Goal: Task Accomplishment & Management: Manage account settings

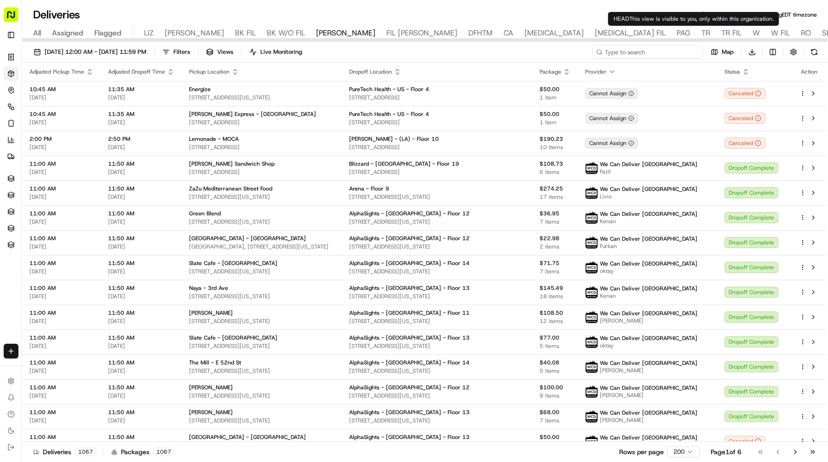
click at [666, 49] on input at bounding box center [647, 52] width 110 height 13
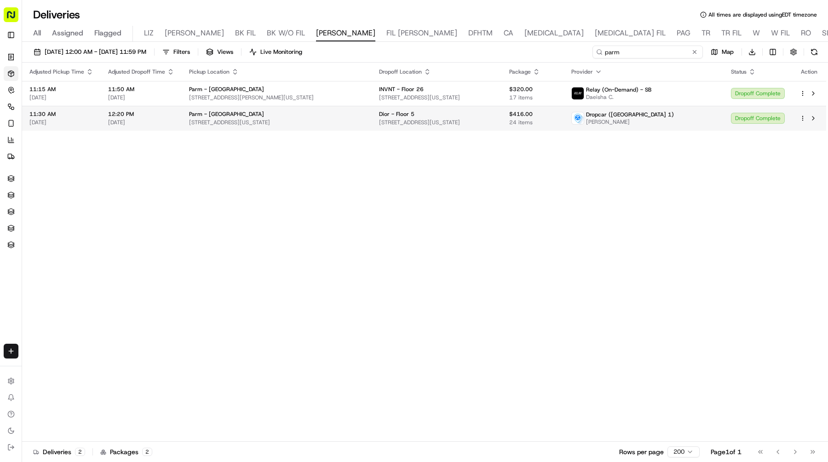
type input "parm"
click at [741, 115] on div "Dropoff Complete" at bounding box center [758, 118] width 54 height 11
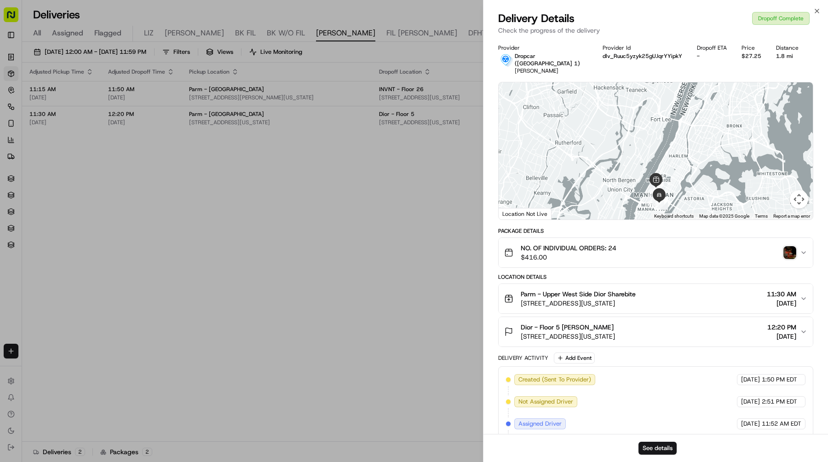
click at [687, 322] on div "Dior - Floor 5 Shana Dolcy 510 Madison Ave, New York, NY 10022, USA 12:20 PM 09…" at bounding box center [652, 331] width 296 height 18
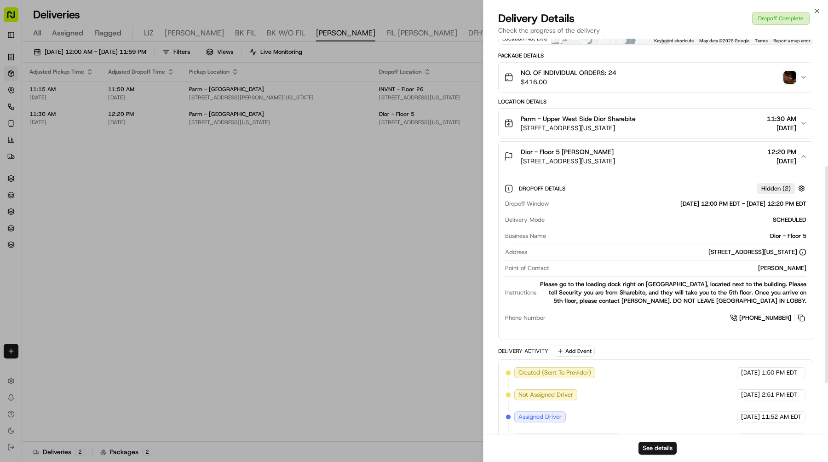
scroll to position [324, 0]
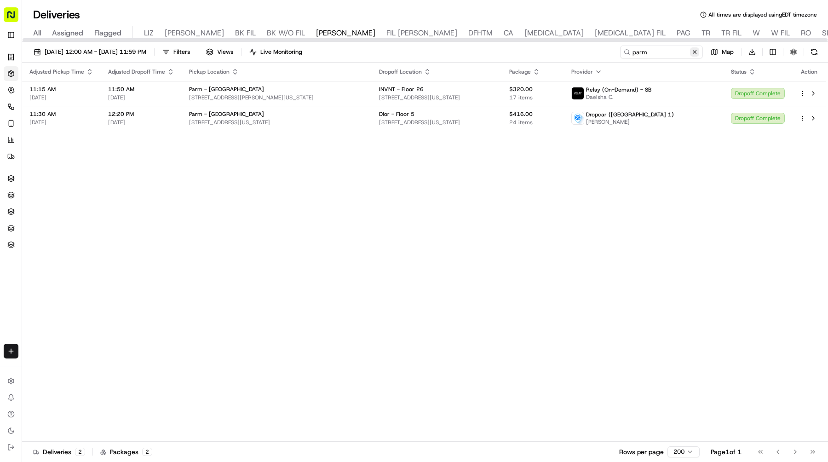
click at [694, 48] on button at bounding box center [694, 51] width 9 height 9
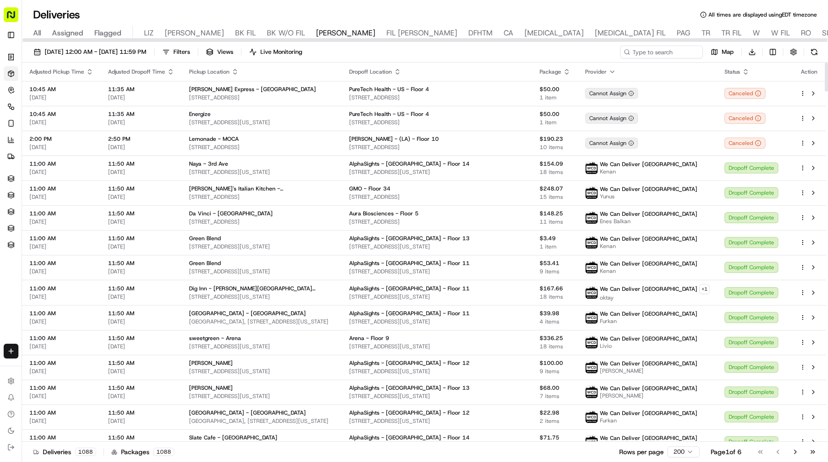
click at [662, 63] on th "Provider" at bounding box center [646, 72] width 139 height 18
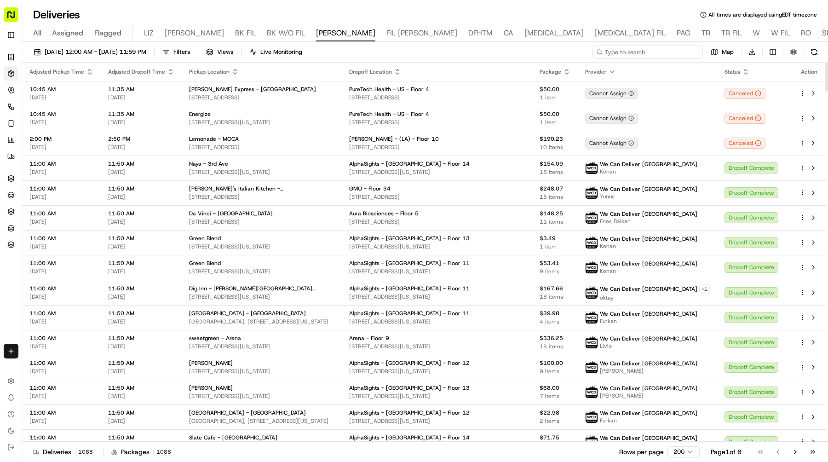
click at [662, 56] on input at bounding box center [647, 52] width 110 height 13
type input "dlr"
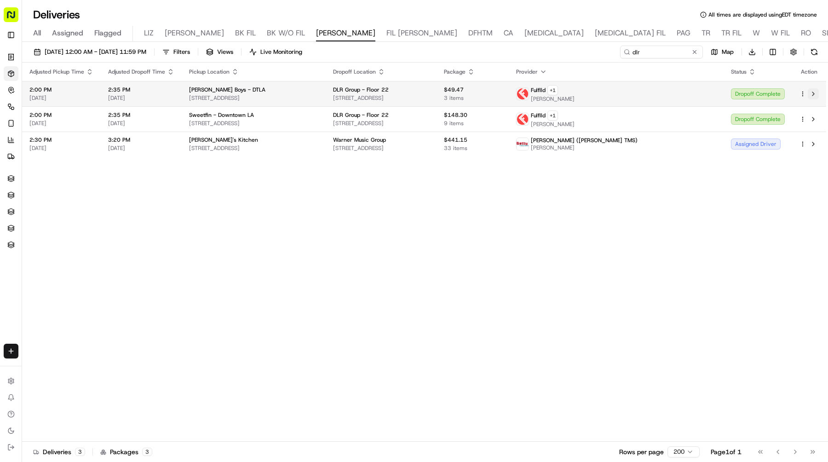
click at [812, 95] on button at bounding box center [812, 93] width 11 height 11
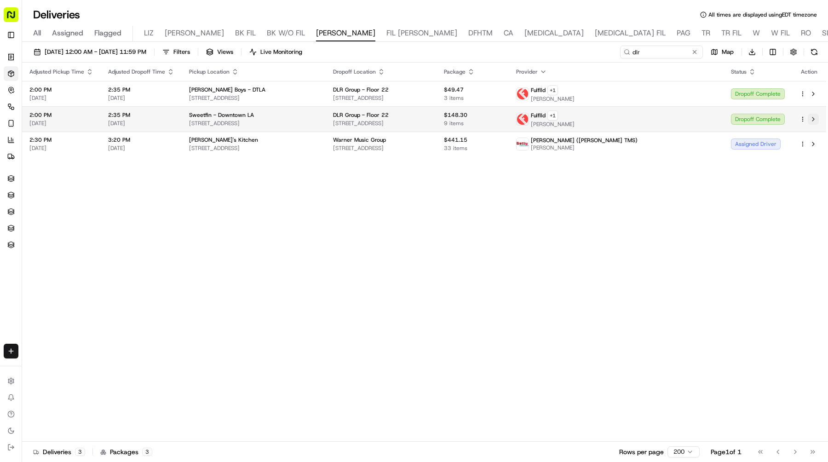
click at [816, 116] on button at bounding box center [812, 119] width 11 height 11
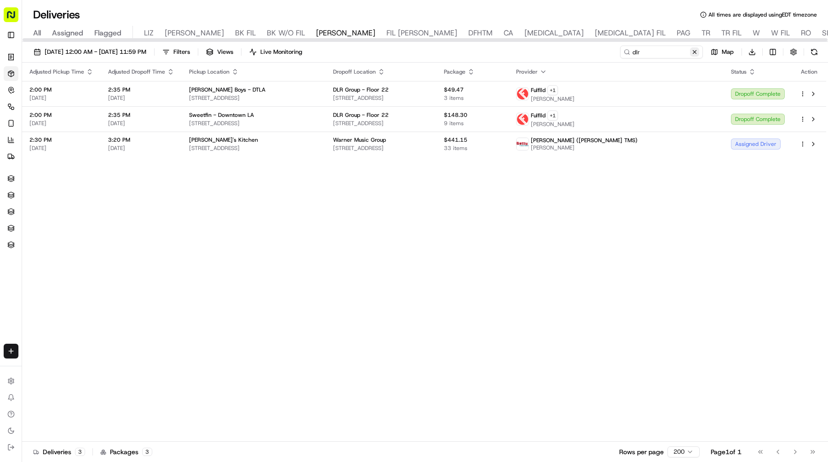
click at [692, 51] on button at bounding box center [694, 51] width 9 height 9
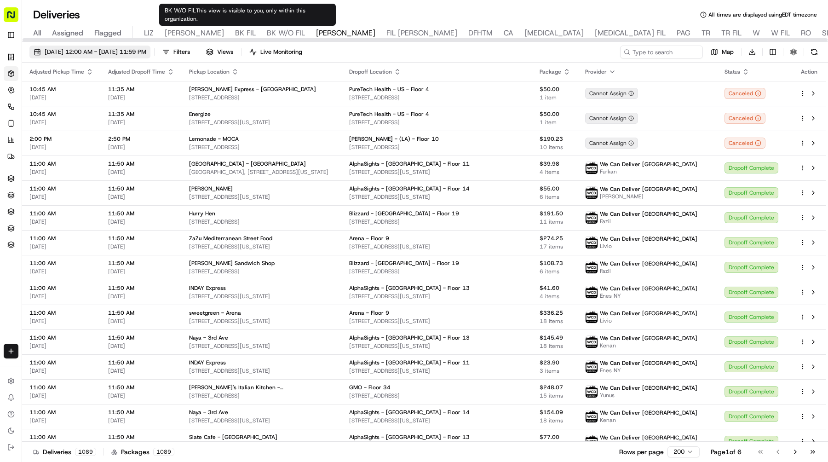
click at [146, 48] on span "09/16/2025 12:00 AM - 09/16/2025 11:59 PM" at bounding box center [96, 52] width 102 height 8
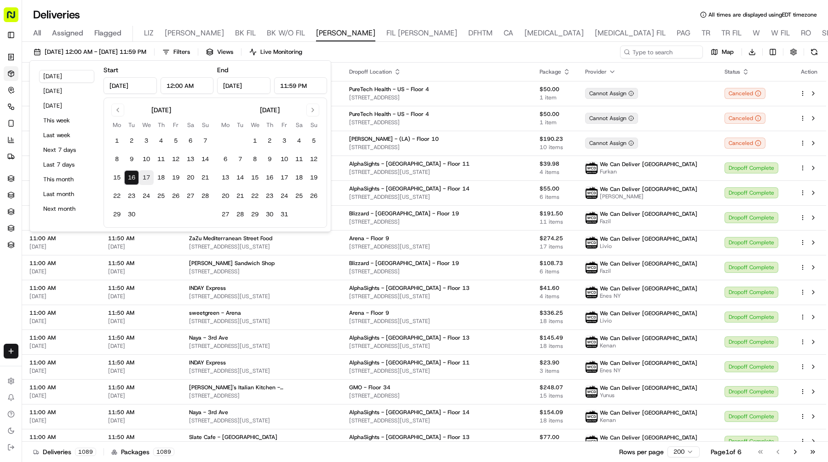
click at [142, 175] on button "17" at bounding box center [146, 177] width 15 height 15
type input "Sep 17, 2025"
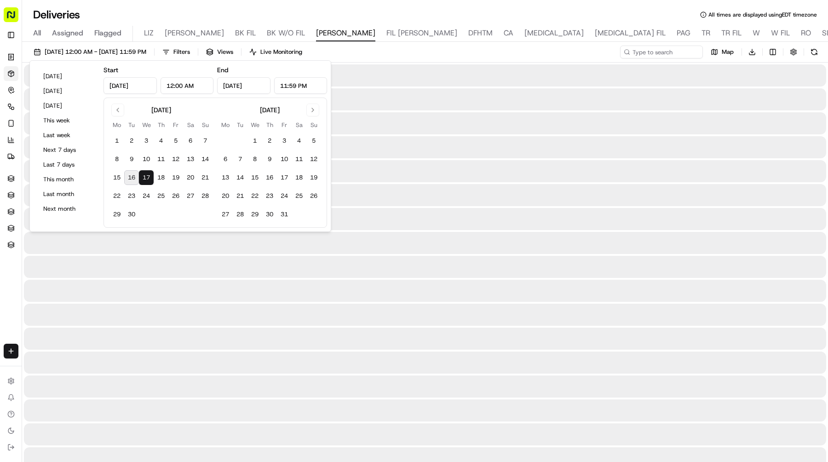
click at [142, 175] on button "17" at bounding box center [146, 177] width 15 height 15
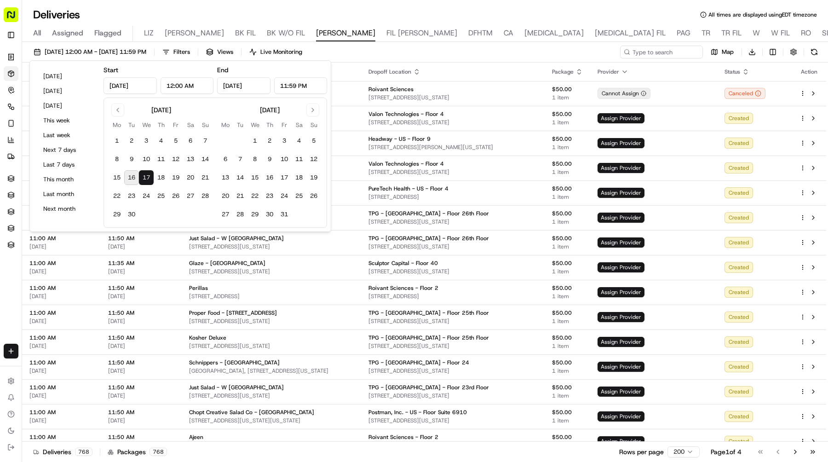
click at [585, 51] on div "09/17/2025 12:00 AM - 09/17/2025 11:59 PM Filters Views Live Monitoring Map Dow…" at bounding box center [425, 54] width 806 height 17
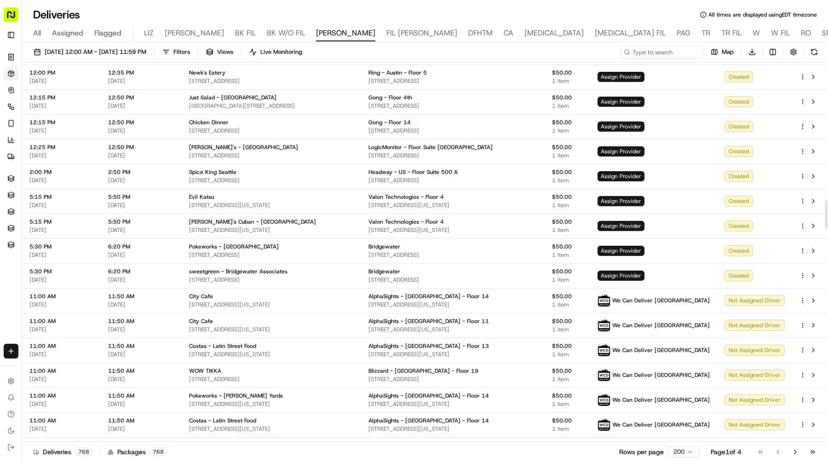
scroll to position [1805, 0]
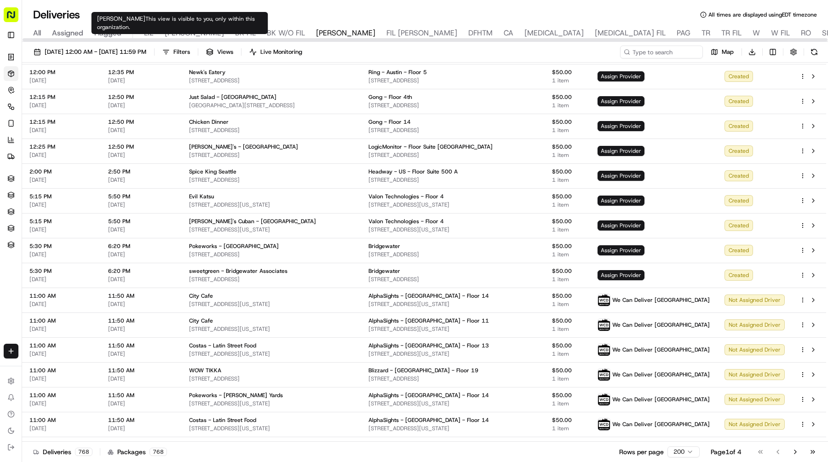
click at [149, 33] on span "LIZ" at bounding box center [149, 33] width 10 height 11
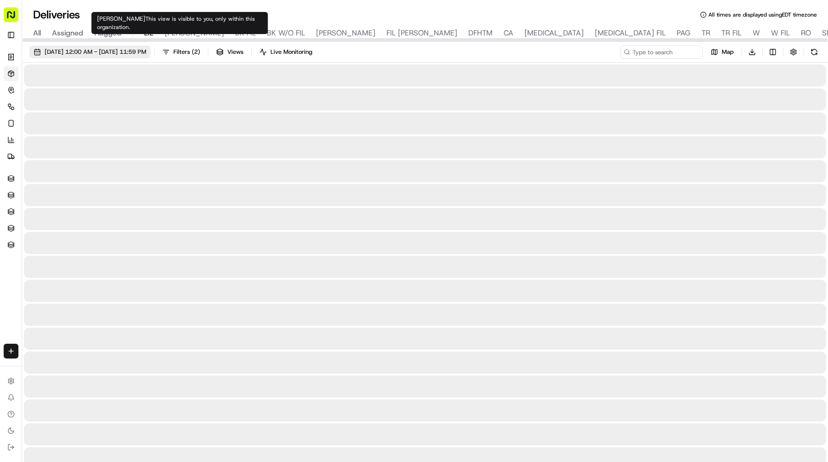
click at [137, 51] on span "09/16/2025 12:00 AM - 09/16/2025 11:59 PM" at bounding box center [96, 52] width 102 height 8
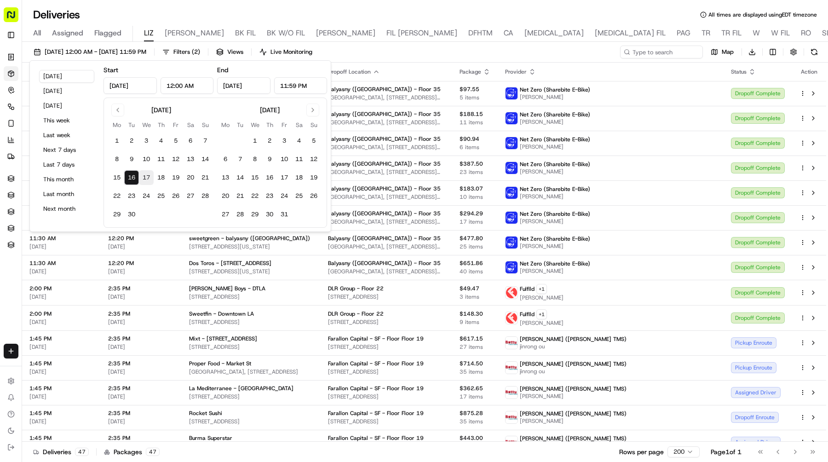
click at [150, 178] on button "17" at bounding box center [146, 177] width 15 height 15
type input "[DATE]"
click at [150, 178] on button "17" at bounding box center [146, 177] width 15 height 15
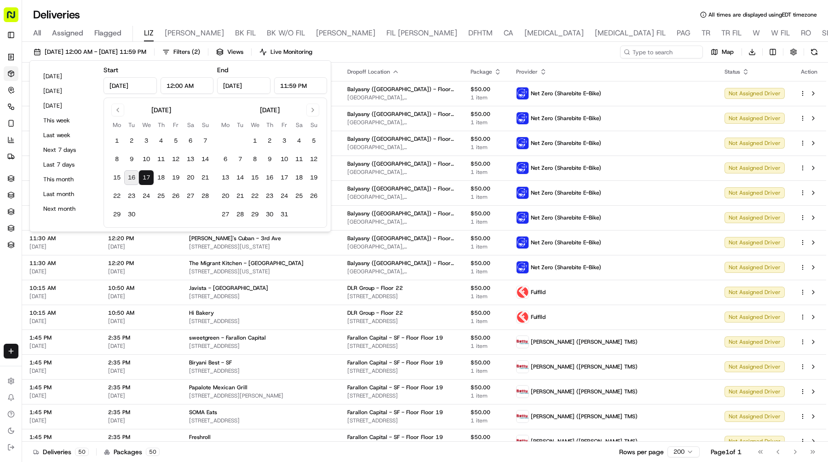
click at [619, 3] on div "Deliveries All times are displayed using EDT timezone All Assigned Flagged LIZ …" at bounding box center [425, 231] width 806 height 462
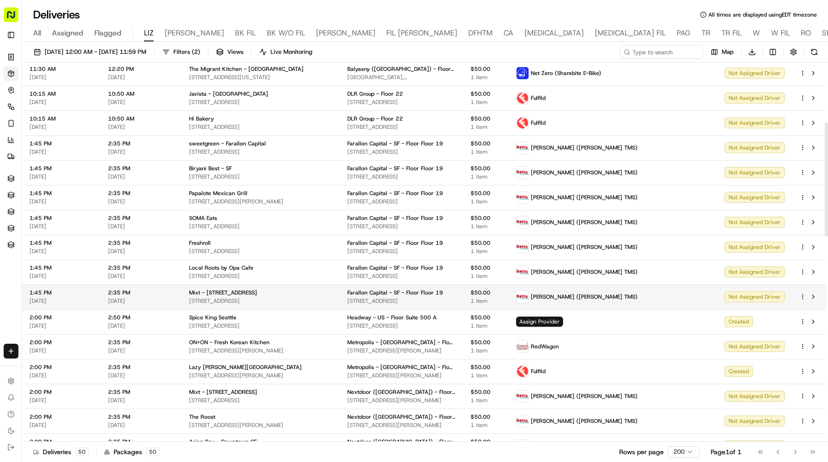
scroll to position [205, 0]
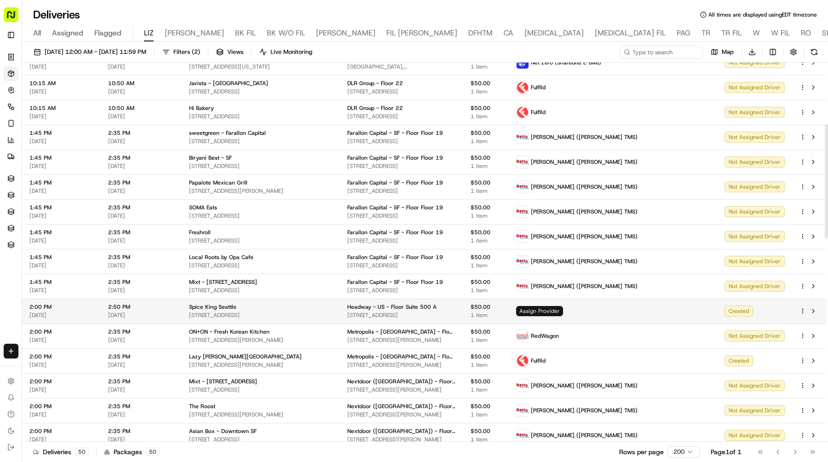
click at [563, 310] on span "Assign Provider" at bounding box center [539, 311] width 47 height 10
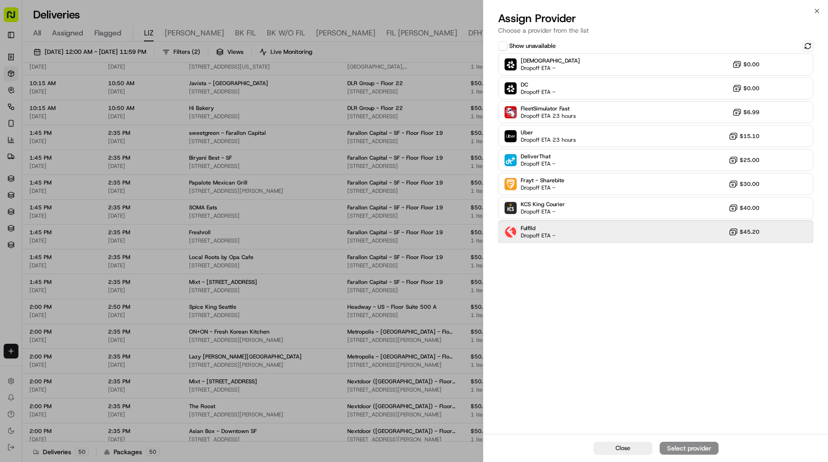
click at [602, 234] on div "Fulflld Dropoff ETA - $45.20" at bounding box center [655, 232] width 315 height 22
click at [671, 446] on div "Assign Provider" at bounding box center [688, 447] width 45 height 9
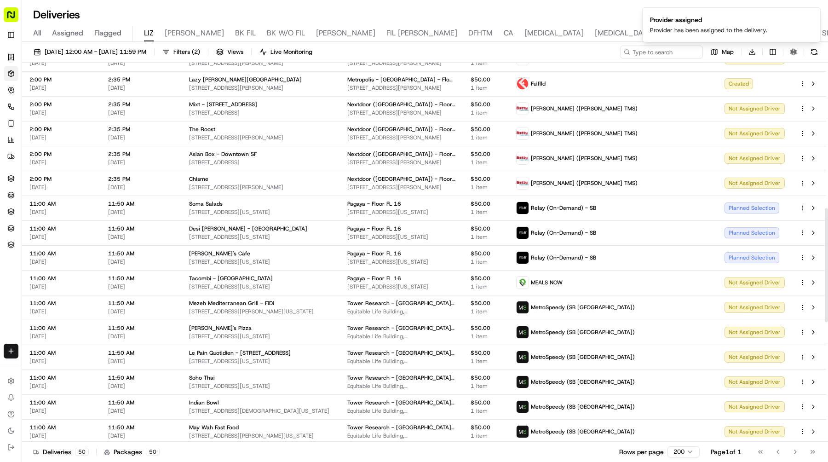
scroll to position [484, 0]
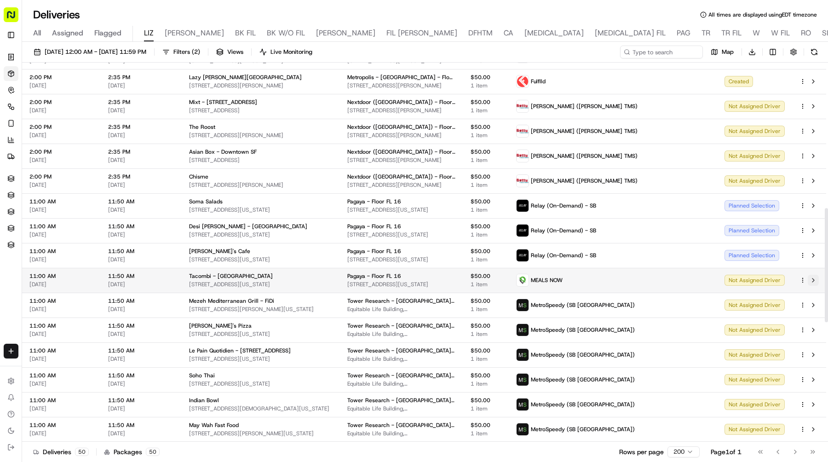
click at [816, 278] on button at bounding box center [812, 279] width 11 height 11
click at [814, 280] on button at bounding box center [812, 279] width 11 height 11
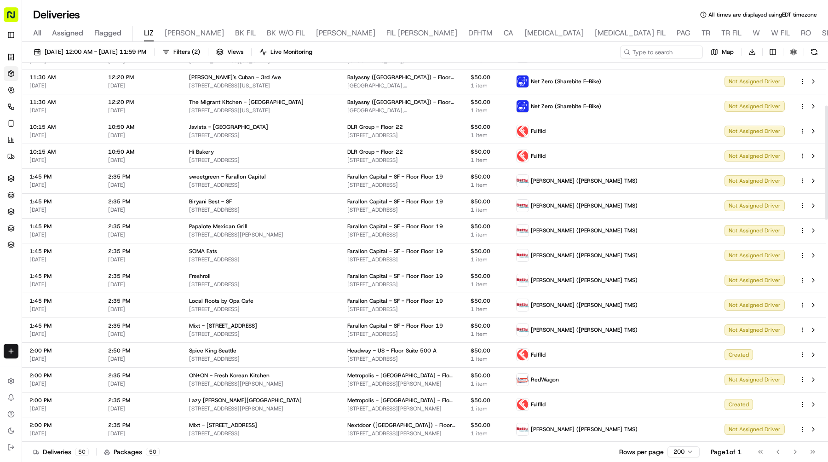
scroll to position [167, 0]
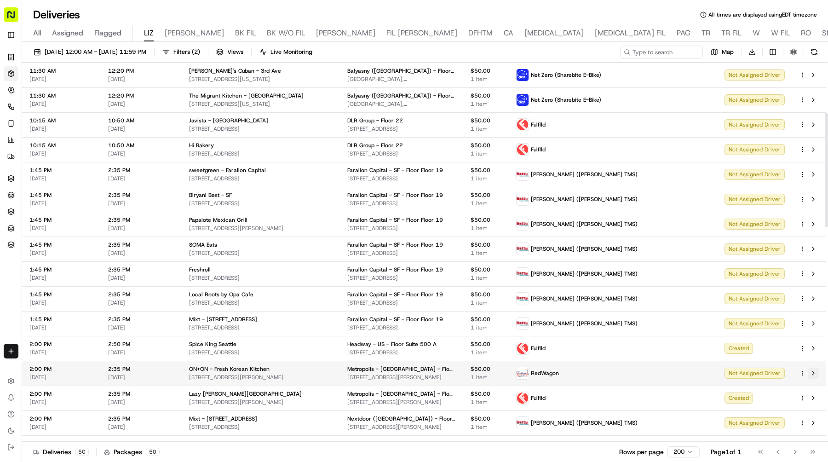
click at [814, 370] on button at bounding box center [812, 372] width 11 height 11
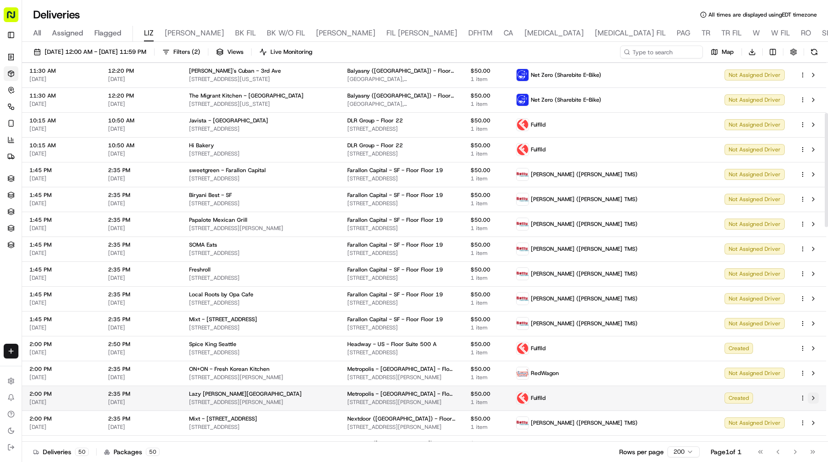
click at [813, 395] on button at bounding box center [812, 397] width 11 height 11
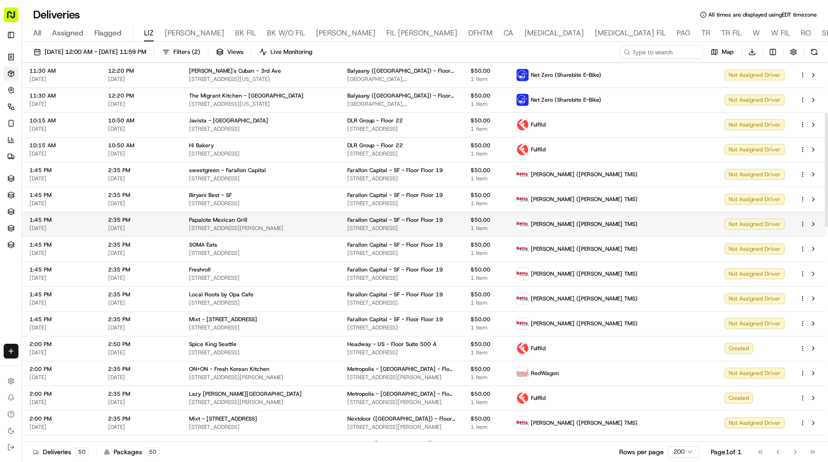
scroll to position [0, 0]
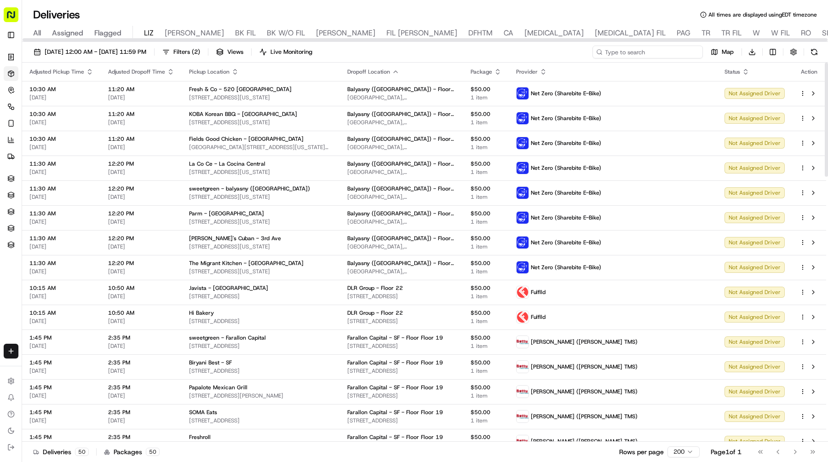
click at [649, 51] on input at bounding box center [647, 52] width 110 height 13
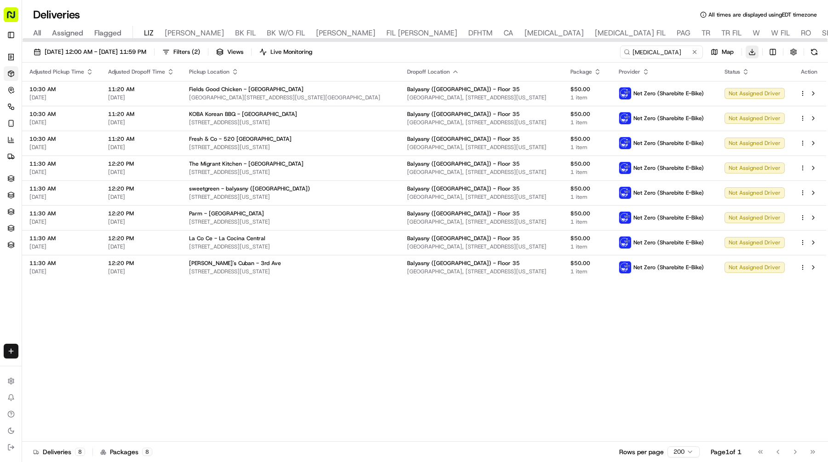
click at [750, 53] on html "Sharebite e.park@sharebite.com Toggle Sidebar Orders Deliveries Control Orchest…" at bounding box center [414, 231] width 828 height 462
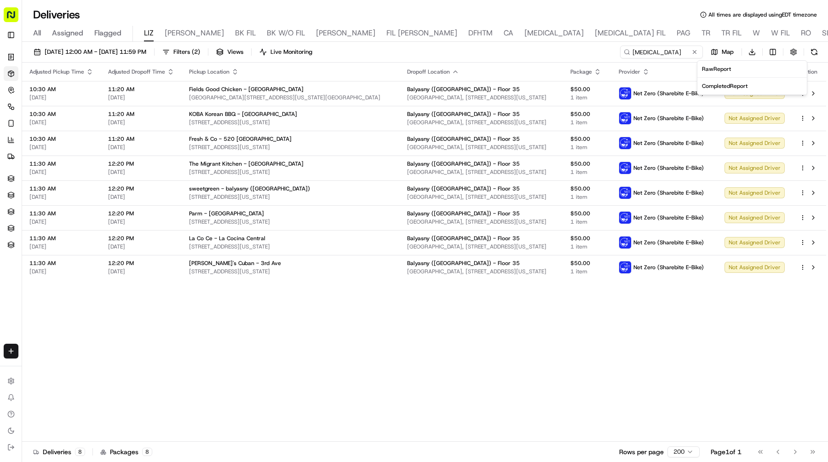
click at [742, 86] on span "Completed Report" at bounding box center [725, 85] width 46 height 7
drag, startPoint x: 648, startPoint y: 50, endPoint x: 561, endPoint y: 50, distance: 86.9
click at [562, 50] on div "09/17/2025 12:00 AM - 09/17/2025 11:59 PM Filters ( 2 ) Views Live Monitoring b…" at bounding box center [425, 54] width 806 height 17
type input "tower"
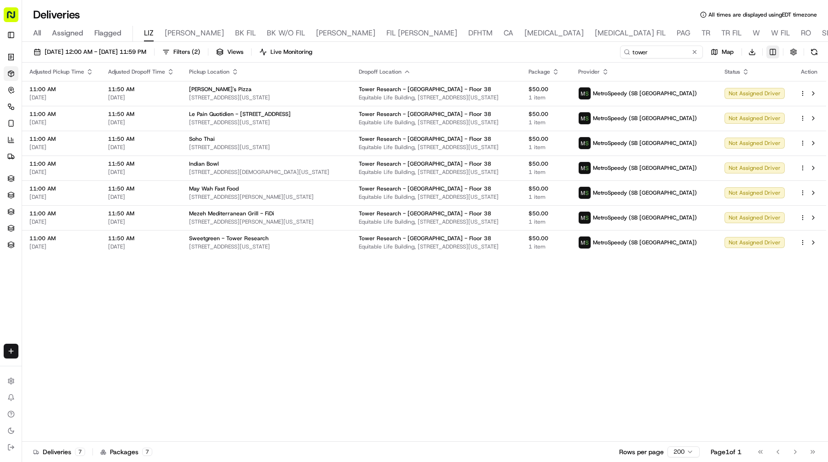
click at [773, 46] on html "Sharebite e.park@sharebite.com Toggle Sidebar Orders Deliveries Control Orchest…" at bounding box center [414, 231] width 828 height 462
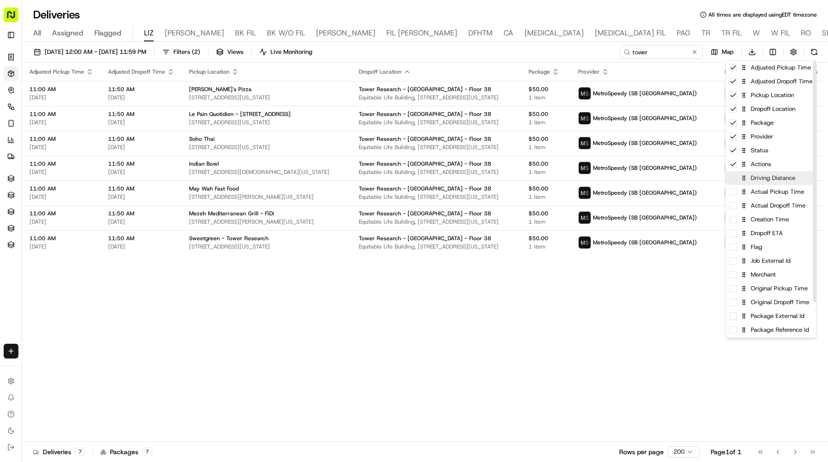
click at [756, 183] on div "Driving Distance" at bounding box center [771, 178] width 90 height 14
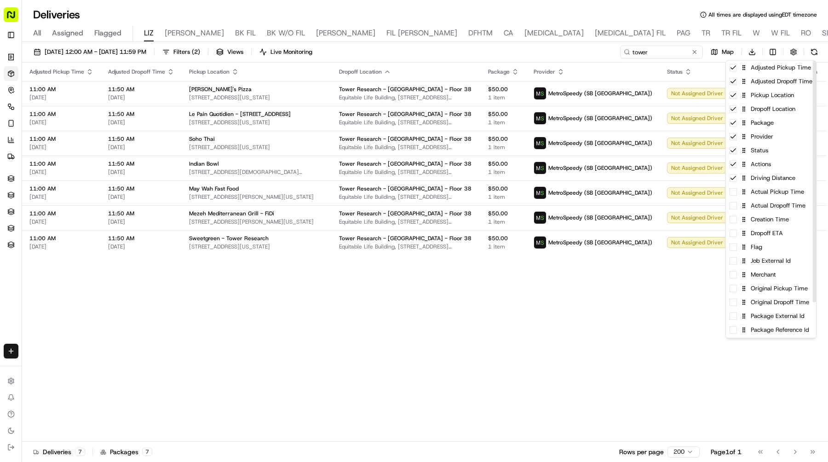
click at [642, 261] on html "Sharebite e.park@sharebite.com Toggle Sidebar Orders Deliveries Control Orchest…" at bounding box center [414, 231] width 828 height 462
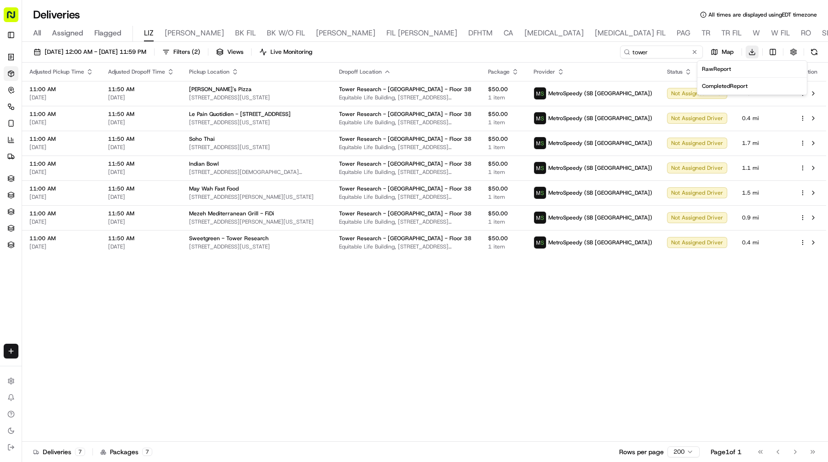
click at [754, 46] on html "Sharebite e.park@sharebite.com Toggle Sidebar Orders Deliveries Control Orchest…" at bounding box center [414, 231] width 828 height 462
click at [724, 86] on span "Completed Report" at bounding box center [725, 85] width 46 height 7
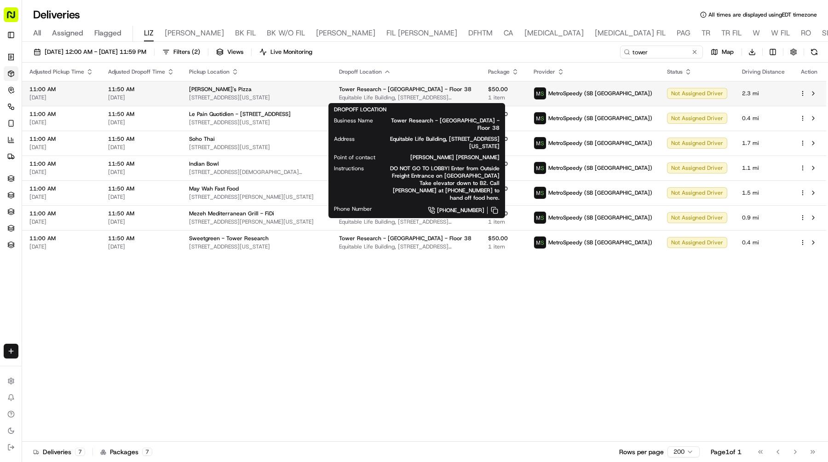
drag, startPoint x: 497, startPoint y: 98, endPoint x: 326, endPoint y: 100, distance: 171.0
click at [339, 100] on span "Equitable Life Building, 120 Broadway, New York, NY 10271, USA" at bounding box center [406, 97] width 134 height 7
copy span "Equitable Life Building, 120 Broadway, New York, NY 10271, USA"
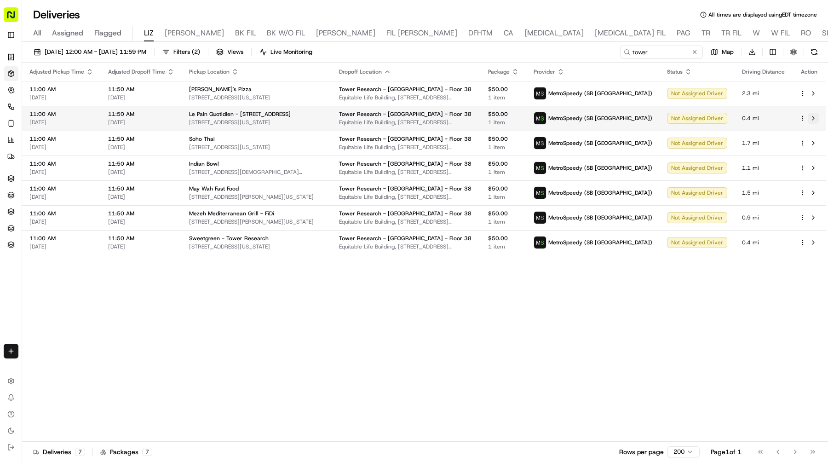
click at [812, 118] on button at bounding box center [812, 118] width 11 height 11
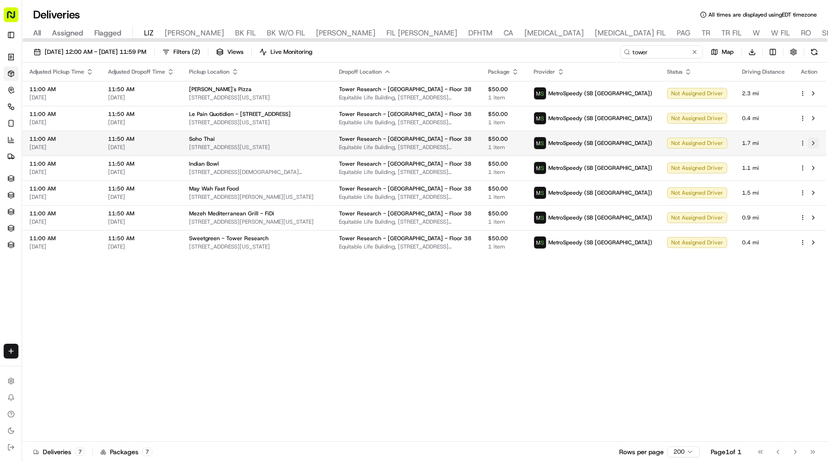
click at [812, 140] on button at bounding box center [812, 142] width 11 height 11
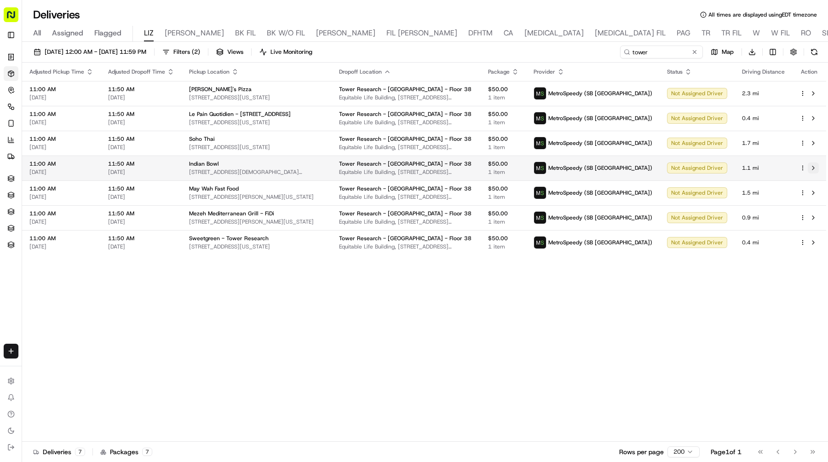
click at [812, 166] on button at bounding box center [812, 167] width 11 height 11
click at [814, 192] on button at bounding box center [812, 192] width 11 height 11
click at [813, 217] on button at bounding box center [812, 217] width 11 height 11
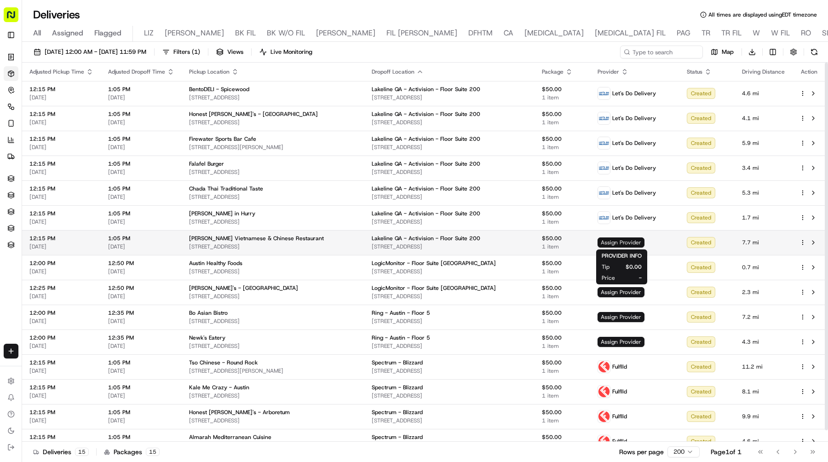
click at [619, 240] on span "Assign Provider" at bounding box center [620, 242] width 47 height 10
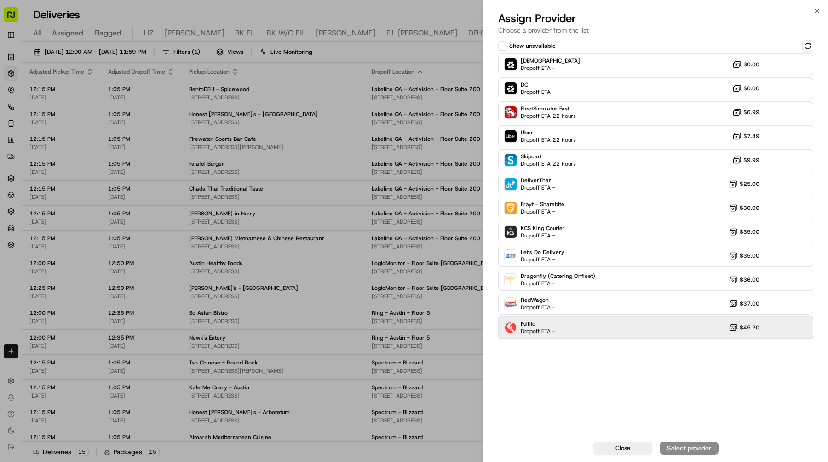
click at [618, 326] on div "Fulflld Dropoff ETA - $45.20" at bounding box center [655, 327] width 315 height 22
click at [680, 447] on div "Assign Provider" at bounding box center [688, 447] width 45 height 9
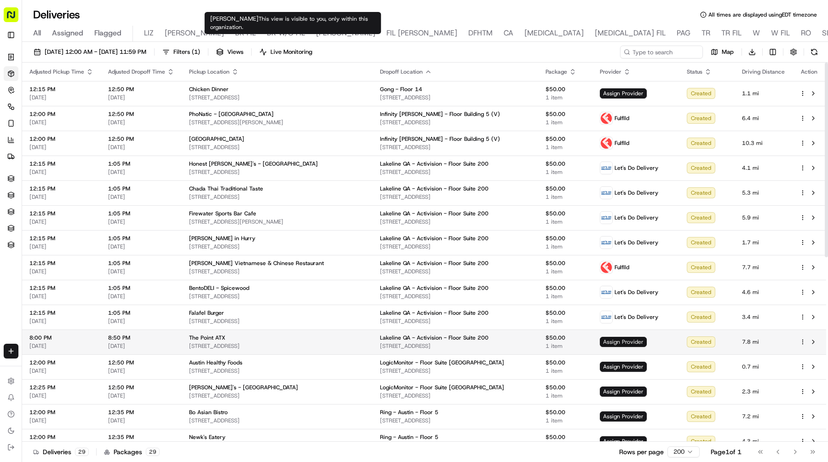
click at [620, 339] on span "Assign Provider" at bounding box center [623, 342] width 47 height 10
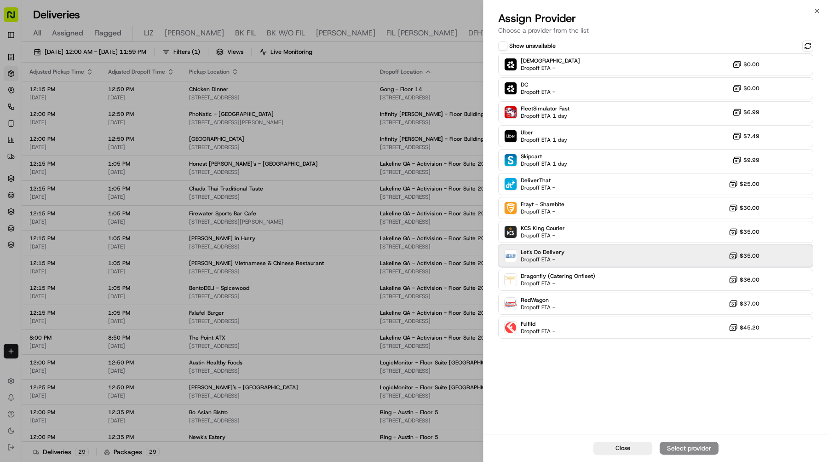
click at [584, 263] on div "Let's Do Delivery Dropoff ETA - $35.00" at bounding box center [655, 256] width 315 height 22
click at [675, 443] on div "Assign Provider" at bounding box center [688, 447] width 45 height 9
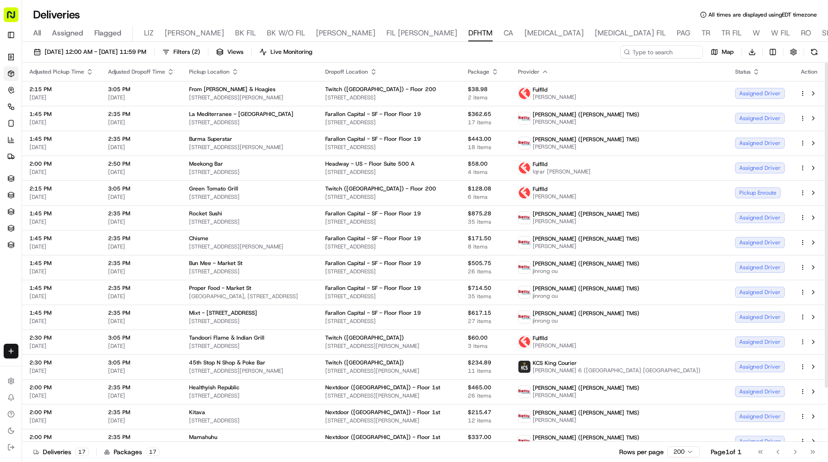
click at [377, 72] on icon "button" at bounding box center [373, 71] width 7 height 7
click at [456, 104] on button "Dropoff Location Name (A-Z)" at bounding box center [445, 108] width 93 height 11
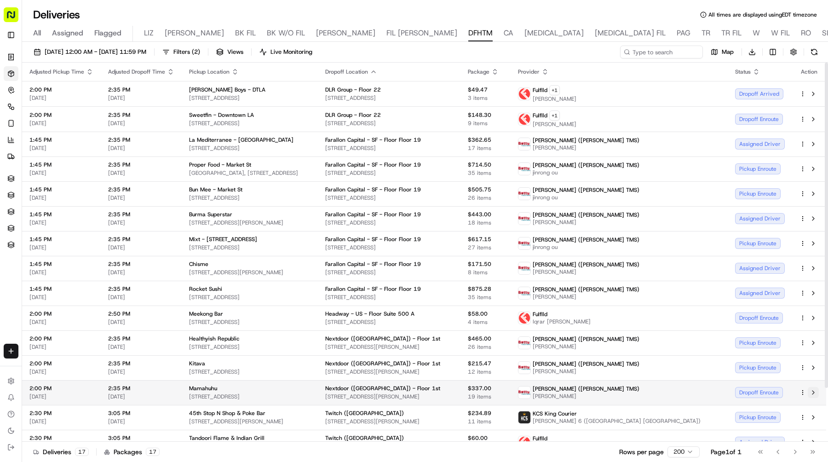
click at [814, 388] on button at bounding box center [812, 392] width 11 height 11
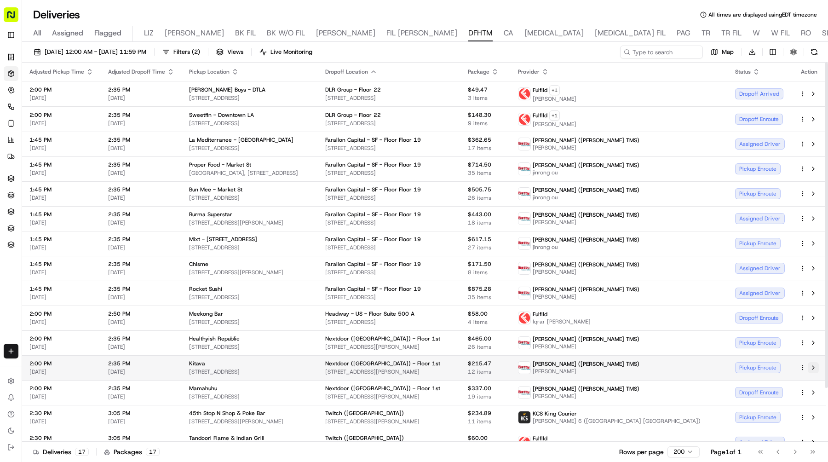
click at [814, 366] on button at bounding box center [812, 367] width 11 height 11
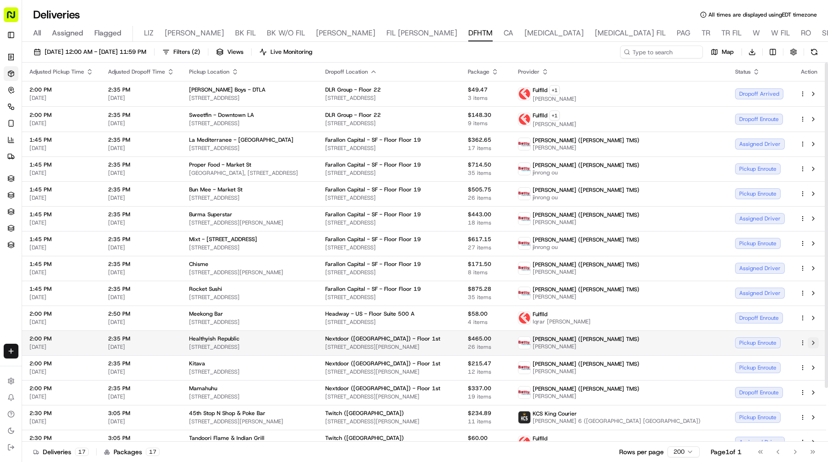
click at [813, 341] on button at bounding box center [812, 342] width 11 height 11
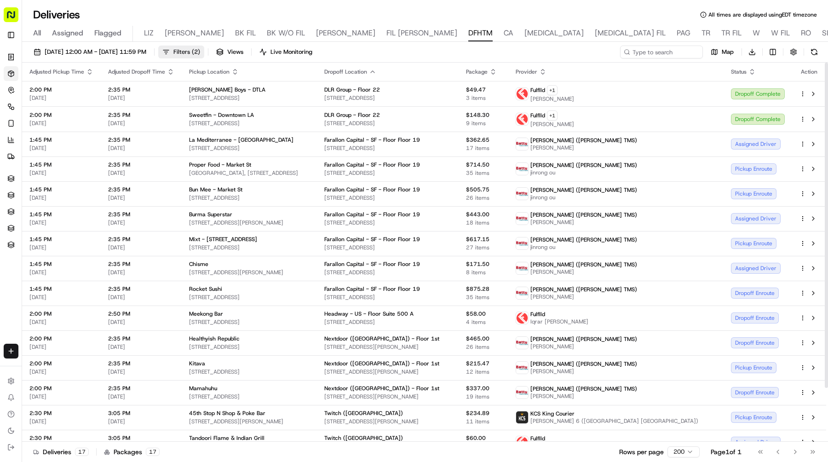
click at [200, 54] on span "( 2 )" at bounding box center [196, 52] width 8 height 8
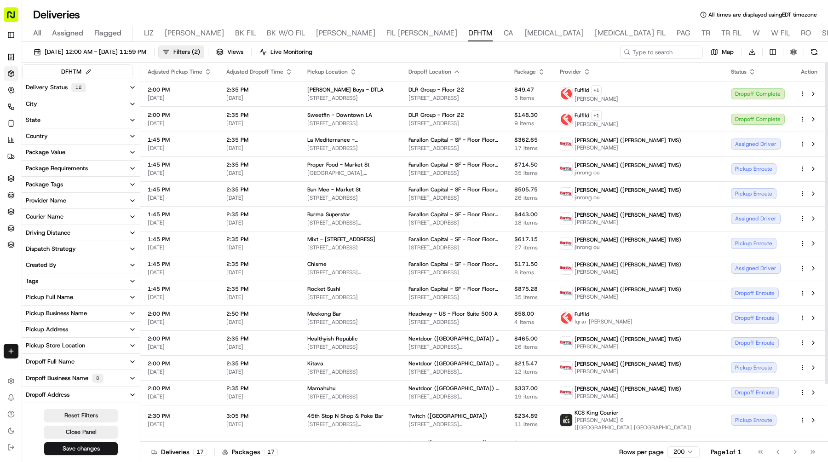
scroll to position [77, 0]
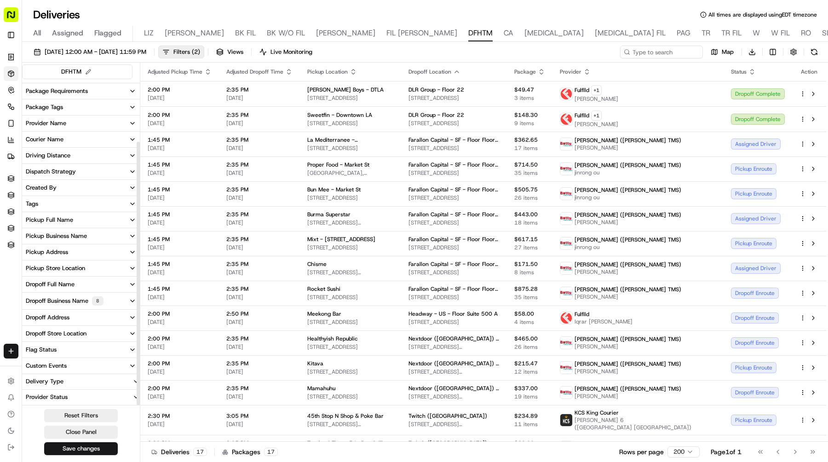
click at [80, 303] on div "Dropoff Business Name 8" at bounding box center [65, 300] width 78 height 9
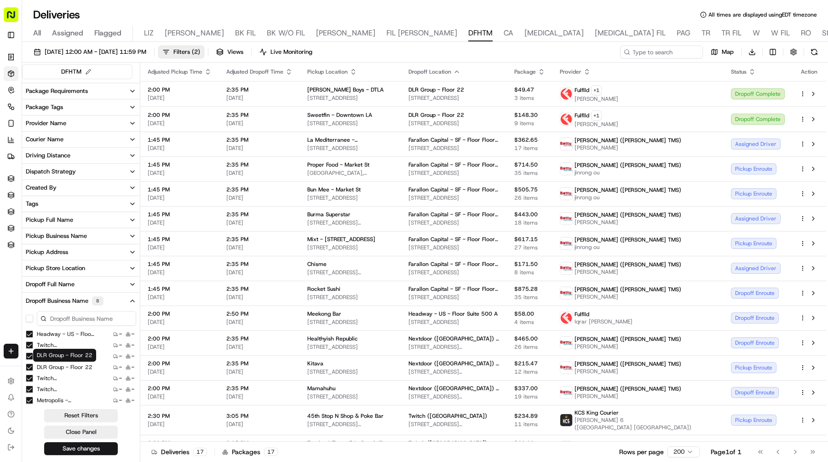
click at [32, 365] on 22 "DLR Group - Floor 22" at bounding box center [29, 366] width 7 height 7
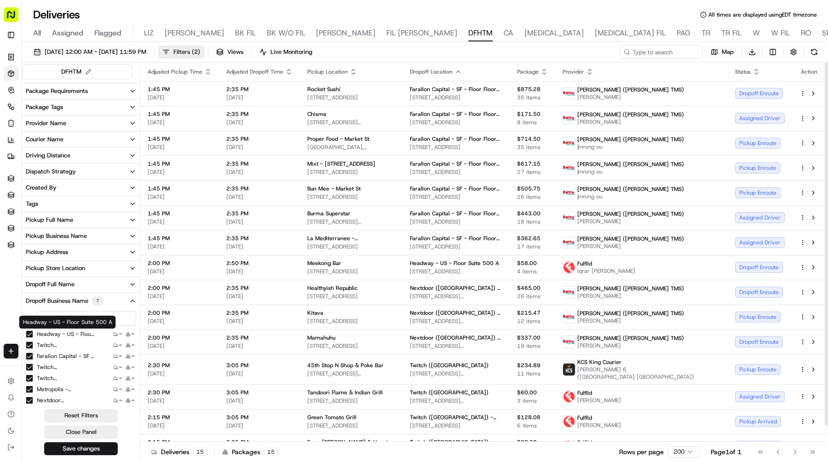
click at [204, 47] on button "Filters ( 2 )" at bounding box center [181, 52] width 46 height 13
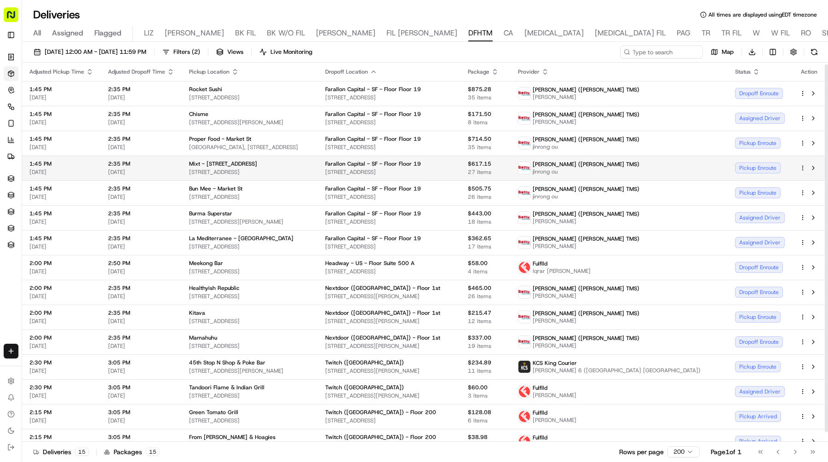
scroll to position [12, 0]
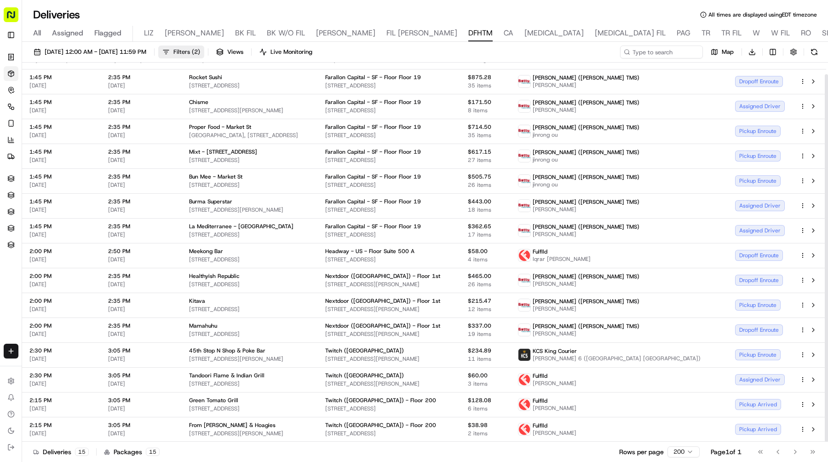
click at [204, 51] on button "Filters ( 2 )" at bounding box center [181, 52] width 46 height 13
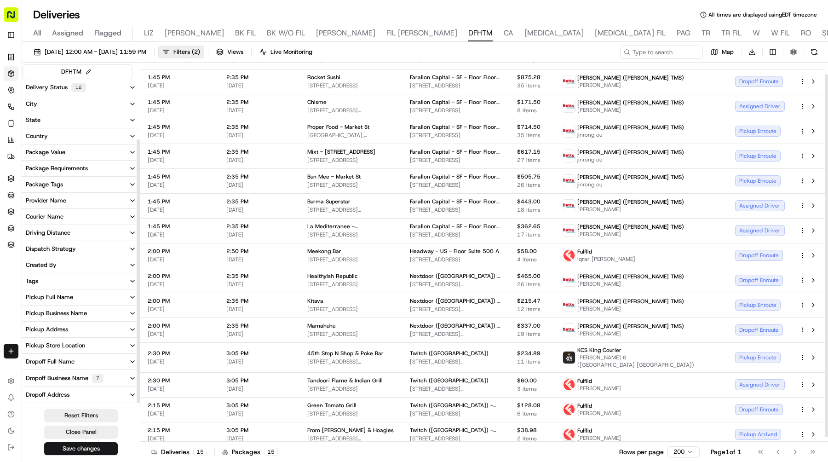
scroll to position [74, 0]
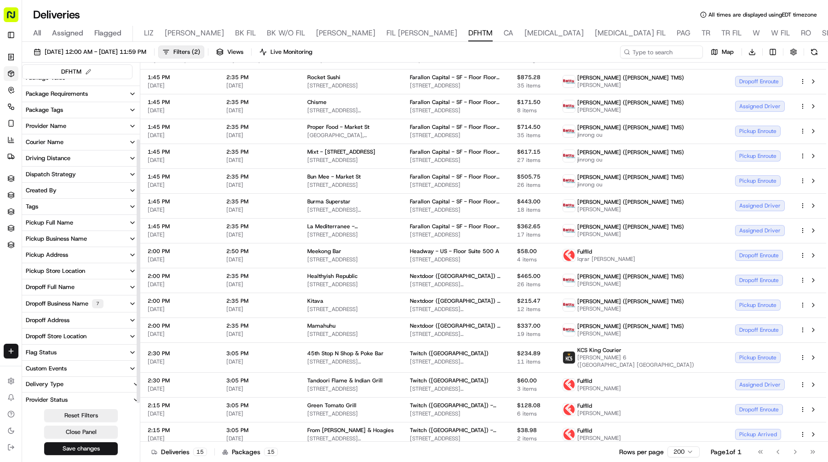
click at [82, 305] on div "Dropoff Business Name 7" at bounding box center [65, 303] width 78 height 9
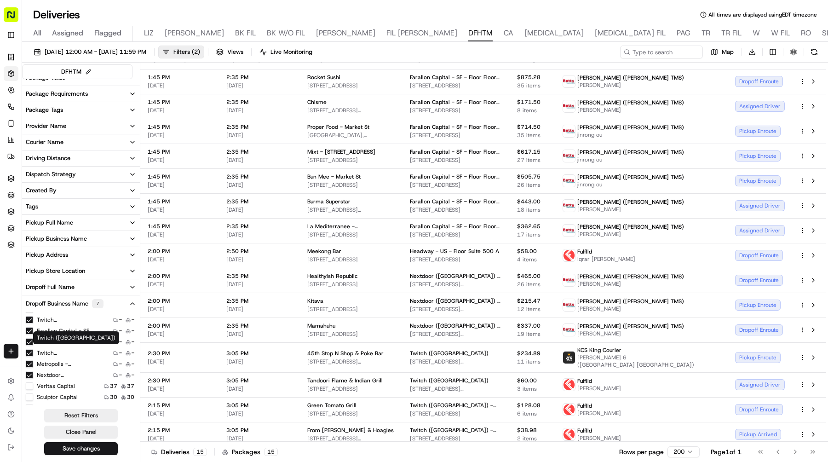
scroll to position [0, 0]
click at [52, 337] on label "Headway - US - Floor Suite 500 A" at bounding box center [66, 336] width 59 height 7
click at [33, 337] on A "Headway - US - Floor Suite 500 A" at bounding box center [29, 336] width 7 height 7
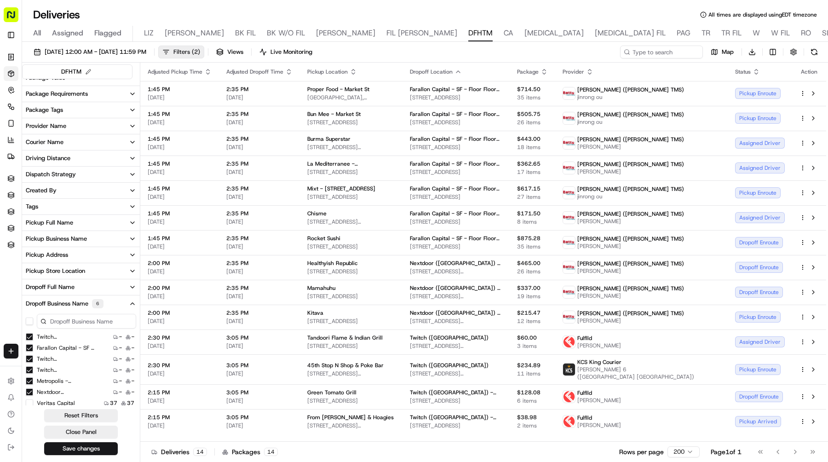
click at [200, 54] on span "Filters ( 2 )" at bounding box center [186, 52] width 27 height 8
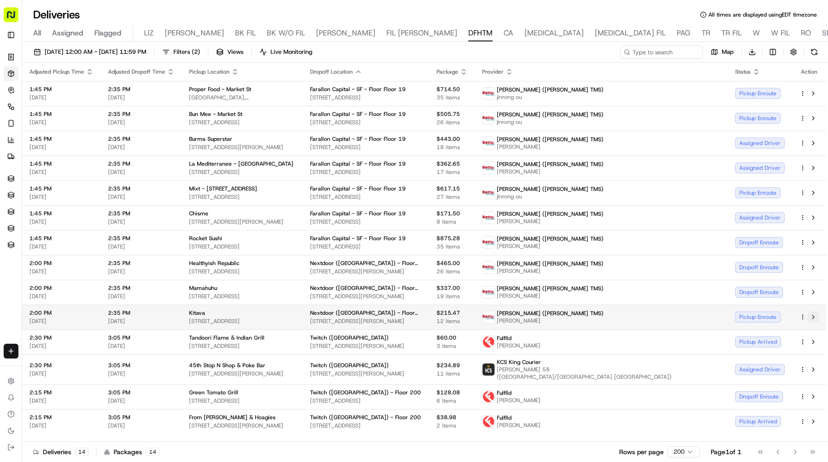
click at [814, 316] on button at bounding box center [812, 316] width 11 height 11
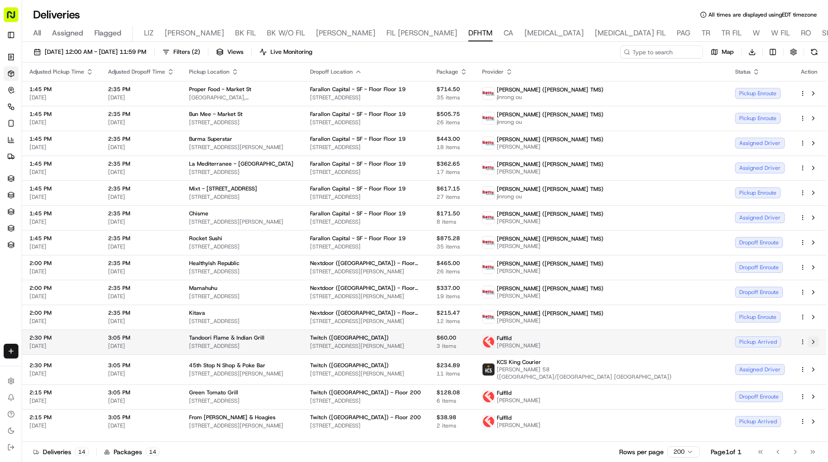
click at [812, 343] on button at bounding box center [812, 341] width 11 height 11
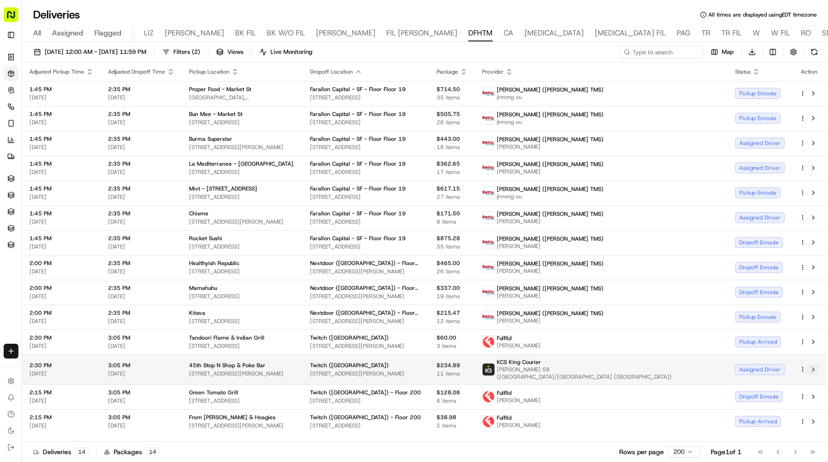
click at [814, 364] on button at bounding box center [812, 369] width 11 height 11
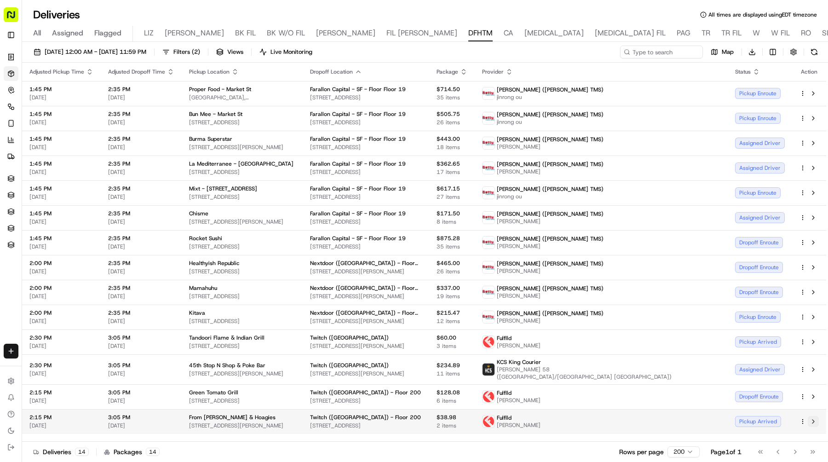
click at [815, 416] on button at bounding box center [812, 421] width 11 height 11
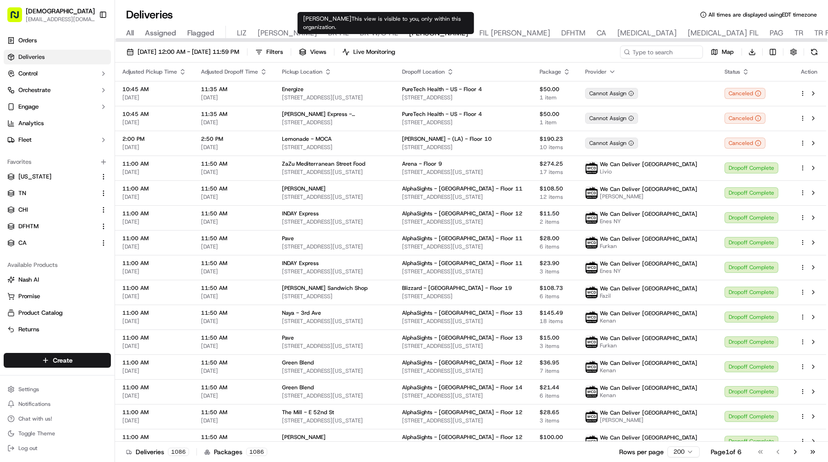
click at [360, 31] on span "BK W/O FIL" at bounding box center [379, 33] width 38 height 11
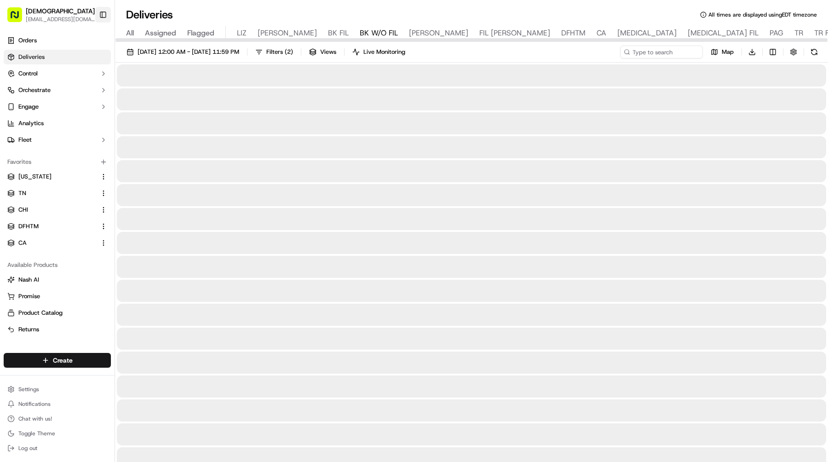
click at [109, 19] on button "Toggle Sidebar" at bounding box center [103, 15] width 16 height 16
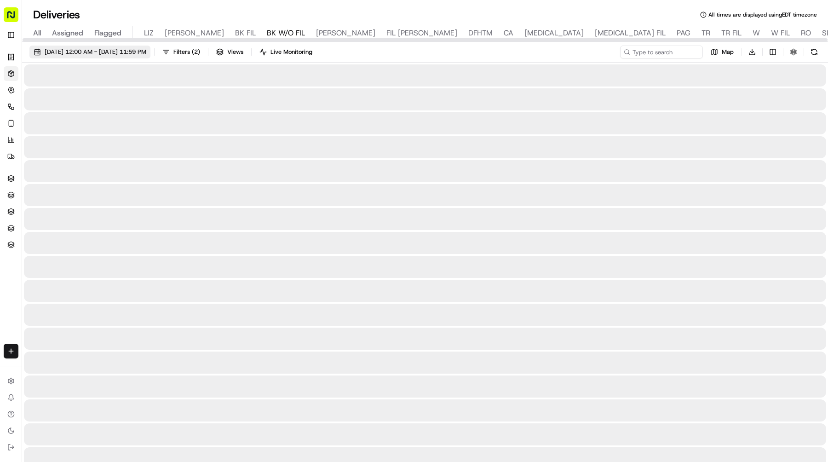
click at [117, 46] on button "09/16/2025 12:00 AM - 09/16/2025 11:59 PM" at bounding box center [89, 52] width 121 height 13
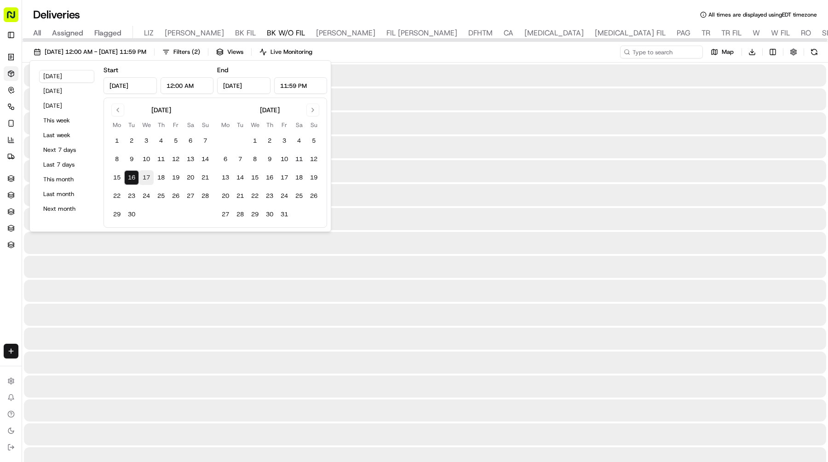
click at [150, 174] on button "17" at bounding box center [146, 177] width 15 height 15
type input "Sep 17, 2025"
click at [150, 174] on button "17" at bounding box center [146, 177] width 15 height 15
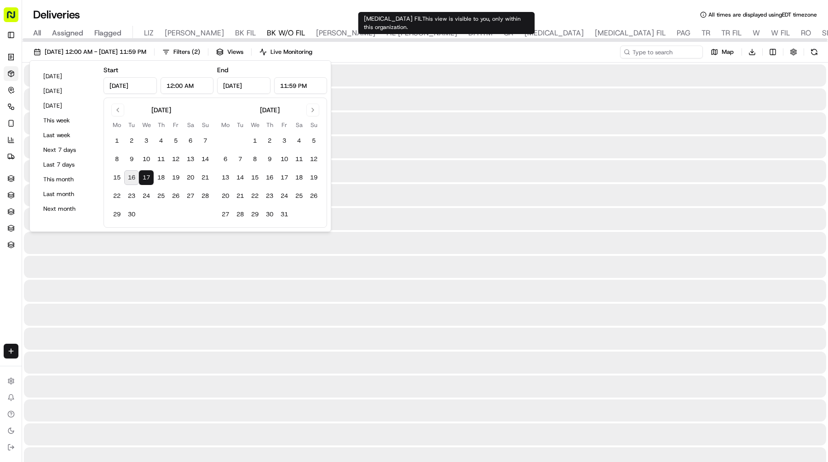
click at [547, 12] on div "Deliveries All times are displayed using EDT timezone" at bounding box center [425, 14] width 806 height 15
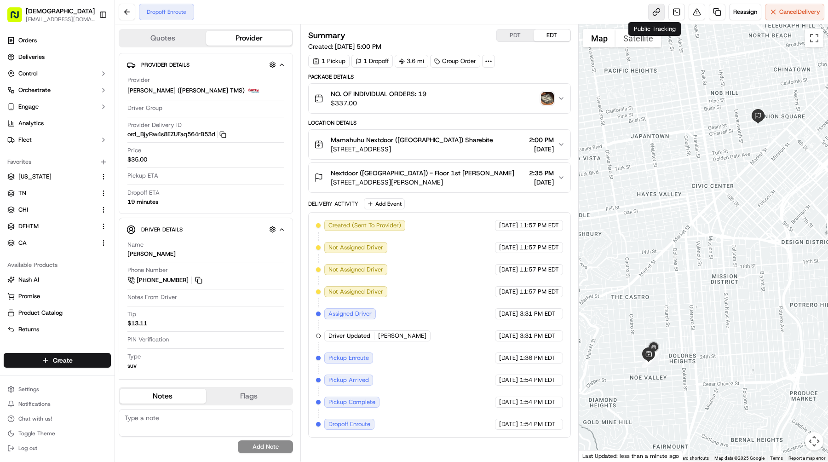
click at [659, 13] on link at bounding box center [656, 12] width 17 height 17
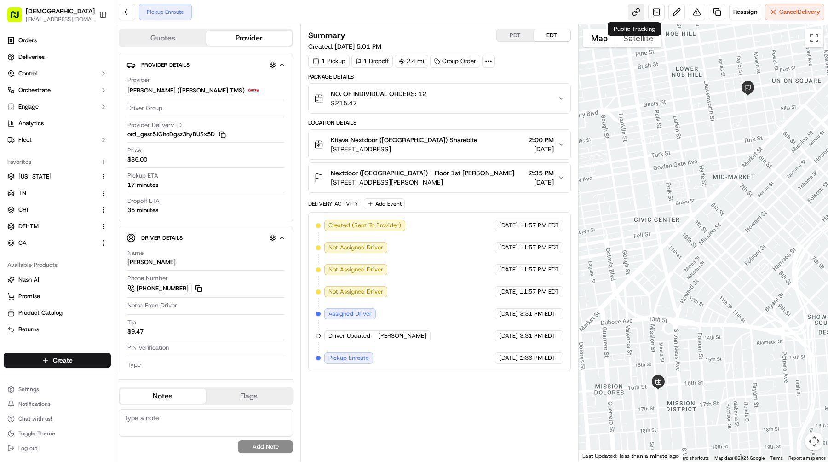
click at [630, 15] on link at bounding box center [636, 12] width 17 height 17
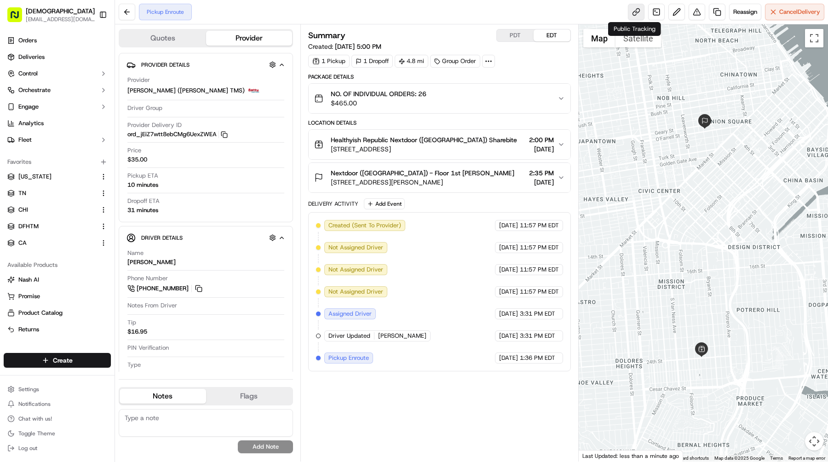
click at [638, 9] on link at bounding box center [636, 12] width 17 height 17
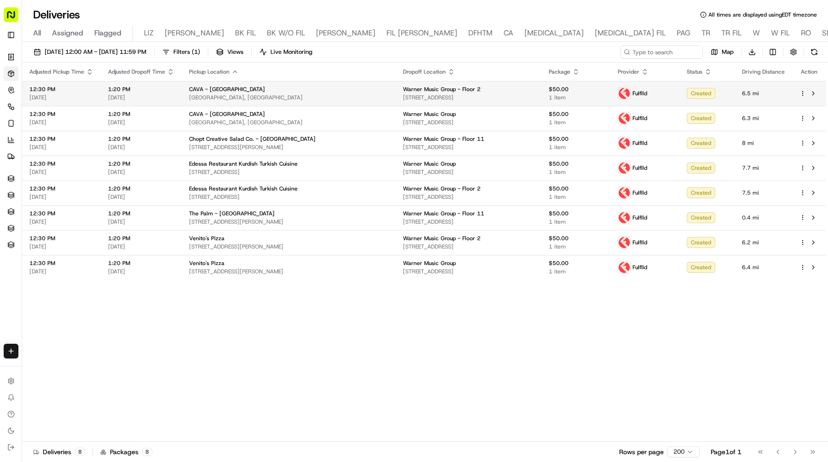
drag, startPoint x: 306, startPoint y: 100, endPoint x: 189, endPoint y: 99, distance: 117.2
click at [189, 99] on span "[GEOGRAPHIC_DATA], [GEOGRAPHIC_DATA]" at bounding box center [288, 97] width 199 height 7
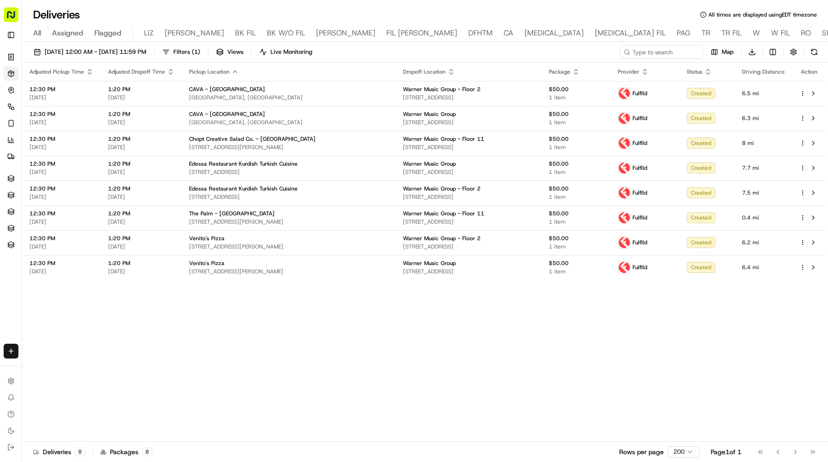
copy span "[GEOGRAPHIC_DATA], [GEOGRAPHIC_DATA]"
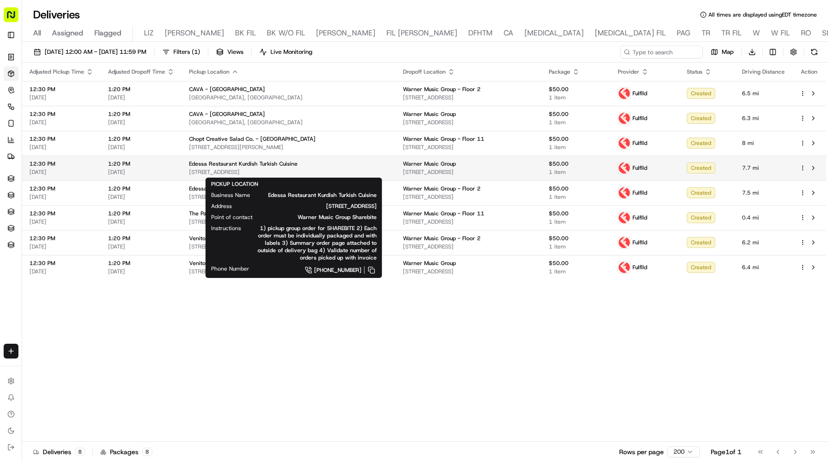
drag, startPoint x: 300, startPoint y: 173, endPoint x: 189, endPoint y: 173, distance: 111.3
click at [189, 173] on span "[STREET_ADDRESS]" at bounding box center [288, 171] width 199 height 7
copy span "[STREET_ADDRESS]"
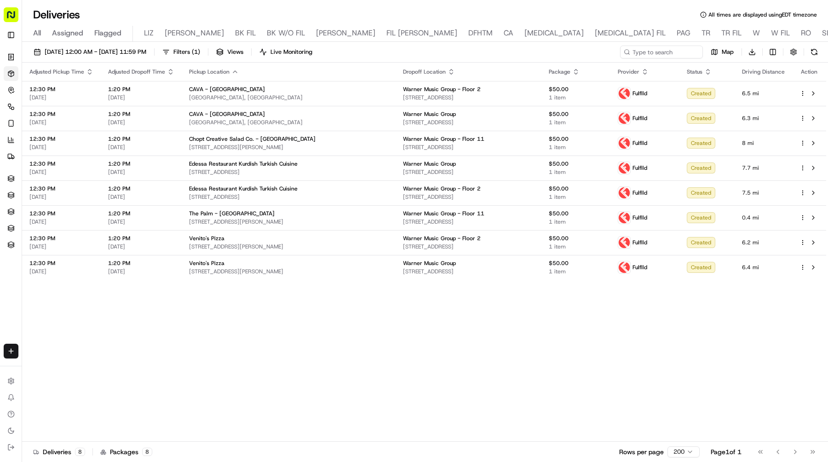
click at [276, 337] on div "Adjusted Pickup Time Adjusted Dropoff Time Pickup Location Dropoff Location Pac…" at bounding box center [424, 252] width 804 height 379
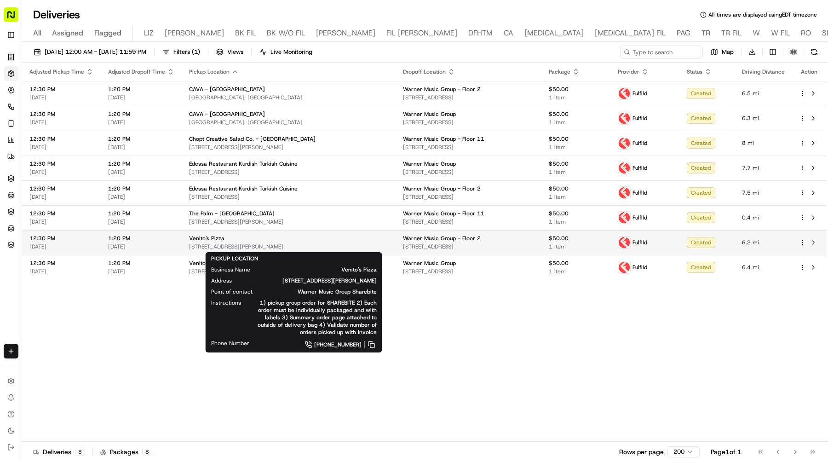
drag, startPoint x: 306, startPoint y: 250, endPoint x: 189, endPoint y: 246, distance: 116.8
click at [189, 246] on span "[STREET_ADDRESS][PERSON_NAME]" at bounding box center [288, 246] width 199 height 7
copy span "[STREET_ADDRESS][PERSON_NAME]"
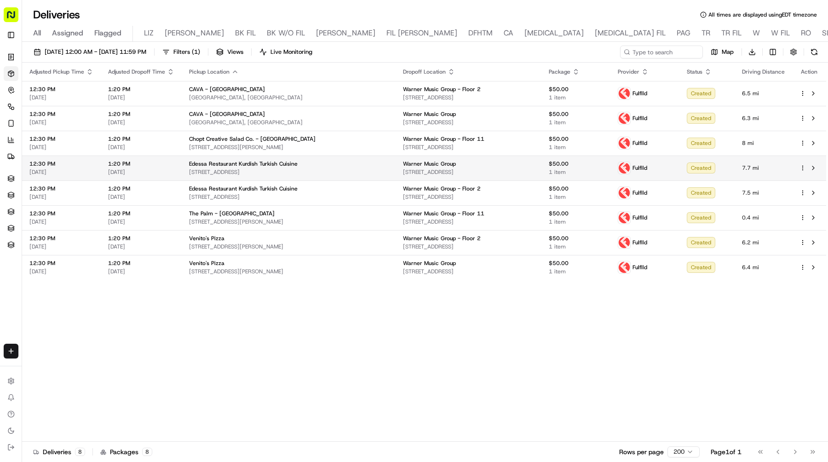
drag, startPoint x: 532, startPoint y: 170, endPoint x: 413, endPoint y: 170, distance: 119.1
click at [413, 170] on span "[STREET_ADDRESS]" at bounding box center [468, 171] width 131 height 7
copy span "[STREET_ADDRESS]"
click at [811, 169] on button at bounding box center [812, 167] width 11 height 11
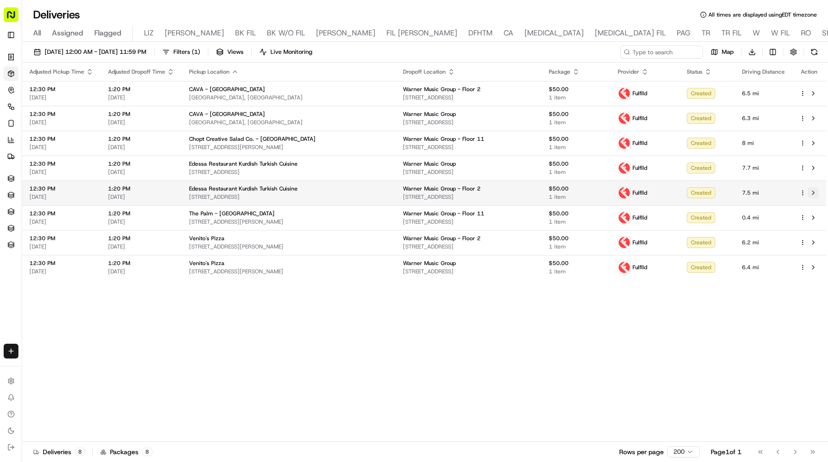
click at [816, 193] on button at bounding box center [812, 192] width 11 height 11
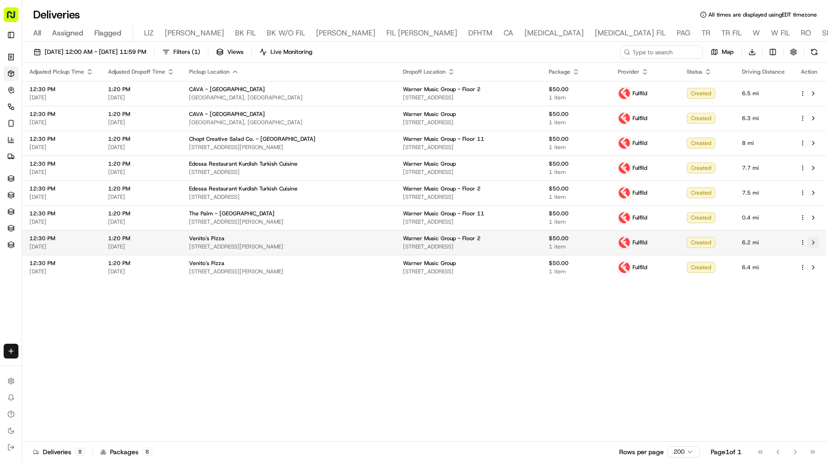
click at [815, 240] on button at bounding box center [812, 242] width 11 height 11
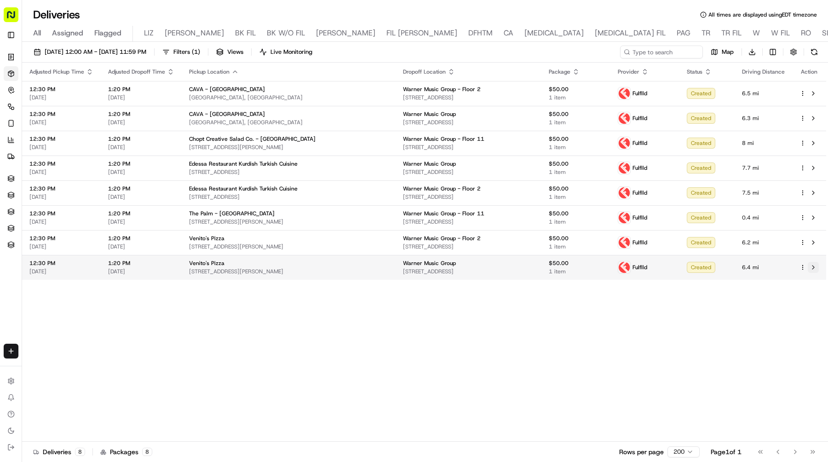
click at [814, 269] on button at bounding box center [812, 267] width 11 height 11
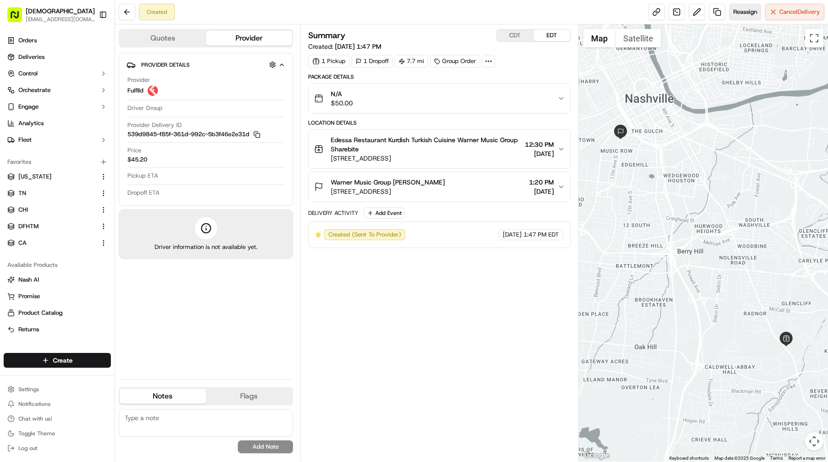
click at [736, 16] on button "Reassign" at bounding box center [745, 12] width 32 height 17
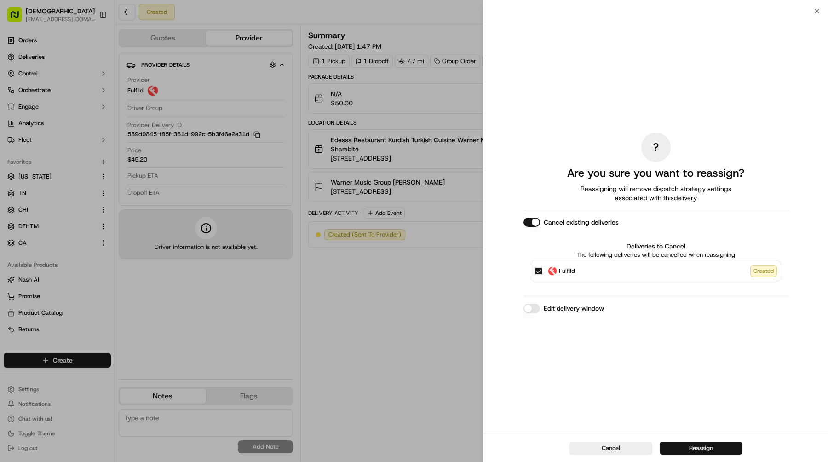
click at [677, 451] on button "Reassign" at bounding box center [700, 447] width 83 height 13
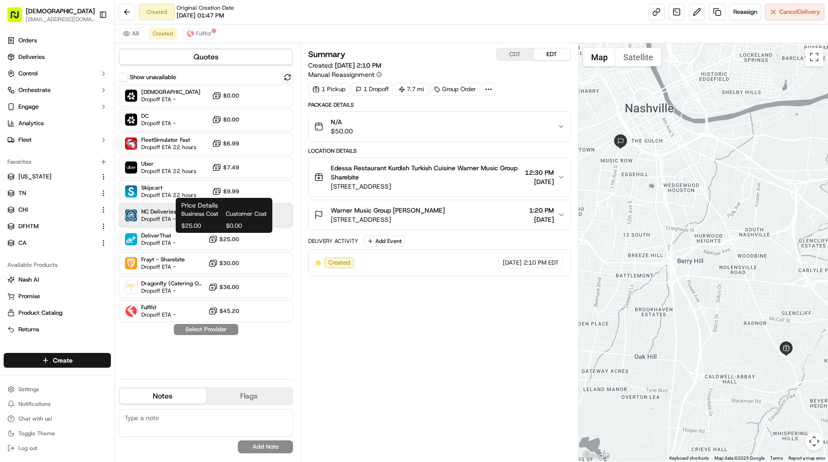
click at [167, 210] on span "NC Deliveries" at bounding box center [158, 211] width 35 height 7
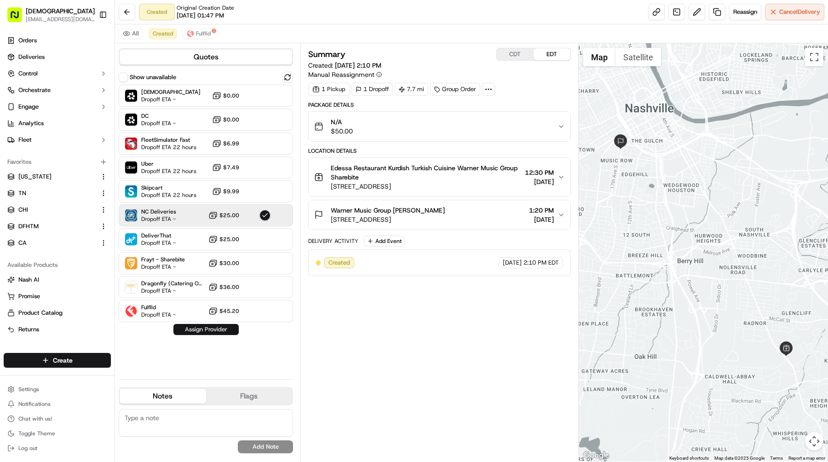
click at [205, 324] on button "Assign Provider" at bounding box center [205, 329] width 65 height 11
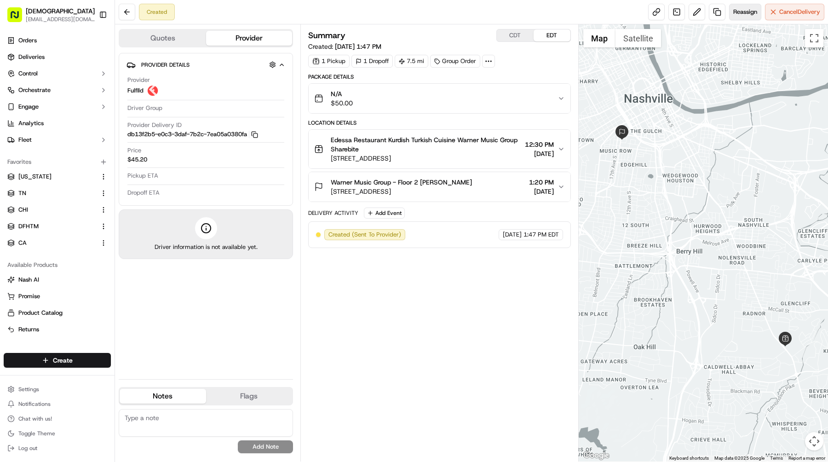
click at [738, 8] on span "Reassign" at bounding box center [745, 12] width 24 height 8
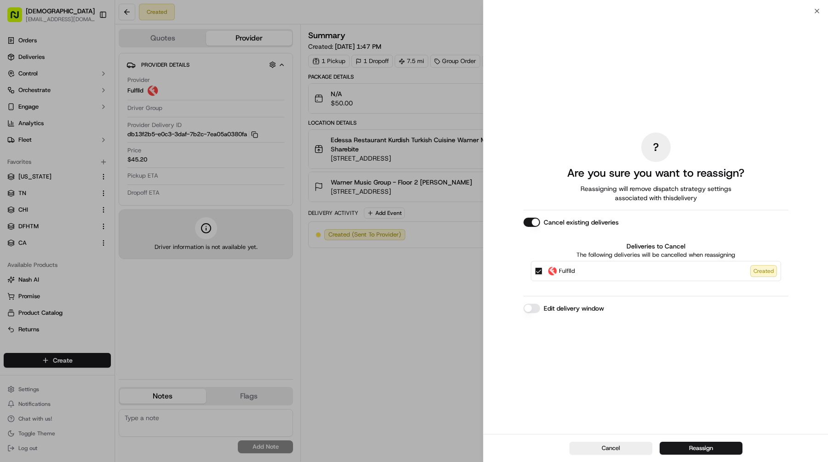
click at [679, 440] on div "Cancel Reassign" at bounding box center [655, 448] width 344 height 28
click at [683, 449] on button "Reassign" at bounding box center [700, 447] width 83 height 13
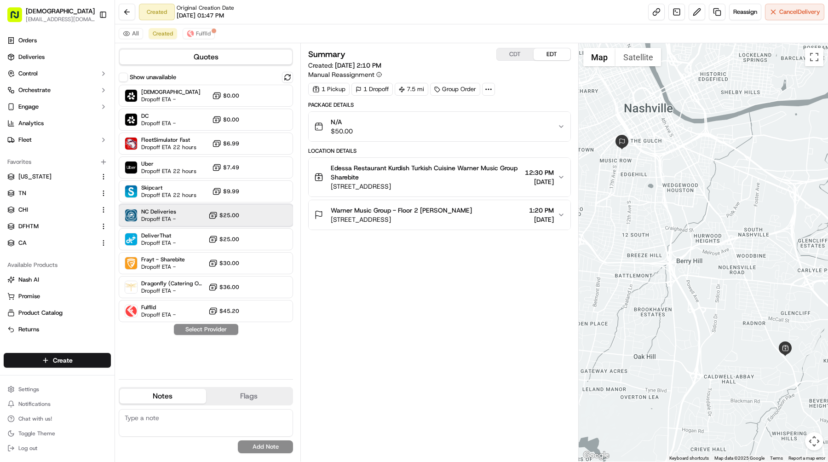
click at [166, 218] on span "Dropoff ETA -" at bounding box center [158, 218] width 35 height 7
click at [193, 327] on button "Assign Provider" at bounding box center [205, 329] width 65 height 11
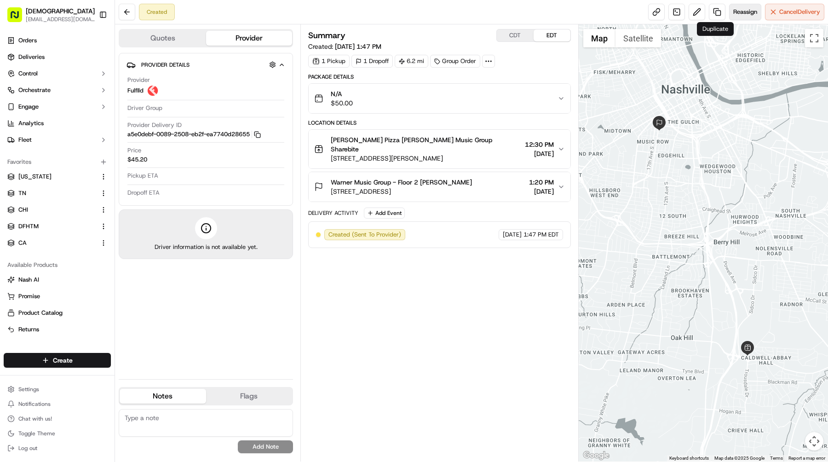
click at [749, 9] on span "Reassign" at bounding box center [745, 12] width 24 height 8
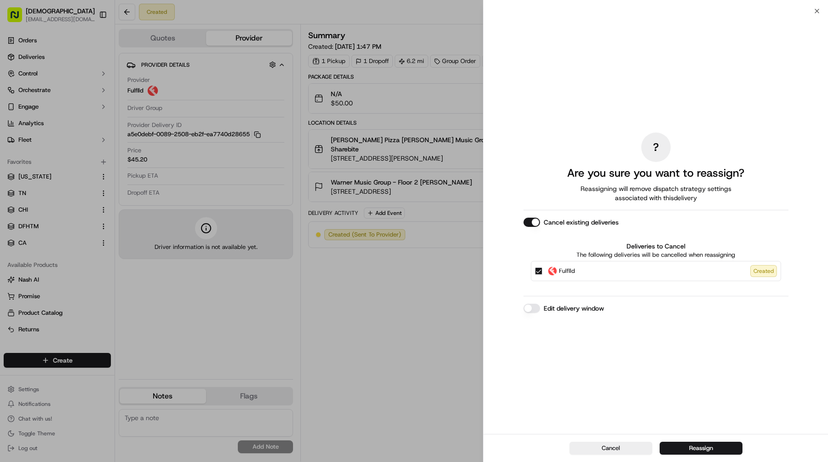
click at [686, 440] on div "Cancel Reassign" at bounding box center [655, 448] width 344 height 28
click at [686, 442] on button "Reassign" at bounding box center [700, 447] width 83 height 13
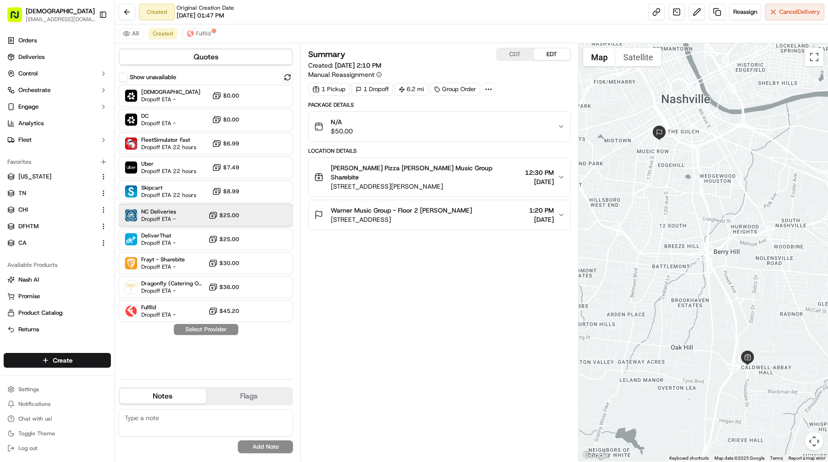
click at [176, 211] on div "NC Deliveries Dropoff ETA - $25.00" at bounding box center [206, 215] width 174 height 22
click at [204, 333] on button "Assign Provider" at bounding box center [205, 329] width 65 height 11
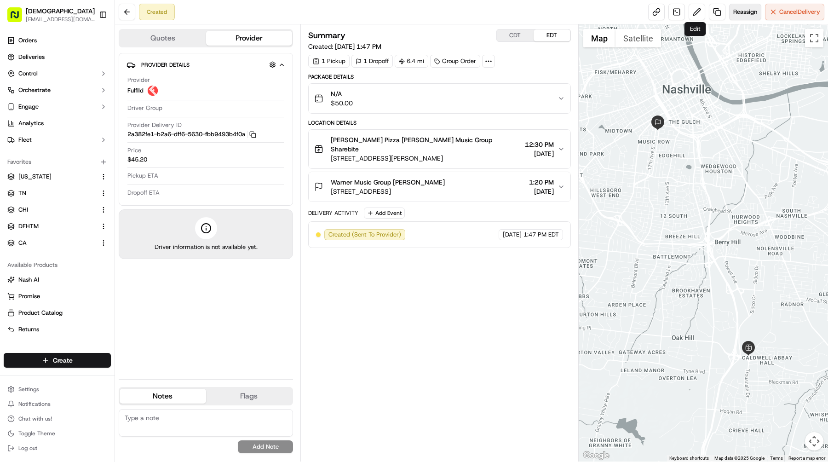
click at [746, 11] on span "Reassign" at bounding box center [745, 12] width 24 height 8
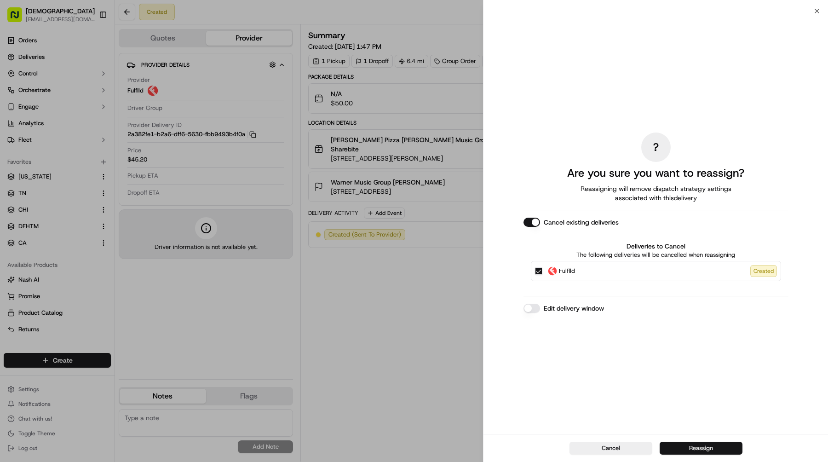
click at [688, 444] on button "Reassign" at bounding box center [700, 447] width 83 height 13
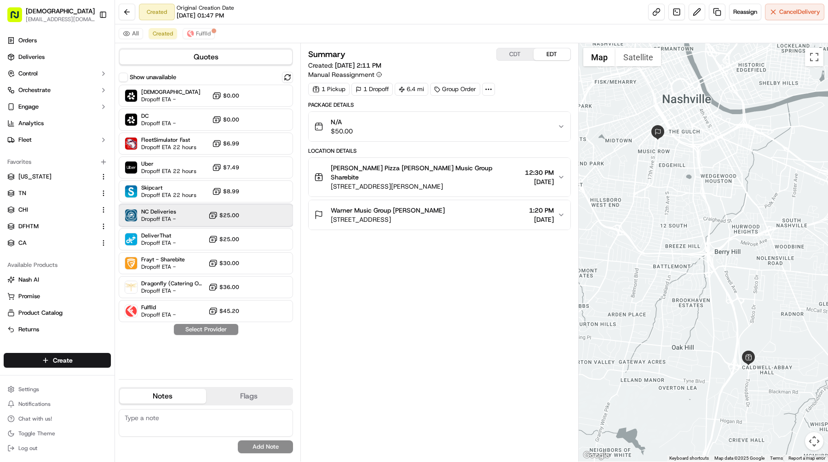
click at [151, 212] on span "NC Deliveries" at bounding box center [158, 211] width 35 height 7
click at [206, 331] on button "Assign Provider" at bounding box center [205, 329] width 65 height 11
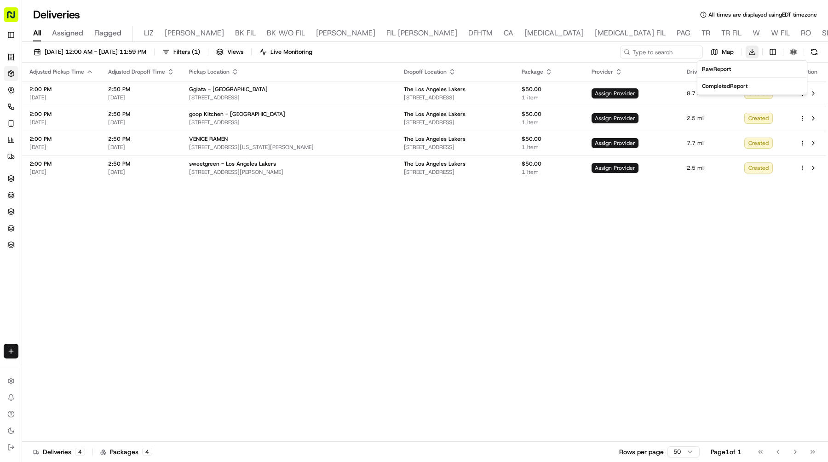
click at [750, 54] on html "Sharebite e.park@sharebite.com Toggle Sidebar Orders Deliveries Control Orchest…" at bounding box center [414, 231] width 828 height 462
click at [732, 84] on span "Completed Report" at bounding box center [725, 85] width 46 height 7
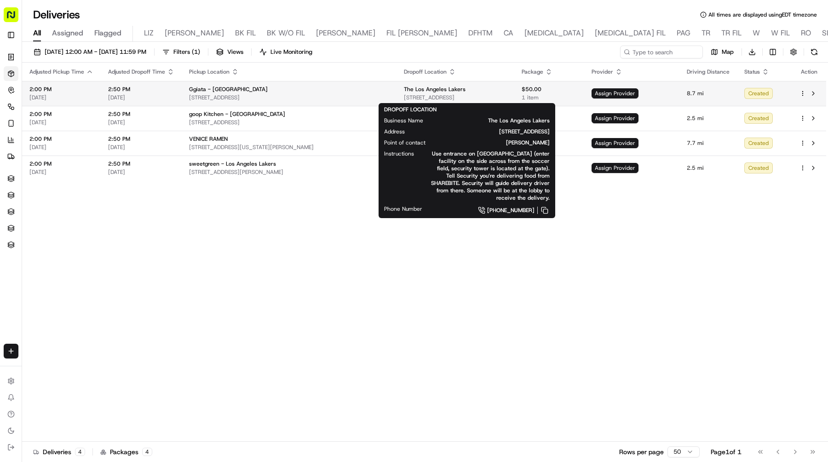
drag, startPoint x: 525, startPoint y: 98, endPoint x: 388, endPoint y: 98, distance: 137.0
click at [404, 98] on span "2275 E Mariposa Ave, El Segundo, CA 90245, USA" at bounding box center [455, 97] width 103 height 7
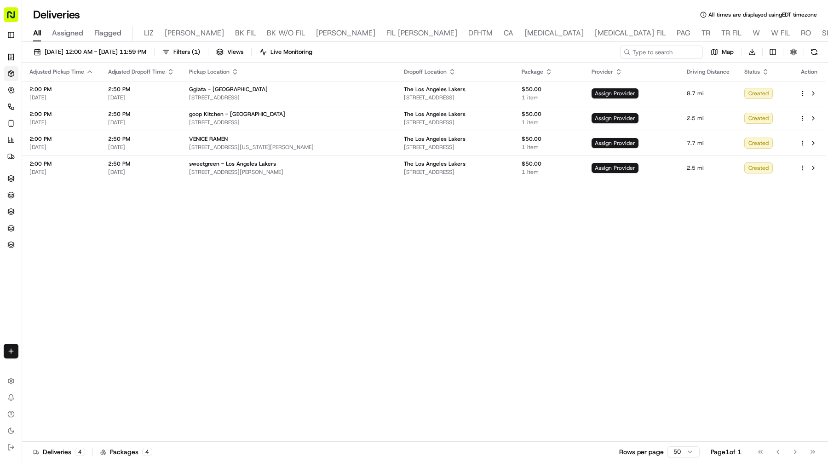
copy span "2275 E Mariposa Ave, El Segundo, CA 90245, USA"
click at [567, 232] on div "Adjusted Pickup Time Adjusted Dropoff Time Pickup Location Dropoff Location Pac…" at bounding box center [424, 252] width 804 height 379
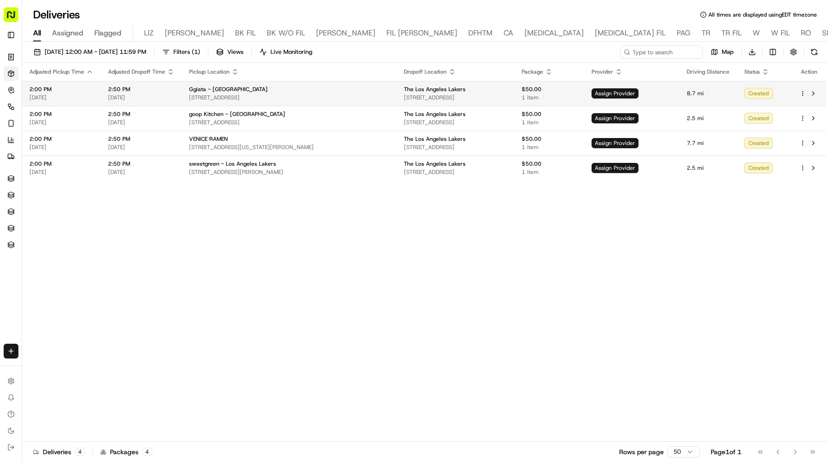
click at [625, 87] on td "Assign Provider" at bounding box center [631, 93] width 95 height 25
click at [638, 90] on span "Assign Provider" at bounding box center [614, 93] width 47 height 10
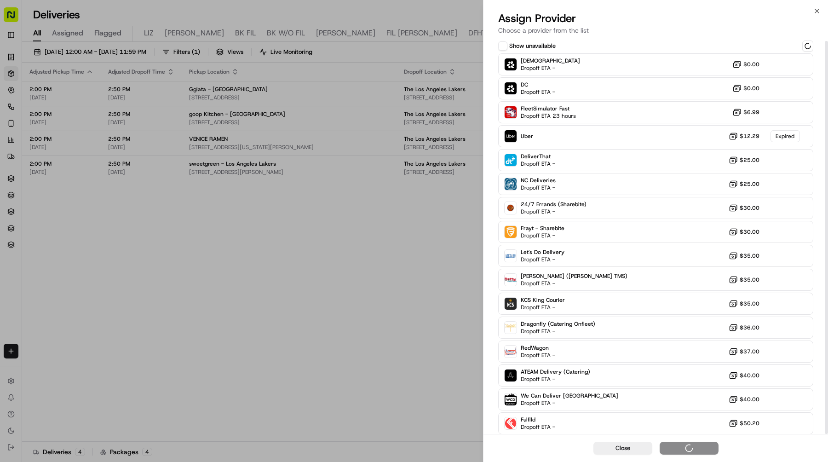
scroll to position [2, 0]
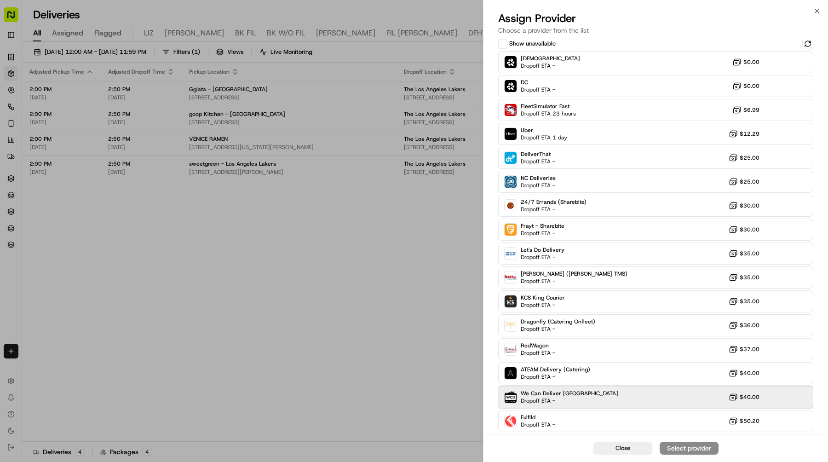
click at [628, 395] on div "We Can Deliver Boston Dropoff ETA - $40.00" at bounding box center [655, 397] width 315 height 22
click at [684, 449] on div "Assign Provider" at bounding box center [688, 447] width 45 height 9
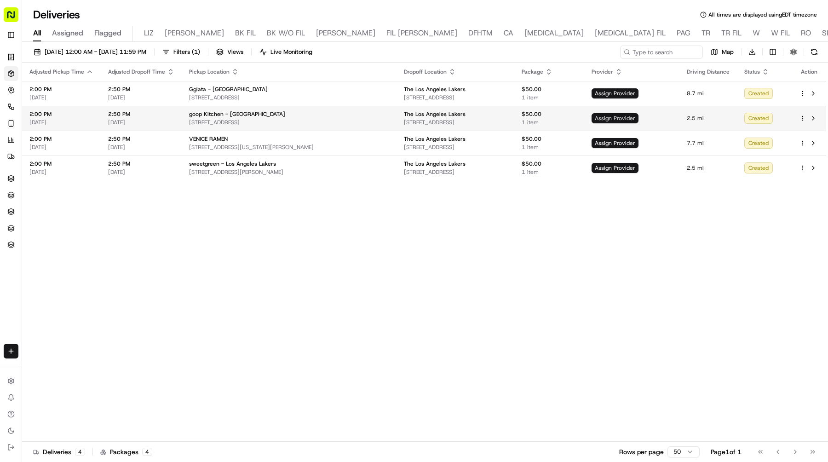
click at [623, 117] on span "Assign Provider" at bounding box center [614, 118] width 47 height 10
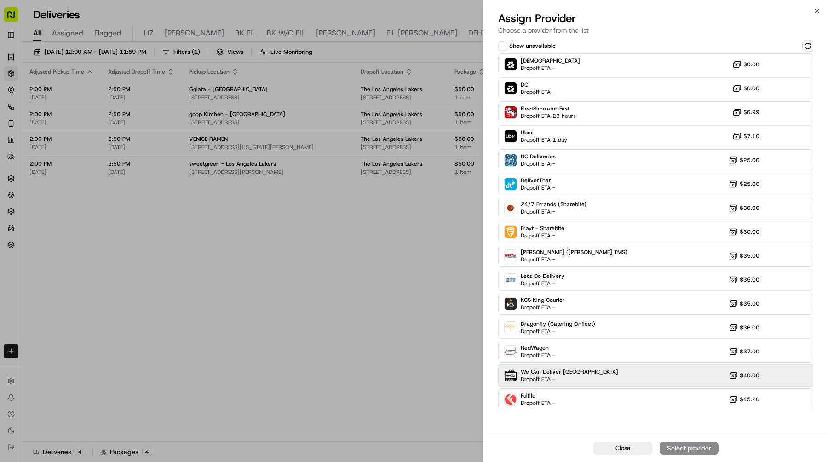
click at [605, 375] on div "We Can Deliver Boston Dropoff ETA - $40.00" at bounding box center [655, 375] width 315 height 22
click at [669, 445] on div "Assign Provider" at bounding box center [688, 447] width 45 height 9
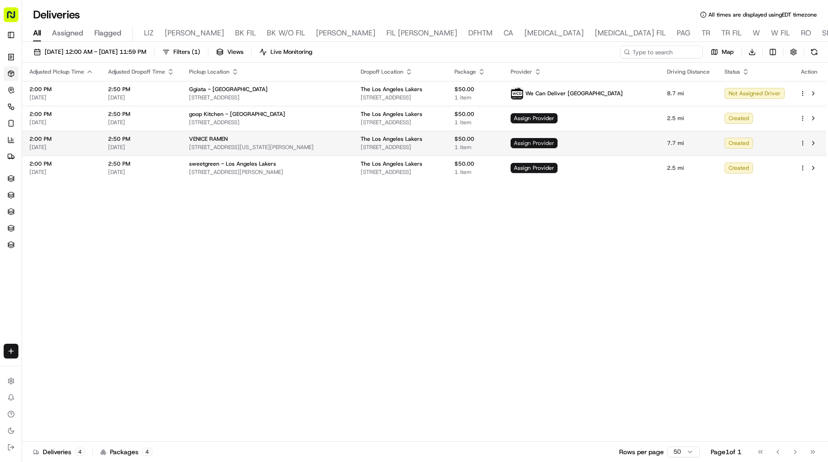
click at [557, 141] on span "Assign Provider" at bounding box center [533, 143] width 47 height 10
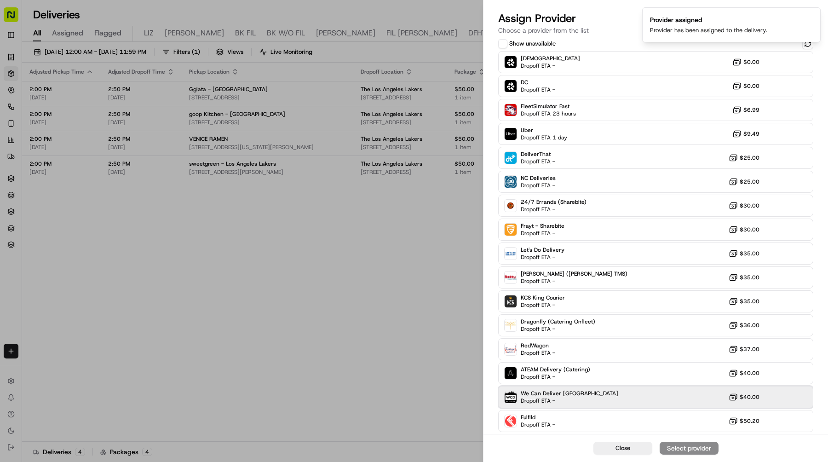
click at [625, 394] on div "We Can Deliver Boston Dropoff ETA - $40.00" at bounding box center [655, 397] width 315 height 22
click at [669, 446] on div "Assign Provider" at bounding box center [688, 447] width 45 height 9
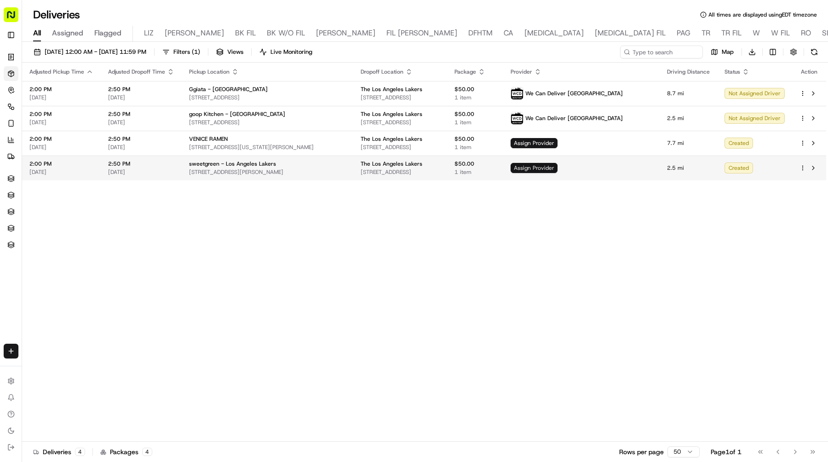
click at [557, 165] on span "Assign Provider" at bounding box center [533, 168] width 47 height 10
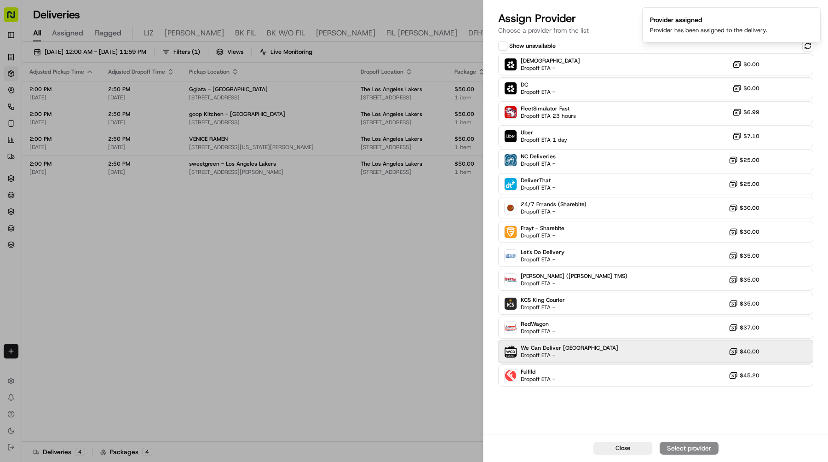
click at [603, 348] on div "We Can Deliver Boston Dropoff ETA - $40.00" at bounding box center [655, 351] width 315 height 22
click at [669, 454] on div "Close Assign Provider" at bounding box center [655, 448] width 344 height 28
click at [670, 450] on div "Assign Provider" at bounding box center [688, 447] width 45 height 9
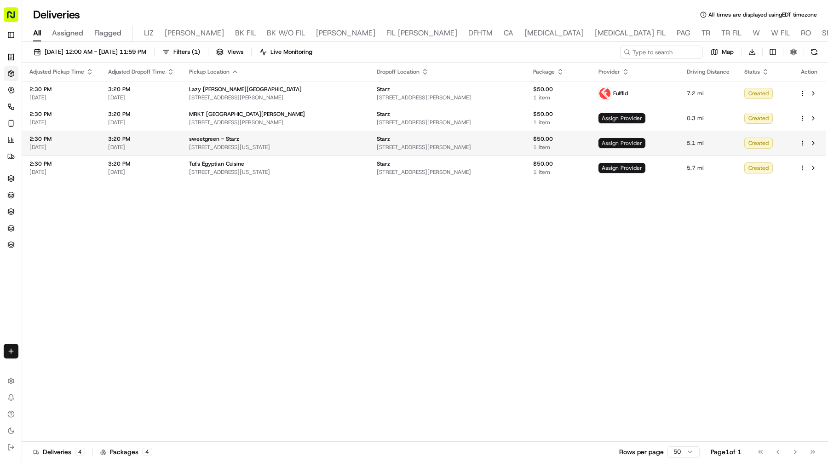
click at [626, 144] on span "Assign Provider" at bounding box center [621, 143] width 47 height 10
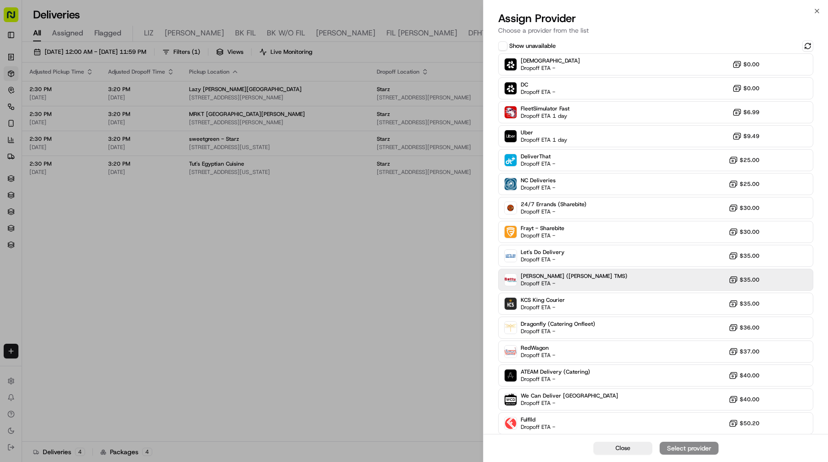
scroll to position [2, 0]
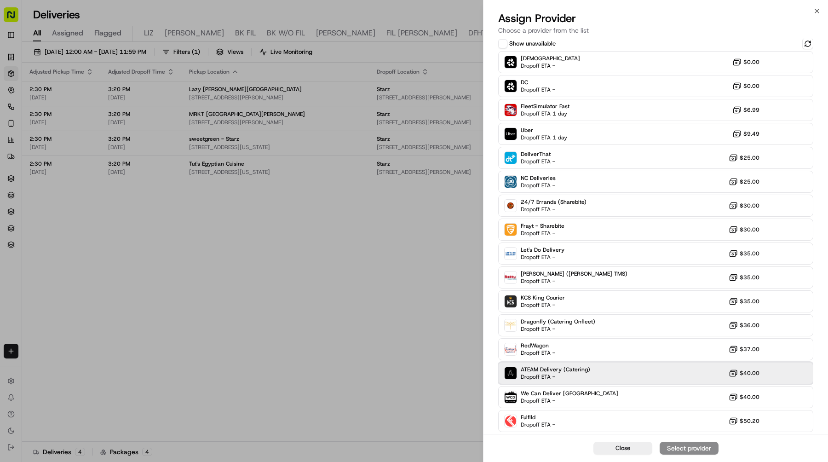
click at [562, 375] on span "Dropoff ETA -" at bounding box center [552, 376] width 64 height 7
click at [679, 448] on div "Assign Provider" at bounding box center [688, 447] width 45 height 9
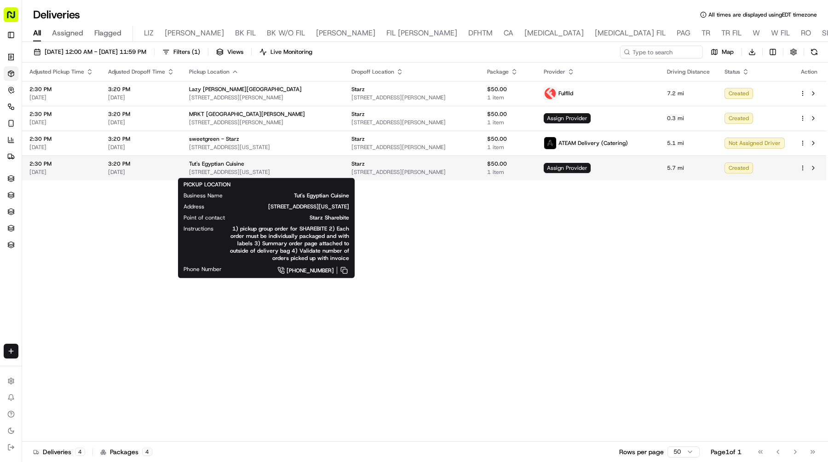
drag, startPoint x: 332, startPoint y: 173, endPoint x: 188, endPoint y: 173, distance: 144.4
click at [189, 173] on span "12114 Washington Blvd, Los Angeles, CA 90066, USA" at bounding box center [263, 171] width 148 height 7
copy span "12114 Washington Blvd, Los Angeles, CA 90066, USA"
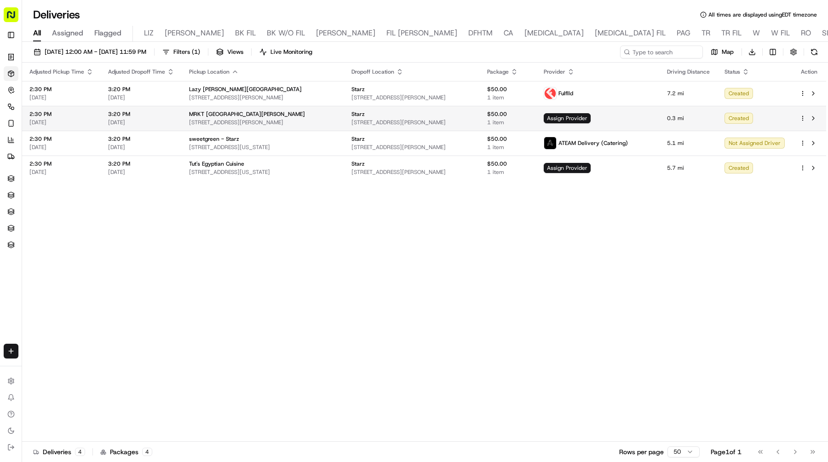
drag, startPoint x: 319, startPoint y: 122, endPoint x: 182, endPoint y: 122, distance: 137.0
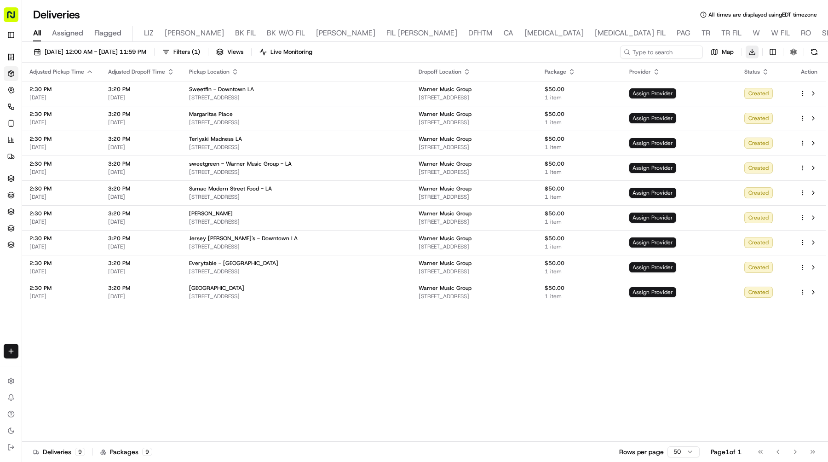
click at [757, 53] on html "Sharebite [EMAIL_ADDRESS][DOMAIN_NAME] Toggle Sidebar Orders Deliveries Control…" at bounding box center [414, 231] width 828 height 462
click at [738, 87] on span "Completed Report" at bounding box center [725, 85] width 46 height 7
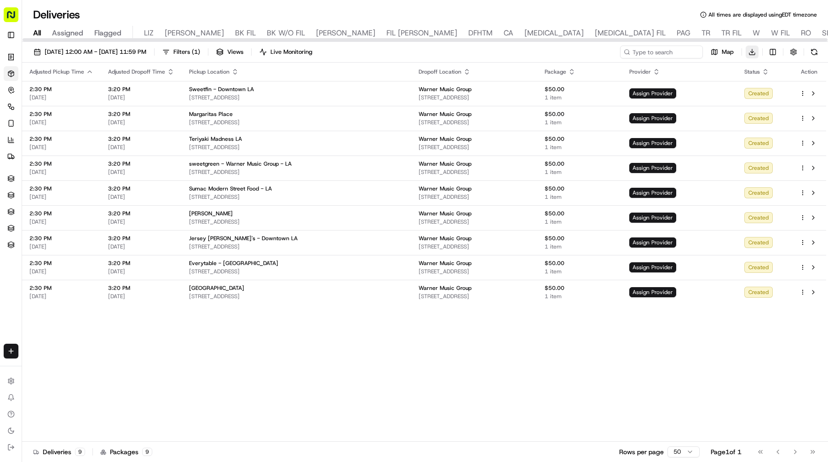
click at [751, 52] on html "Sharebite e.park@sharebite.com Toggle Sidebar Orders Deliveries Control Orchest…" at bounding box center [414, 231] width 828 height 462
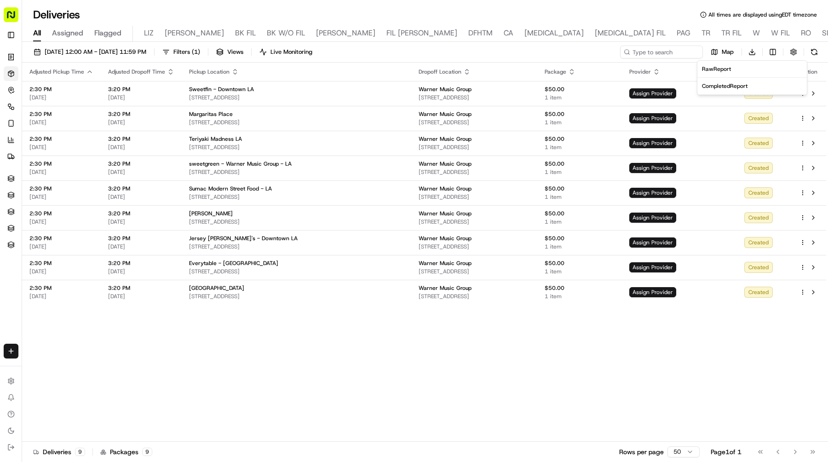
click at [735, 88] on span "Completed Report" at bounding box center [725, 85] width 46 height 7
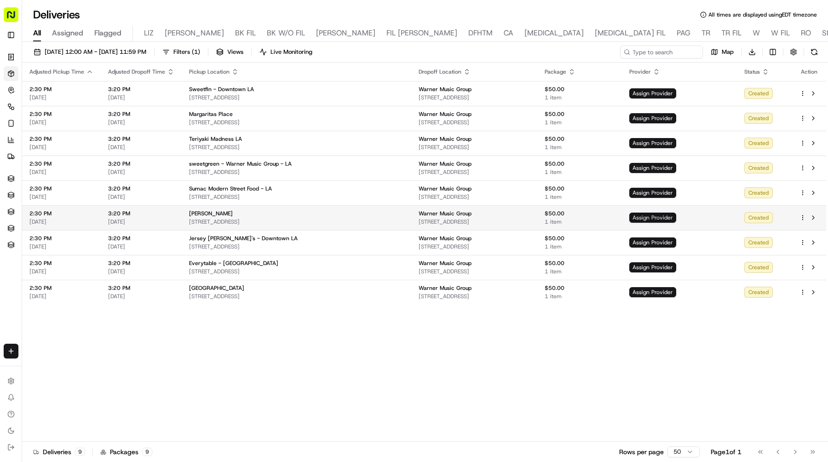
click at [676, 218] on span "Assign Provider" at bounding box center [652, 217] width 47 height 10
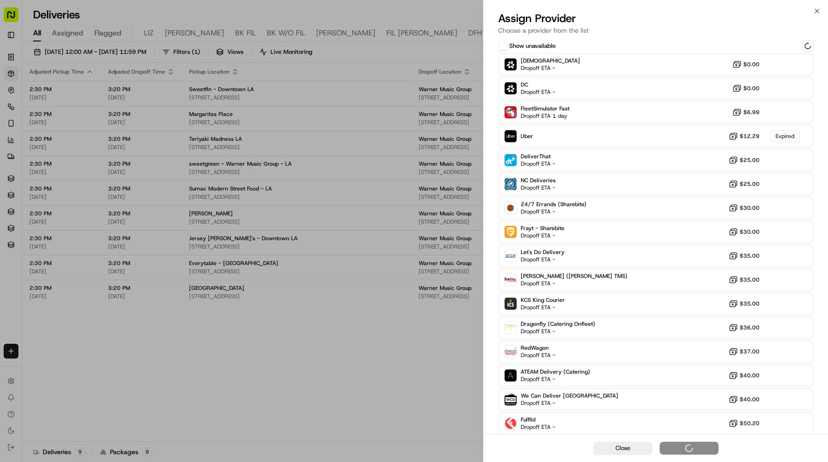
scroll to position [2, 0]
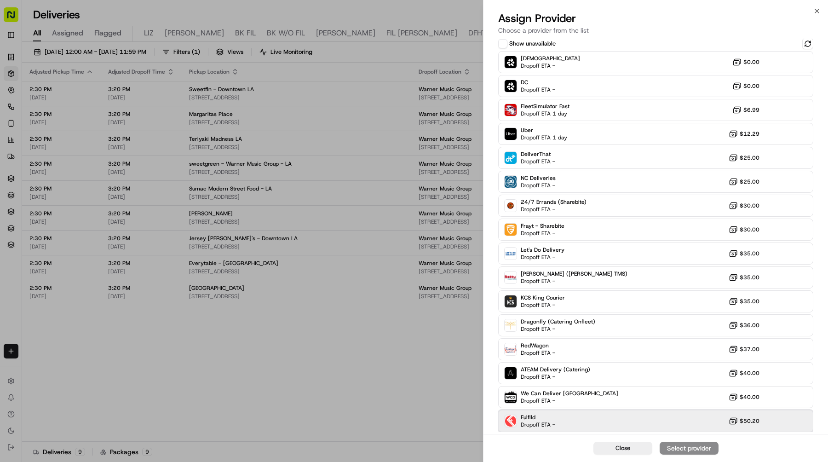
click at [657, 415] on div "Fulflld Dropoff ETA - $50.20" at bounding box center [655, 421] width 315 height 22
click at [680, 440] on div "Close Assign Provider" at bounding box center [655, 448] width 344 height 28
click at [682, 447] on div "Assign Provider" at bounding box center [688, 447] width 45 height 9
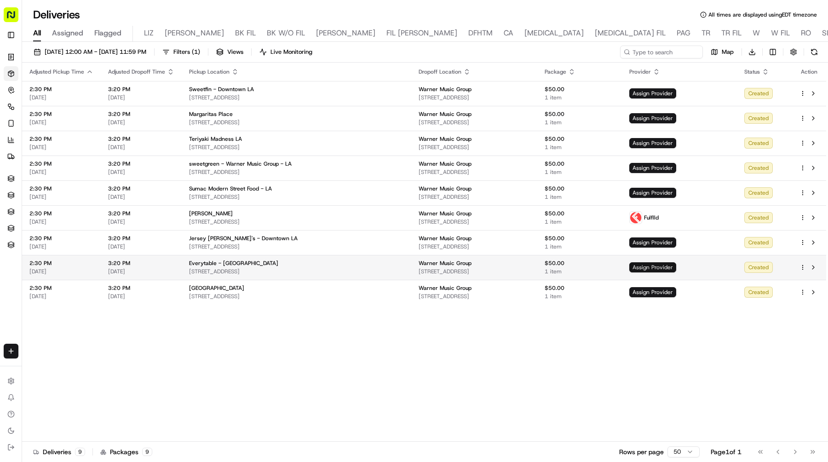
click at [675, 264] on span "Assign Provider" at bounding box center [652, 267] width 47 height 10
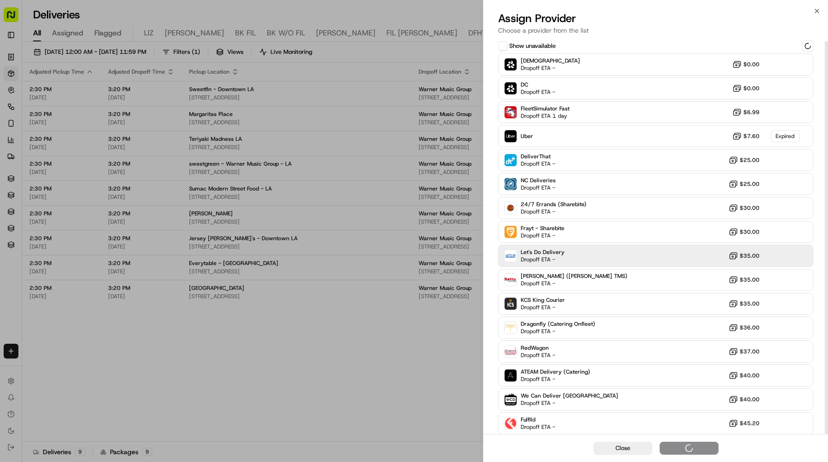
scroll to position [2, 0]
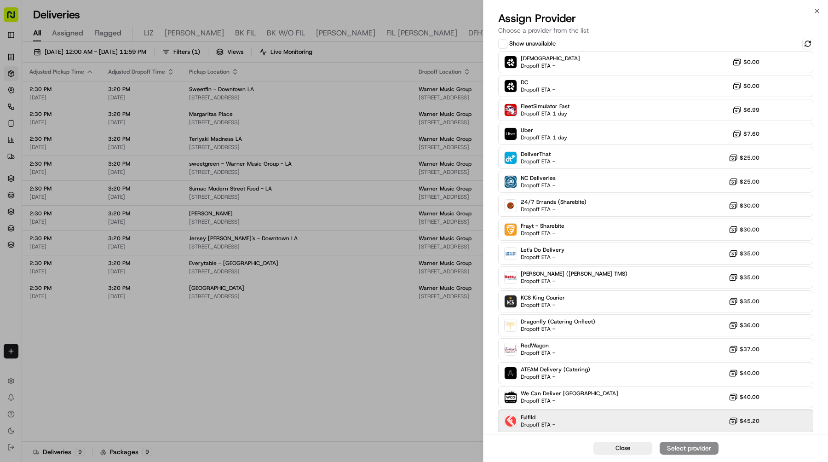
click at [671, 416] on div "Fulflld Dropoff ETA - $45.20" at bounding box center [655, 421] width 315 height 22
click at [692, 448] on div "Assign Provider" at bounding box center [688, 447] width 45 height 9
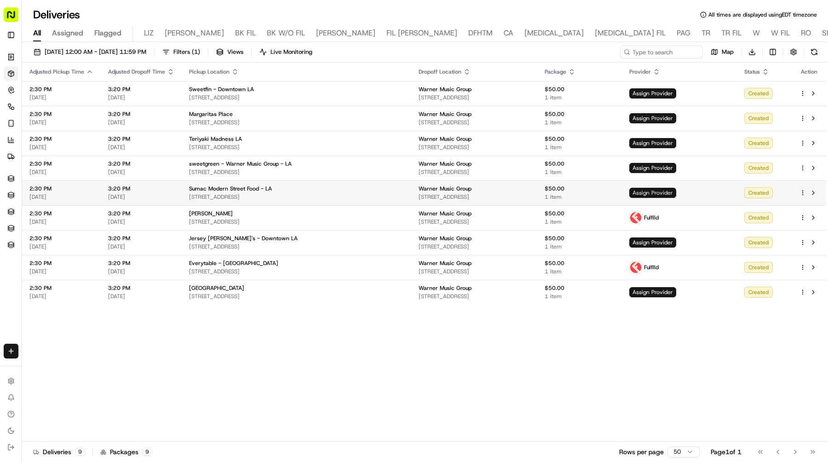
click at [671, 190] on span "Assign Provider" at bounding box center [652, 193] width 47 height 10
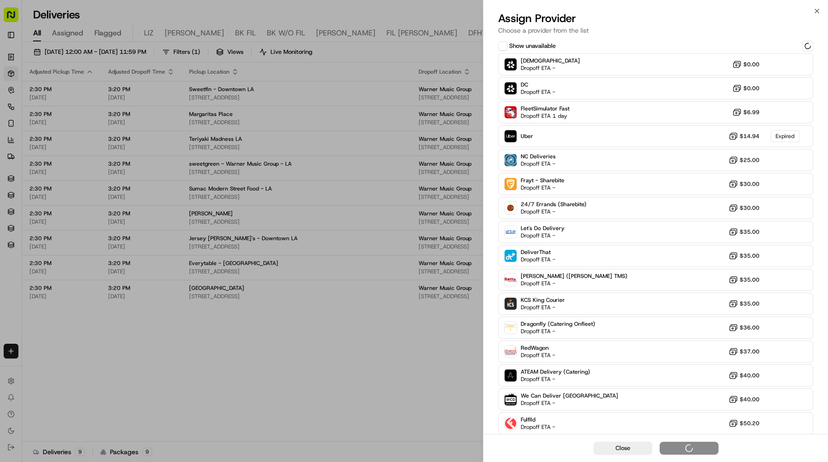
scroll to position [2, 0]
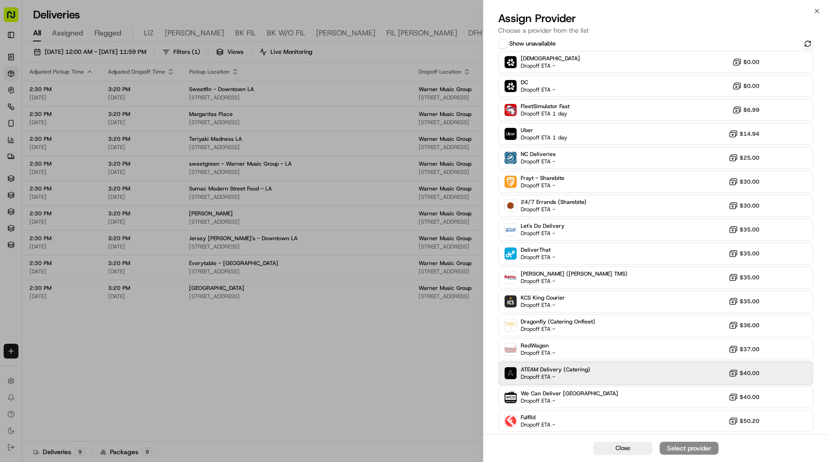
click at [644, 371] on div "ATEAM Delivery (Catering) Dropoff ETA - $40.00" at bounding box center [655, 373] width 315 height 22
click at [686, 440] on div "Close Assign Provider" at bounding box center [655, 448] width 344 height 28
click at [686, 443] on div "Assign Provider" at bounding box center [688, 447] width 45 height 9
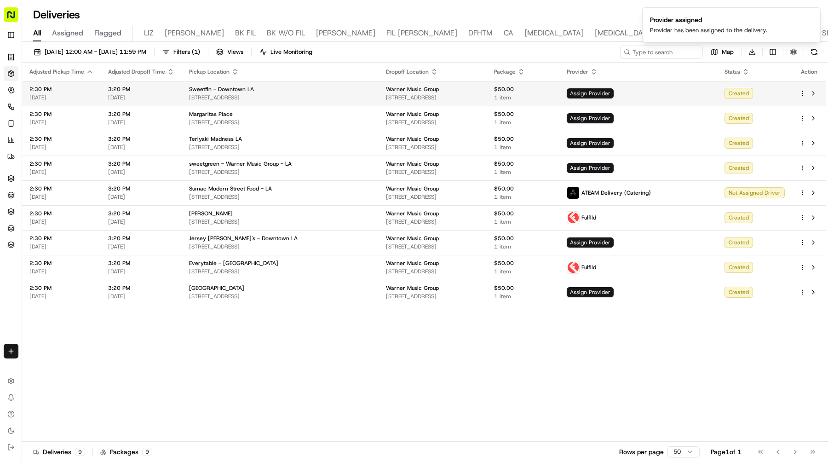
click at [613, 91] on span "Assign Provider" at bounding box center [589, 93] width 47 height 10
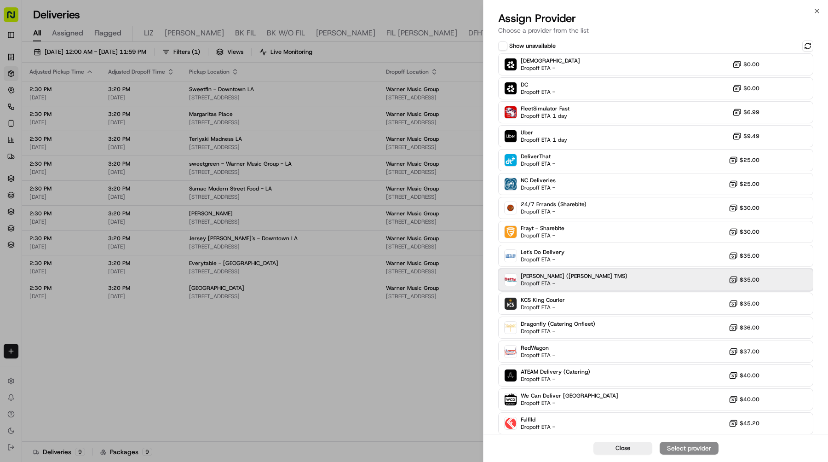
click at [607, 280] on div "Betty (Nash TMS) Dropoff ETA - $35.00" at bounding box center [655, 280] width 315 height 22
click at [684, 449] on div "Assign Provider" at bounding box center [688, 447] width 45 height 9
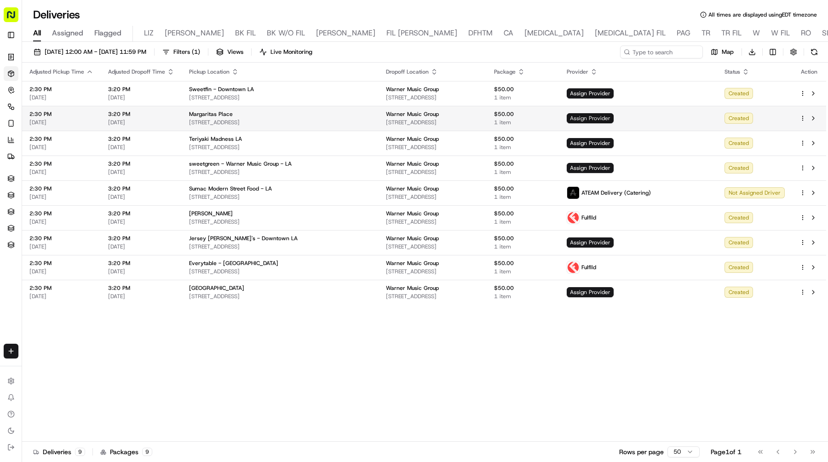
click at [613, 117] on span "Assign Provider" at bounding box center [589, 118] width 47 height 10
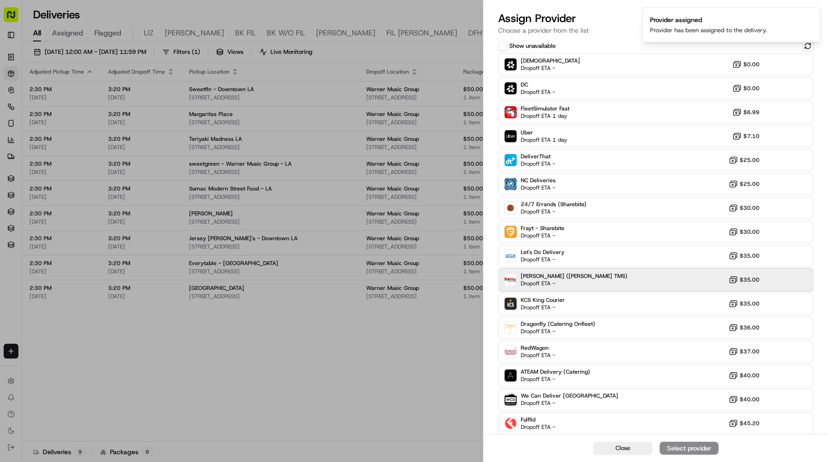
click at [604, 274] on div "Betty (Nash TMS) Dropoff ETA - $35.00" at bounding box center [655, 280] width 315 height 22
click at [674, 445] on div "Assign Provider" at bounding box center [688, 447] width 45 height 9
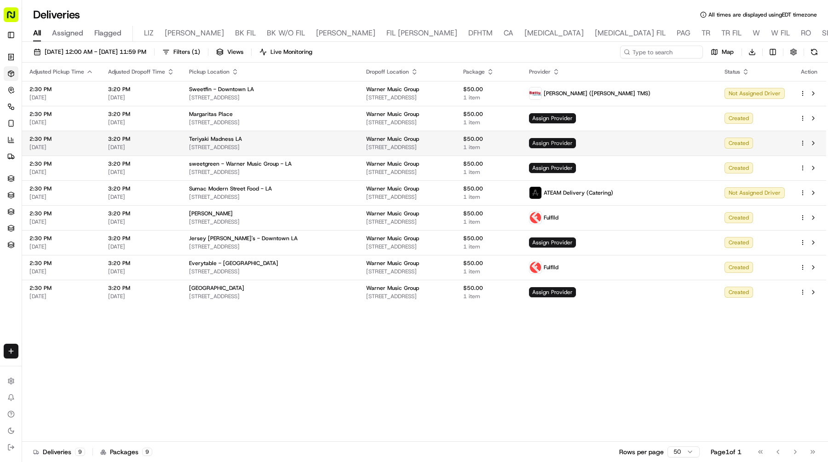
click at [576, 142] on span "Assign Provider" at bounding box center [552, 143] width 47 height 10
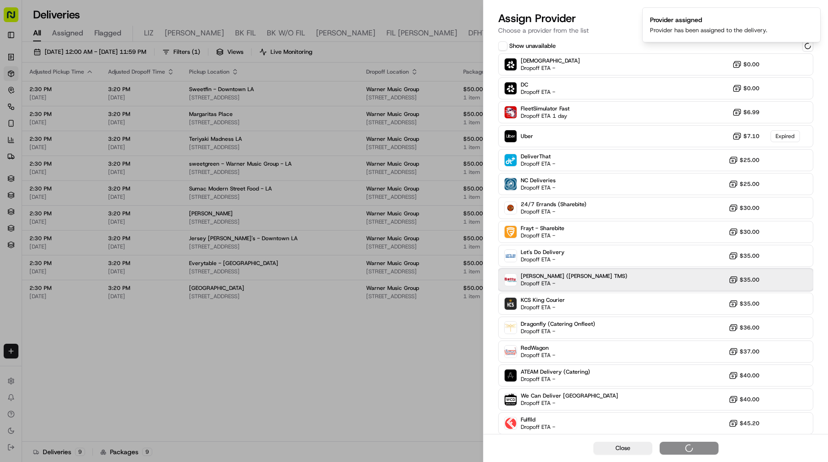
click at [578, 279] on div "Betty (Nash TMS) Dropoff ETA - $35.00" at bounding box center [655, 280] width 315 height 22
click at [673, 445] on div "Assign Provider" at bounding box center [688, 447] width 45 height 9
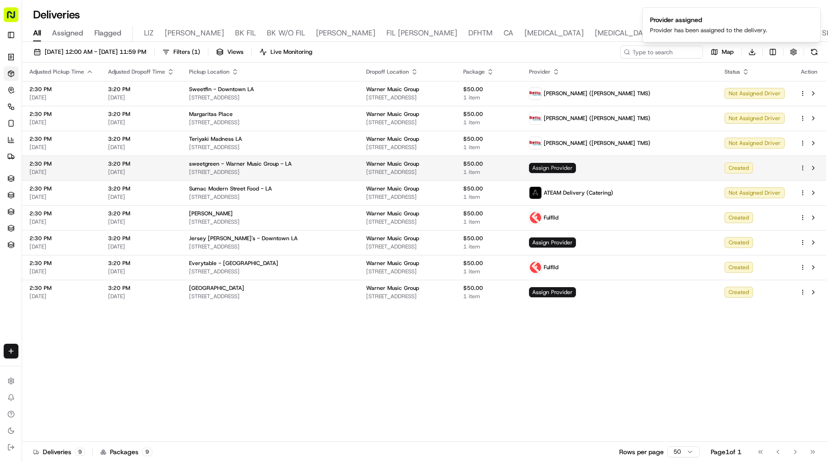
click at [576, 169] on span "Assign Provider" at bounding box center [552, 168] width 47 height 10
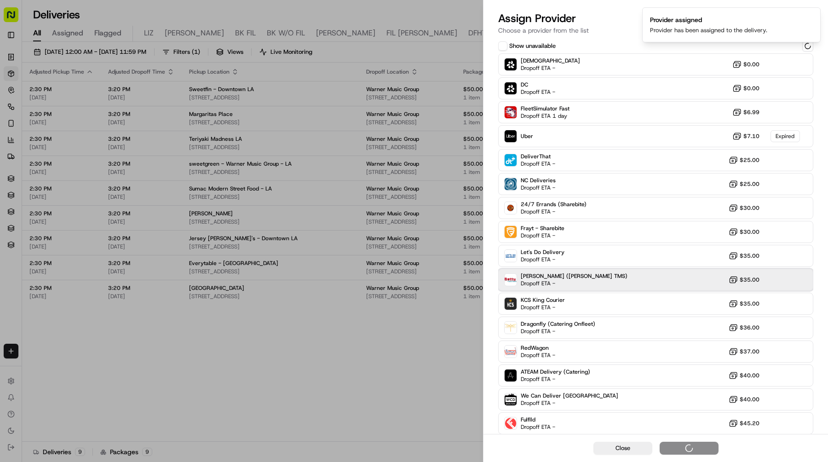
click at [573, 276] on div "Betty (Nash TMS) Dropoff ETA - $35.00" at bounding box center [655, 280] width 315 height 22
click at [616, 277] on div "Betty (Nash TMS) Dropoff ETA - $35.00" at bounding box center [655, 280] width 315 height 22
click at [683, 446] on div "Assign Provider" at bounding box center [688, 447] width 45 height 9
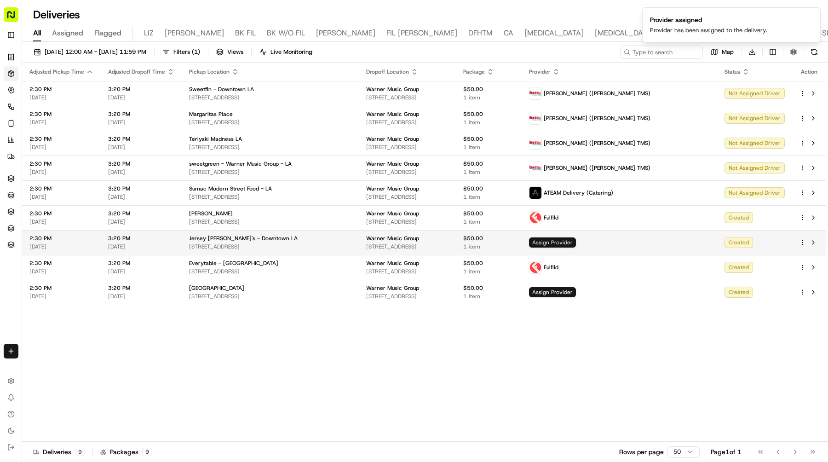
click at [576, 243] on span "Assign Provider" at bounding box center [552, 242] width 47 height 10
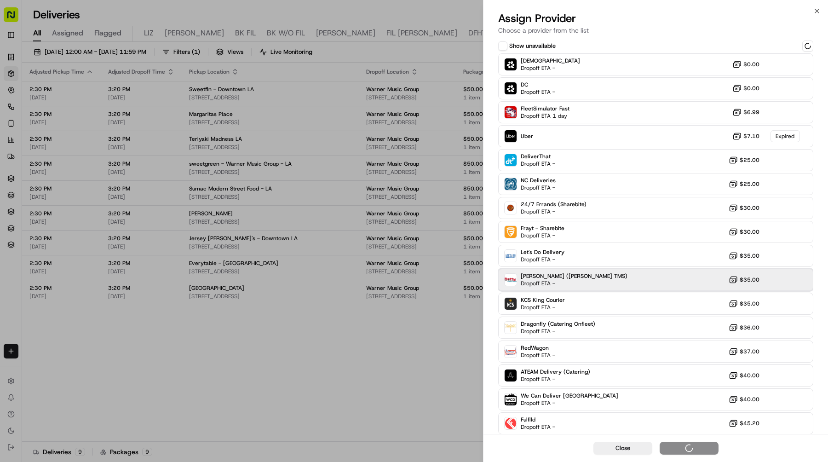
click at [635, 280] on div "Betty (Nash TMS) Dropoff ETA - $35.00" at bounding box center [655, 280] width 315 height 22
click at [671, 446] on div "Assign Provider" at bounding box center [688, 447] width 45 height 9
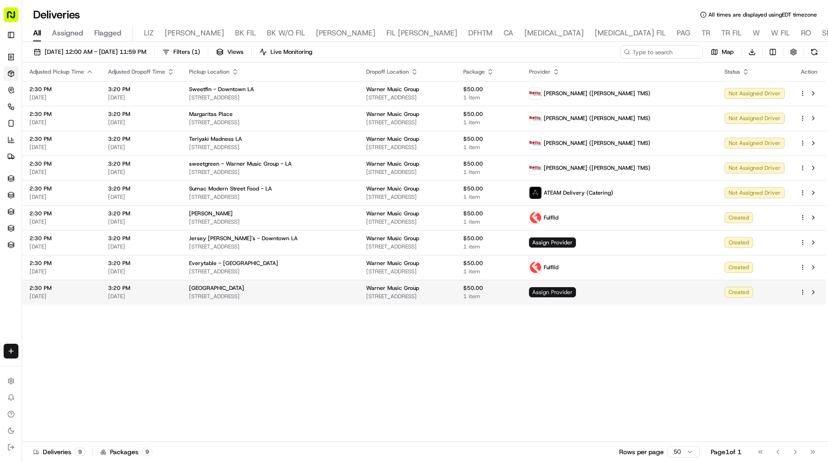
click at [576, 296] on span "Assign Provider" at bounding box center [552, 292] width 47 height 10
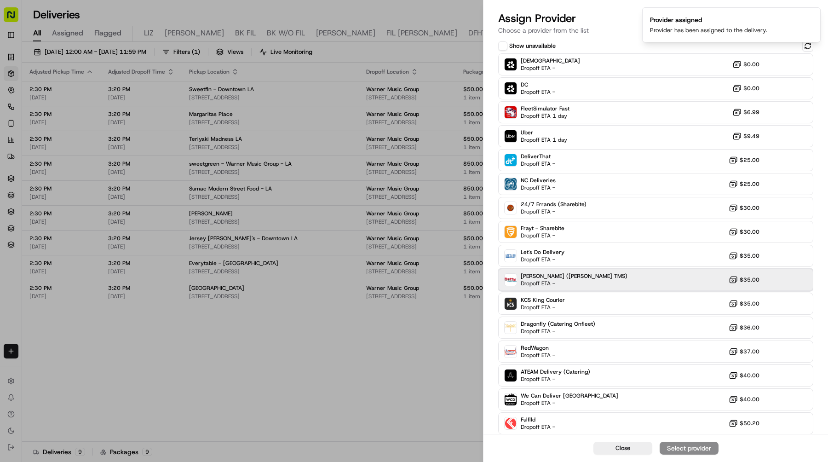
click at [581, 277] on div "Betty (Nash TMS) Dropoff ETA - $35.00" at bounding box center [655, 280] width 315 height 22
click at [672, 446] on div "Assign Provider" at bounding box center [688, 447] width 45 height 9
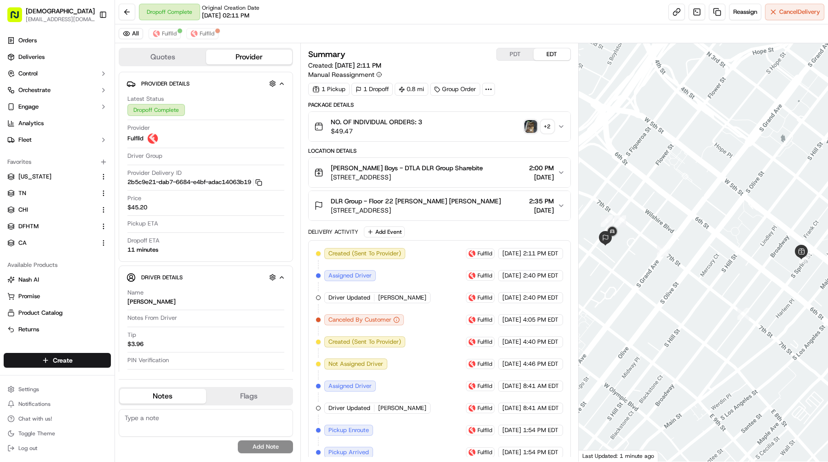
click at [528, 124] on img "button" at bounding box center [530, 126] width 13 height 13
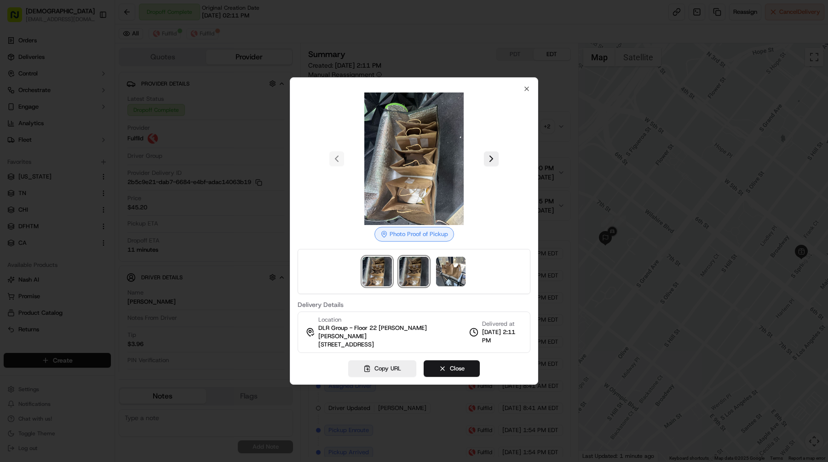
click at [412, 266] on img at bounding box center [413, 271] width 29 height 29
click at [448, 278] on img at bounding box center [450, 271] width 29 height 29
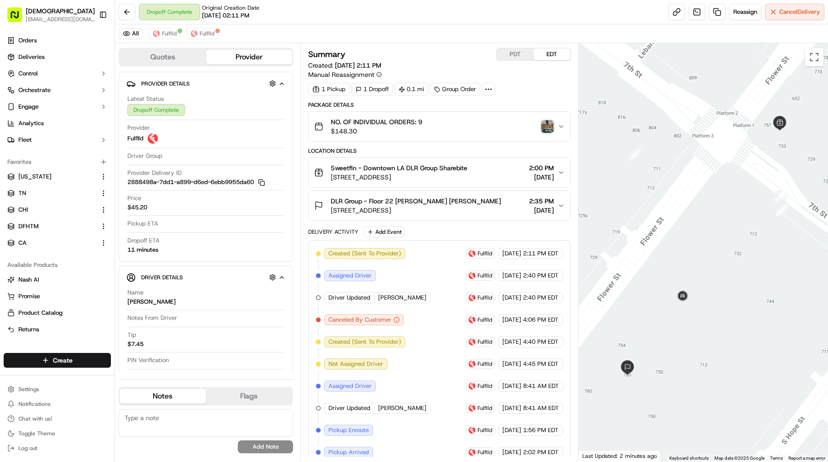
click at [548, 125] on img "button" at bounding box center [547, 126] width 13 height 13
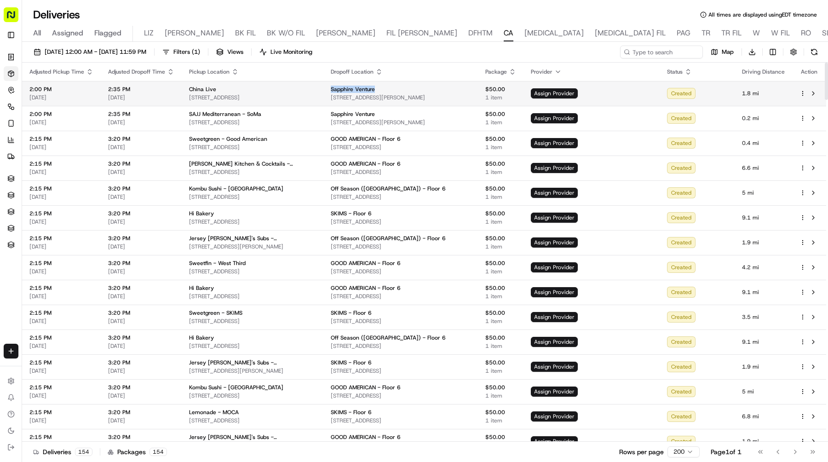
drag, startPoint x: 396, startPoint y: 88, endPoint x: 344, endPoint y: 88, distance: 52.0
click at [344, 88] on td "Sapphire Venture 439 Bryant St, San Francisco, CA 94107, USA" at bounding box center [400, 93] width 154 height 25
copy span "Sapphire Venture"
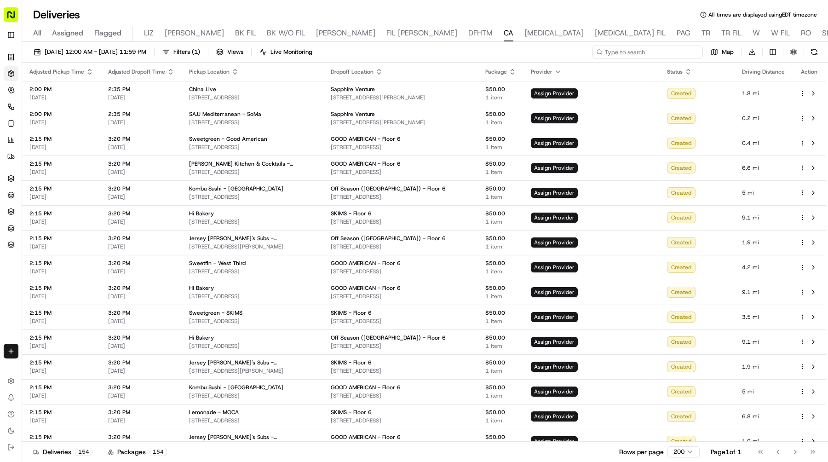
click at [679, 54] on input at bounding box center [647, 52] width 110 height 13
paste input "Sapphire Venture"
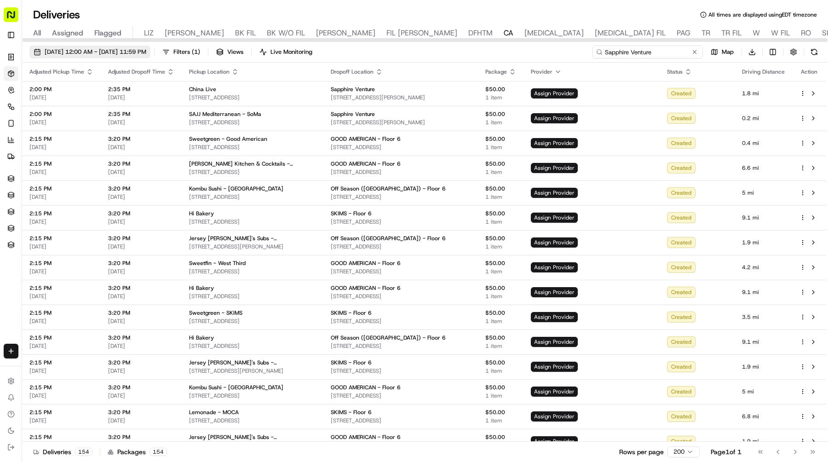
type input "Sapphire Venture"
click at [140, 48] on span "09/17/2025 12:00 AM - 09/17/2025 11:59 PM" at bounding box center [96, 52] width 102 height 8
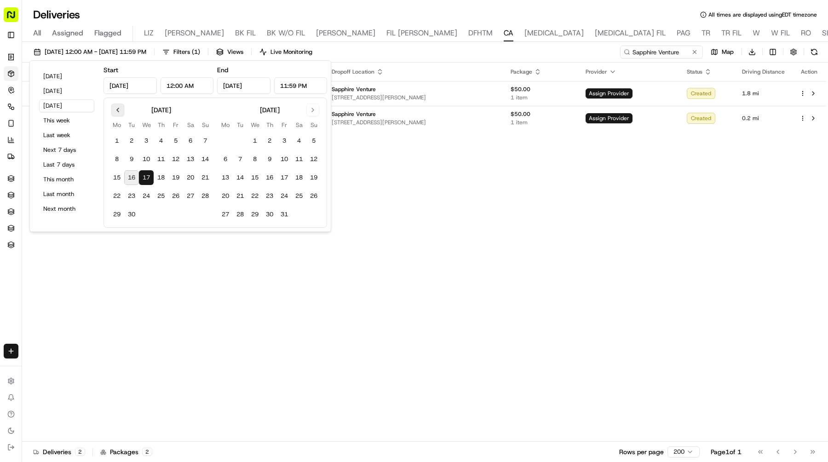
click at [115, 108] on button "Go to previous month" at bounding box center [117, 109] width 13 height 13
click at [176, 138] on button "1" at bounding box center [175, 140] width 15 height 15
type input "Aug 1, 2025"
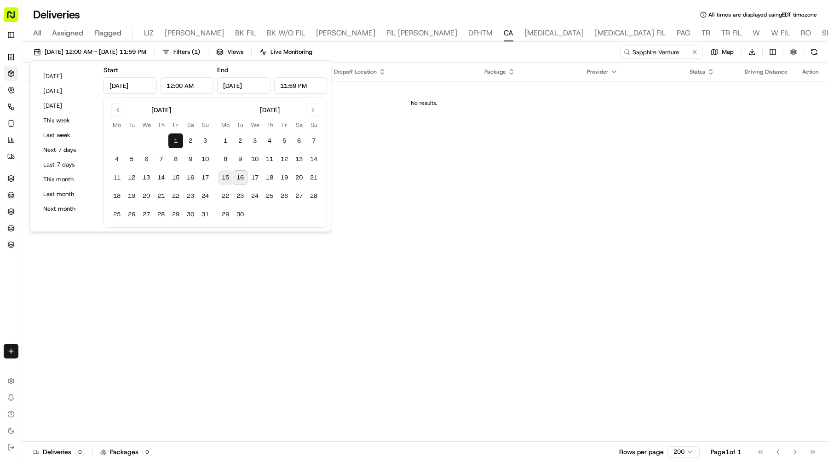
click at [225, 176] on button "15" at bounding box center [225, 177] width 15 height 15
type input "Sep 15, 2025"
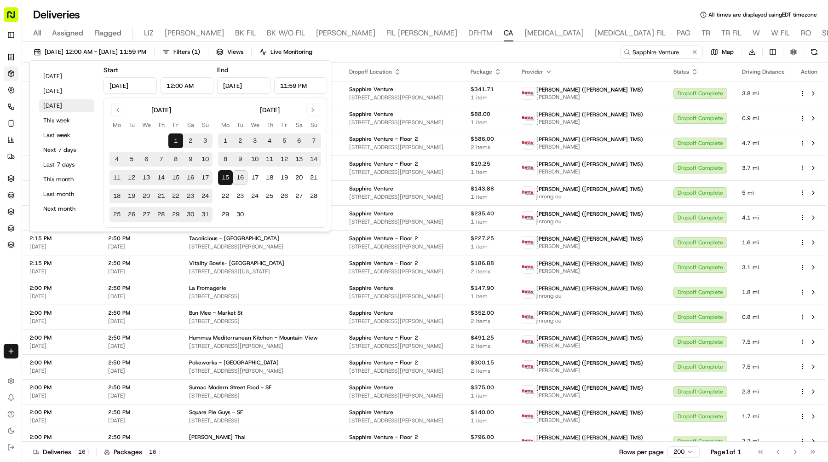
click at [62, 105] on button "Tomorrow" at bounding box center [66, 105] width 55 height 13
type input "Sep 17, 2025"
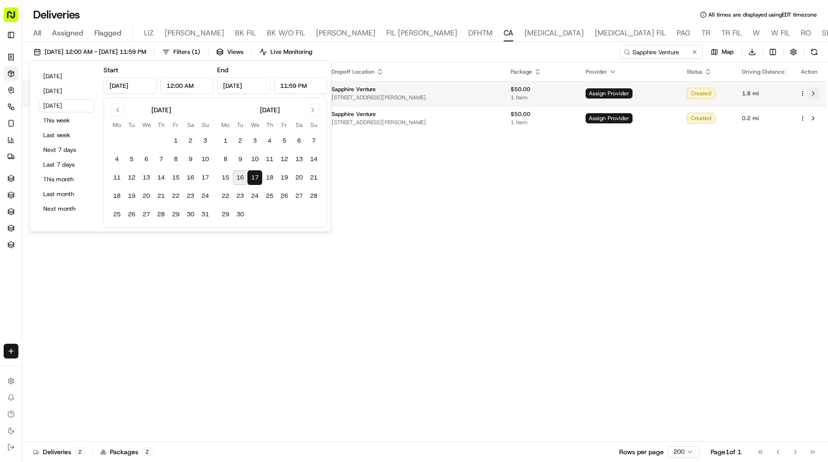
click at [812, 96] on button at bounding box center [812, 93] width 11 height 11
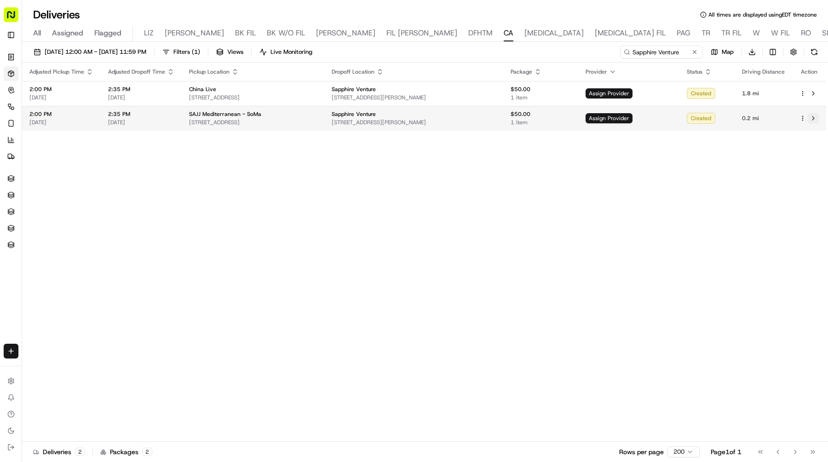
click at [816, 119] on button at bounding box center [812, 118] width 11 height 11
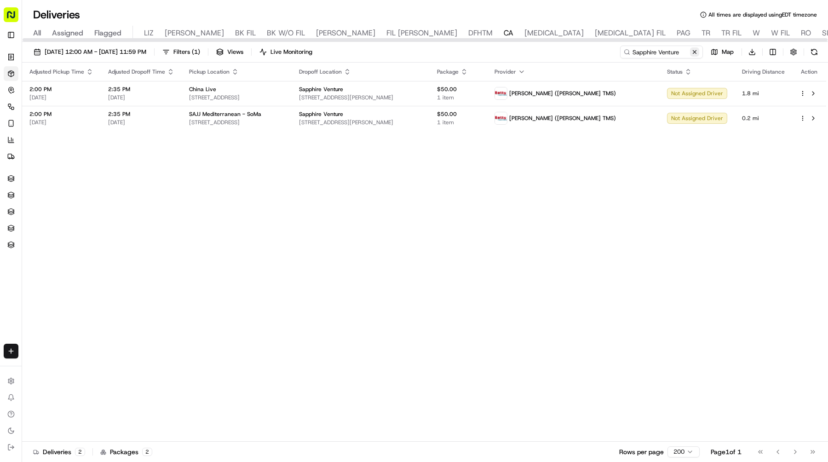
click at [695, 49] on button at bounding box center [694, 51] width 9 height 9
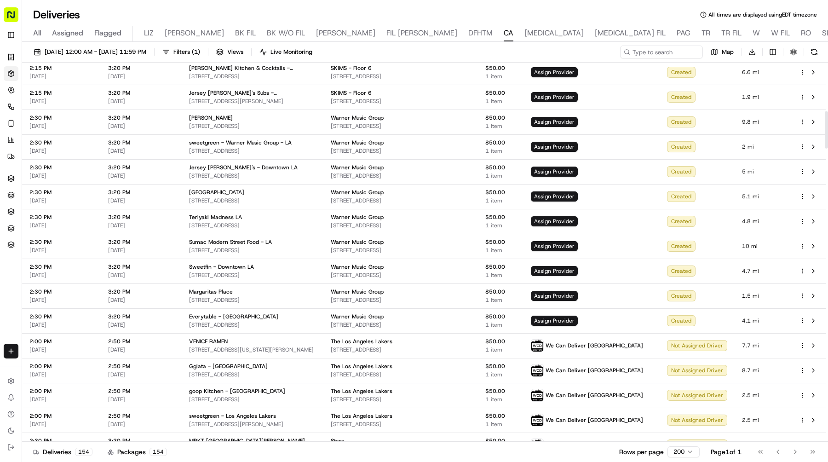
scroll to position [538, 0]
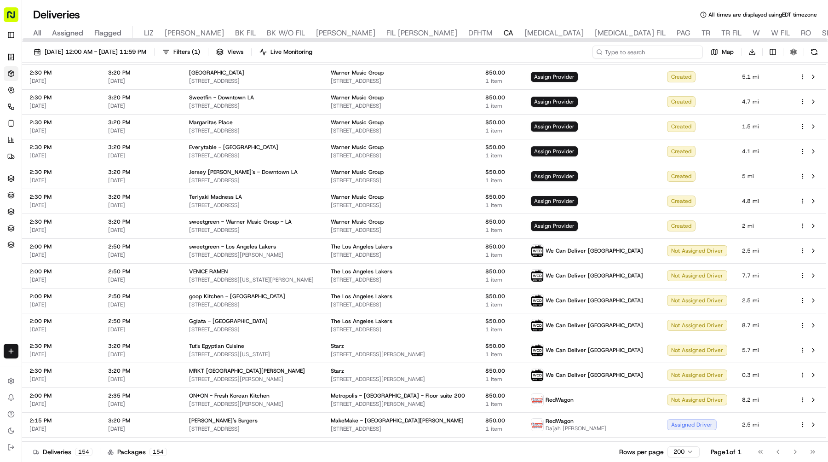
click at [649, 51] on input at bounding box center [647, 52] width 110 height 13
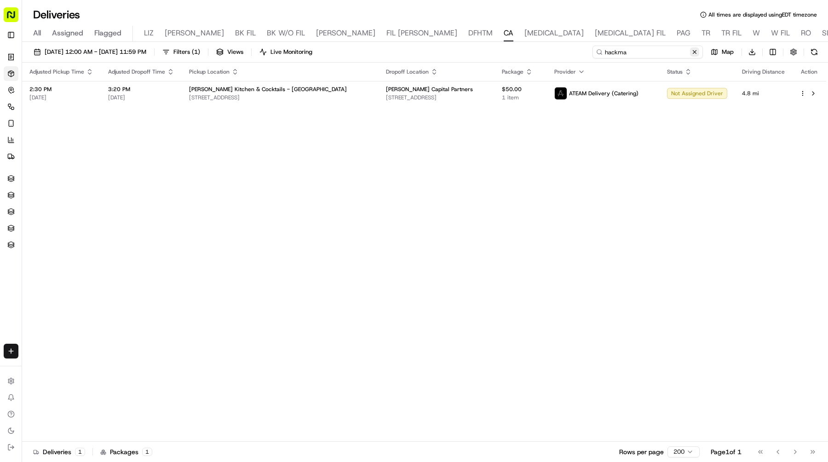
type input "hackma"
click at [694, 50] on button at bounding box center [694, 51] width 9 height 9
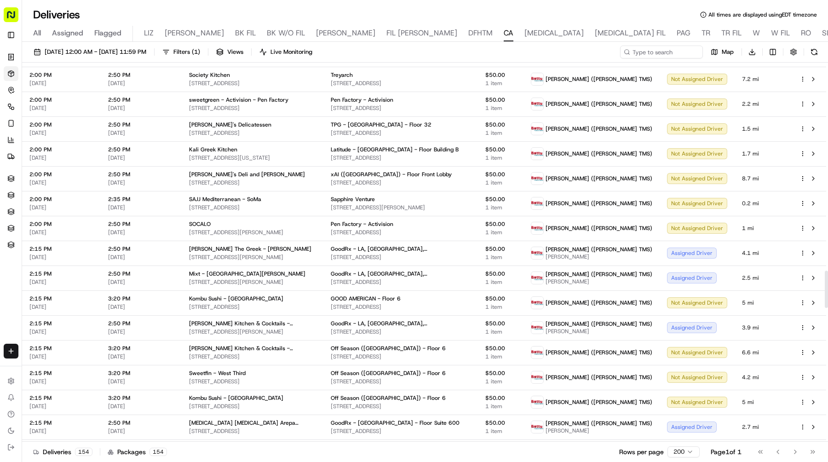
scroll to position [2149, 0]
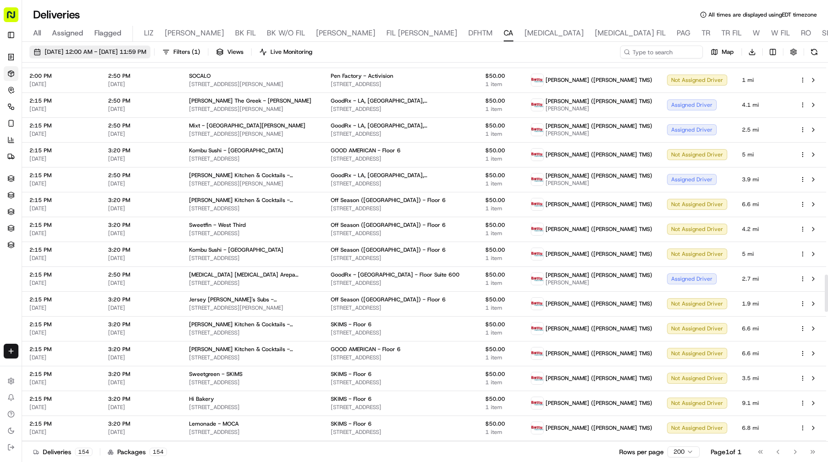
click at [125, 57] on button "[DATE] 12:00 AM - [DATE] 11:59 PM" at bounding box center [89, 52] width 121 height 13
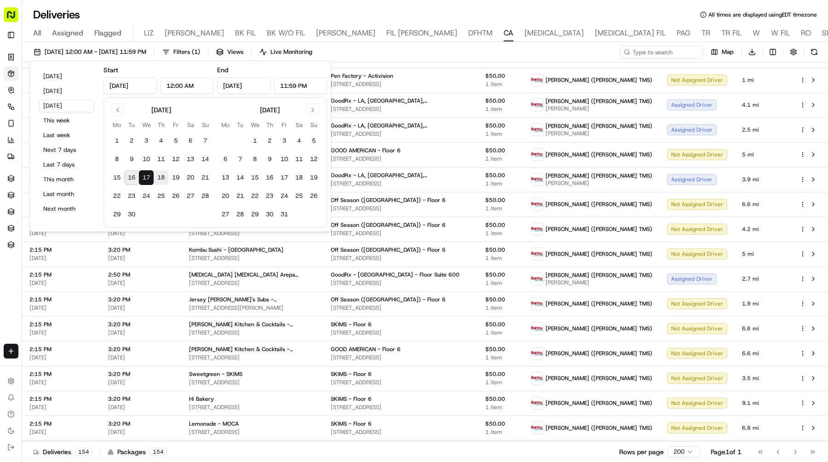
click at [161, 179] on button "18" at bounding box center [161, 177] width 15 height 15
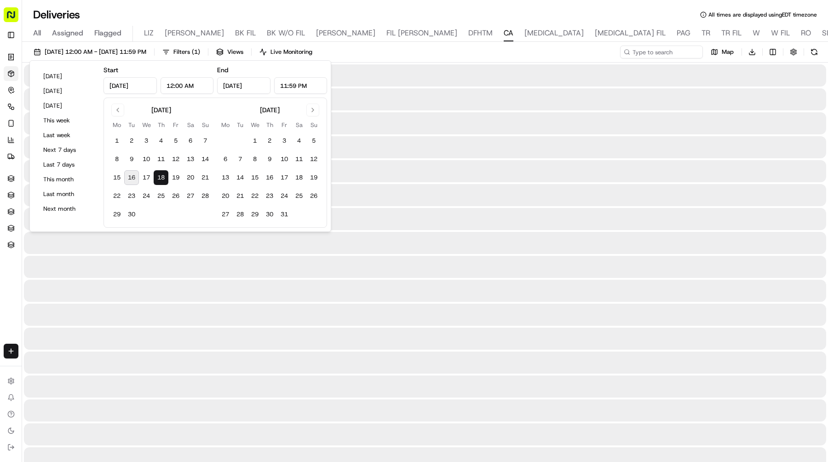
type input "Sep 18, 2025"
click at [161, 179] on button "18" at bounding box center [161, 177] width 15 height 15
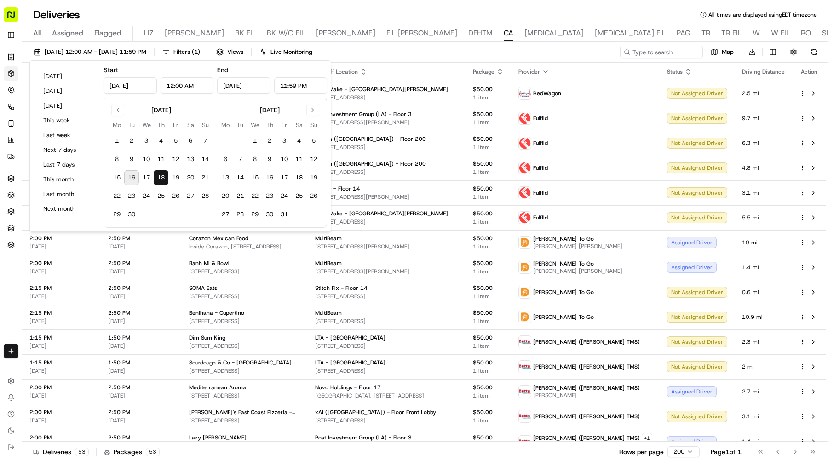
click at [589, 51] on div "09/18/2025 12:00 AM - 09/18/2025 11:59 PM Filters ( 1 ) Views Live Monitoring M…" at bounding box center [425, 54] width 806 height 17
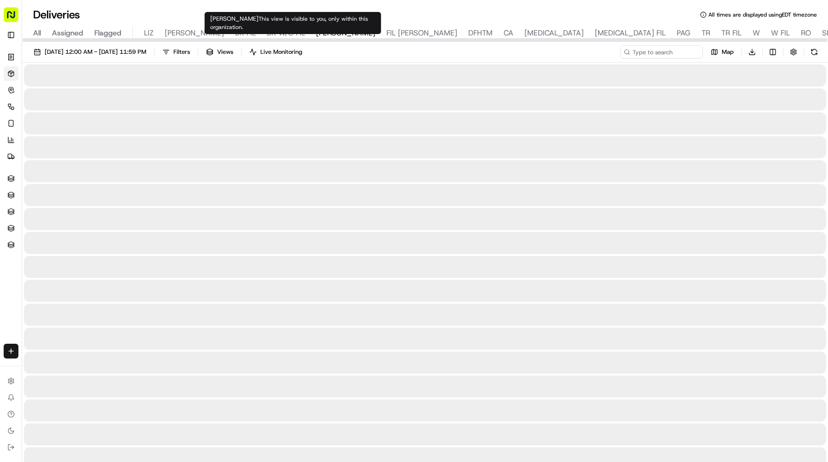
click at [316, 32] on span "NASH" at bounding box center [345, 33] width 59 height 11
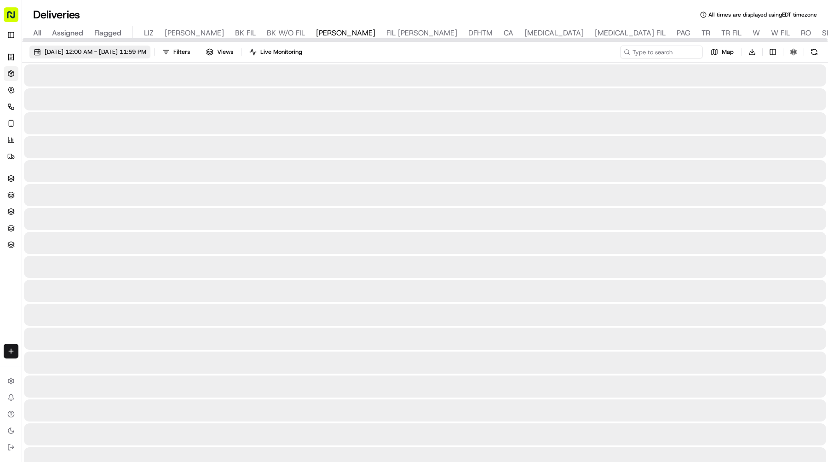
click at [150, 57] on button "09/16/2025 12:00 AM - 09/16/2025 11:59 PM" at bounding box center [89, 52] width 121 height 13
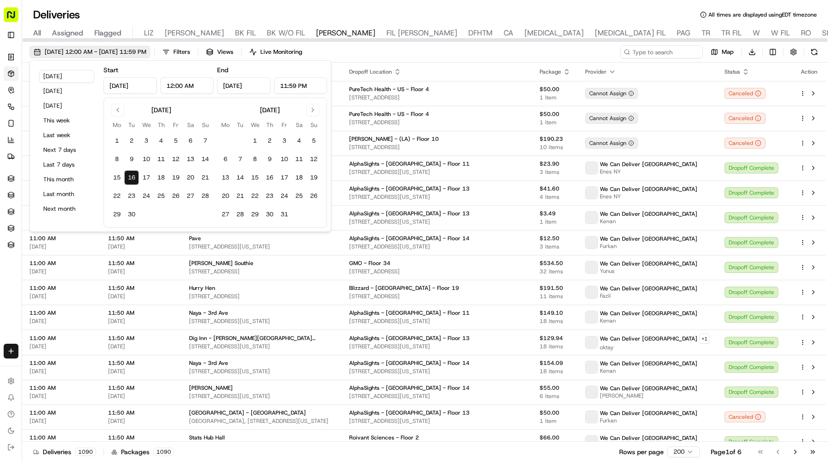
type input "Sep 16, 2025"
type input "12:00 AM"
type input "Sep 16, 2025"
type input "11:59 PM"
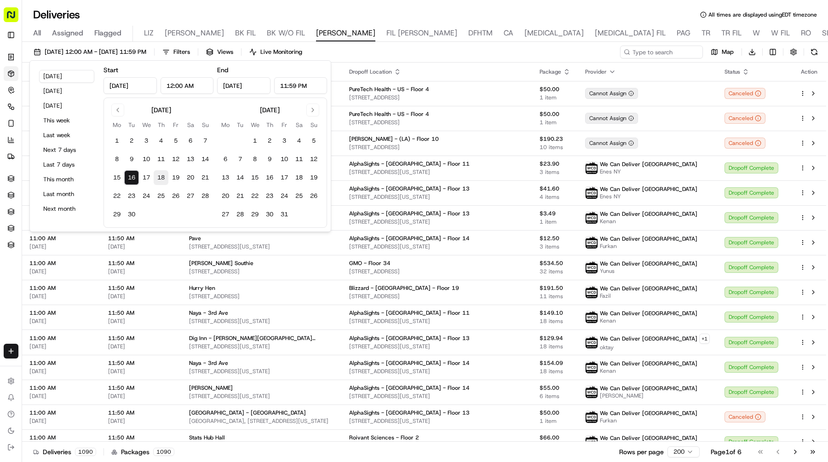
click at [162, 175] on button "18" at bounding box center [161, 177] width 15 height 15
type input "Sep 18, 2025"
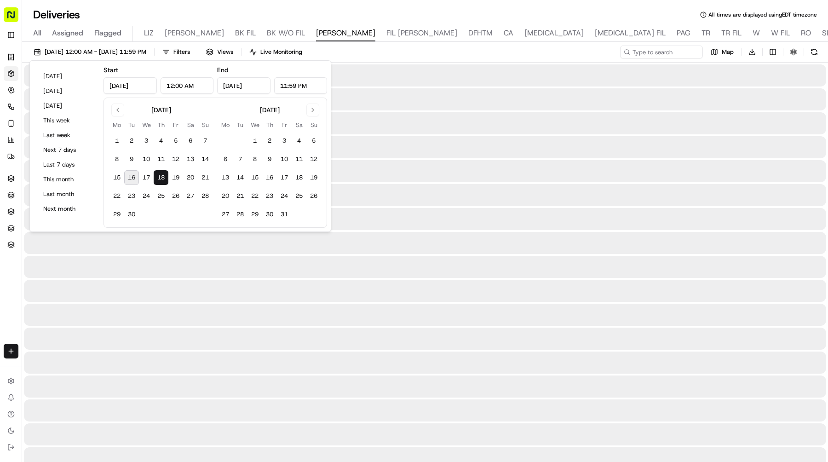
click at [162, 175] on button "18" at bounding box center [161, 177] width 15 height 15
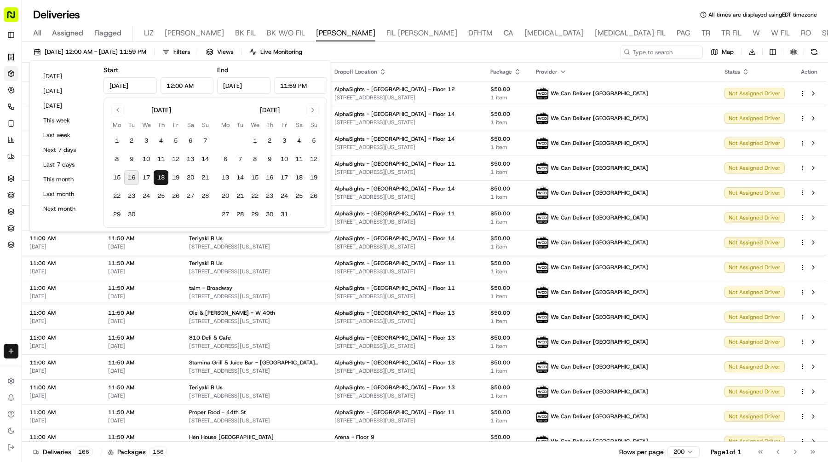
click at [586, 50] on div "09/18/2025 12:00 AM - 09/18/2025 11:59 PM Filters Views Live Monitoring Map Dow…" at bounding box center [425, 54] width 806 height 17
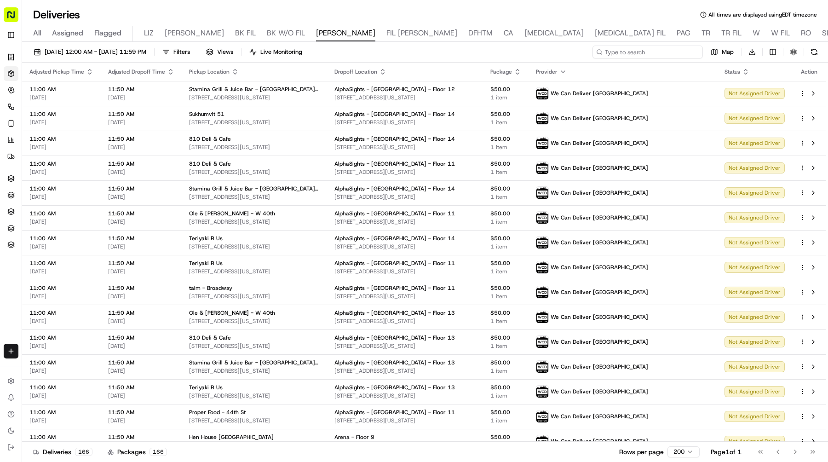
click at [662, 48] on input at bounding box center [647, 52] width 110 height 13
type input "shaw"
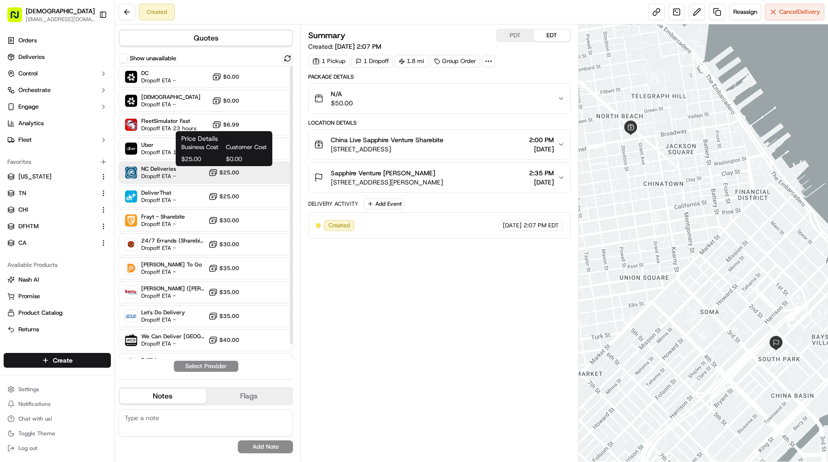
scroll to position [16, 0]
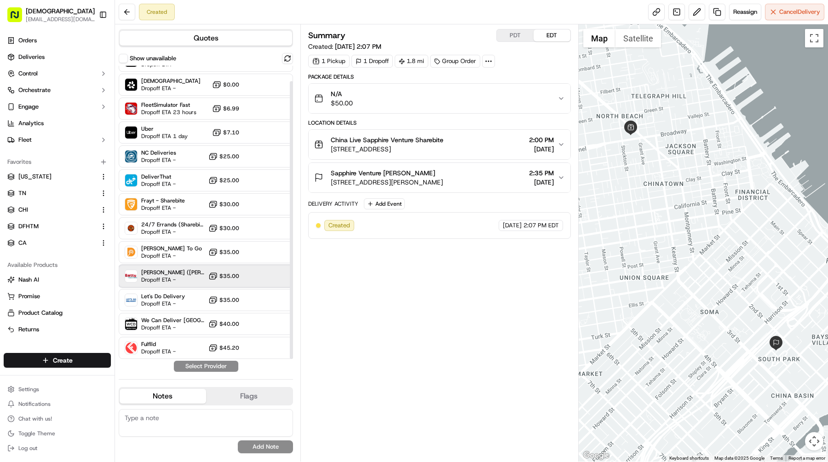
click at [186, 269] on span "[PERSON_NAME] ([PERSON_NAME] TMS)" at bounding box center [172, 272] width 63 height 7
click at [217, 364] on button "Assign Provider" at bounding box center [205, 365] width 65 height 11
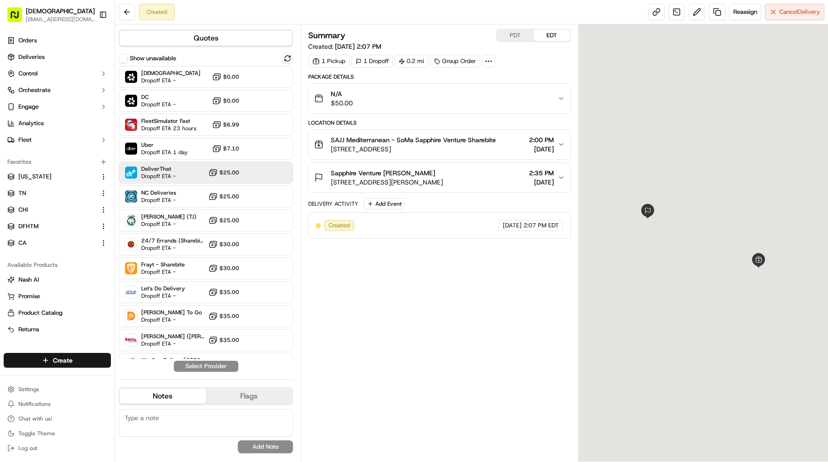
scroll to position [40, 0]
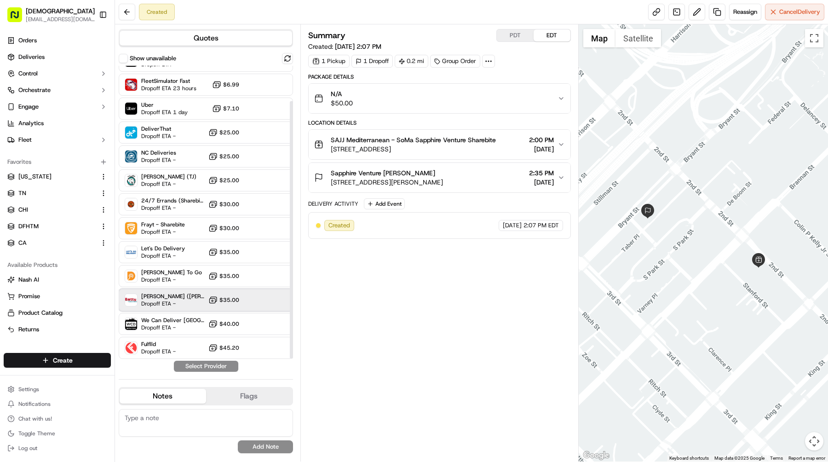
click at [183, 306] on span "Dropoff ETA -" at bounding box center [172, 303] width 63 height 7
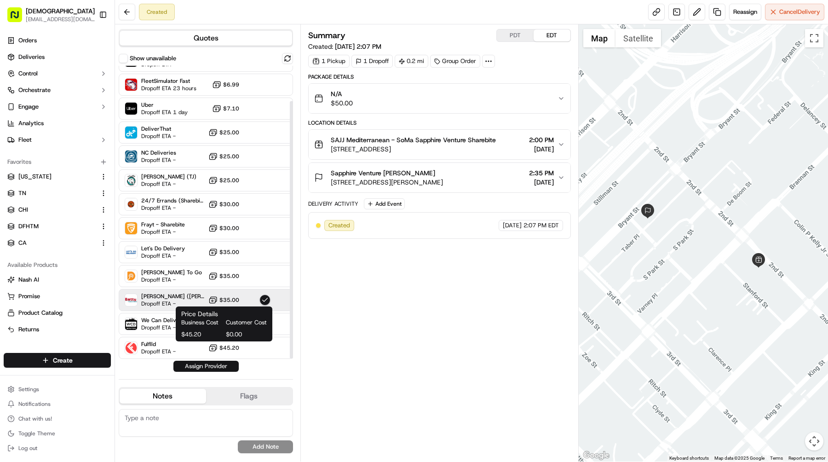
click at [217, 365] on button "Assign Provider" at bounding box center [205, 365] width 65 height 11
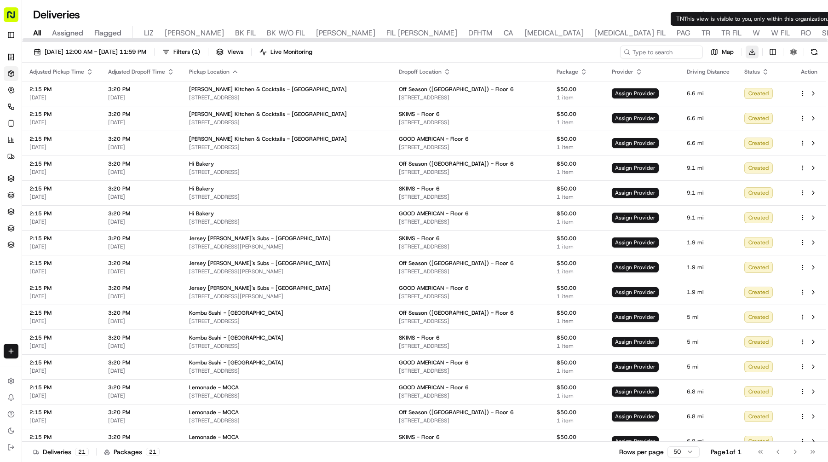
click at [753, 52] on html "Sharebite [EMAIL_ADDRESS][DOMAIN_NAME] Toggle Sidebar Orders Deliveries Control…" at bounding box center [414, 231] width 828 height 462
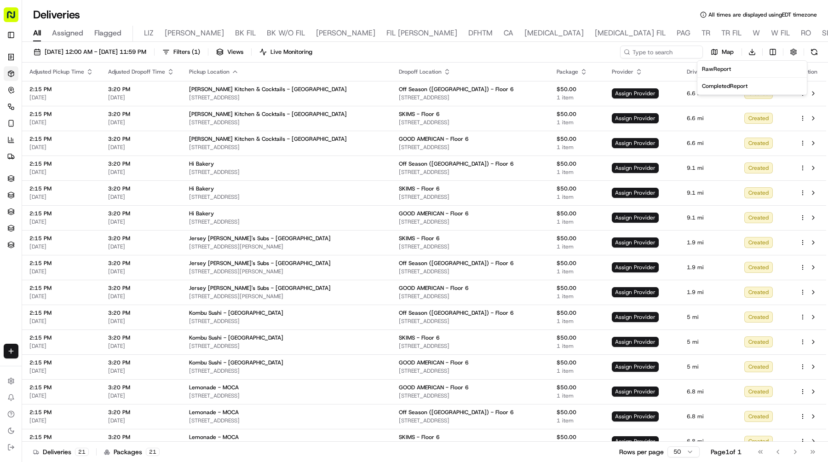
click at [732, 86] on span "Completed Report" at bounding box center [725, 85] width 46 height 7
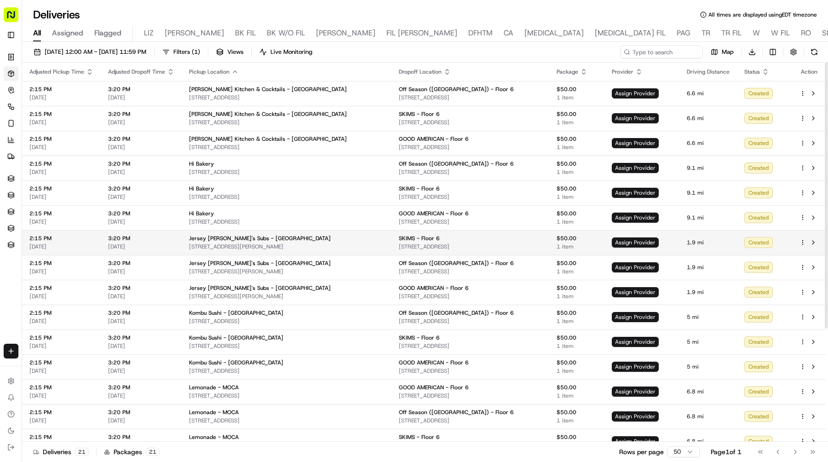
scroll to position [161, 0]
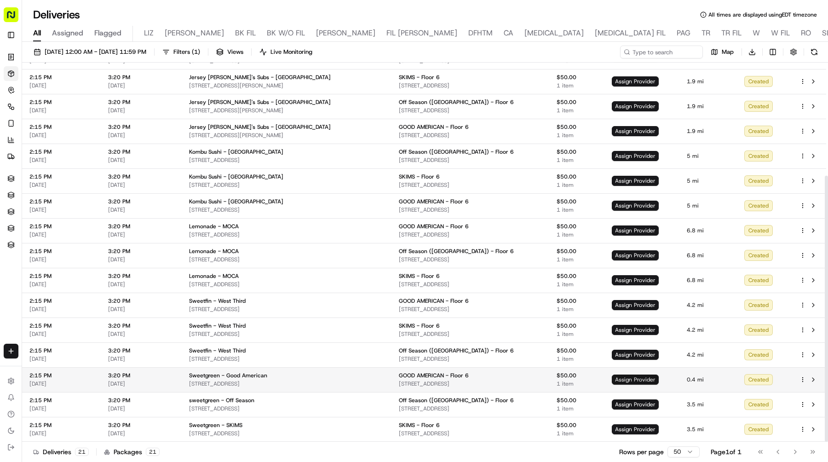
click at [626, 381] on span "Assign Provider" at bounding box center [634, 379] width 47 height 10
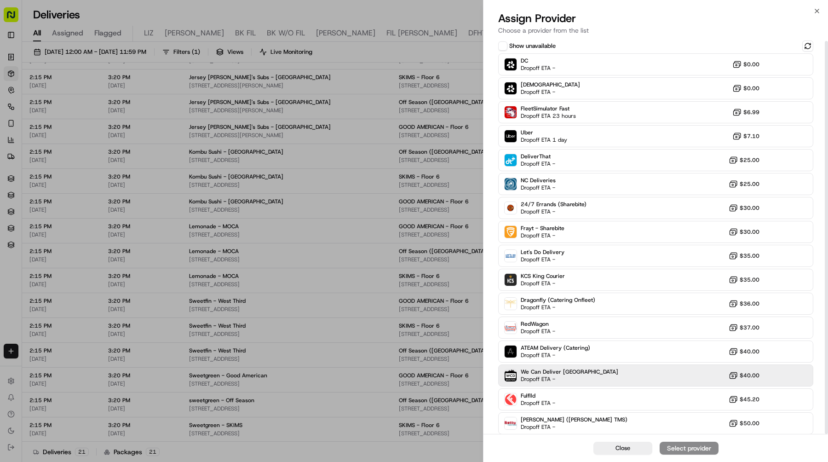
scroll to position [2, 0]
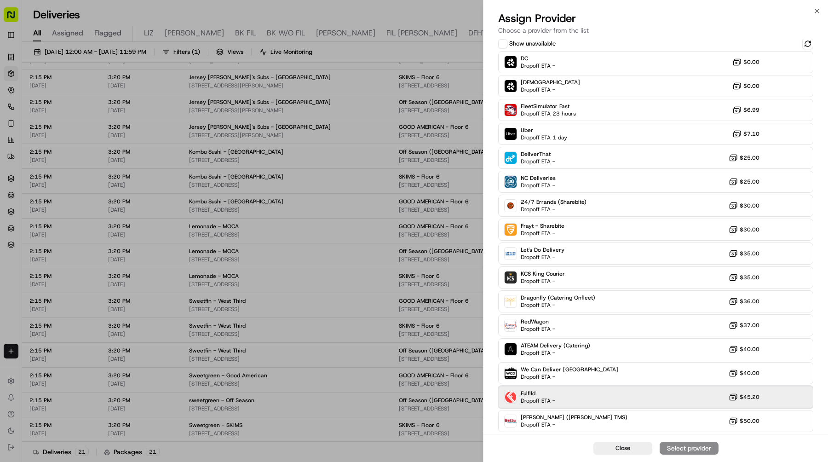
click at [598, 396] on div "Fulflld Dropoff ETA - $45.20" at bounding box center [655, 397] width 315 height 22
click at [684, 443] on button "Assign Provider" at bounding box center [688, 447] width 59 height 13
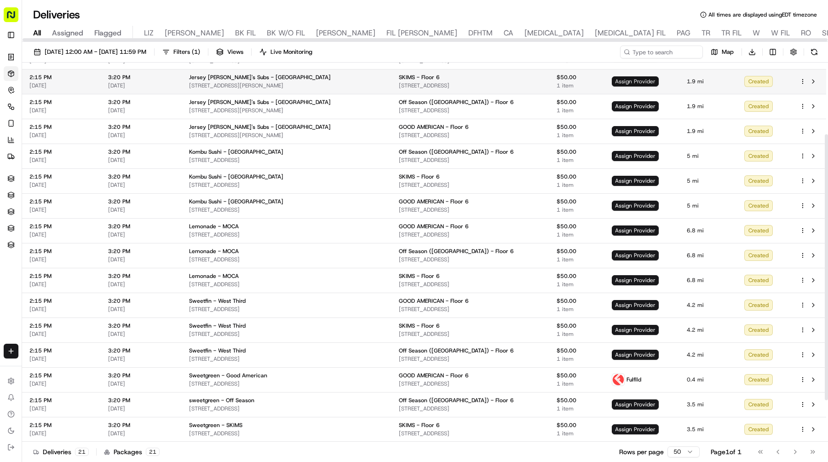
scroll to position [0, 0]
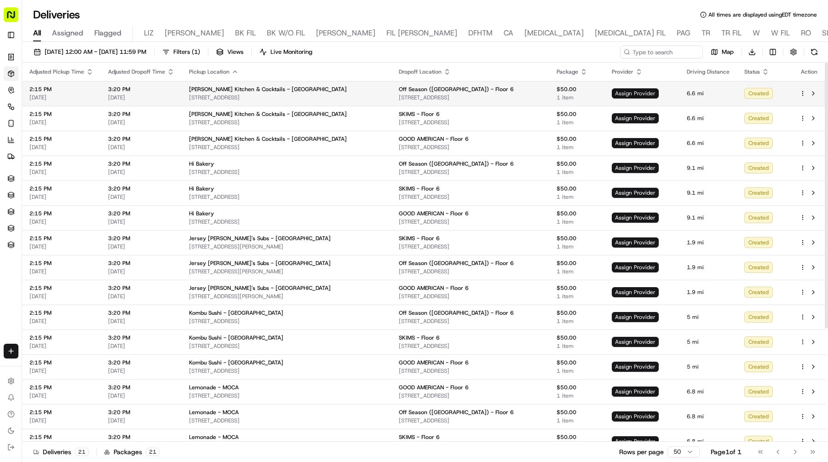
click at [628, 91] on span "Assign Provider" at bounding box center [634, 93] width 47 height 10
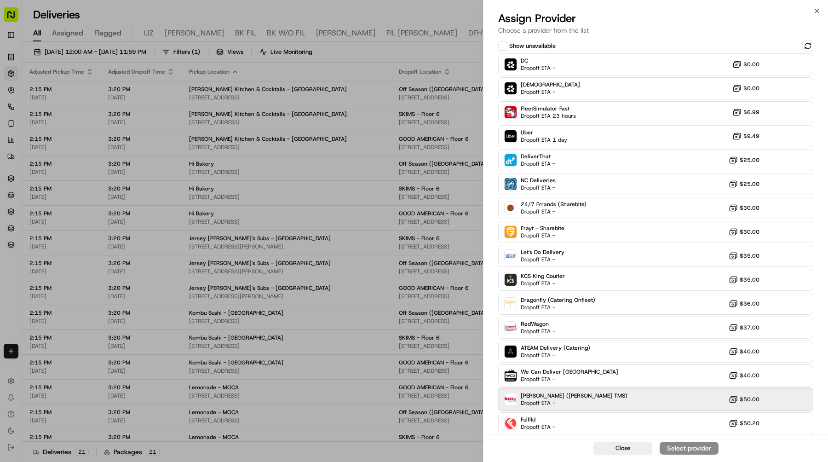
click at [641, 395] on div "[PERSON_NAME] ([PERSON_NAME] TMS) Dropoff ETA - $50.00" at bounding box center [655, 399] width 315 height 22
click at [704, 445] on div "Assign Provider" at bounding box center [688, 447] width 45 height 9
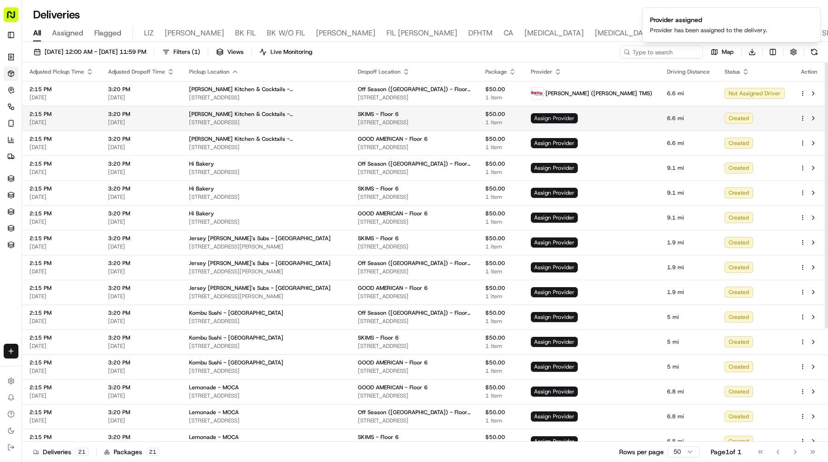
click at [577, 119] on span "Assign Provider" at bounding box center [554, 118] width 47 height 10
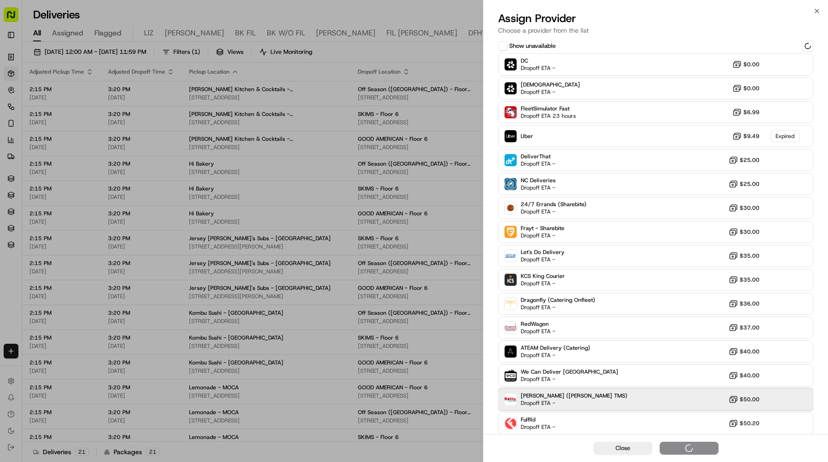
click at [597, 394] on div "[PERSON_NAME] ([PERSON_NAME] TMS) Dropoff ETA - $50.00" at bounding box center [655, 399] width 315 height 22
click at [648, 398] on div "[PERSON_NAME] ([PERSON_NAME] TMS) Dropoff ETA - $50.00" at bounding box center [655, 399] width 315 height 22
click at [656, 396] on div "[PERSON_NAME] ([PERSON_NAME] TMS) Dropoff ETA - $50.00" at bounding box center [655, 399] width 315 height 22
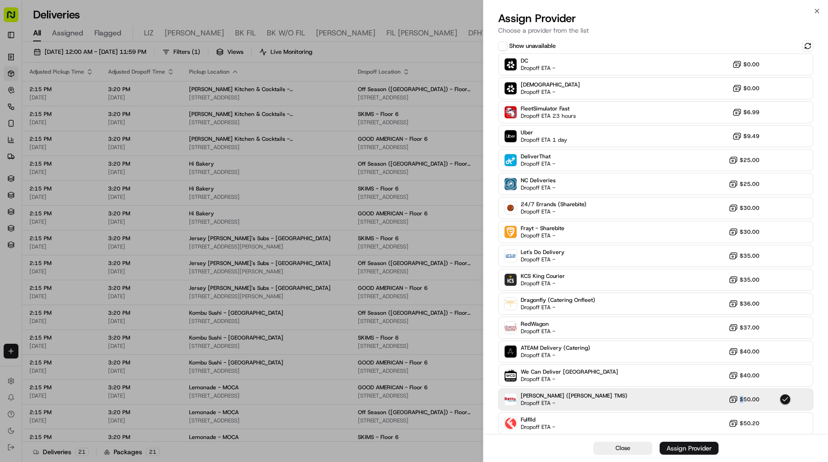
click at [680, 446] on div "Assign Provider" at bounding box center [688, 447] width 45 height 9
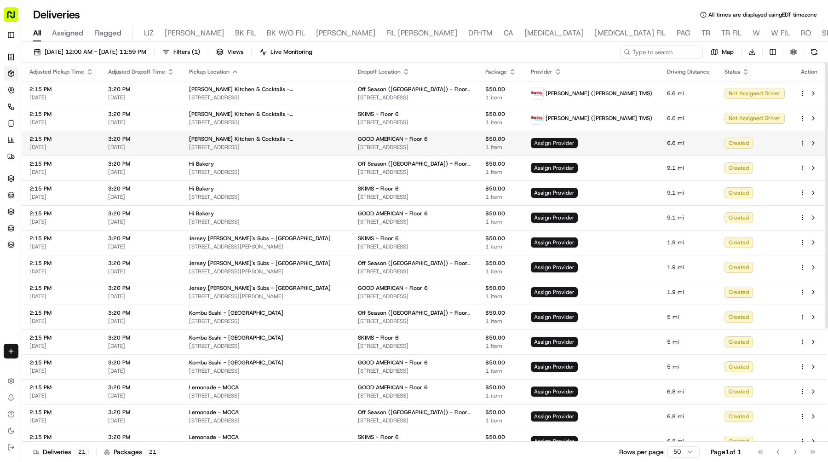
click at [577, 139] on span "Assign Provider" at bounding box center [554, 143] width 47 height 10
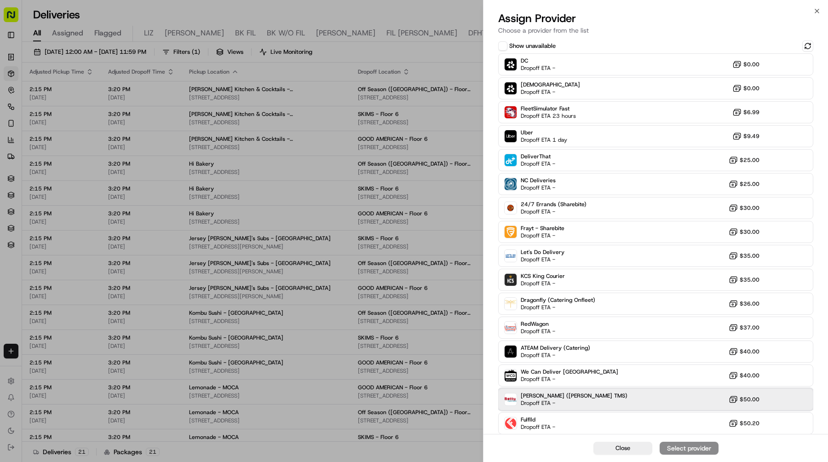
click at [604, 389] on div "[PERSON_NAME] ([PERSON_NAME] TMS) Dropoff ETA - $50.00" at bounding box center [655, 399] width 315 height 22
click at [685, 447] on div "Assign Provider" at bounding box center [688, 447] width 45 height 9
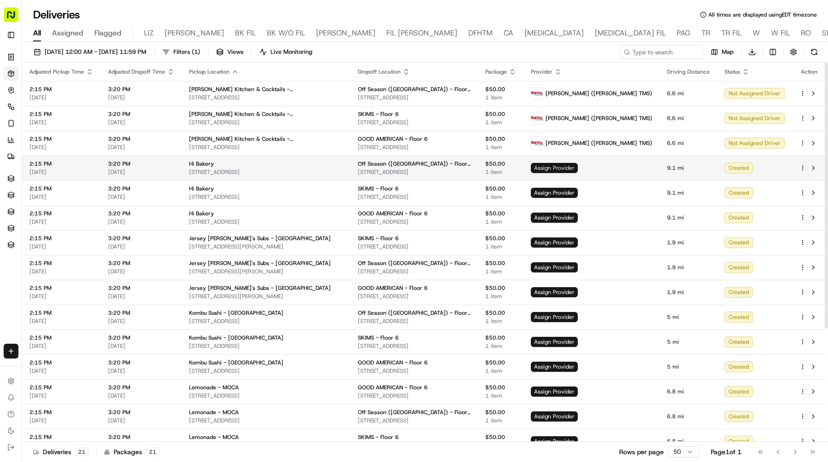
click at [577, 163] on span "Assign Provider" at bounding box center [554, 168] width 47 height 10
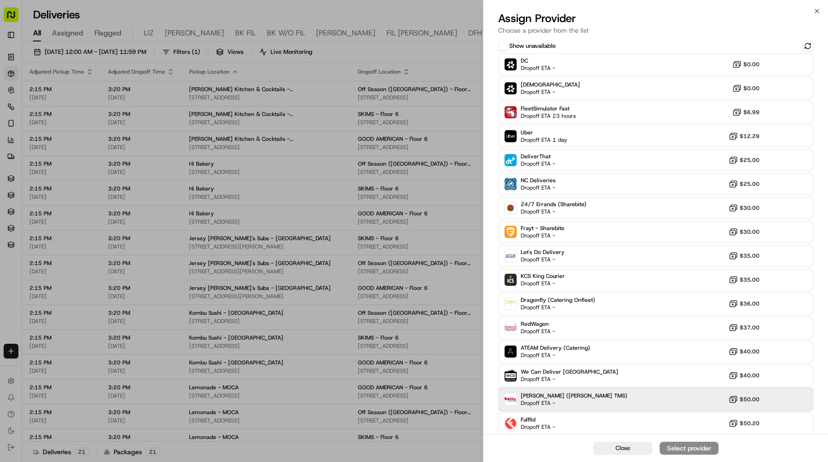
click at [616, 399] on div "[PERSON_NAME] ([PERSON_NAME] TMS) Dropoff ETA - $50.00" at bounding box center [655, 399] width 315 height 22
click at [689, 449] on div "Assign Provider" at bounding box center [688, 447] width 45 height 9
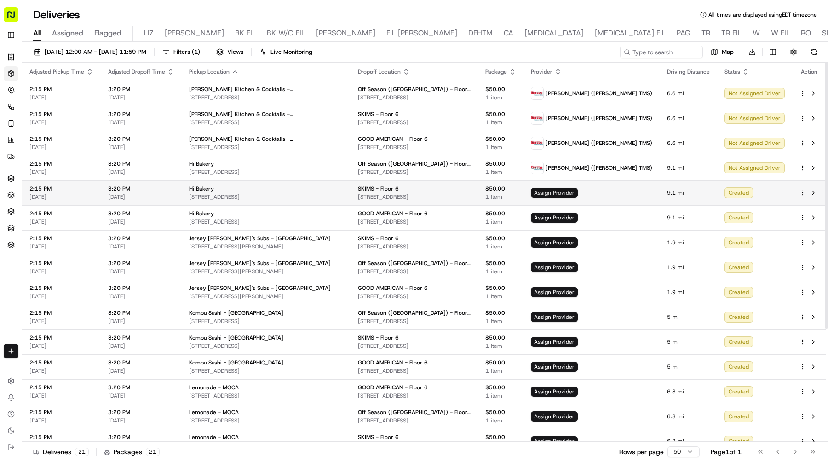
click at [577, 191] on span "Assign Provider" at bounding box center [554, 193] width 47 height 10
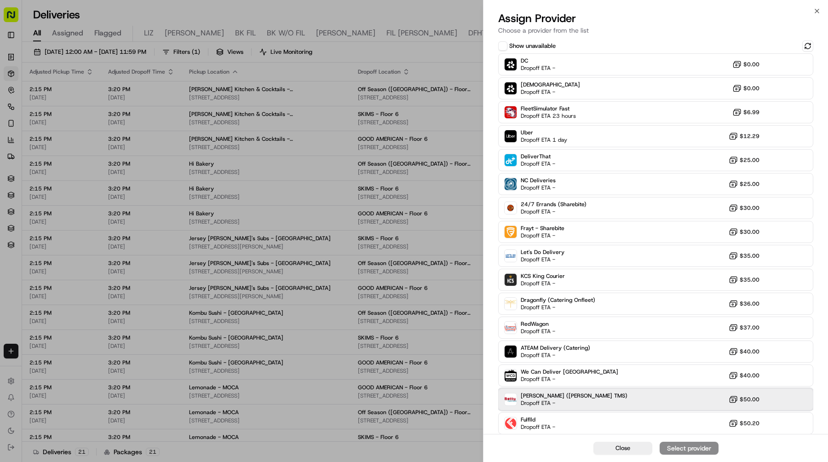
click at [611, 396] on div "[PERSON_NAME] ([PERSON_NAME] TMS) Dropoff ETA - $50.00" at bounding box center [655, 399] width 315 height 22
click at [685, 442] on button "Assign Provider" at bounding box center [688, 447] width 59 height 13
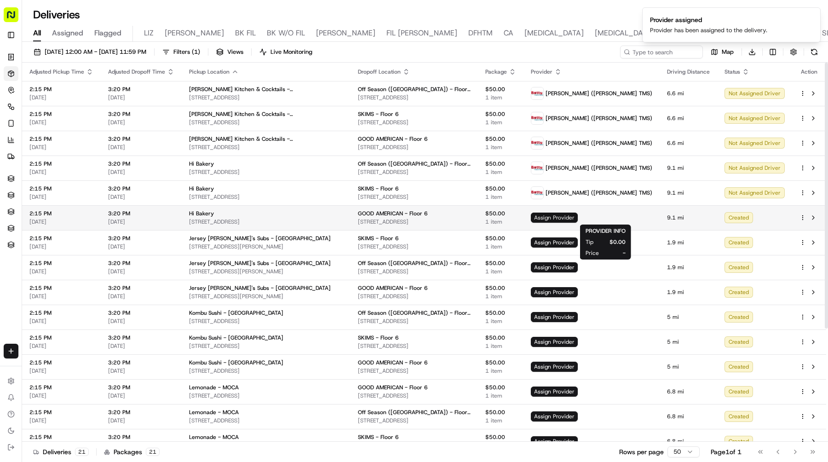
click at [577, 219] on span "Assign Provider" at bounding box center [554, 217] width 47 height 10
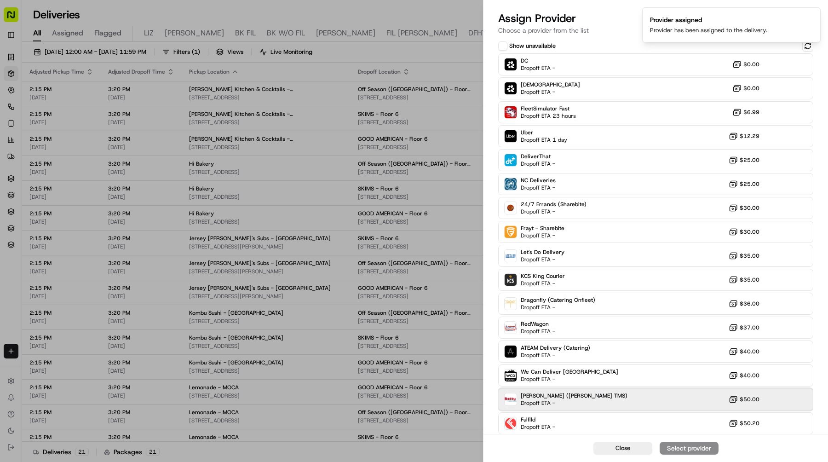
click at [572, 397] on div "[PERSON_NAME] ([PERSON_NAME] TMS) Dropoff ETA - $50.00" at bounding box center [655, 399] width 315 height 22
click at [683, 445] on div "Assign Provider" at bounding box center [688, 447] width 45 height 9
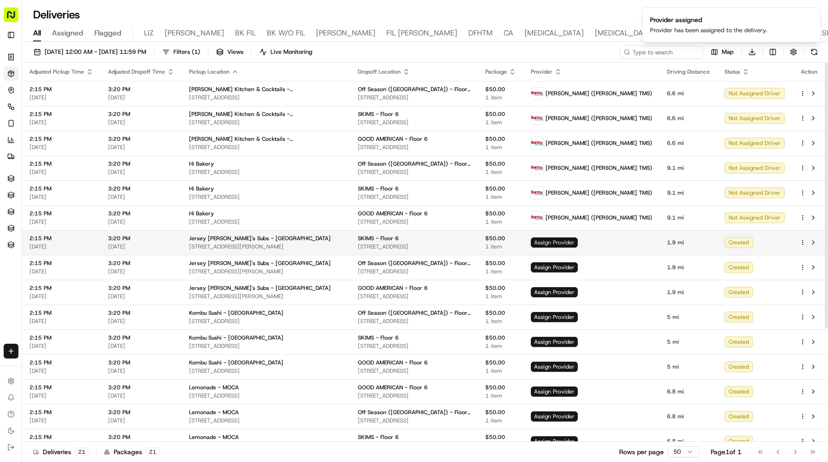
click at [577, 243] on span "Assign Provider" at bounding box center [554, 242] width 47 height 10
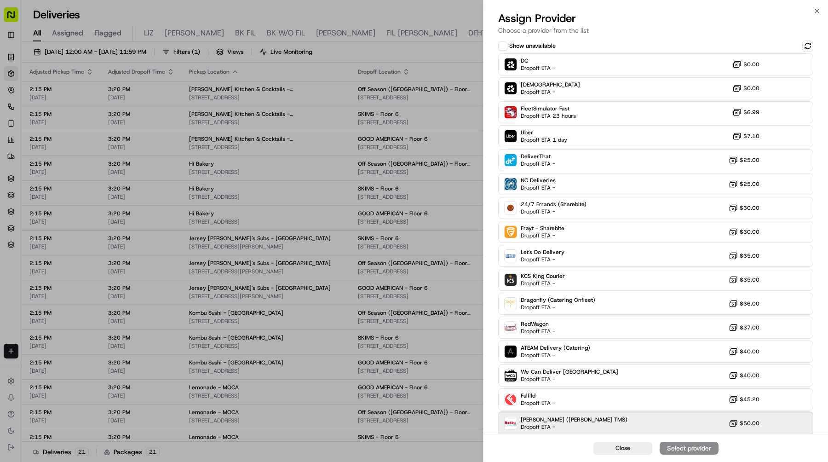
click at [611, 419] on div "[PERSON_NAME] ([PERSON_NAME] TMS) Dropoff ETA - $50.00" at bounding box center [655, 423] width 315 height 22
click at [684, 445] on div "Assign Provider" at bounding box center [688, 447] width 45 height 9
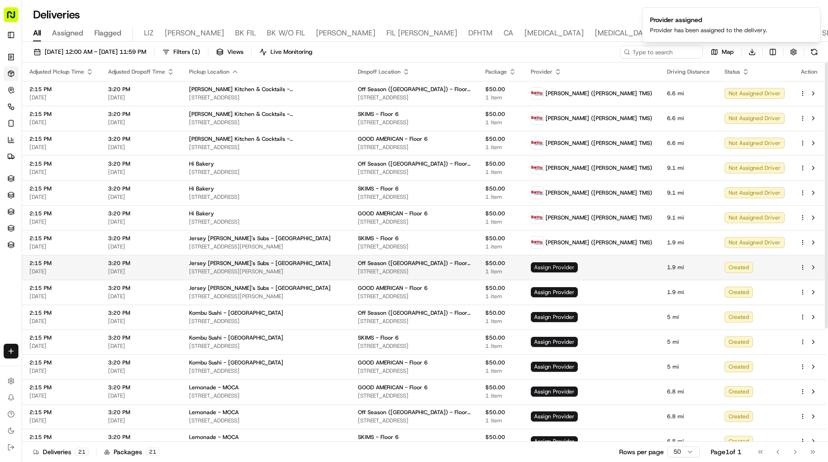
click at [577, 268] on span "Assign Provider" at bounding box center [554, 267] width 47 height 10
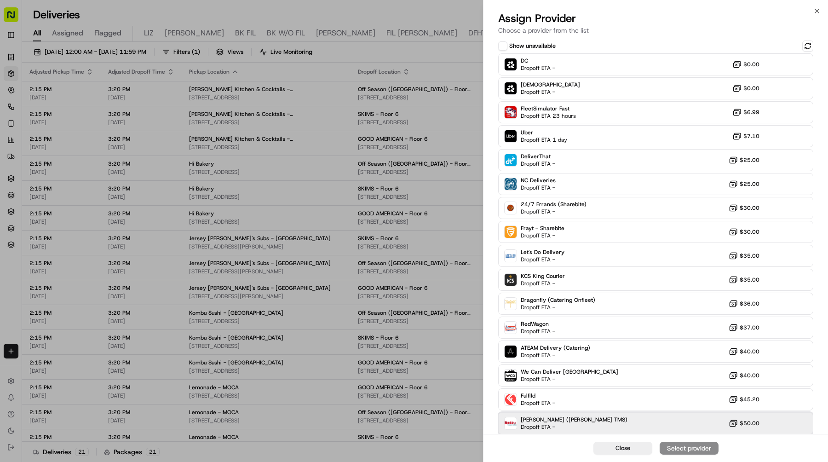
click at [600, 423] on div "[PERSON_NAME] ([PERSON_NAME] TMS) Dropoff ETA - $50.00" at bounding box center [655, 423] width 315 height 22
click at [686, 448] on div "Assign Provider" at bounding box center [688, 447] width 45 height 9
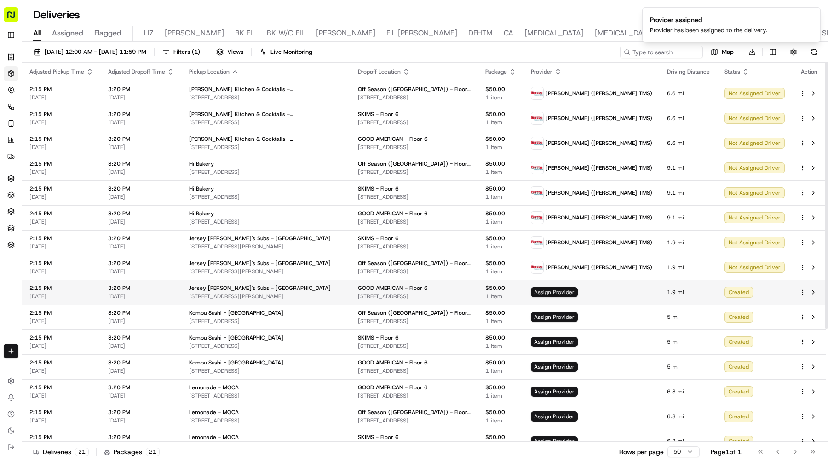
click at [577, 292] on span "Assign Provider" at bounding box center [554, 292] width 47 height 10
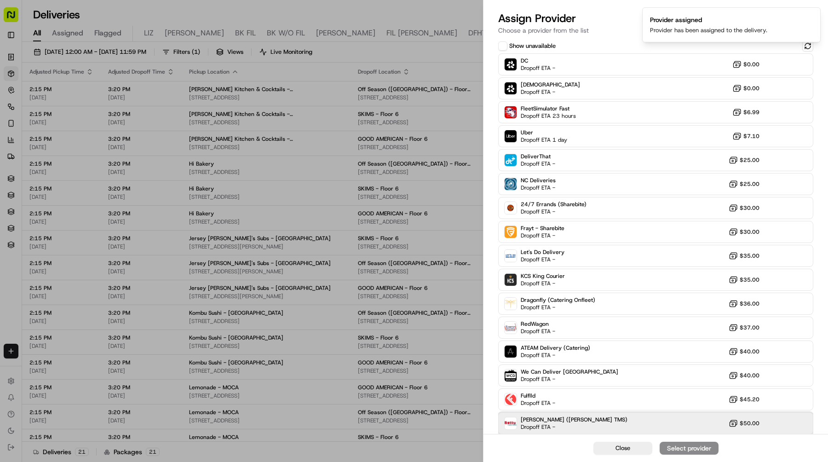
click at [621, 419] on div "[PERSON_NAME] ([PERSON_NAME] TMS) Dropoff ETA - $50.00" at bounding box center [655, 423] width 315 height 22
click at [693, 452] on div "Assign Provider" at bounding box center [688, 447] width 45 height 9
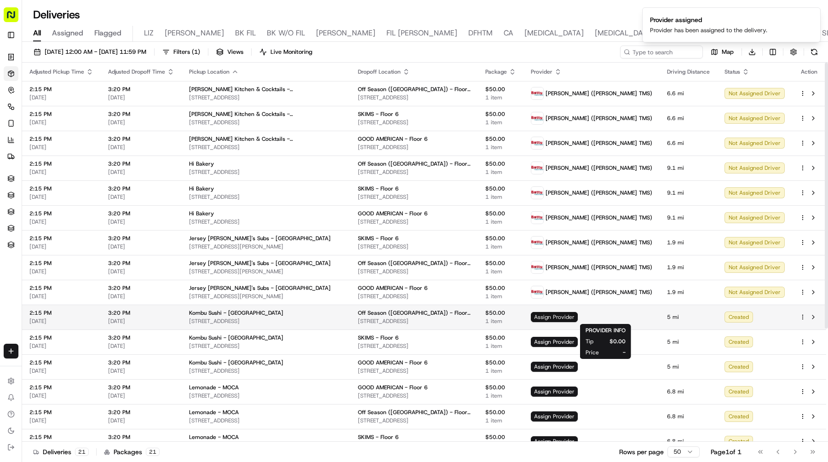
click at [577, 316] on span "Assign Provider" at bounding box center [554, 317] width 47 height 10
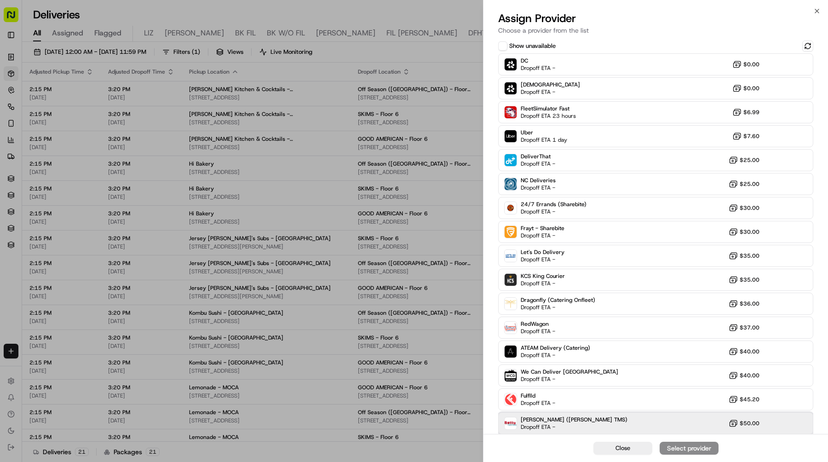
click at [589, 422] on div "[PERSON_NAME] ([PERSON_NAME] TMS) Dropoff ETA - $50.00" at bounding box center [655, 423] width 315 height 22
click at [687, 449] on div "Assign Provider" at bounding box center [688, 447] width 45 height 9
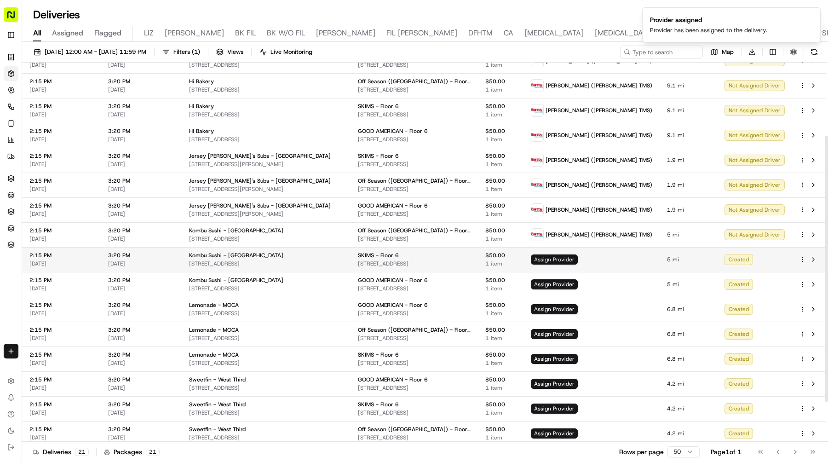
scroll to position [104, 0]
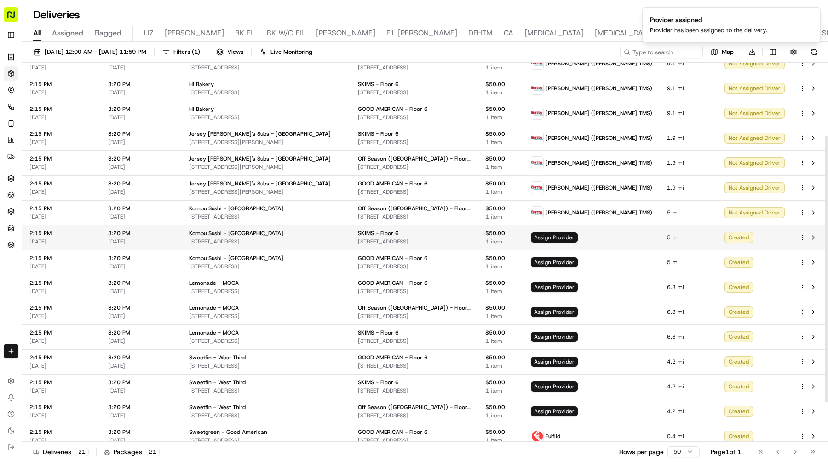
click at [577, 241] on span "Assign Provider" at bounding box center [554, 237] width 47 height 10
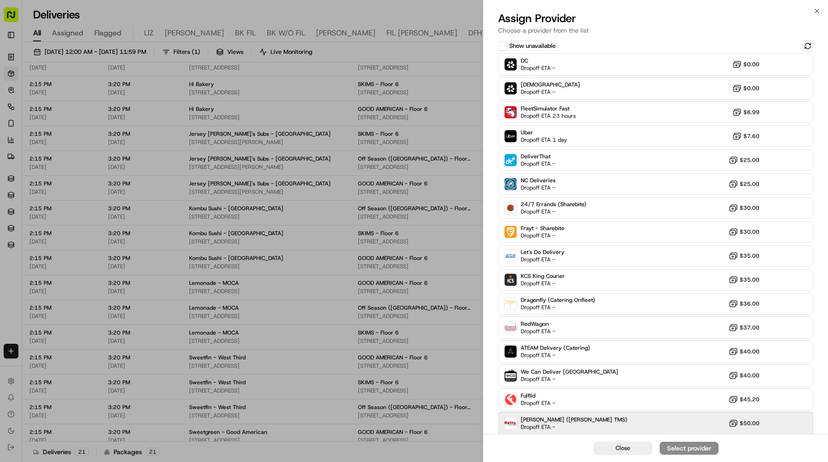
click at [625, 417] on div "[PERSON_NAME] ([PERSON_NAME] TMS) Dropoff ETA - $50.00" at bounding box center [655, 423] width 315 height 22
click at [690, 445] on div "Assign Provider" at bounding box center [688, 447] width 45 height 9
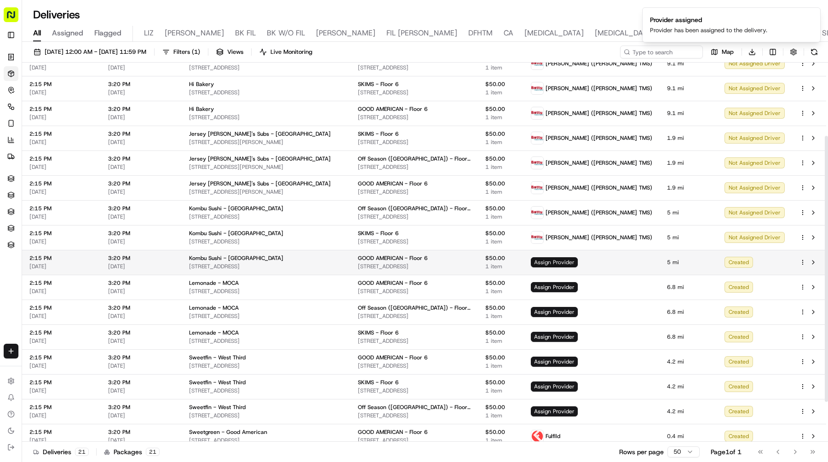
click at [577, 263] on span "Assign Provider" at bounding box center [554, 262] width 47 height 10
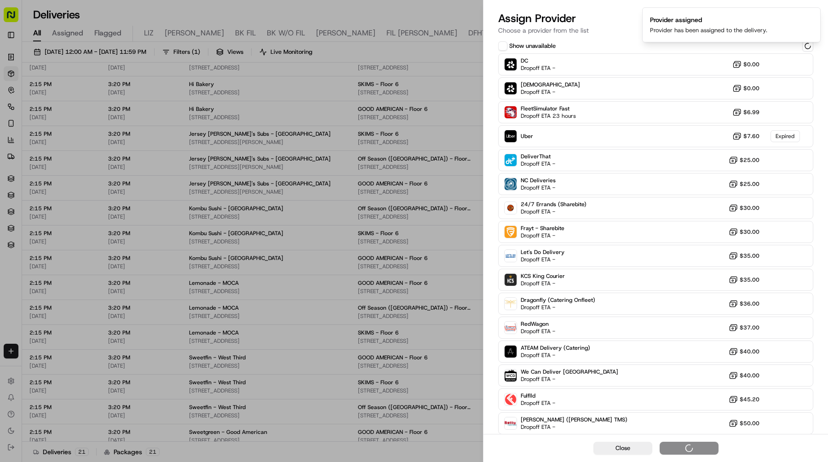
scroll to position [2, 0]
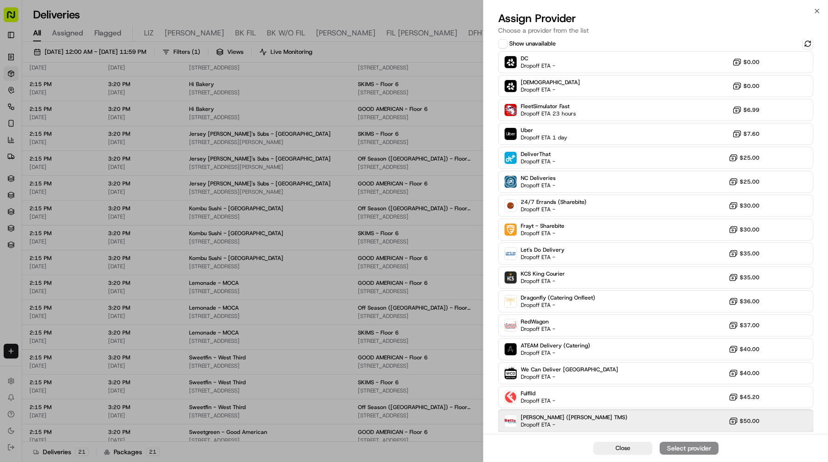
click at [644, 427] on div "Betty (Nash TMS) Dropoff ETA - $50.00" at bounding box center [655, 421] width 315 height 22
click at [673, 449] on div "Assign Provider" at bounding box center [688, 447] width 45 height 9
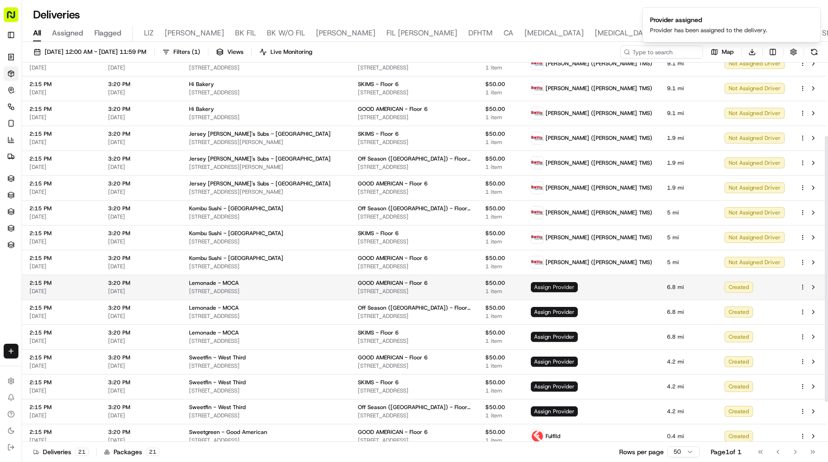
click at [577, 287] on span "Assign Provider" at bounding box center [554, 287] width 47 height 10
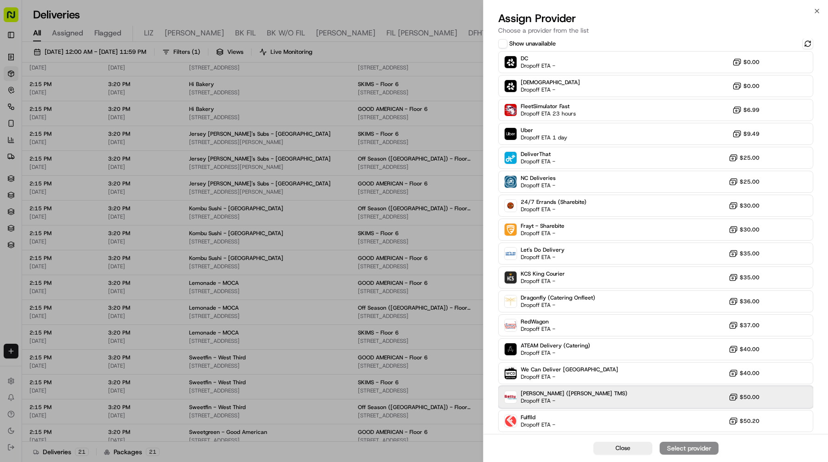
click at [578, 399] on div "Betty (Nash TMS) Dropoff ETA - $50.00" at bounding box center [655, 397] width 315 height 22
click at [669, 447] on div "Assign Provider" at bounding box center [688, 447] width 45 height 9
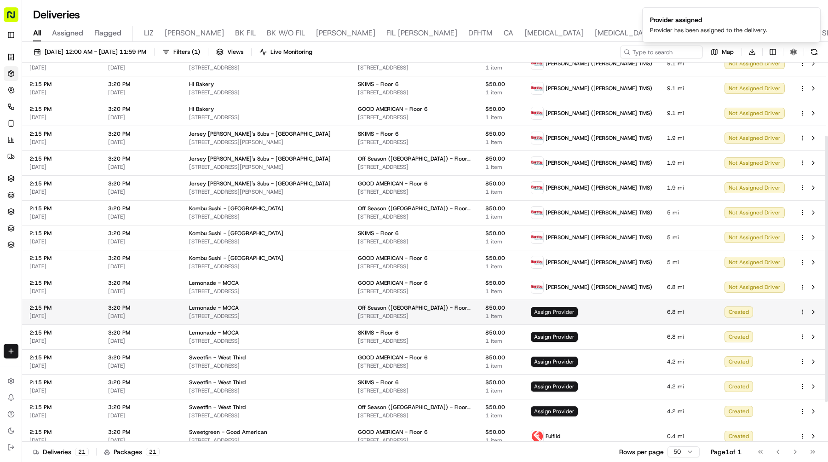
click at [577, 312] on span "Assign Provider" at bounding box center [554, 312] width 47 height 10
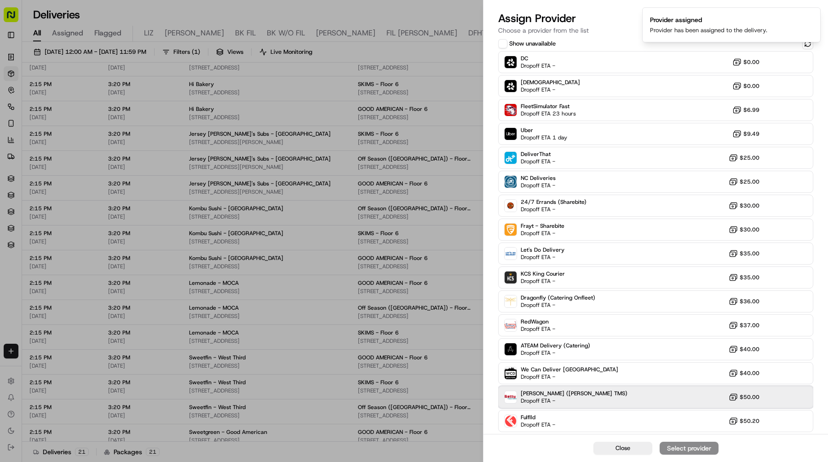
click at [621, 390] on div "Betty (Nash TMS) Dropoff ETA - $50.00" at bounding box center [655, 397] width 315 height 22
click at [684, 448] on div "Assign Provider" at bounding box center [688, 447] width 45 height 9
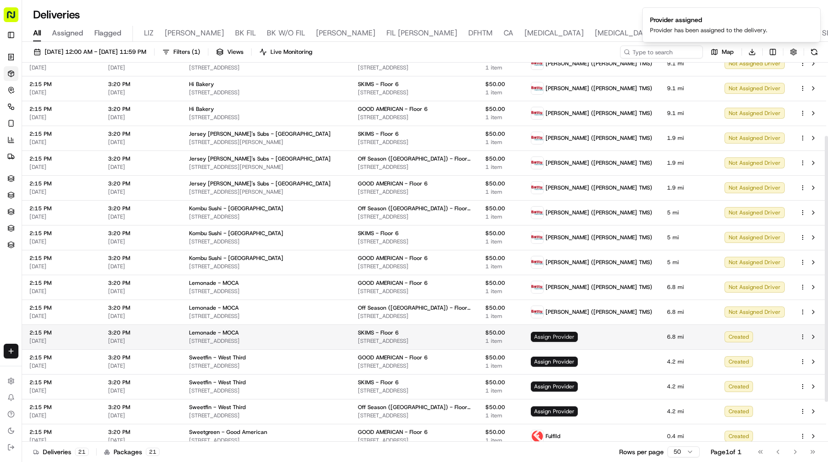
click at [577, 336] on span "Assign Provider" at bounding box center [554, 336] width 47 height 10
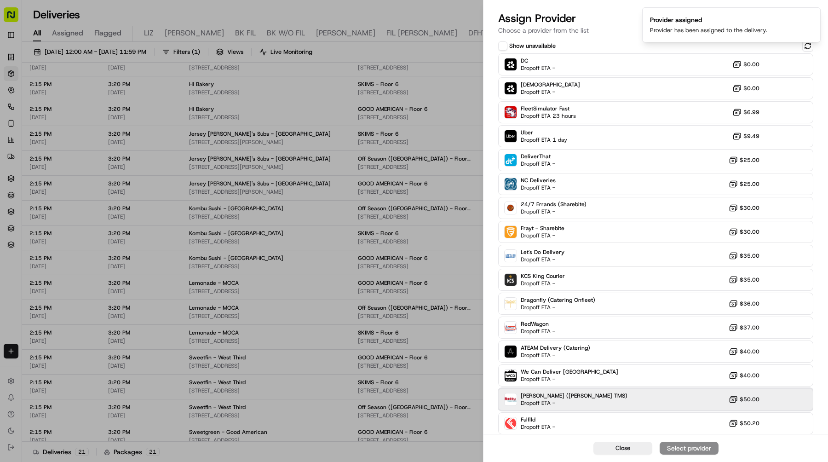
click at [615, 394] on div "Betty (Nash TMS) Dropoff ETA - $50.00" at bounding box center [655, 399] width 315 height 22
click at [682, 442] on button "Assign Provider" at bounding box center [688, 447] width 59 height 13
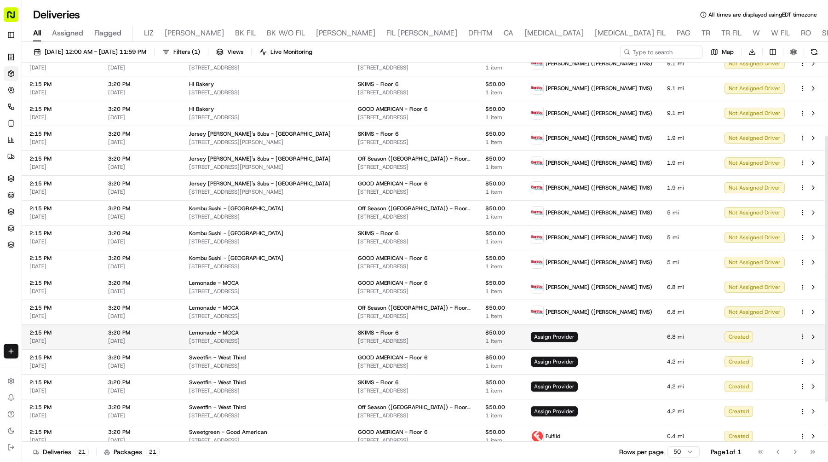
scroll to position [161, 0]
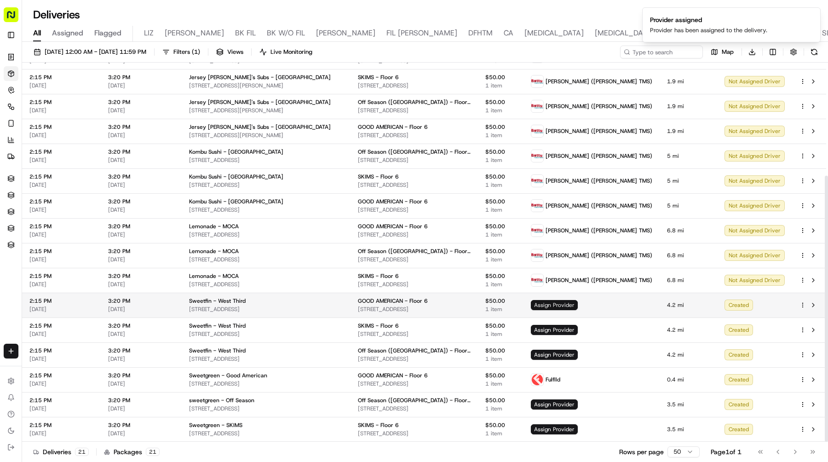
click at [577, 308] on span "Assign Provider" at bounding box center [554, 305] width 47 height 10
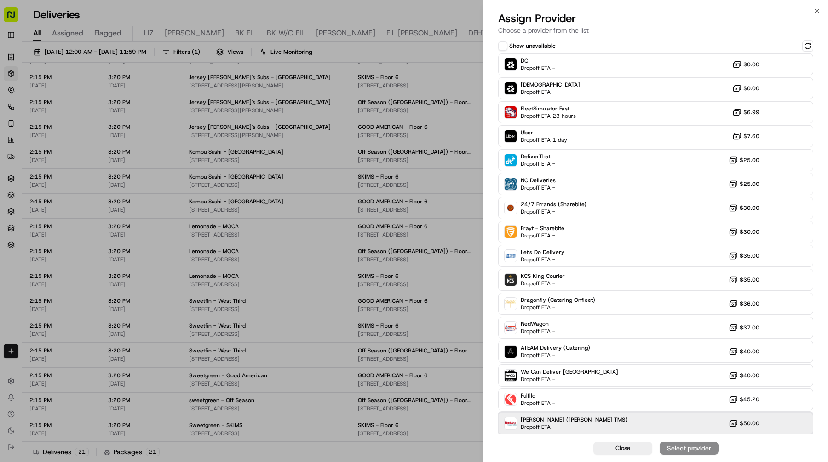
click at [618, 418] on div "Betty (Nash TMS) Dropoff ETA - $50.00" at bounding box center [655, 423] width 315 height 22
click at [689, 446] on div "Assign Provider" at bounding box center [688, 447] width 45 height 9
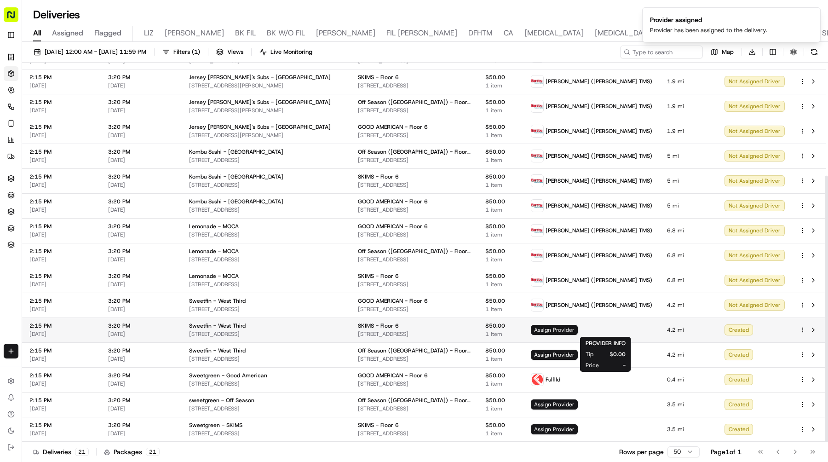
click at [577, 330] on span "Assign Provider" at bounding box center [554, 330] width 47 height 10
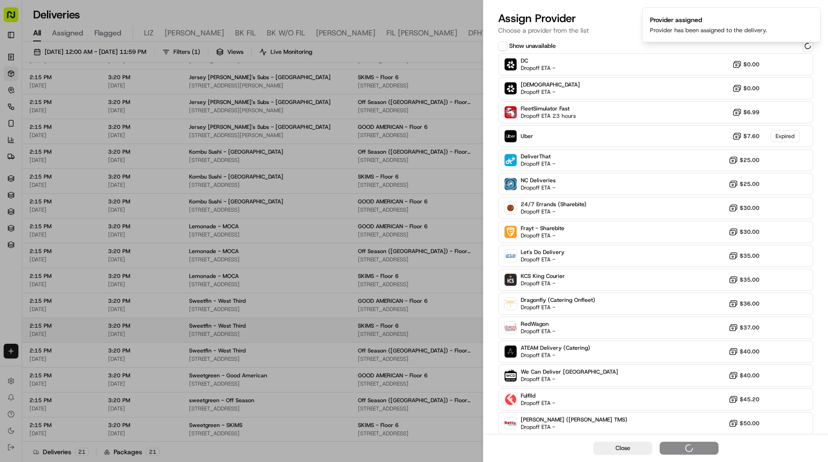
scroll to position [2, 0]
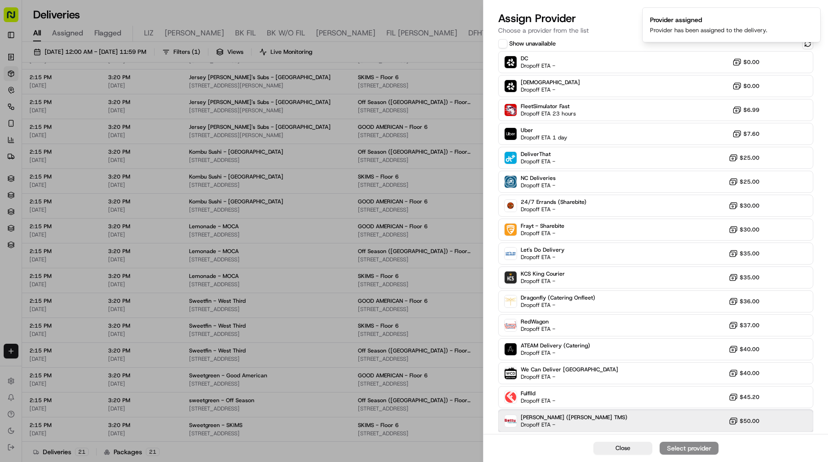
click at [630, 424] on div "Betty (Nash TMS) Dropoff ETA - $50.00" at bounding box center [655, 421] width 315 height 22
click at [675, 448] on div "Assign Provider" at bounding box center [688, 447] width 45 height 9
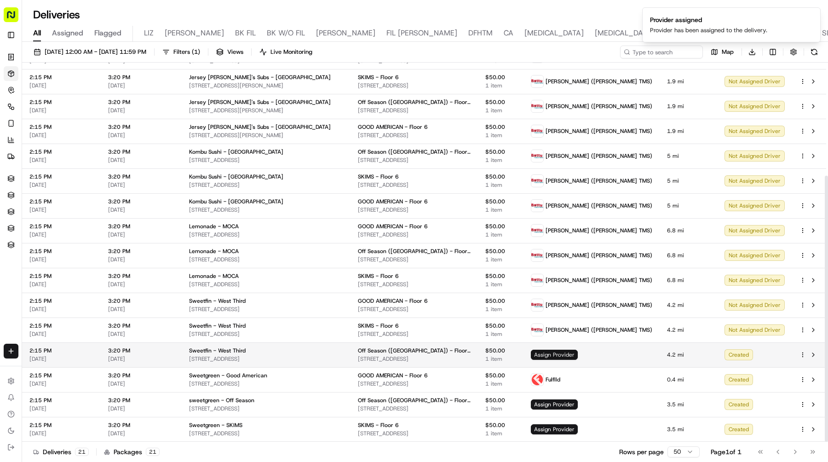
click at [577, 355] on span "Assign Provider" at bounding box center [554, 354] width 47 height 10
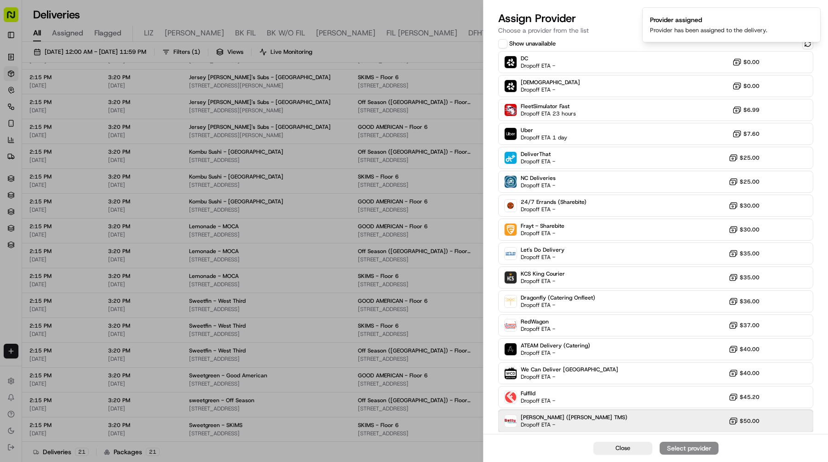
click at [624, 425] on div "Betty (Nash TMS) Dropoff ETA - $50.00" at bounding box center [655, 421] width 315 height 22
click at [687, 445] on div "Assign Provider" at bounding box center [688, 447] width 45 height 9
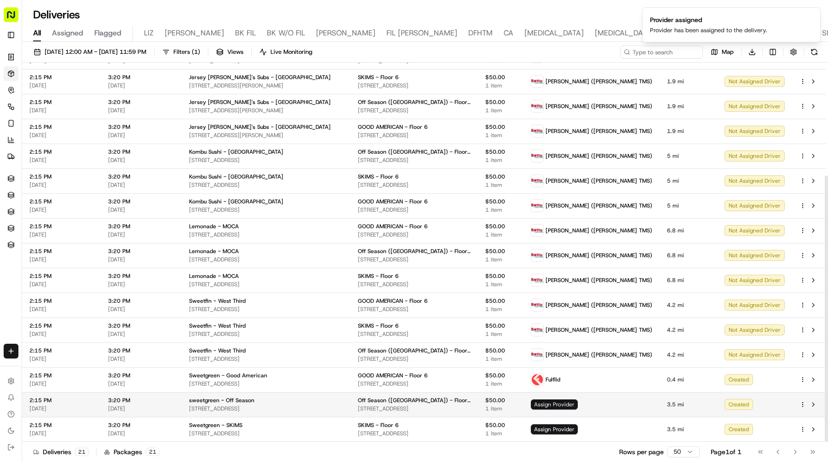
click at [577, 402] on span "Assign Provider" at bounding box center [554, 404] width 47 height 10
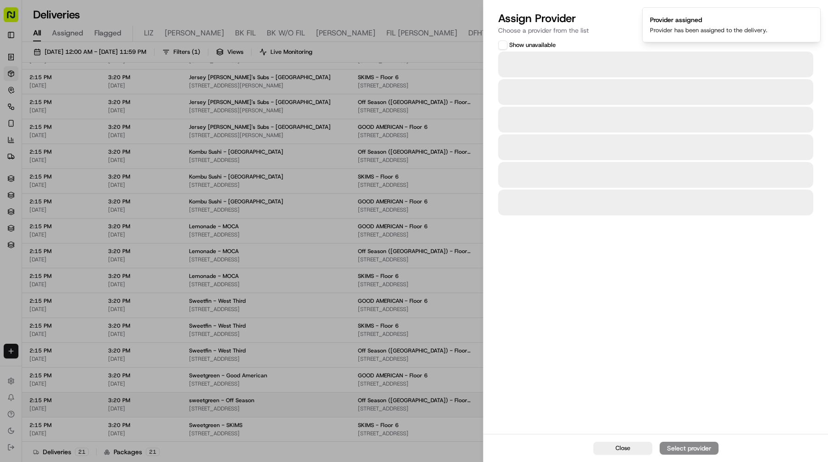
scroll to position [2, 0]
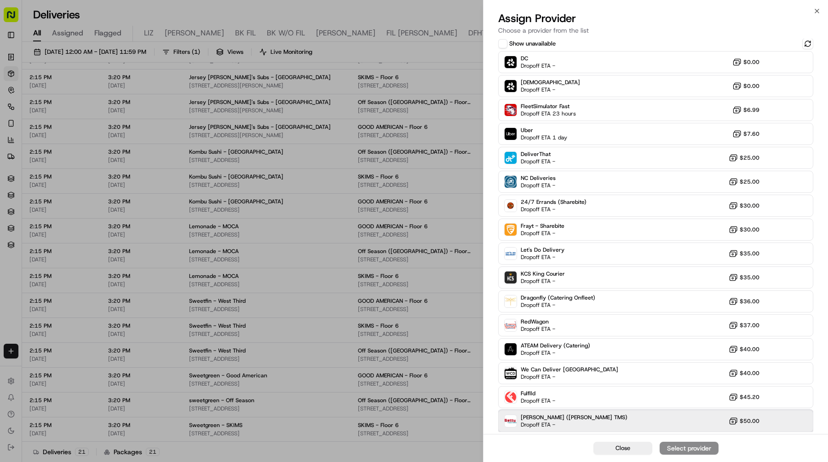
click at [602, 421] on div "Betty (Nash TMS) Dropoff ETA - $50.00" at bounding box center [655, 421] width 315 height 22
click at [676, 445] on div "Assign Provider" at bounding box center [688, 447] width 45 height 9
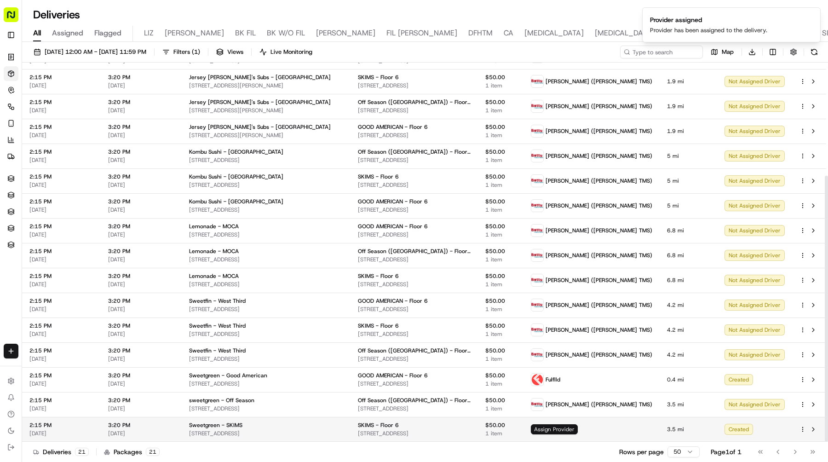
click at [577, 428] on span "Assign Provider" at bounding box center [554, 429] width 47 height 10
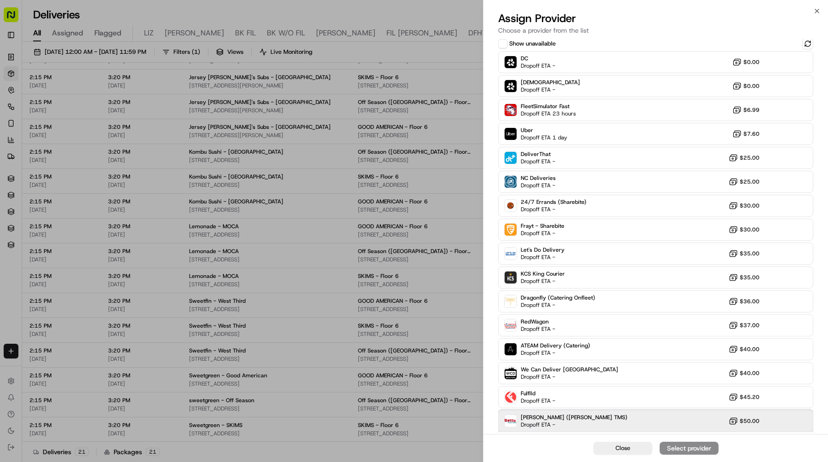
click at [612, 427] on div "Betty (Nash TMS) Dropoff ETA - $50.00" at bounding box center [655, 421] width 315 height 22
click at [672, 447] on div "Assign Provider" at bounding box center [688, 447] width 45 height 9
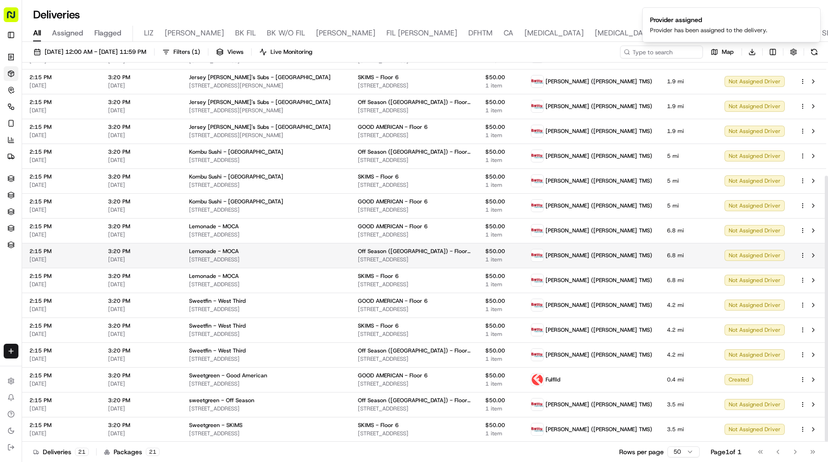
scroll to position [0, 0]
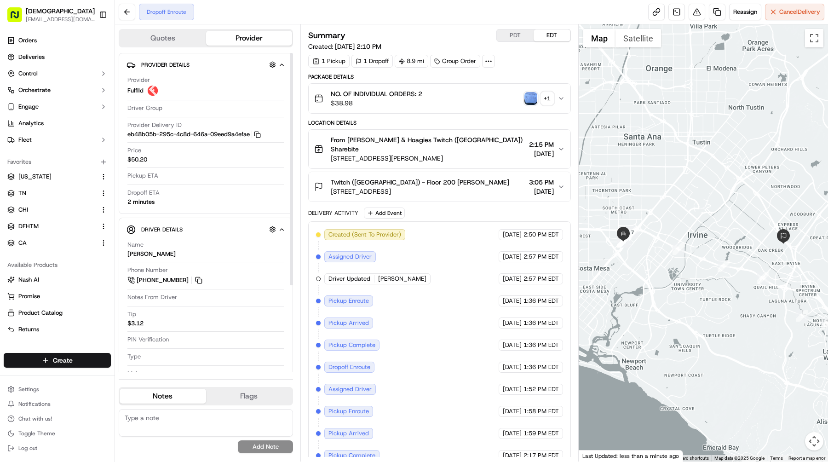
scroll to position [25, 0]
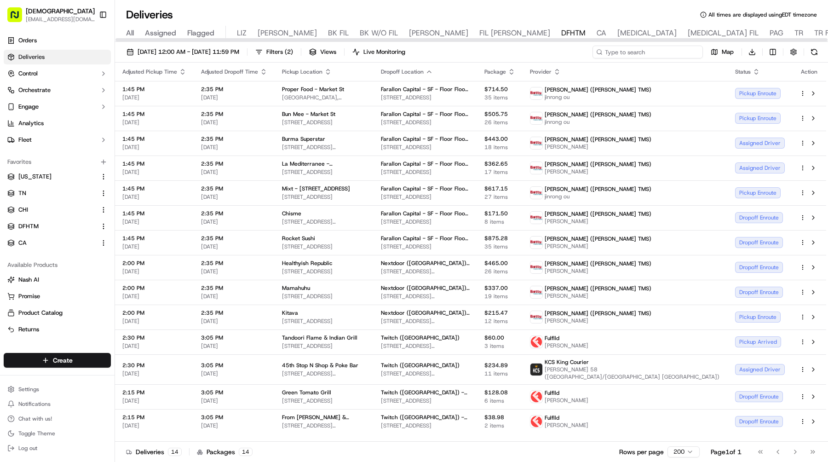
click at [669, 54] on input at bounding box center [647, 52] width 110 height 13
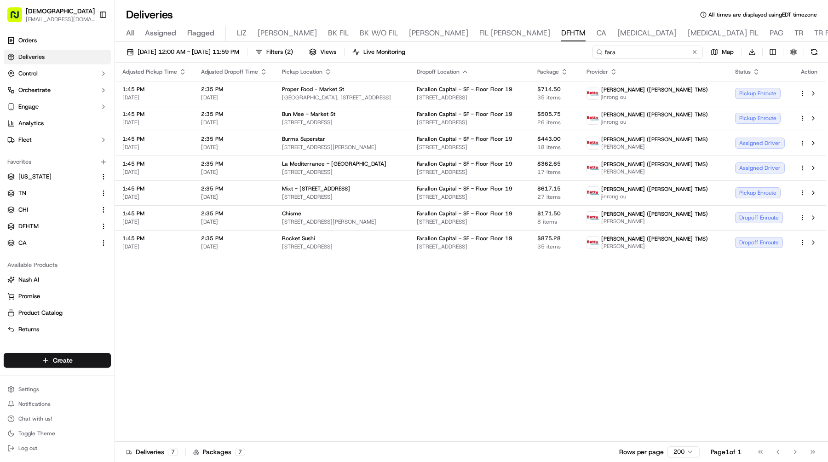
type input "fara"
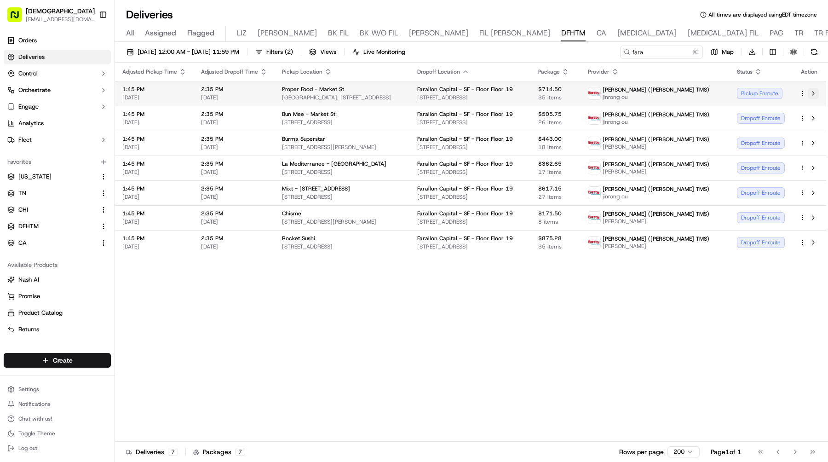
click at [811, 89] on button at bounding box center [812, 93] width 11 height 11
click at [697, 49] on button at bounding box center [694, 51] width 9 height 9
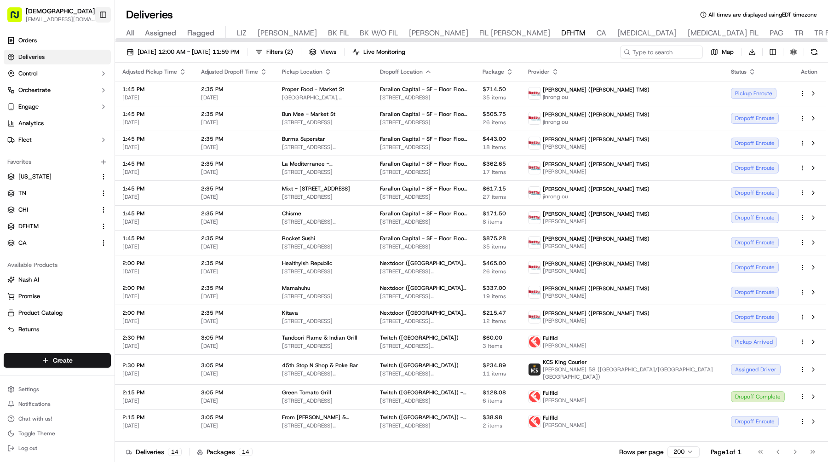
click at [100, 17] on button "Toggle Sidebar" at bounding box center [103, 15] width 16 height 16
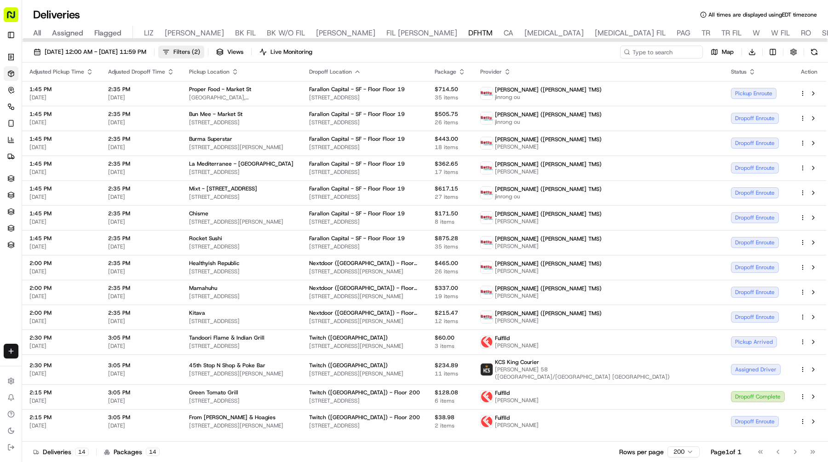
click at [200, 49] on span "Filters ( 2 )" at bounding box center [186, 52] width 27 height 8
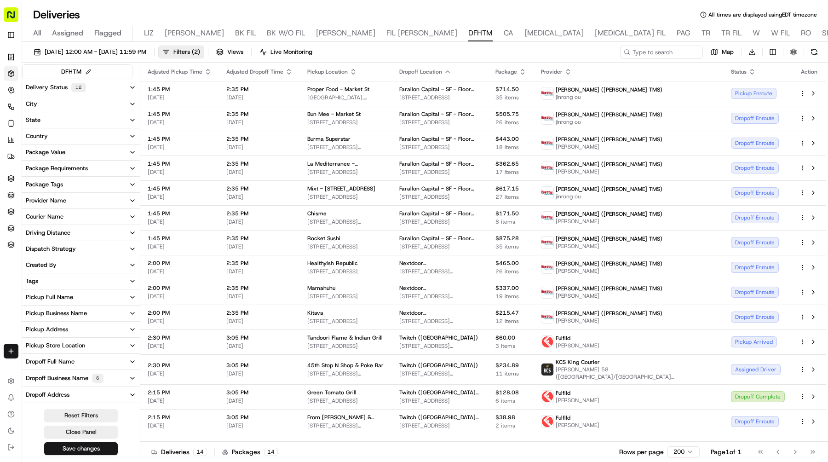
scroll to position [77, 0]
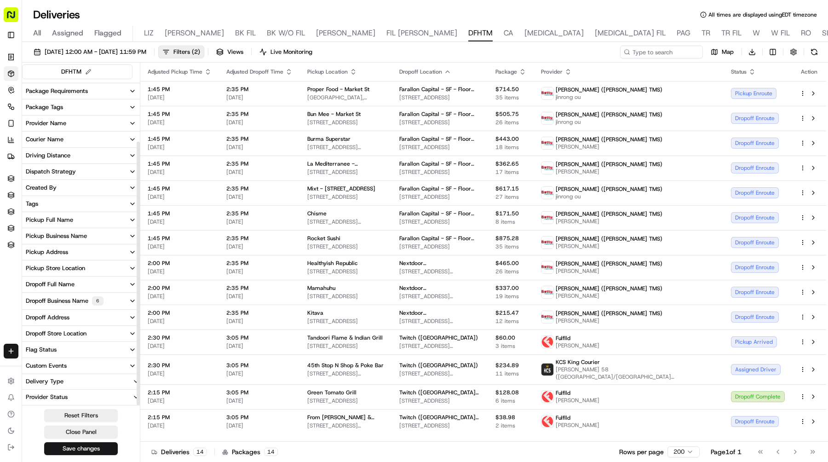
click at [71, 301] on div "Dropoff Business Name 6" at bounding box center [65, 300] width 78 height 9
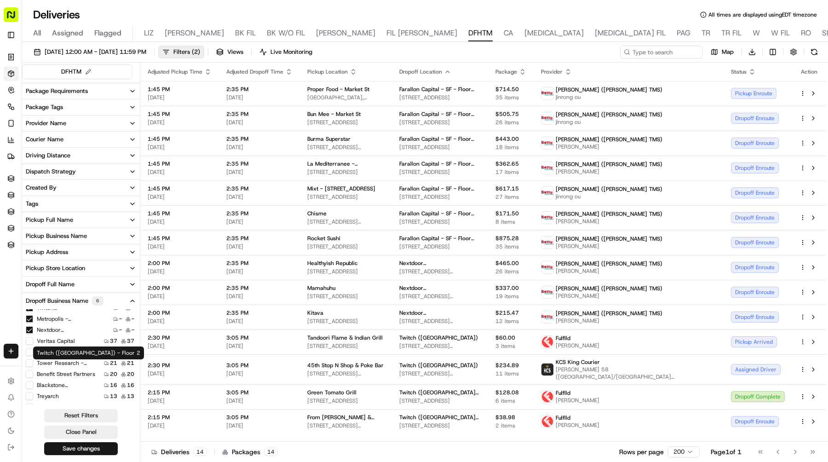
scroll to position [73, 0]
click at [679, 48] on input at bounding box center [647, 52] width 110 height 13
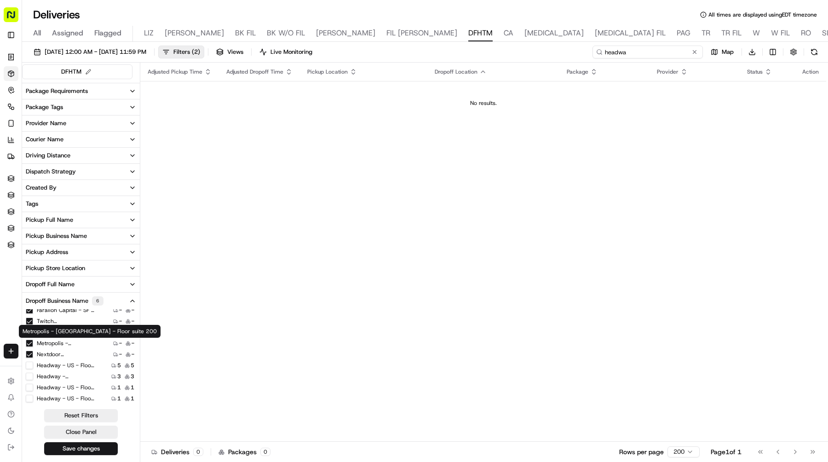
scroll to position [85, 0]
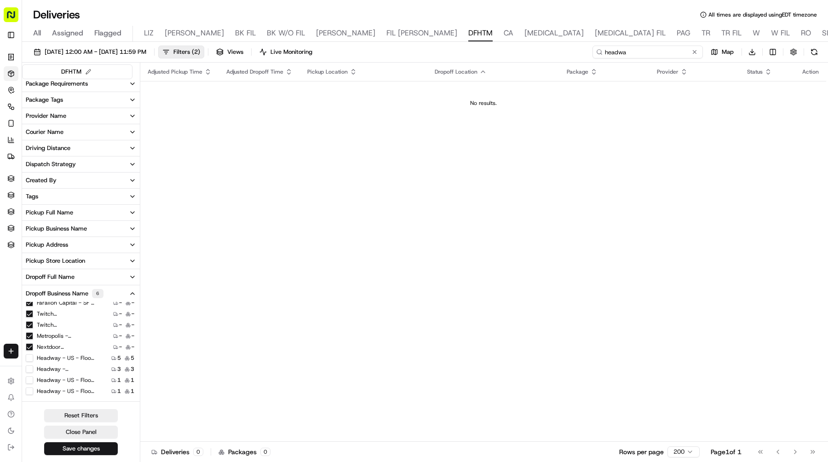
type input "headwa"
click at [28, 389] on A "Headway - US - Floor Suite 500 A" at bounding box center [29, 390] width 7 height 7
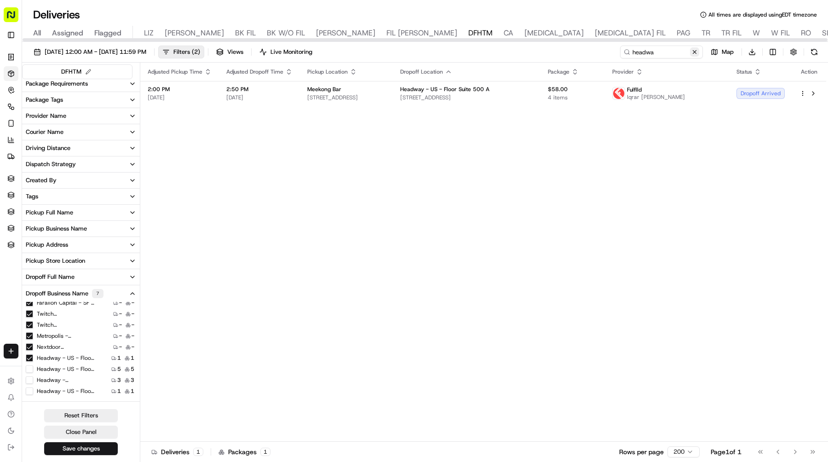
click at [693, 52] on button at bounding box center [694, 51] width 9 height 9
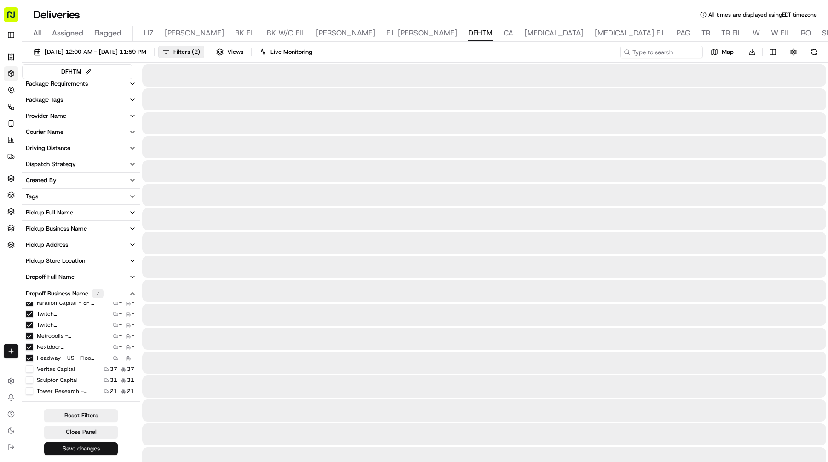
click at [72, 446] on button "Save changes" at bounding box center [81, 448] width 74 height 13
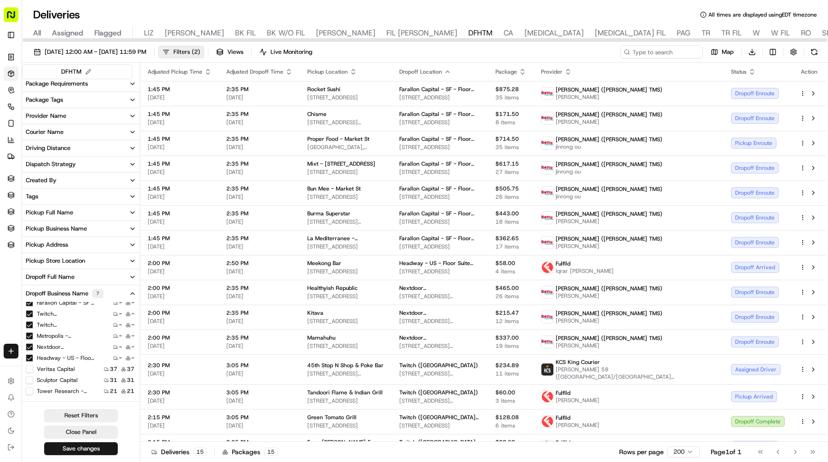
click at [204, 46] on button "Filters ( 2 )" at bounding box center [181, 52] width 46 height 13
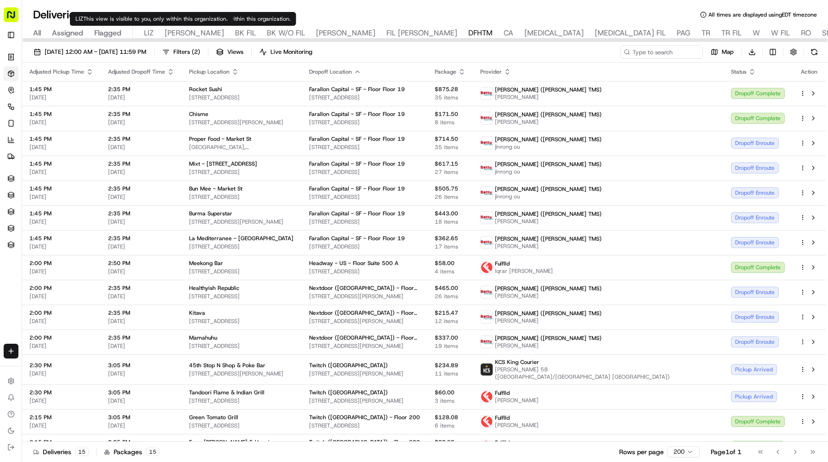
click at [148, 35] on span "LIZ" at bounding box center [149, 33] width 10 height 11
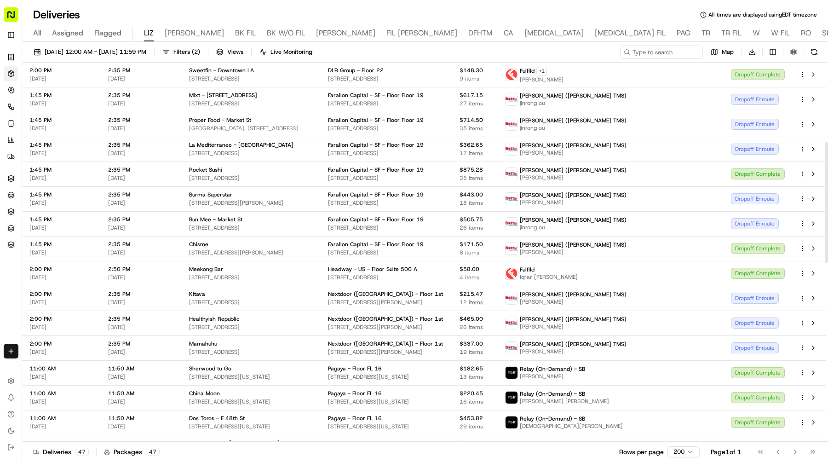
scroll to position [249, 0]
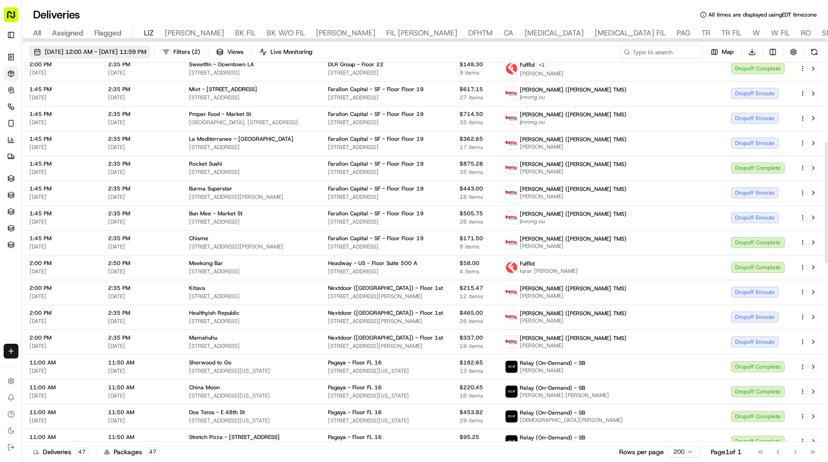
click at [146, 54] on span "09/16/2025 12:00 AM - 09/16/2025 11:59 PM" at bounding box center [96, 52] width 102 height 8
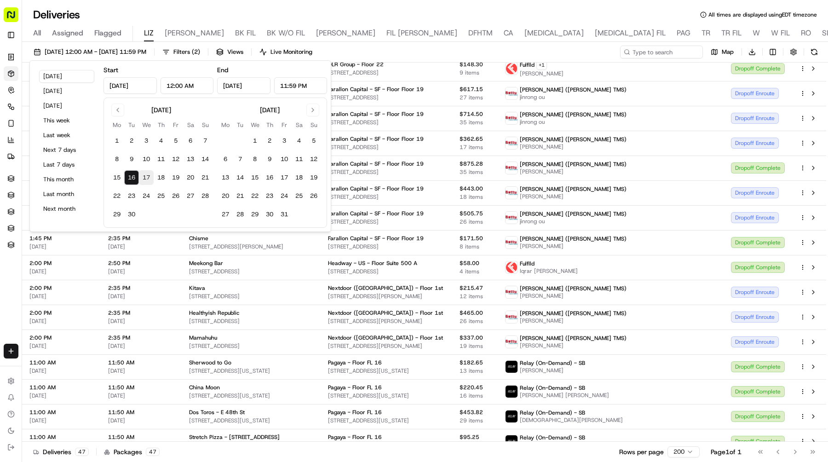
click at [147, 174] on button "17" at bounding box center [146, 177] width 15 height 15
type input "Sep 17, 2025"
click at [146, 174] on button "17" at bounding box center [146, 177] width 15 height 15
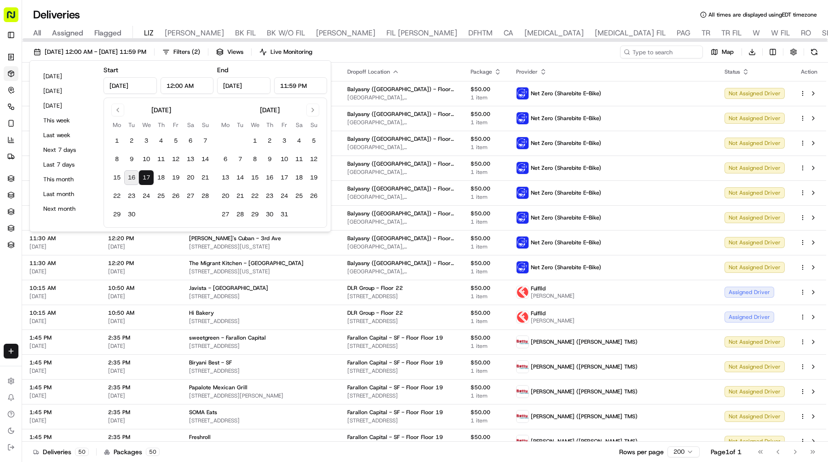
click at [552, 51] on div "09/17/2025 12:00 AM - 09/17/2025 11:59 PM Filters ( 2 ) Views Live Monitoring M…" at bounding box center [425, 54] width 806 height 17
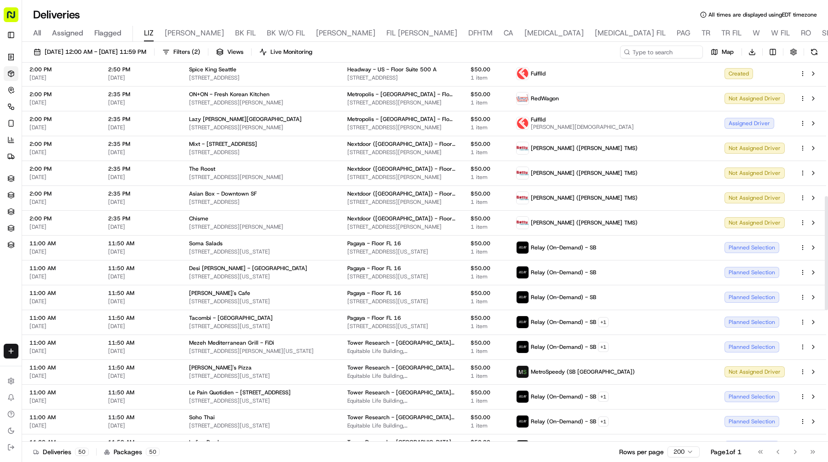
scroll to position [446, 0]
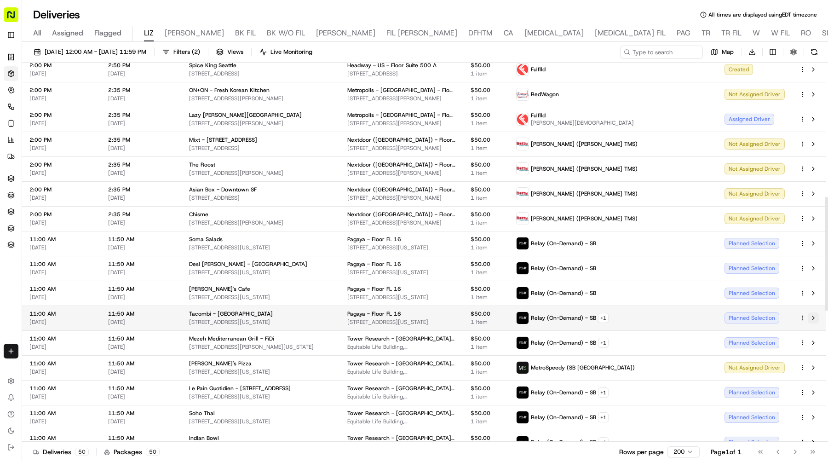
click at [811, 318] on button at bounding box center [812, 317] width 11 height 11
click at [813, 317] on button at bounding box center [812, 317] width 11 height 11
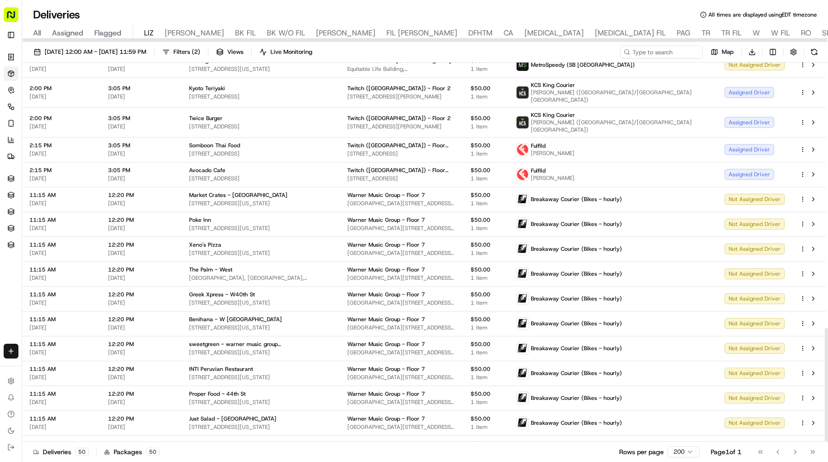
scroll to position [881, 0]
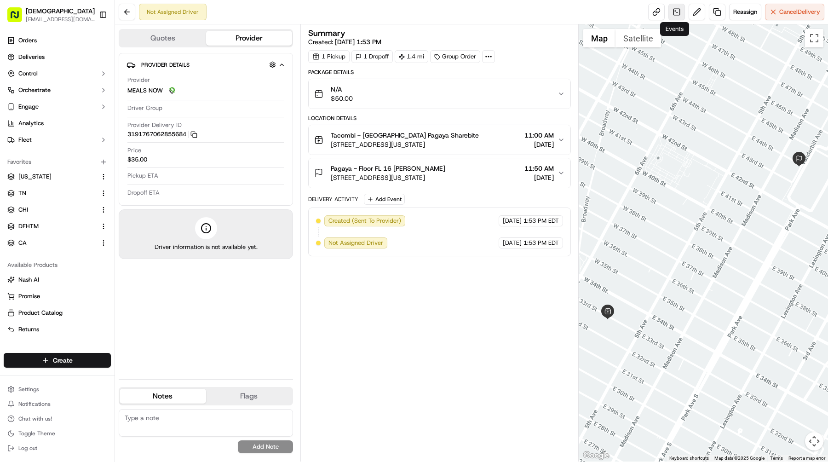
click at [672, 12] on link at bounding box center [676, 12] width 17 height 17
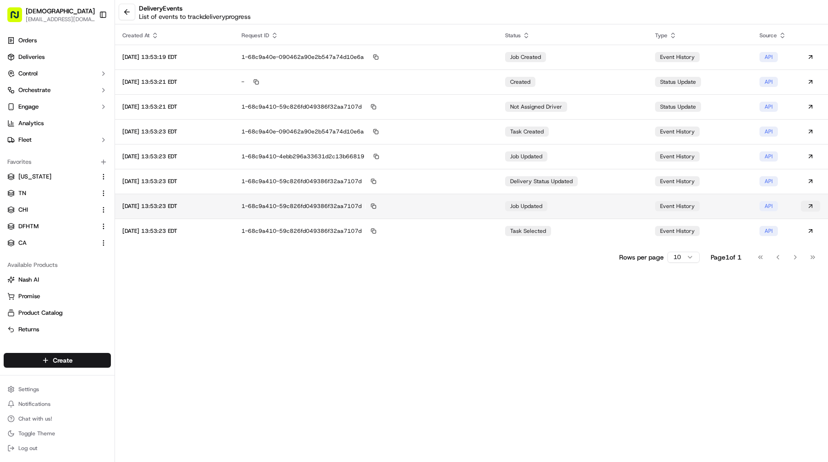
click at [807, 210] on button at bounding box center [809, 205] width 19 height 11
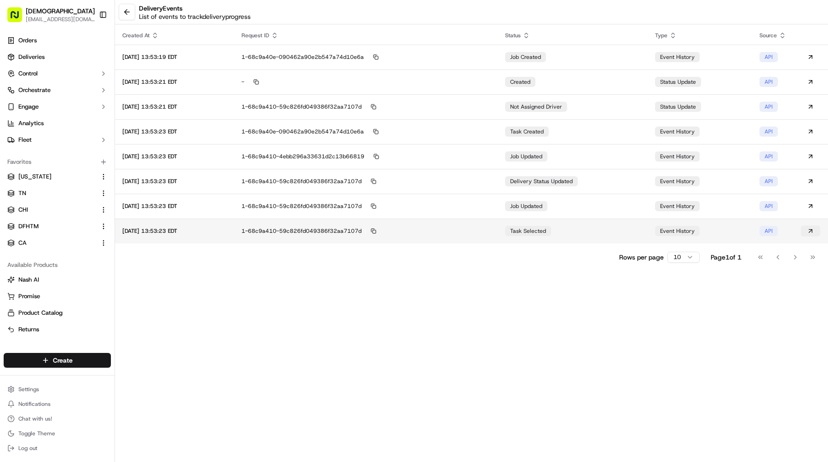
click at [810, 233] on button at bounding box center [809, 230] width 19 height 11
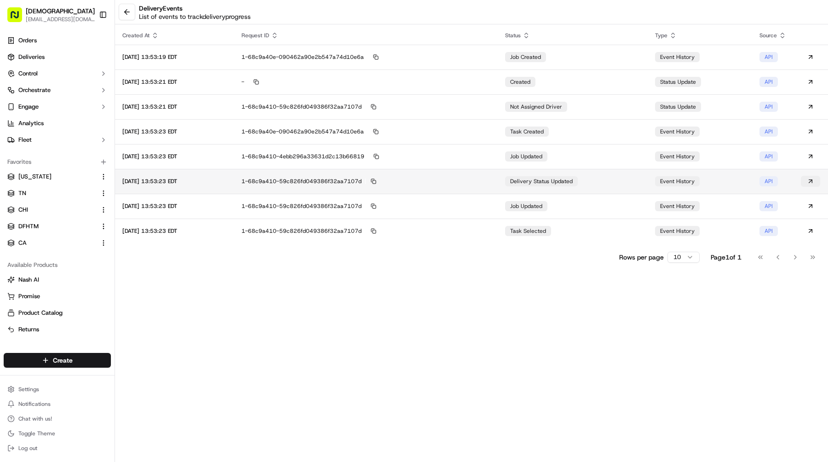
click at [809, 179] on button at bounding box center [809, 181] width 19 height 11
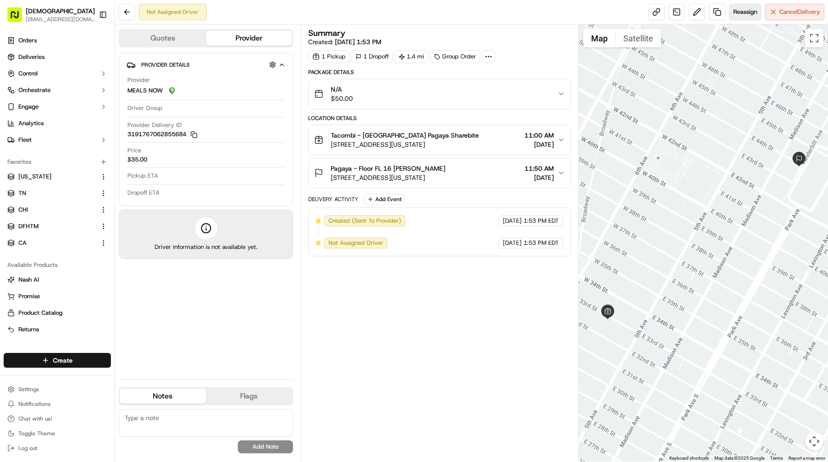
click at [729, 12] on button "Reassign" at bounding box center [745, 12] width 32 height 17
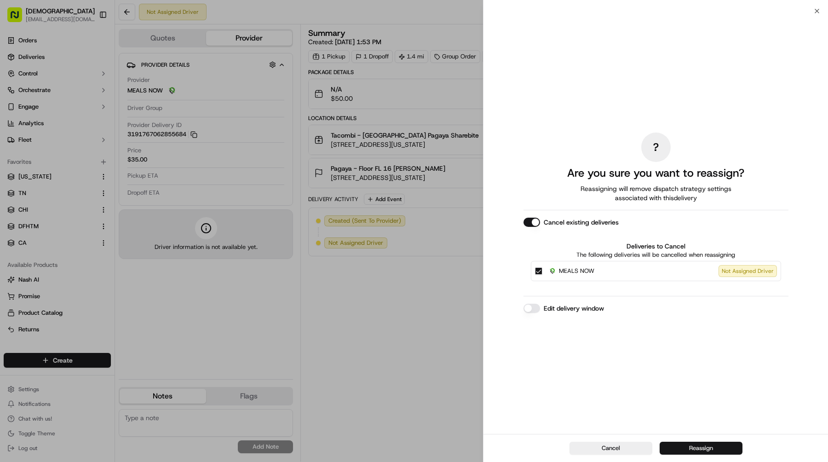
click at [674, 445] on button "Reassign" at bounding box center [700, 447] width 83 height 13
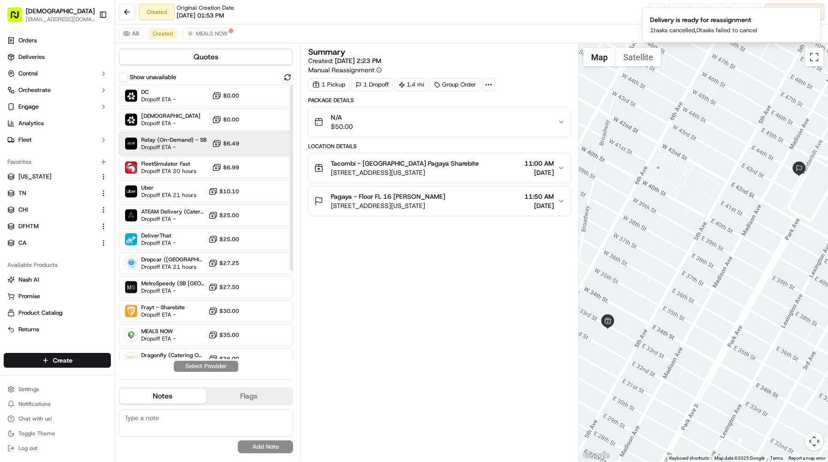
click at [197, 143] on span "Relay (On-Demand) - SB" at bounding box center [173, 139] width 65 height 7
click at [229, 364] on button "Assign Provider" at bounding box center [205, 365] width 65 height 11
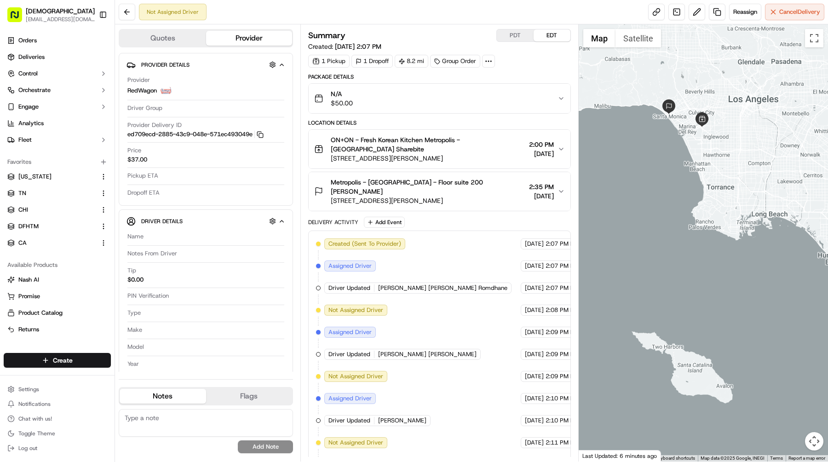
scroll to position [47, 0]
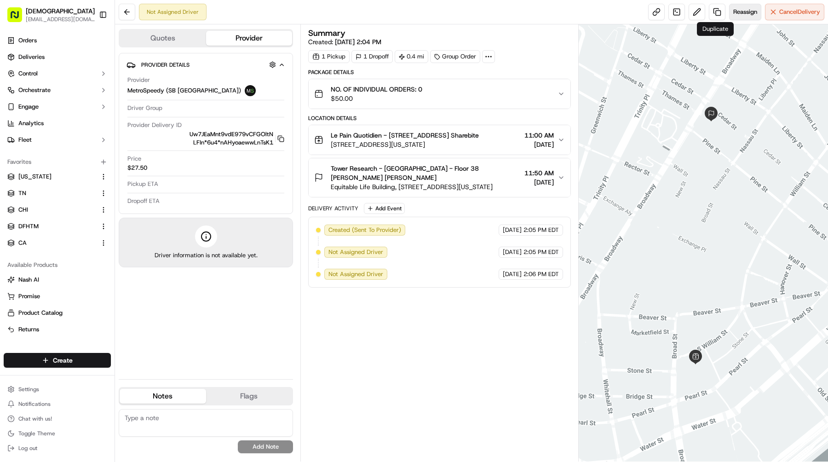
click at [747, 10] on span "Reassign" at bounding box center [745, 12] width 24 height 8
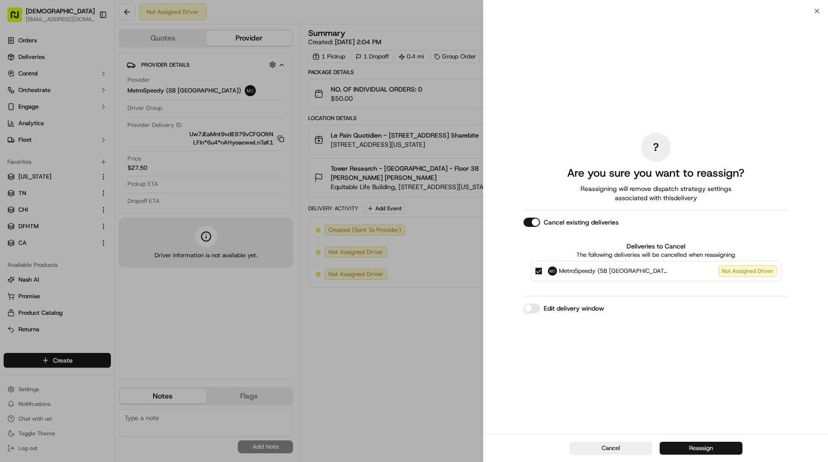
click at [679, 444] on button "Reassign" at bounding box center [700, 447] width 83 height 13
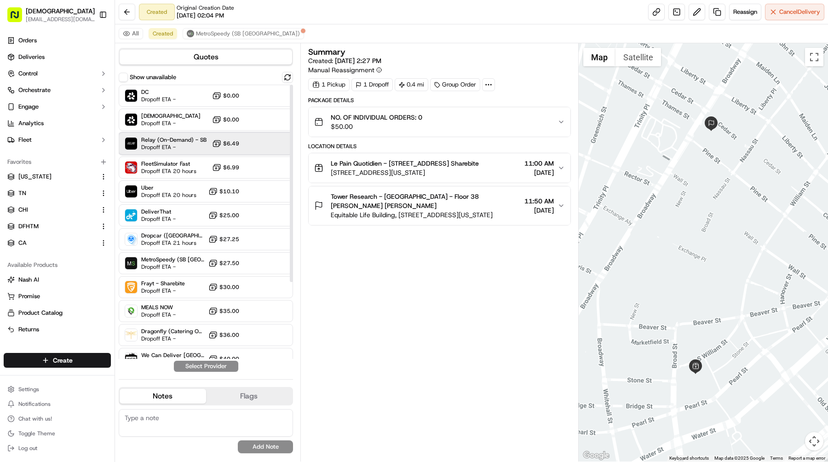
click at [145, 150] on span "Dropoff ETA -" at bounding box center [173, 146] width 64 height 7
click at [209, 363] on button "Assign Provider" at bounding box center [205, 365] width 65 height 11
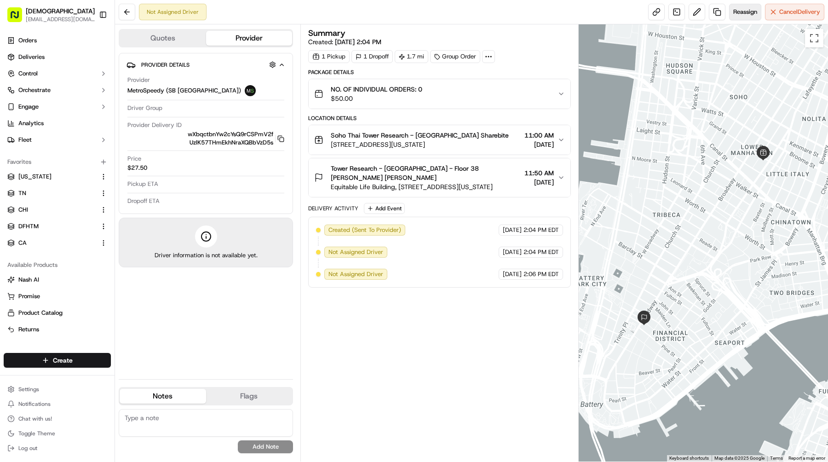
click at [734, 9] on span "Reassign" at bounding box center [745, 12] width 24 height 8
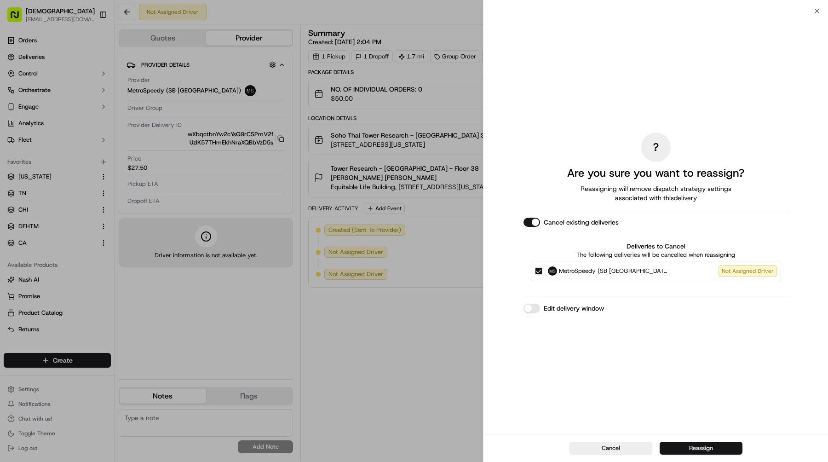
click at [688, 445] on button "Reassign" at bounding box center [700, 447] width 83 height 13
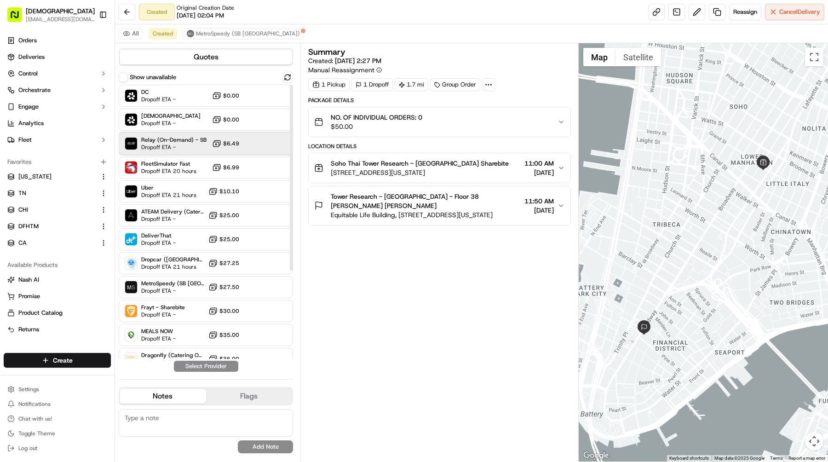
click at [204, 136] on span "Relay (On-Demand) - SB" at bounding box center [173, 139] width 65 height 7
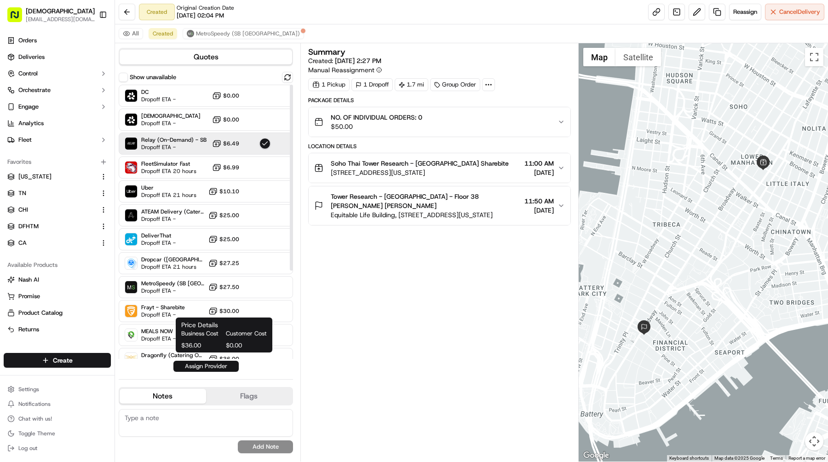
click at [224, 366] on button "Assign Provider" at bounding box center [205, 365] width 65 height 11
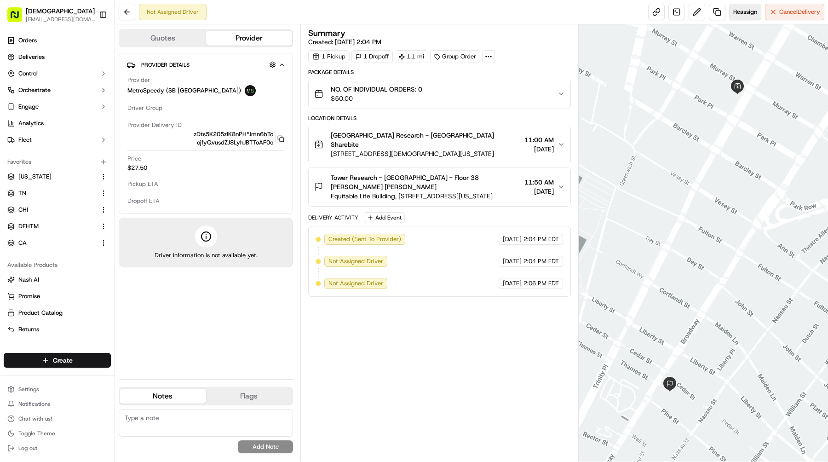
click at [745, 10] on span "Reassign" at bounding box center [745, 12] width 24 height 8
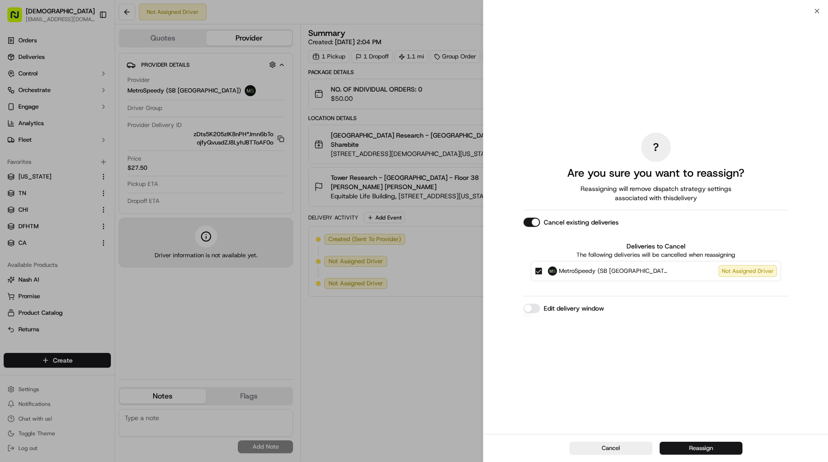
click at [674, 443] on button "Reassign" at bounding box center [700, 447] width 83 height 13
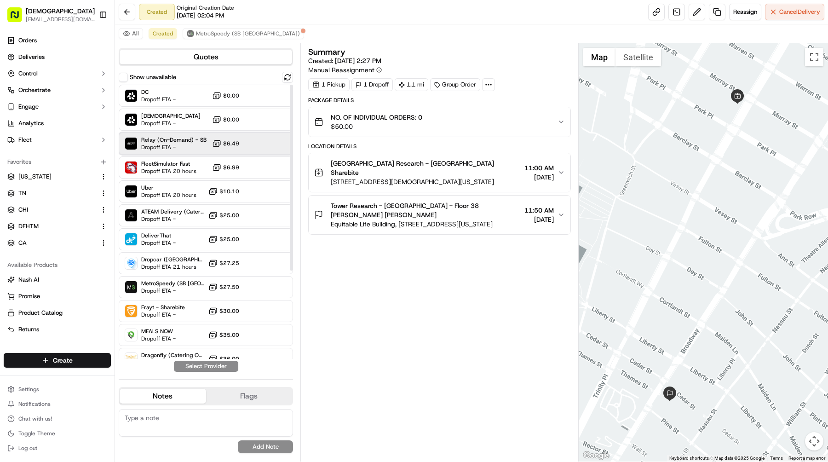
click at [194, 149] on span "Dropoff ETA -" at bounding box center [173, 146] width 64 height 7
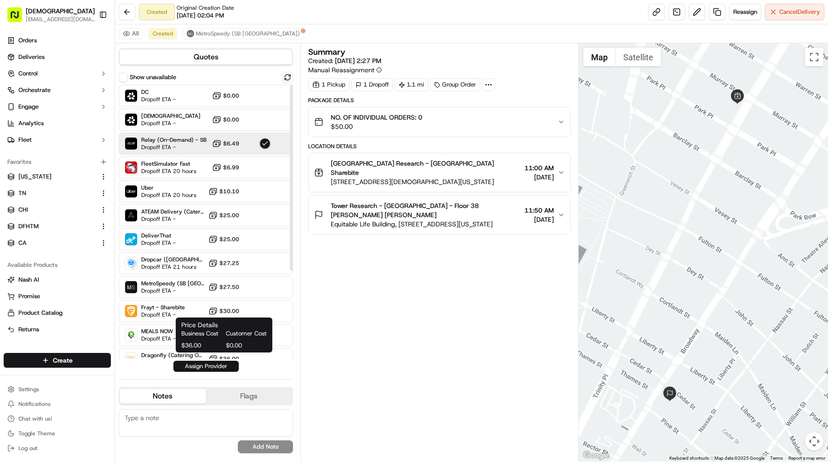
click at [211, 366] on button "Assign Provider" at bounding box center [205, 365] width 65 height 11
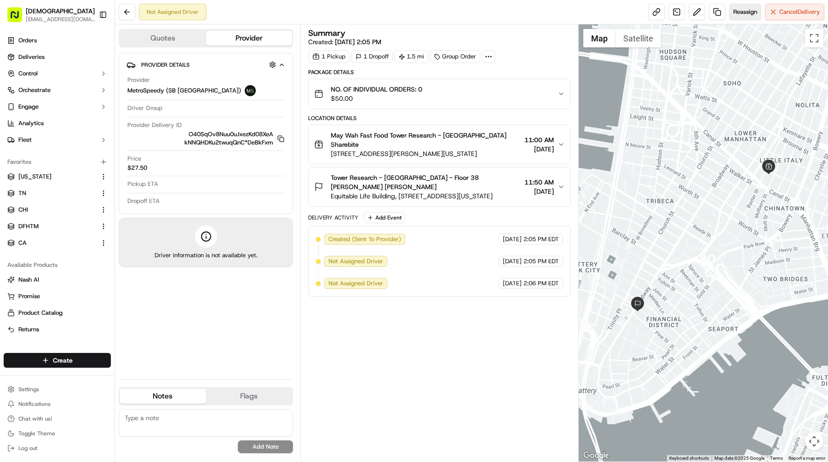
click at [736, 12] on span "Reassign" at bounding box center [745, 12] width 24 height 8
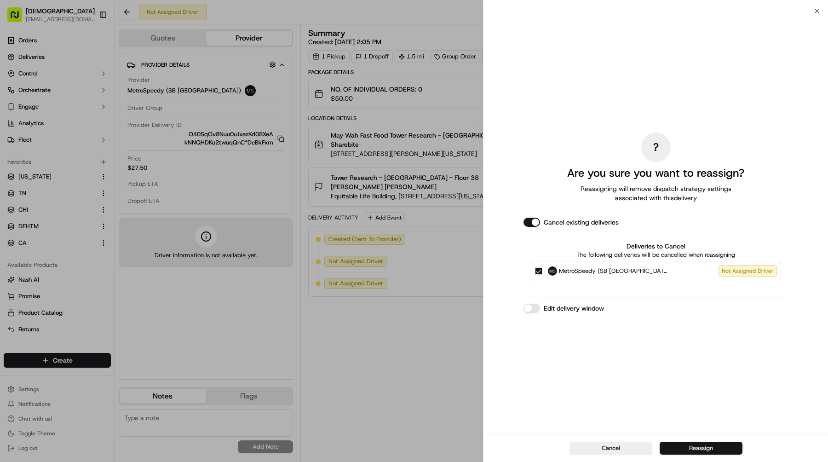
click at [675, 447] on button "Reassign" at bounding box center [700, 447] width 83 height 13
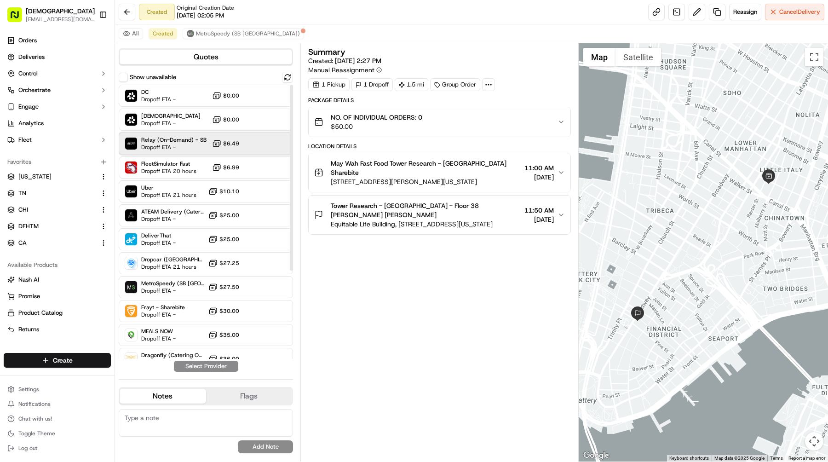
click at [186, 140] on span "Relay (On-Demand) - SB" at bounding box center [173, 139] width 65 height 7
click at [223, 371] on button "Assign Provider" at bounding box center [205, 365] width 65 height 11
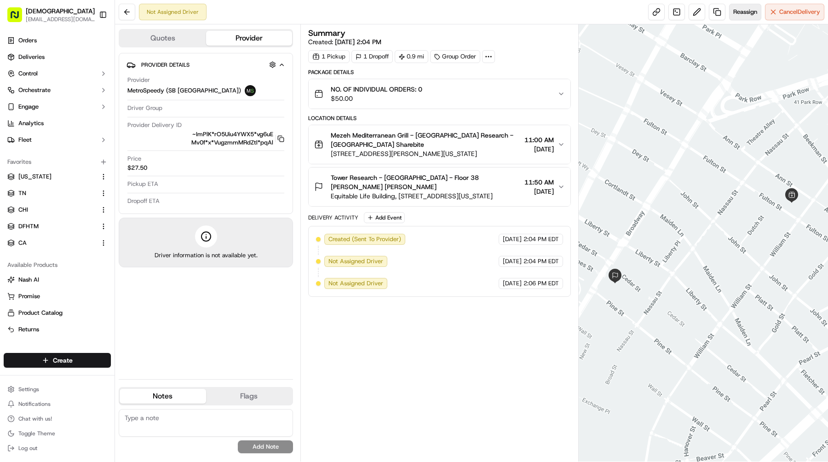
click at [741, 12] on span "Reassign" at bounding box center [745, 12] width 24 height 8
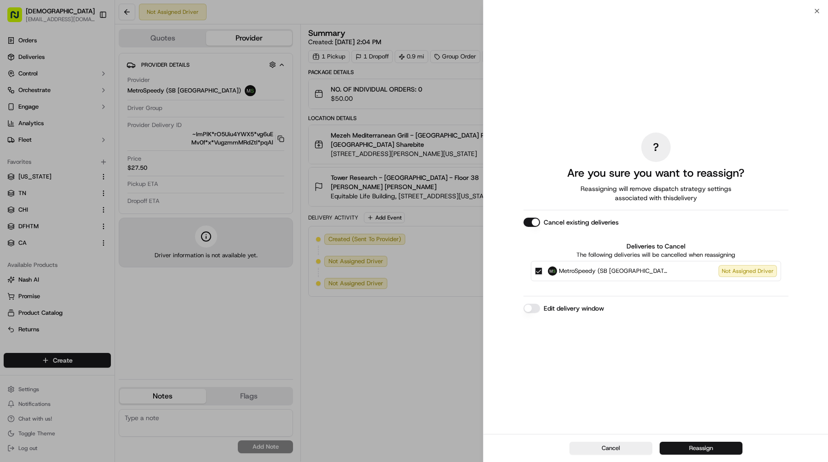
click at [701, 446] on button "Reassign" at bounding box center [700, 447] width 83 height 13
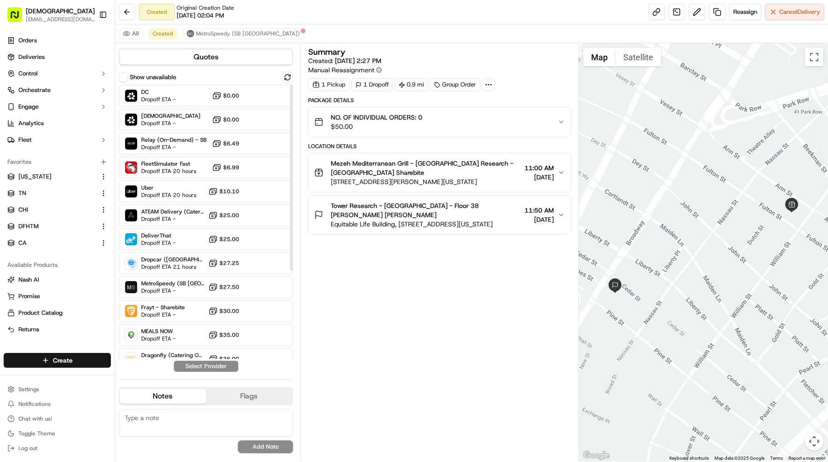
click at [197, 131] on div "DC Dropoff ETA - $0.00 Sharebite Dropoff ETA - $0.00 Relay (On-Demand) - SB Dro…" at bounding box center [206, 287] width 174 height 405
click at [194, 139] on span "Relay (On-Demand) - SB" at bounding box center [173, 139] width 65 height 7
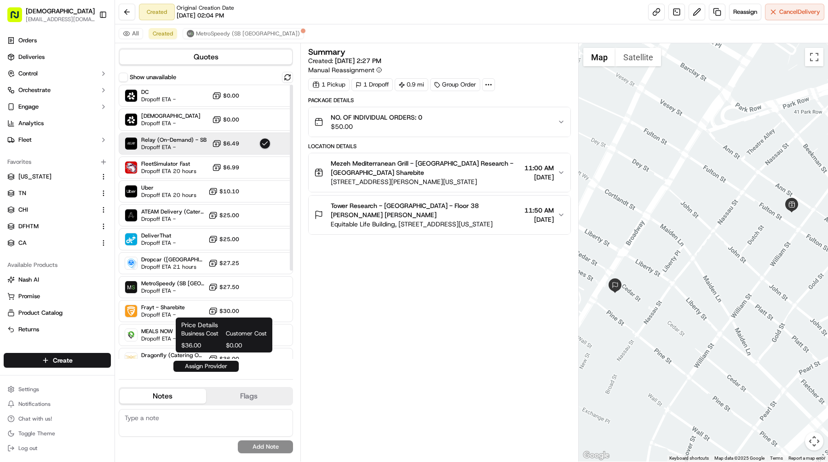
click at [220, 368] on button "Assign Provider" at bounding box center [205, 365] width 65 height 11
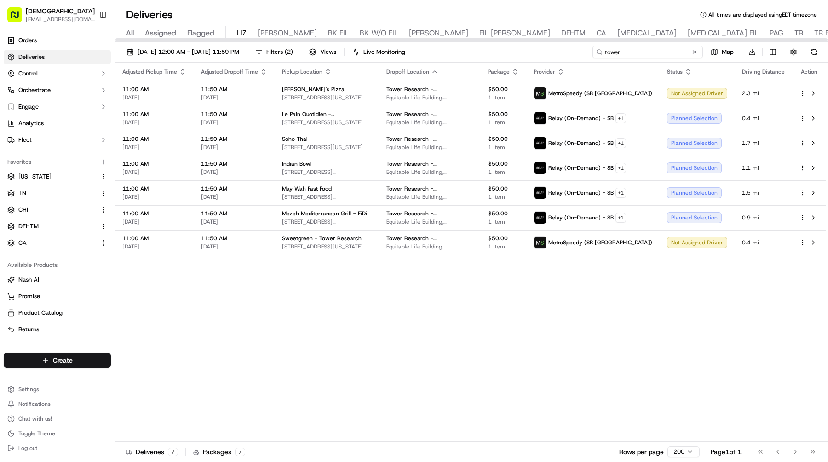
drag, startPoint x: 660, startPoint y: 51, endPoint x: 528, endPoint y: 52, distance: 132.0
click at [531, 52] on div "09/17/2025 12:00 AM - 09/17/2025 11:59 PM Filters ( 2 ) Views Live Monitoring t…" at bounding box center [471, 54] width 713 height 17
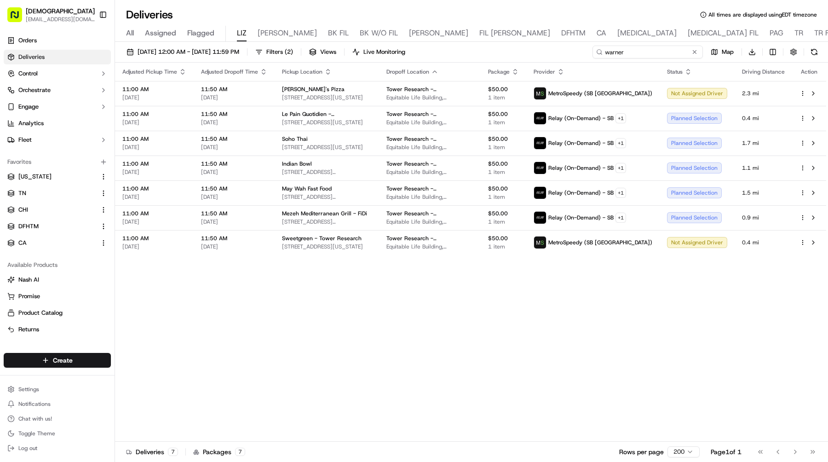
type input "warner"
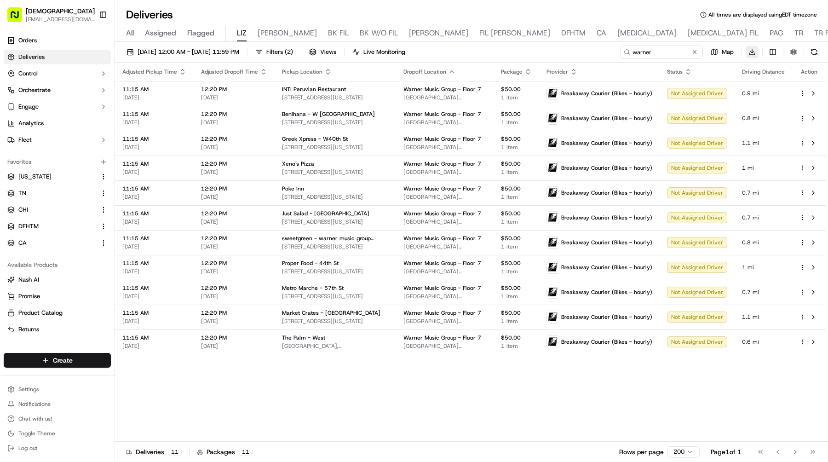
click at [751, 51] on html "Sharebite e.park@sharebite.com Toggle Sidebar Orders Deliveries Control Orchest…" at bounding box center [414, 231] width 828 height 462
click at [734, 84] on span "Completed Report" at bounding box center [725, 85] width 46 height 7
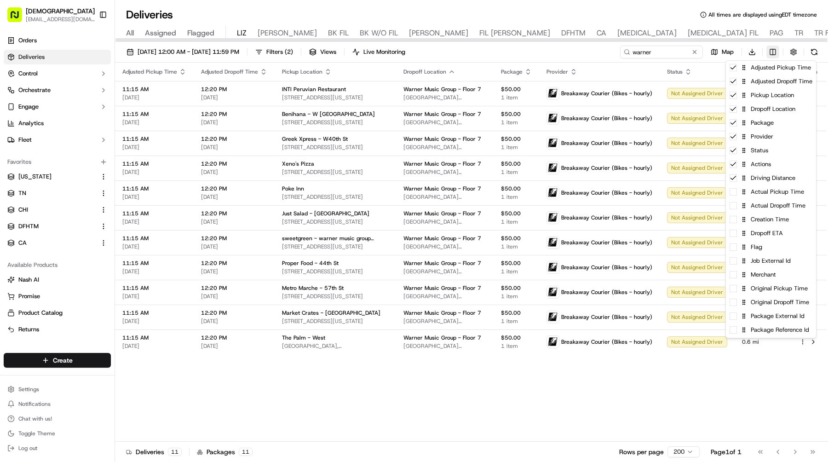
click at [768, 46] on html "Sharebite e.park@sharebite.com Toggle Sidebar Orders Deliveries Control Orchest…" at bounding box center [414, 231] width 828 height 462
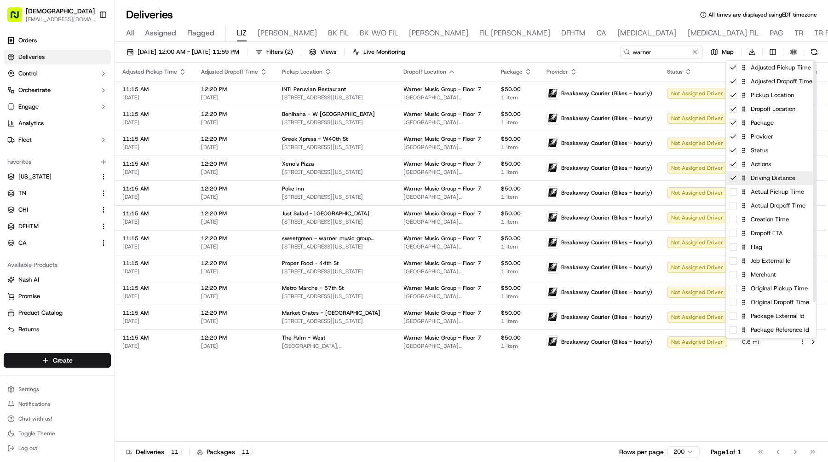
click at [731, 178] on icon at bounding box center [733, 177] width 5 height 3
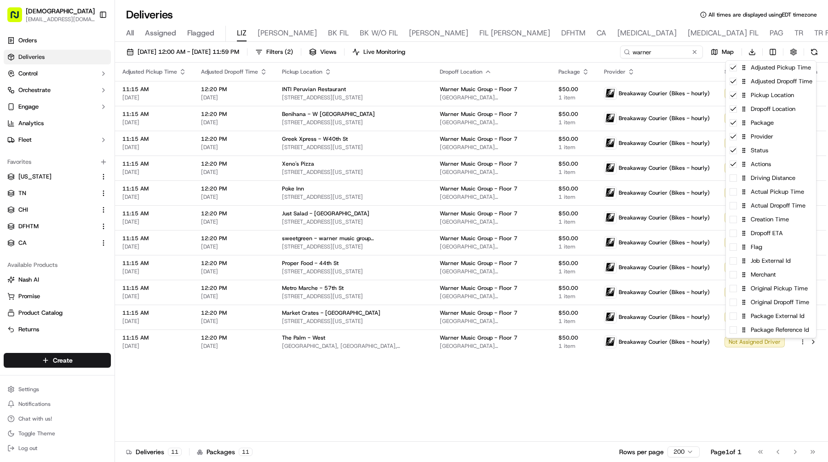
click at [576, 51] on html "Sharebite e.park@sharebite.com Toggle Sidebar Orders Deliveries Control Orchest…" at bounding box center [414, 231] width 828 height 462
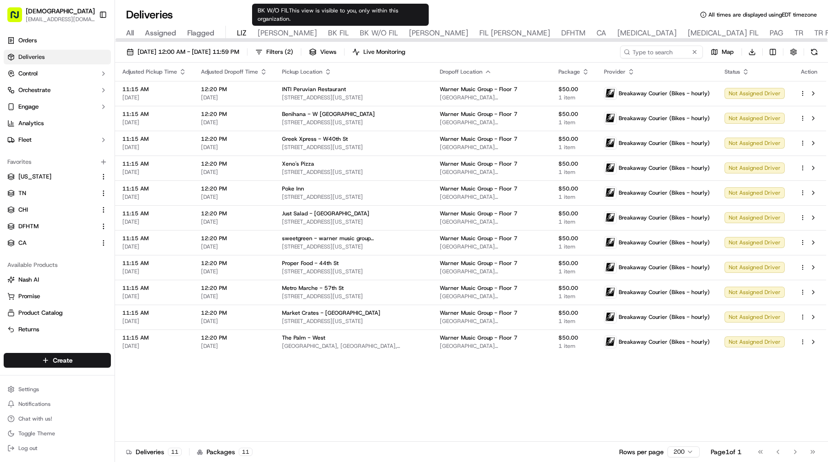
click at [360, 35] on span "BK W/O FIL" at bounding box center [379, 33] width 38 height 11
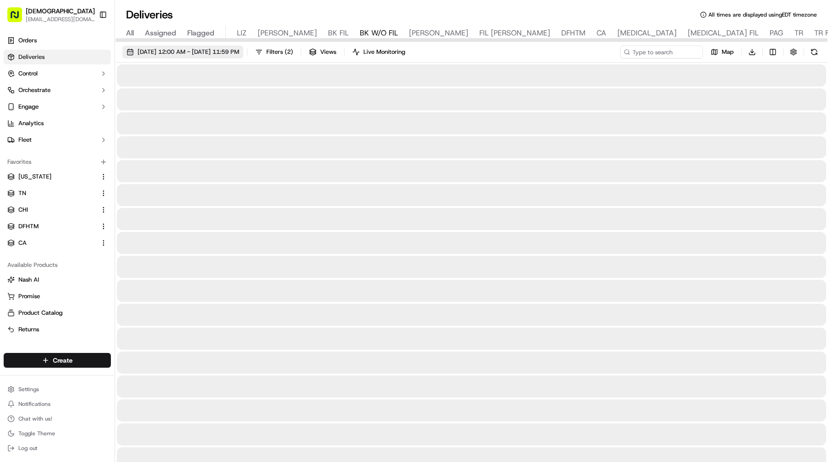
click at [190, 51] on span "09/16/2025 12:00 AM - 09/16/2025 11:59 PM" at bounding box center [188, 52] width 102 height 8
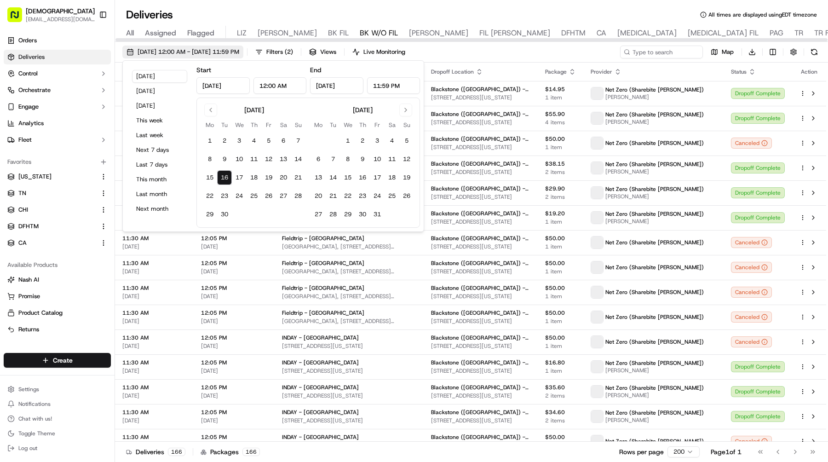
type input "Sep 16, 2025"
type input "12:00 AM"
type input "Sep 16, 2025"
type input "11:59 PM"
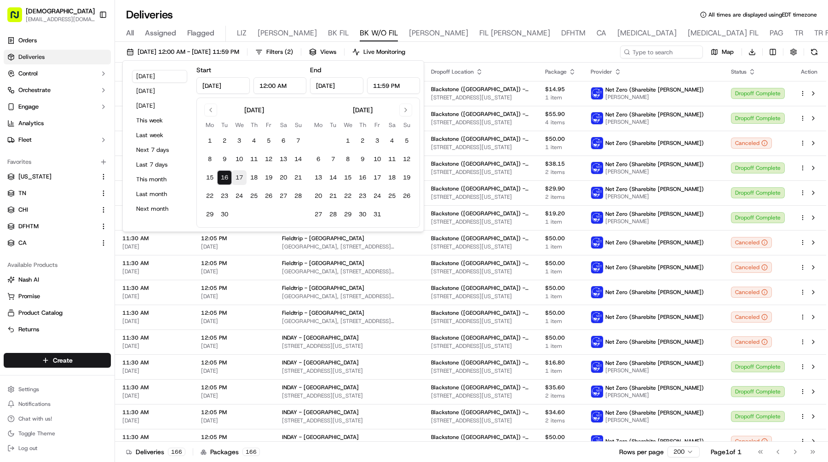
click at [234, 174] on button "17" at bounding box center [239, 177] width 15 height 15
type input "Sep 17, 2025"
click at [234, 174] on button "17" at bounding box center [239, 177] width 15 height 15
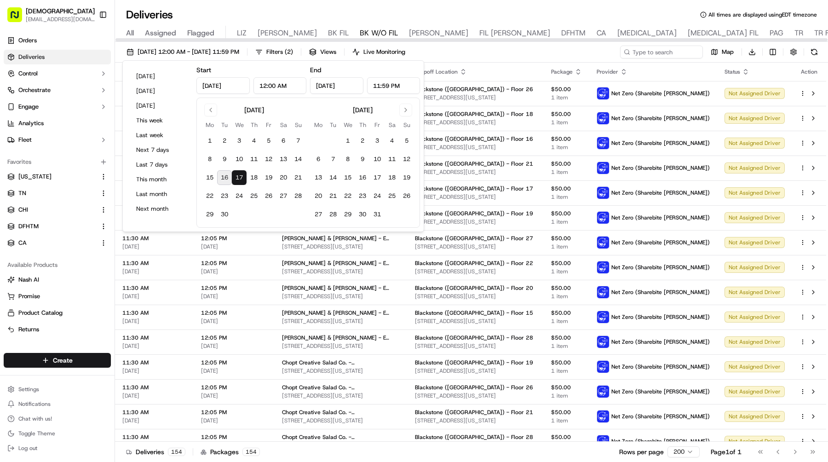
click at [575, 48] on div "09/17/2025 12:00 AM - 09/17/2025 11:59 PM Filters ( 2 ) Views Live Monitoring M…" at bounding box center [471, 54] width 713 height 17
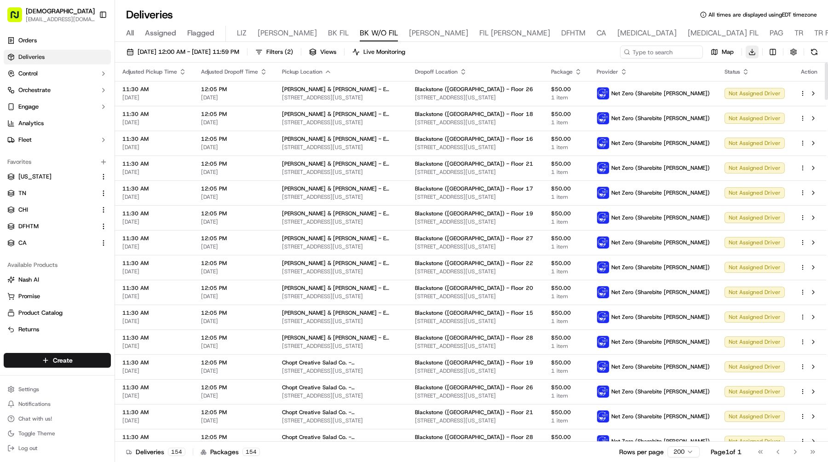
click at [751, 51] on html "Sharebite e.park@sharebite.com Toggle Sidebar Orders Deliveries Control Orchest…" at bounding box center [414, 231] width 828 height 462
click at [733, 85] on span "Completed Report" at bounding box center [725, 85] width 46 height 7
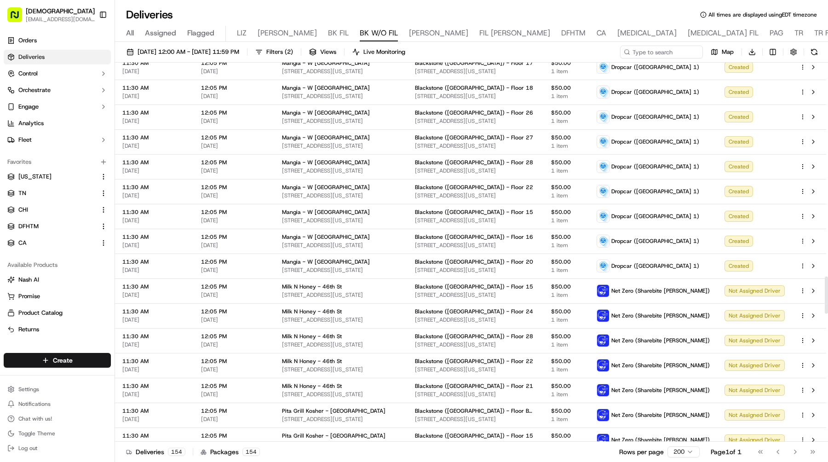
scroll to position [1746, 0]
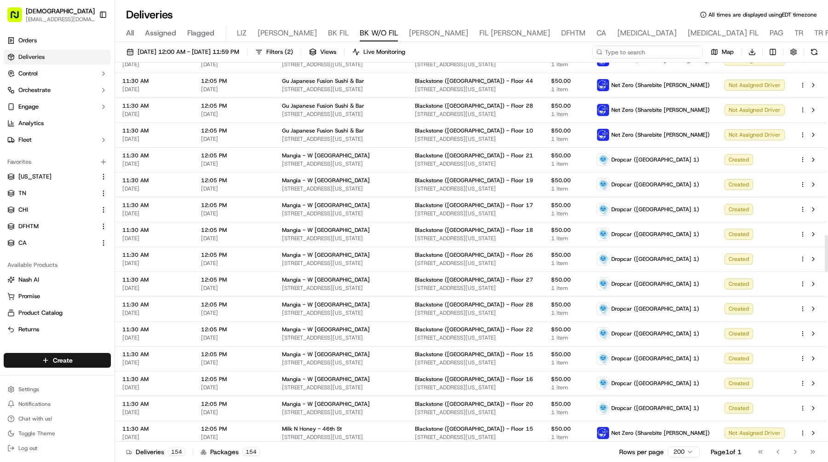
click at [666, 55] on input at bounding box center [647, 52] width 110 height 13
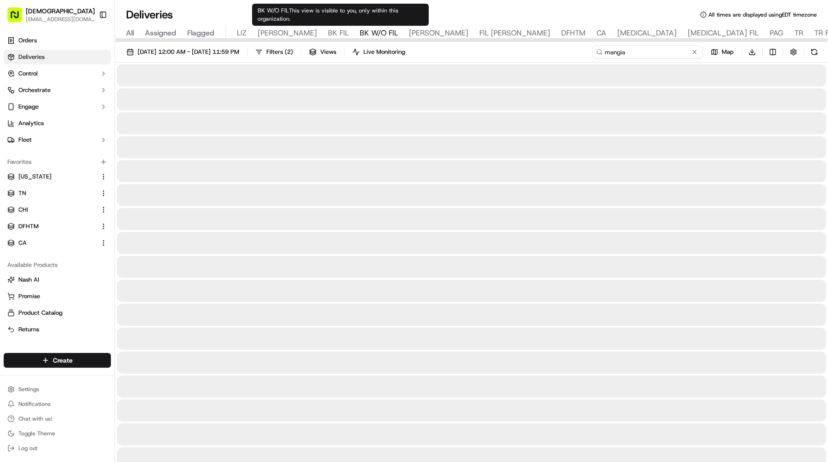
type input "mangia"
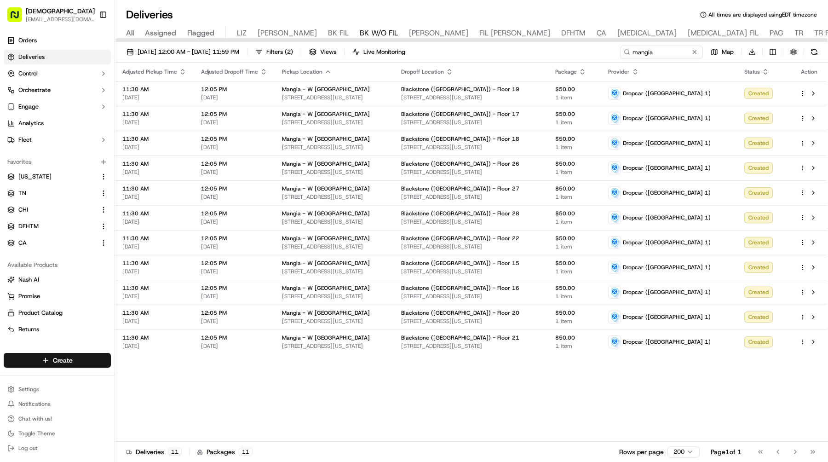
click at [196, 58] on div "09/17/2025 12:00 AM - 09/17/2025 11:59 PM Filters ( 2 ) Views Live Monitoring m…" at bounding box center [471, 54] width 713 height 17
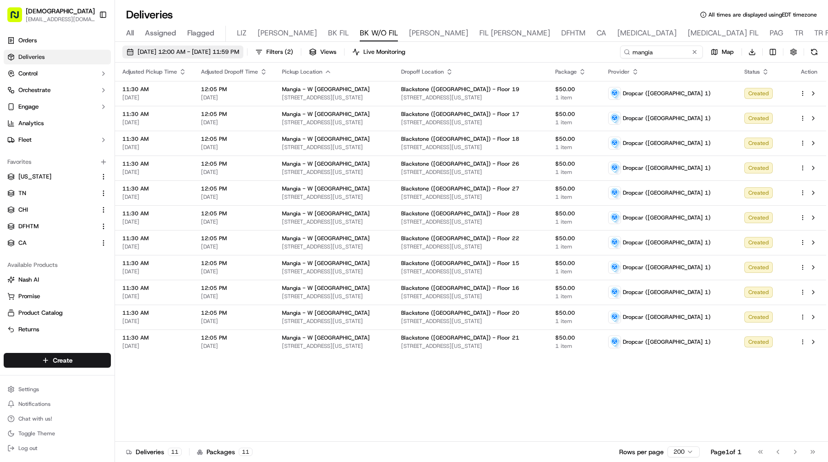
click at [203, 48] on span "09/17/2025 12:00 AM - 09/17/2025 11:59 PM" at bounding box center [188, 52] width 102 height 8
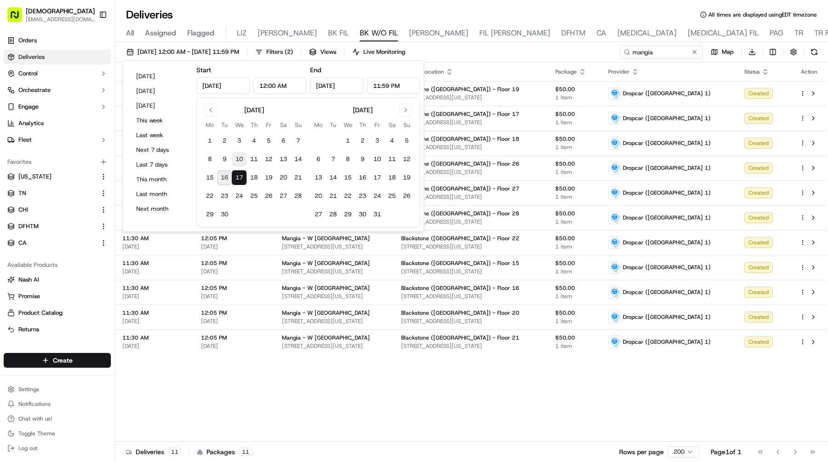
click at [242, 160] on button "10" at bounding box center [239, 159] width 15 height 15
type input "Sep 10, 2025"
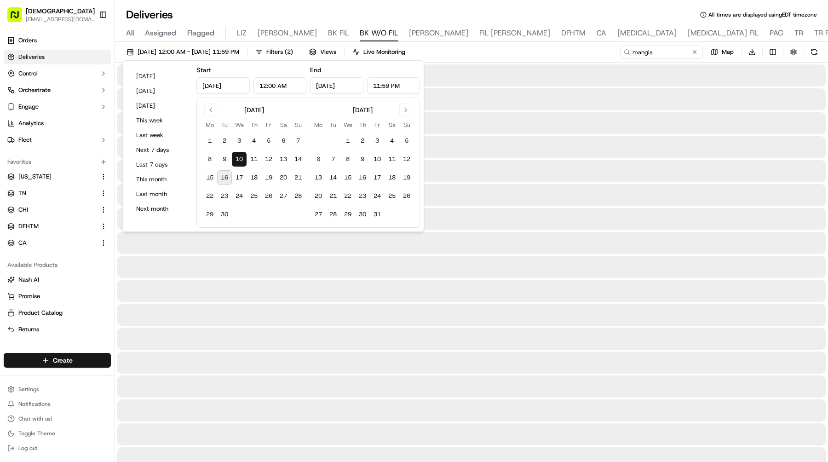
click at [242, 160] on button "10" at bounding box center [239, 159] width 15 height 15
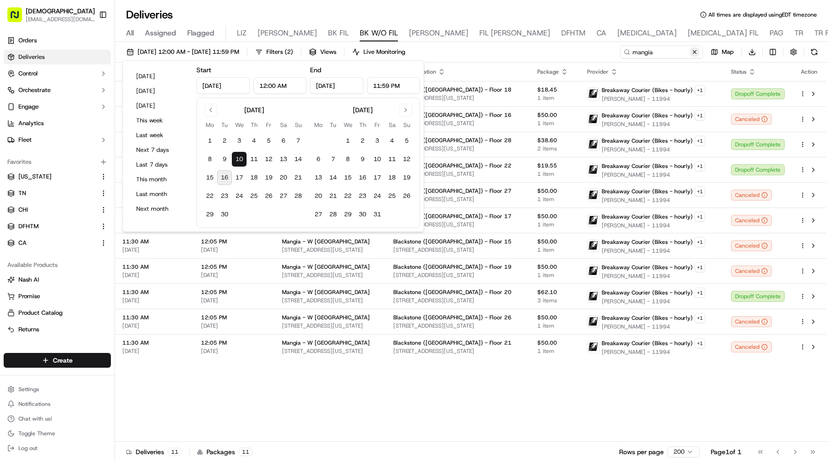
click at [693, 51] on button at bounding box center [694, 51] width 9 height 9
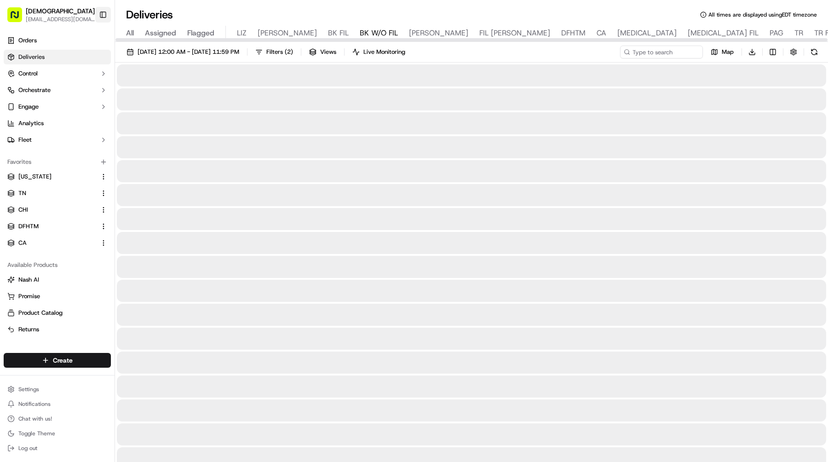
click at [101, 18] on button "Toggle Sidebar" at bounding box center [103, 15] width 16 height 16
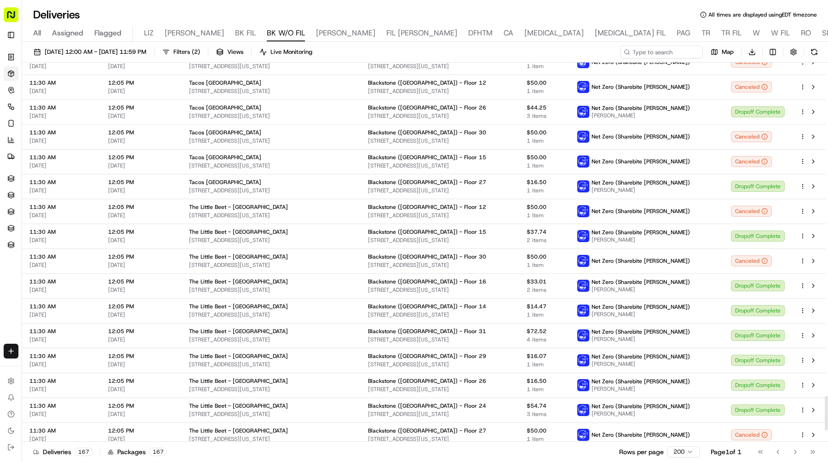
scroll to position [3807, 0]
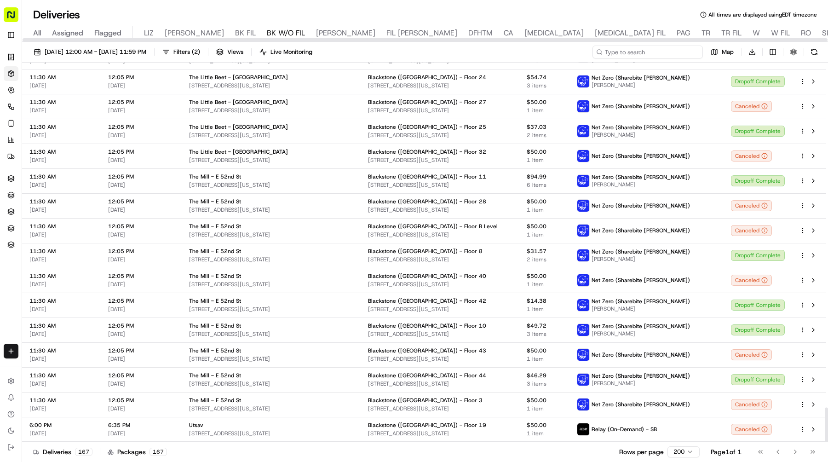
click at [642, 48] on input at bounding box center [647, 52] width 110 height 13
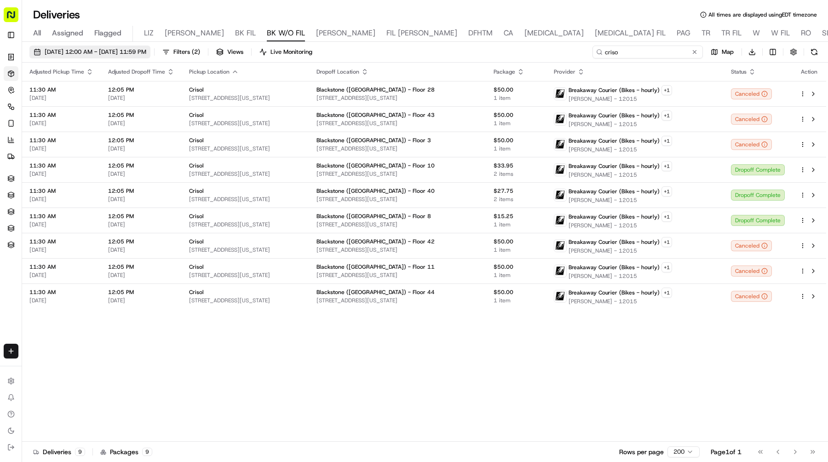
type input "criso"
click at [146, 54] on span "09/10/2025 12:00 AM - 09/10/2025 11:59 PM" at bounding box center [96, 52] width 102 height 8
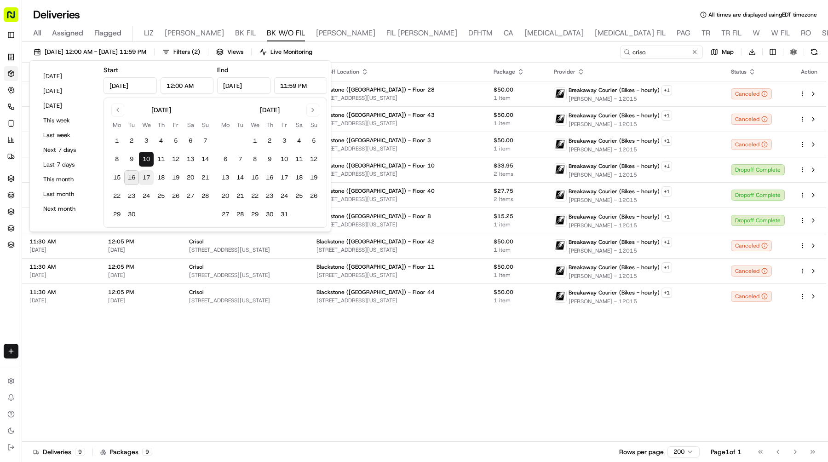
click at [145, 174] on button "17" at bounding box center [146, 177] width 15 height 15
type input "Sep 17, 2025"
click at [145, 174] on button "17" at bounding box center [146, 177] width 15 height 15
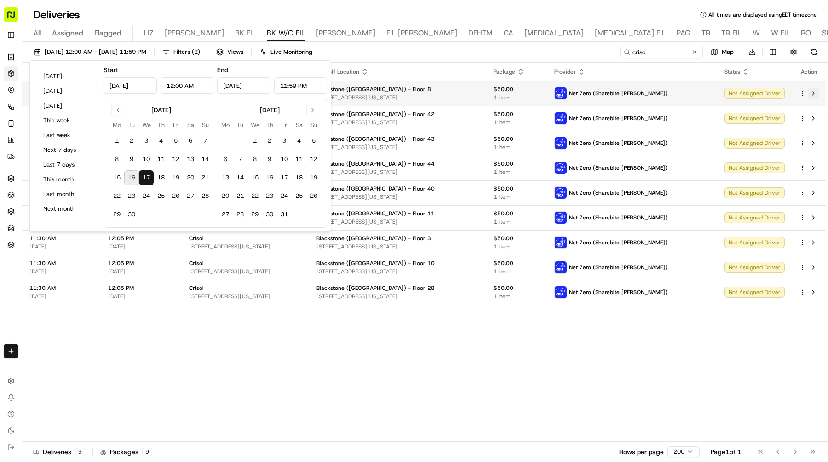
click at [815, 93] on button at bounding box center [812, 93] width 11 height 11
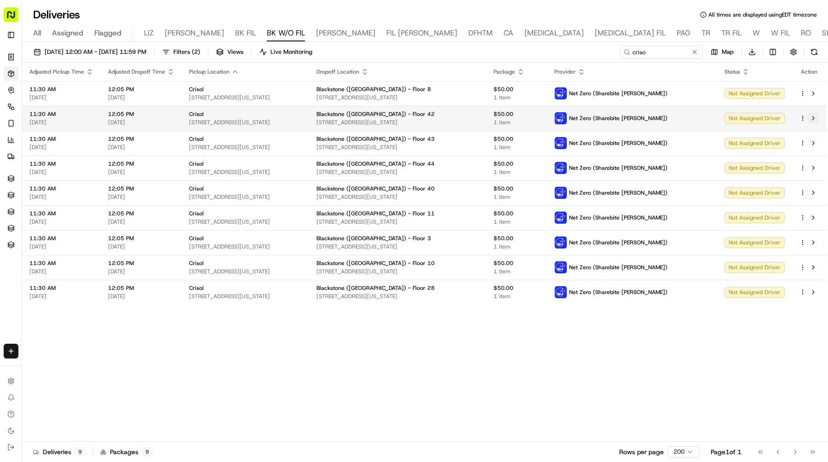
click at [812, 114] on button at bounding box center [812, 118] width 11 height 11
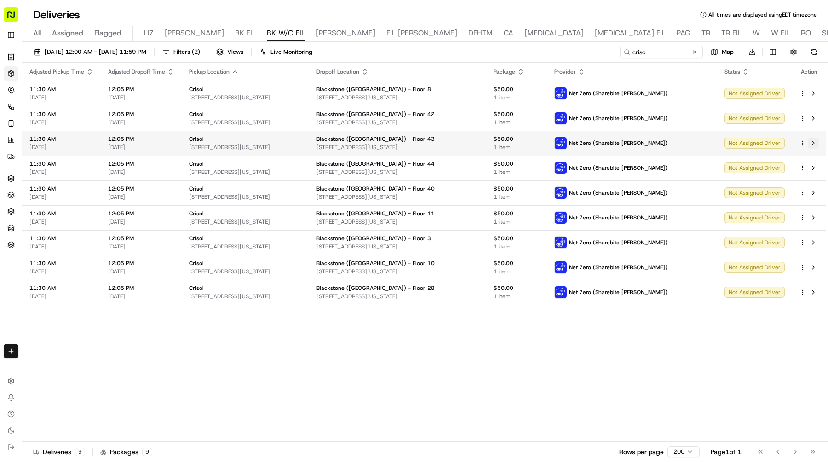
click at [812, 144] on button at bounding box center [812, 142] width 11 height 11
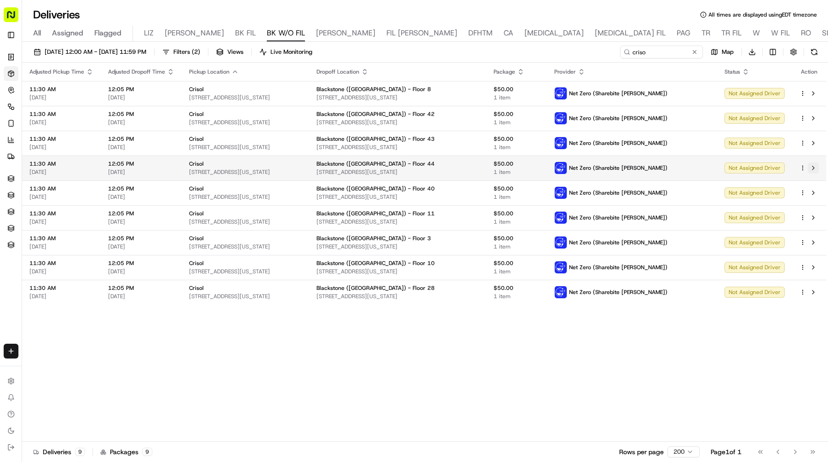
click at [813, 166] on button at bounding box center [812, 167] width 11 height 11
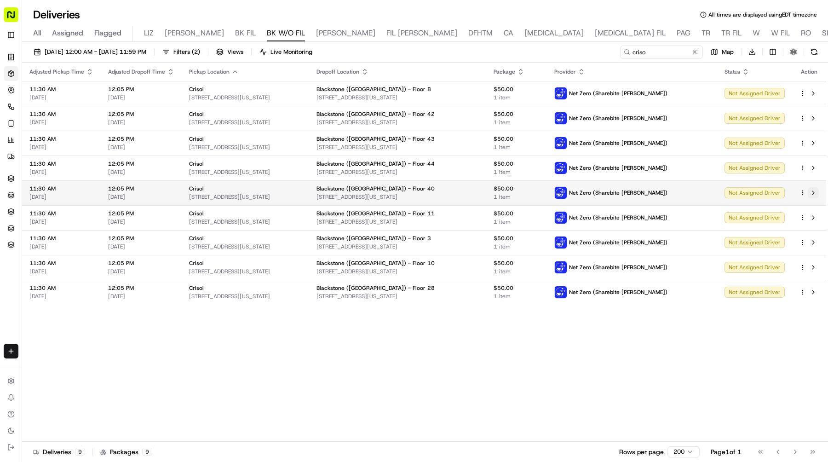
click at [813, 190] on button at bounding box center [812, 192] width 11 height 11
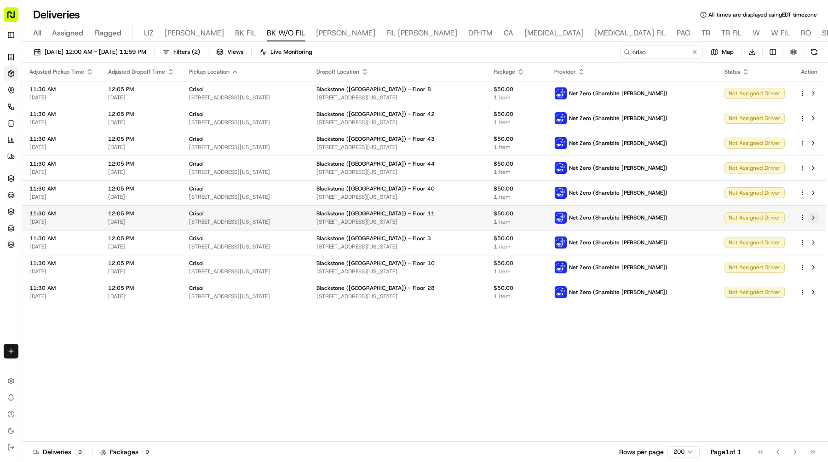
click at [812, 215] on button at bounding box center [812, 217] width 11 height 11
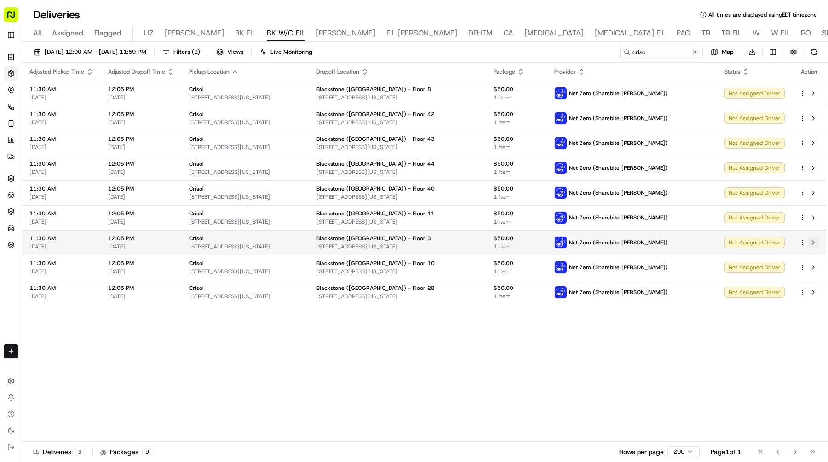
click at [812, 244] on button at bounding box center [812, 242] width 11 height 11
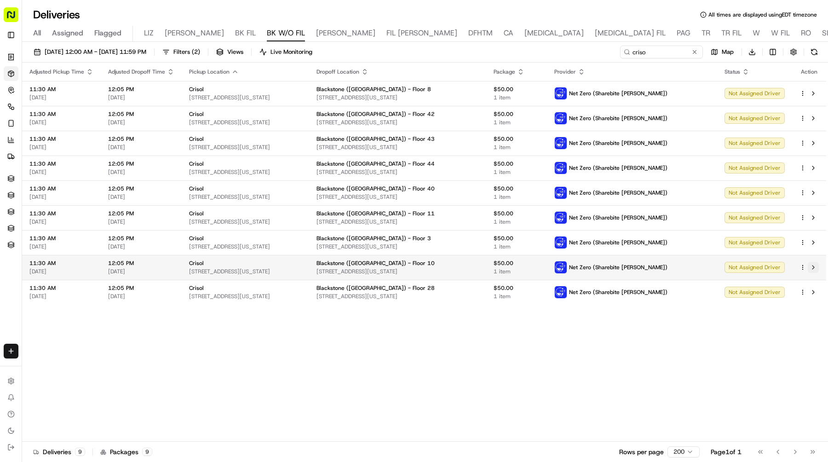
click at [812, 266] on button at bounding box center [812, 267] width 11 height 11
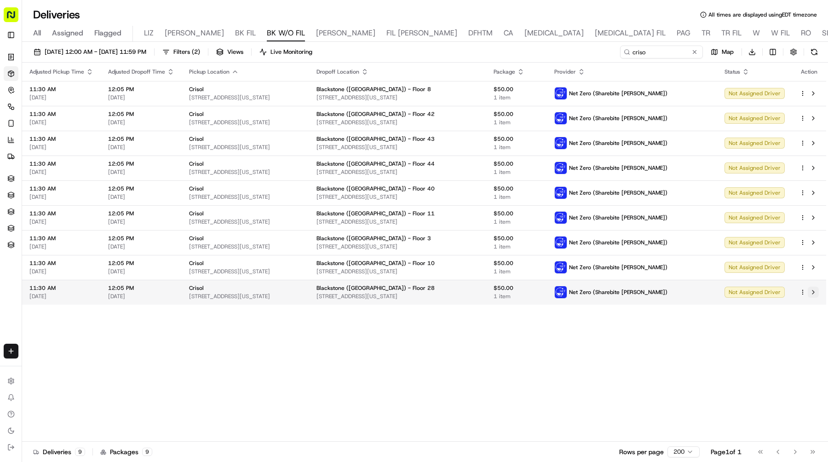
click at [815, 291] on button at bounding box center [812, 291] width 11 height 11
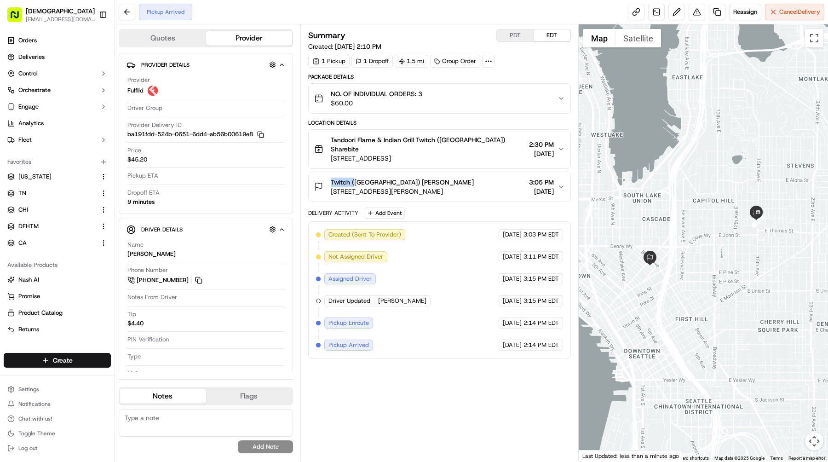
drag, startPoint x: 329, startPoint y: 170, endPoint x: 353, endPoint y: 171, distance: 24.0
click at [353, 177] on div "Twitch ([GEOGRAPHIC_DATA]) [PERSON_NAME] [STREET_ADDRESS][PERSON_NAME]" at bounding box center [394, 186] width 160 height 18
copy span "Twitch ("
drag, startPoint x: 336, startPoint y: 139, endPoint x: 417, endPoint y: 139, distance: 81.8
click at [417, 139] on div "Tandoori Flame & Indian Grill Twitch ([GEOGRAPHIC_DATA]) Sharebite [STREET_ADDR…" at bounding box center [419, 149] width 211 height 28
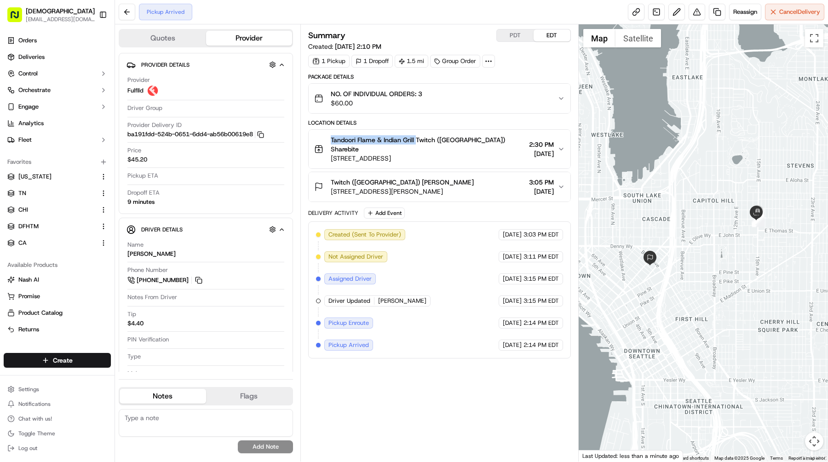
copy span "Tandoori Flame & Indian Grill"
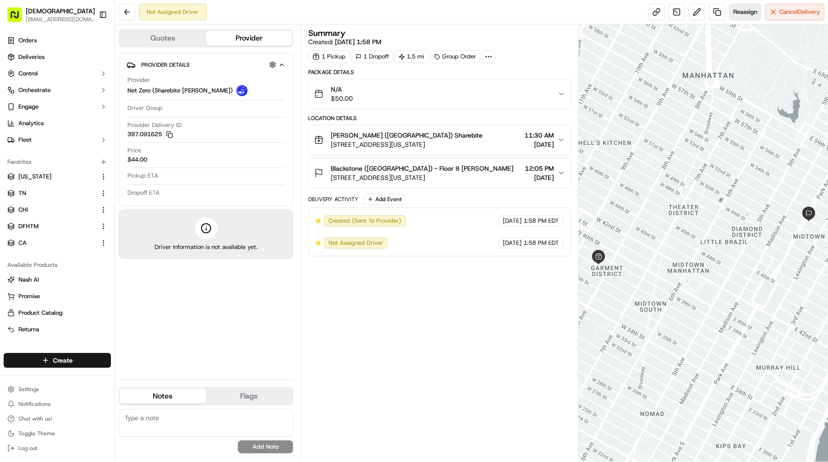
click at [744, 10] on span "Reassign" at bounding box center [745, 12] width 24 height 8
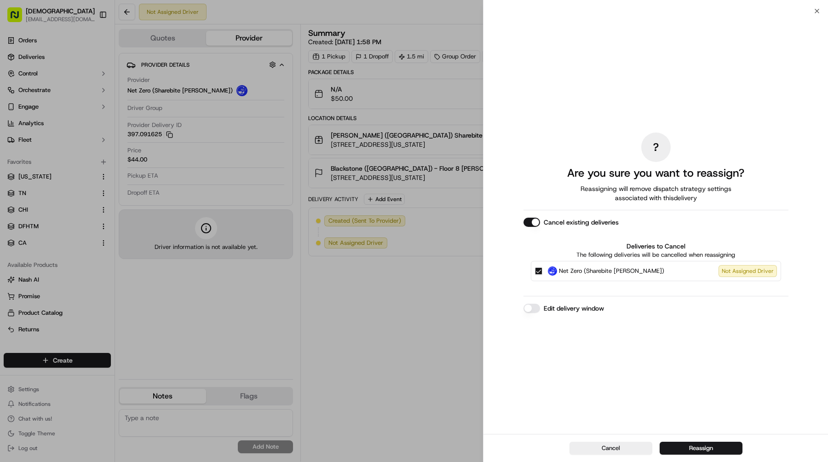
click at [689, 439] on div "Cancel Reassign" at bounding box center [655, 448] width 344 height 28
click at [689, 442] on button "Reassign" at bounding box center [700, 447] width 83 height 13
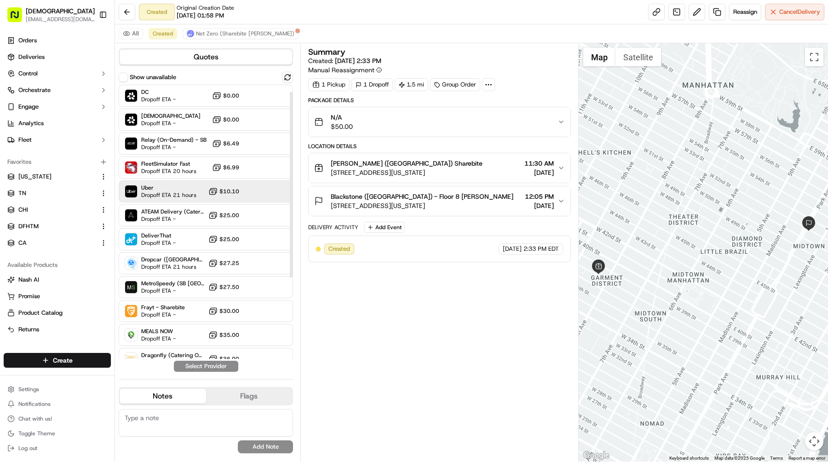
scroll to position [131, 0]
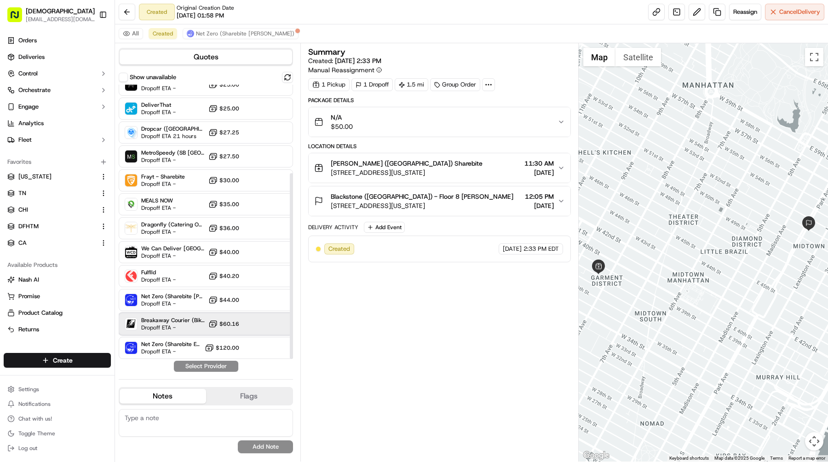
click at [183, 324] on span "Dropoff ETA -" at bounding box center [172, 327] width 63 height 7
click at [204, 365] on button "Assign Provider" at bounding box center [205, 365] width 65 height 11
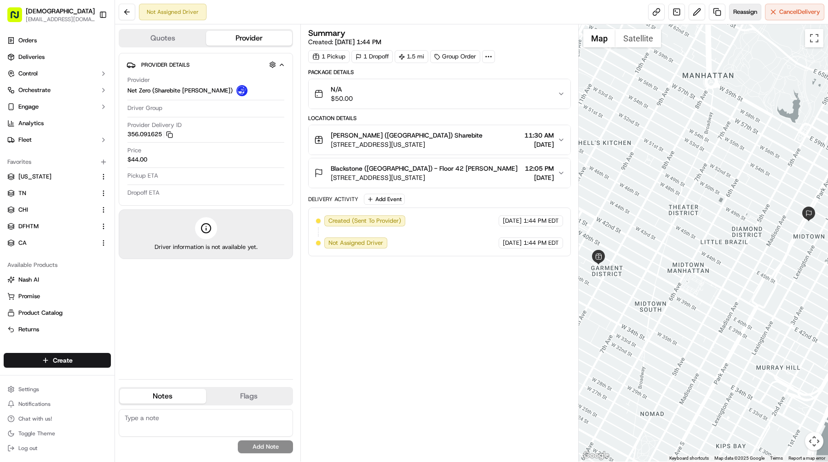
click at [743, 17] on button "Reassign" at bounding box center [745, 12] width 32 height 17
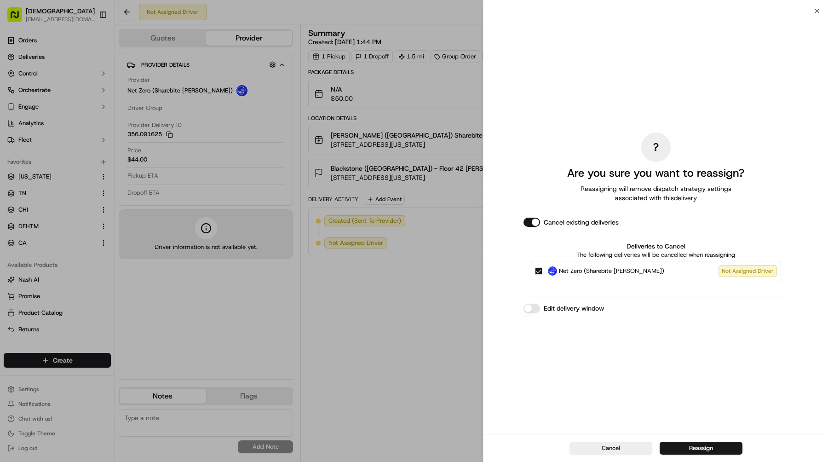
click at [696, 440] on div "Cancel Reassign" at bounding box center [655, 448] width 344 height 28
click at [696, 449] on button "Reassign" at bounding box center [700, 447] width 83 height 13
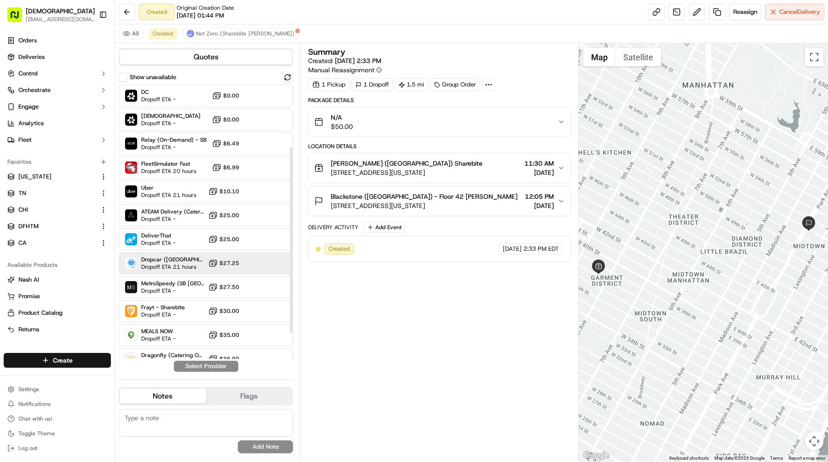
scroll to position [131, 0]
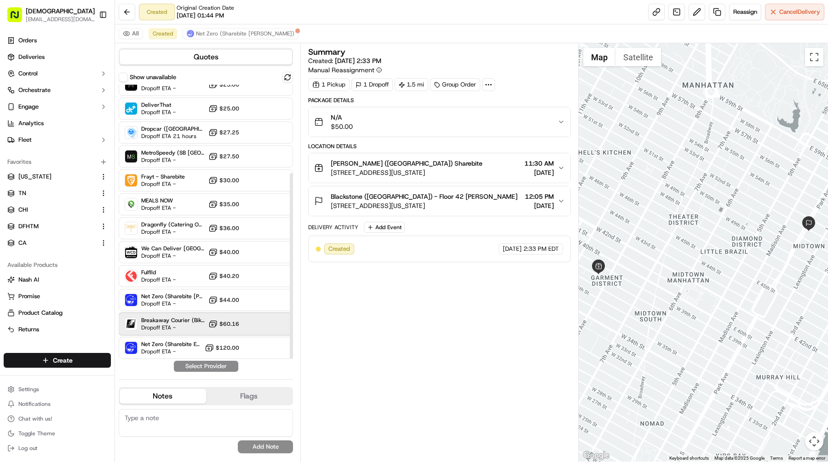
click at [161, 321] on span "Breakaway Courier (Bikes - hourly)" at bounding box center [172, 319] width 63 height 7
click at [197, 365] on button "Assign Provider" at bounding box center [205, 365] width 65 height 11
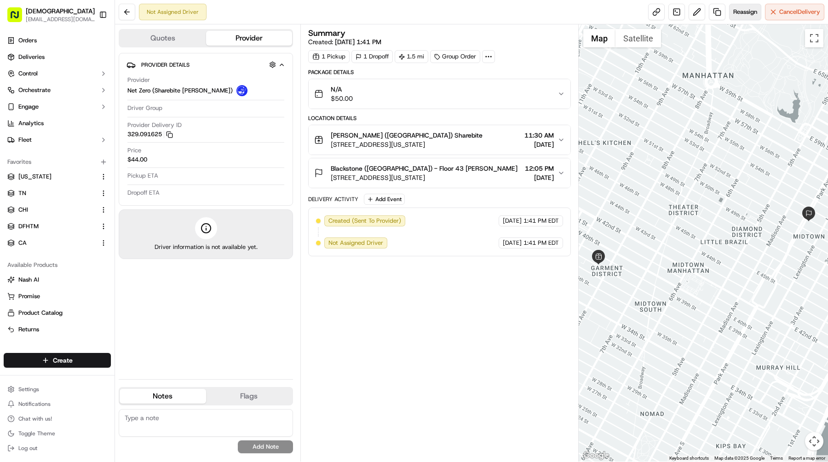
click at [740, 17] on button "Reassign" at bounding box center [745, 12] width 32 height 17
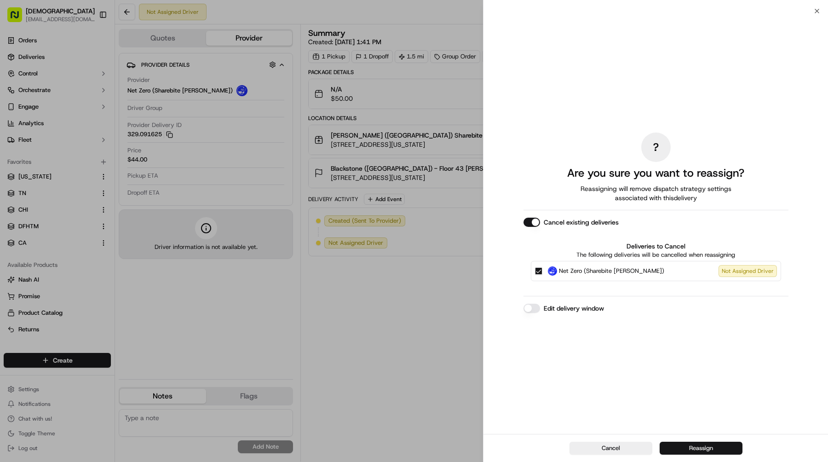
click at [697, 447] on button "Reassign" at bounding box center [700, 447] width 83 height 13
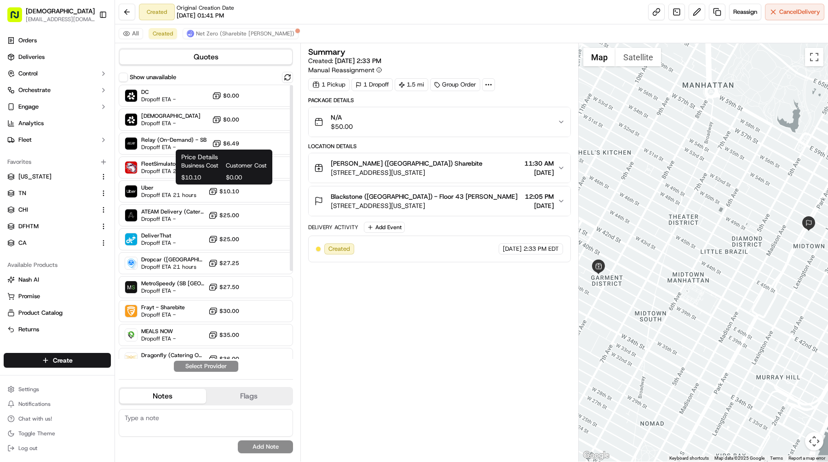
scroll to position [131, 0]
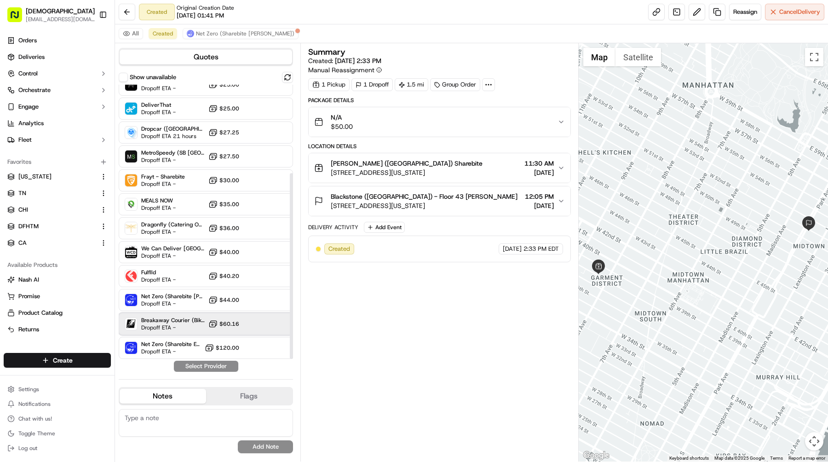
click at [176, 319] on span "Breakaway Courier (Bikes - hourly)" at bounding box center [172, 319] width 63 height 7
click at [200, 367] on button "Assign Provider" at bounding box center [205, 365] width 65 height 11
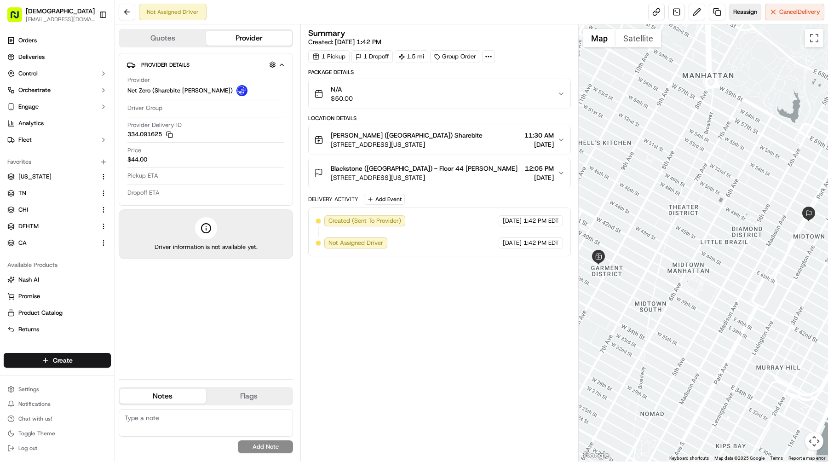
click at [730, 7] on button "Reassign" at bounding box center [745, 12] width 32 height 17
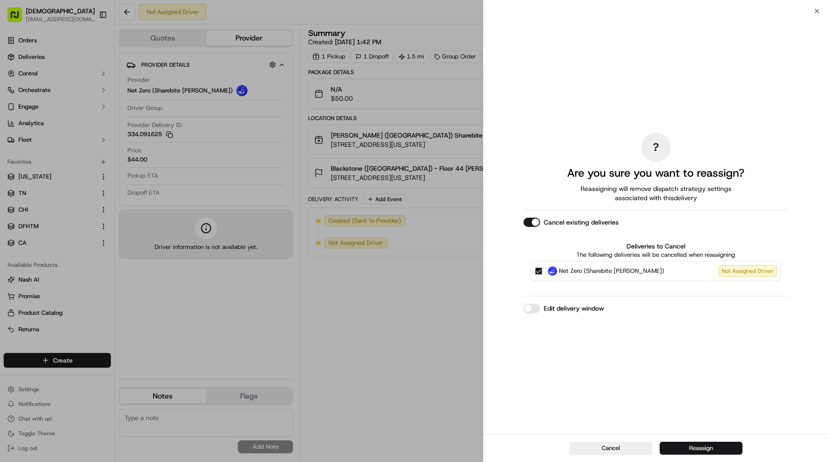
click at [670, 441] on button "Reassign" at bounding box center [700, 447] width 83 height 13
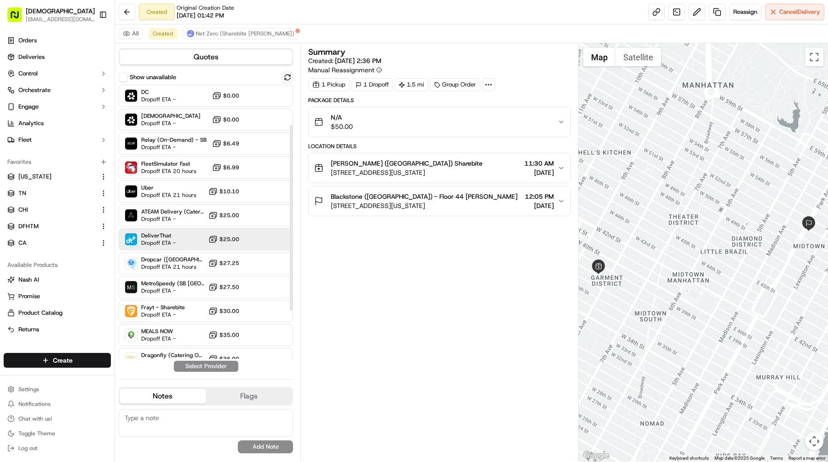
scroll to position [131, 0]
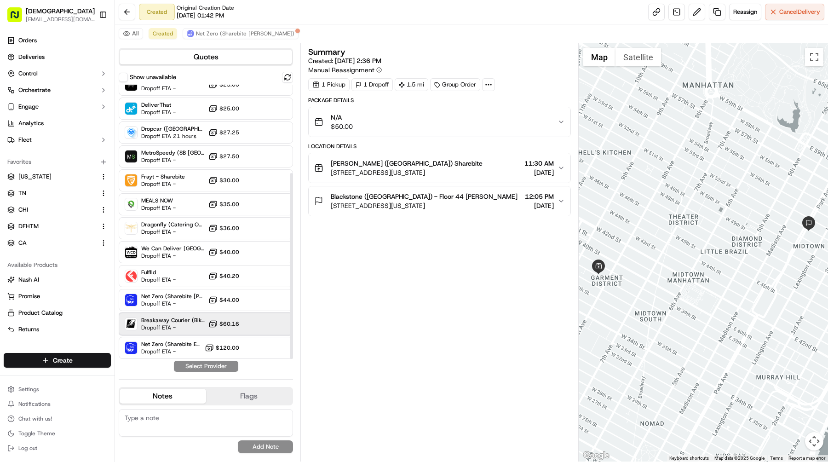
click at [176, 329] on span "Dropoff ETA -" at bounding box center [172, 327] width 63 height 7
click at [194, 365] on button "Assign Provider" at bounding box center [205, 365] width 65 height 11
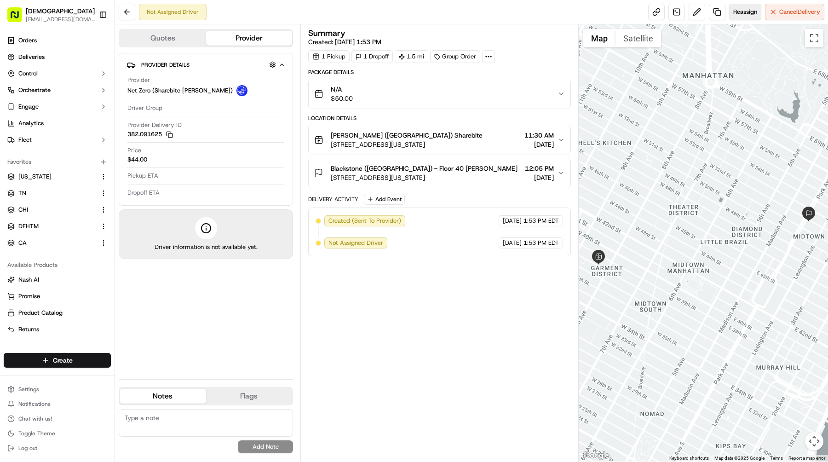
click at [737, 10] on span "Reassign" at bounding box center [745, 12] width 24 height 8
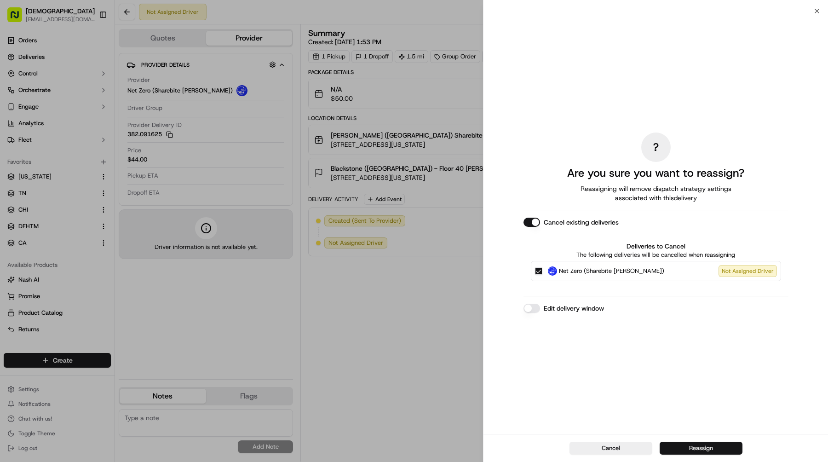
click at [676, 446] on button "Reassign" at bounding box center [700, 447] width 83 height 13
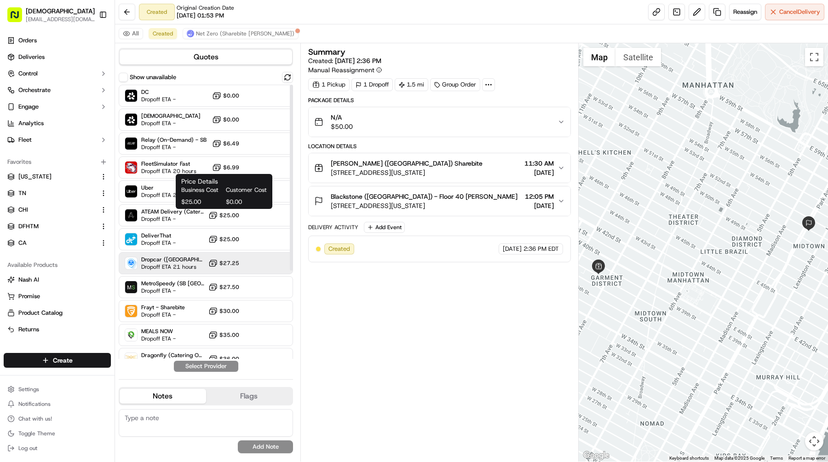
scroll to position [131, 0]
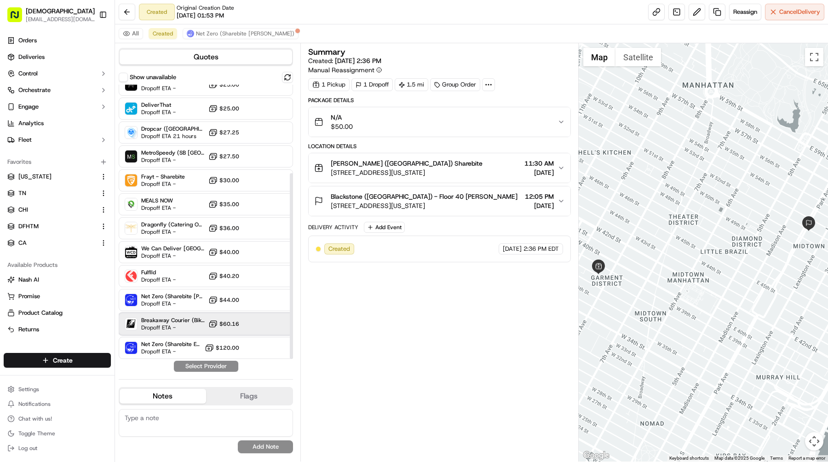
click at [176, 319] on span "Breakaway Courier (Bikes - hourly)" at bounding box center [172, 319] width 63 height 7
click at [207, 365] on button "Assign Provider" at bounding box center [205, 365] width 65 height 11
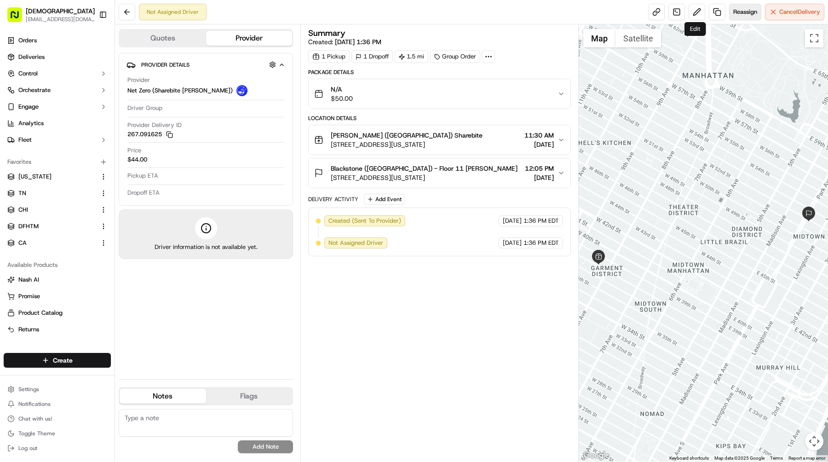
click at [734, 13] on span "Reassign" at bounding box center [745, 12] width 24 height 8
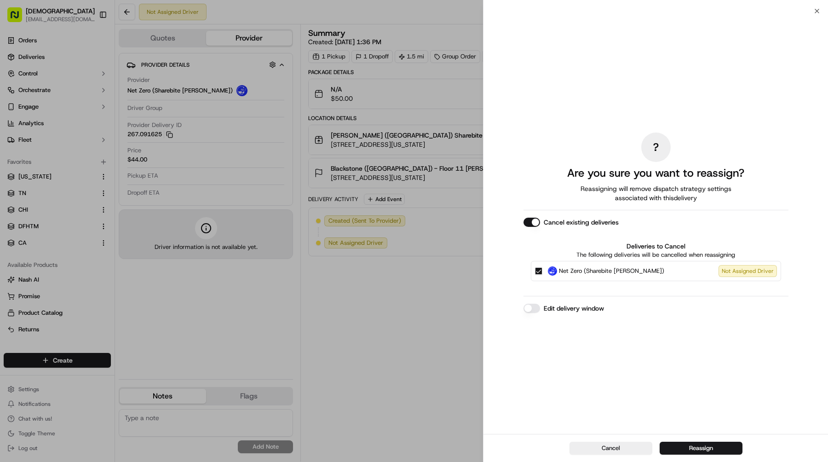
click at [683, 454] on div "Cancel Reassign" at bounding box center [655, 448] width 344 height 28
click at [685, 449] on button "Reassign" at bounding box center [700, 447] width 83 height 13
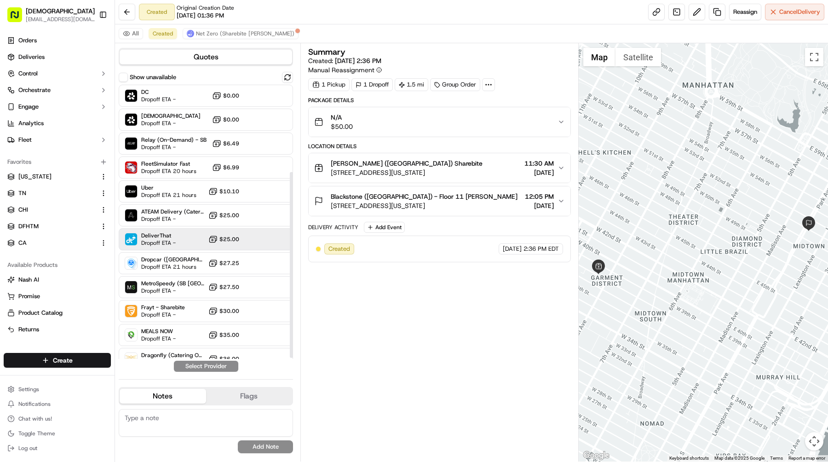
scroll to position [131, 0]
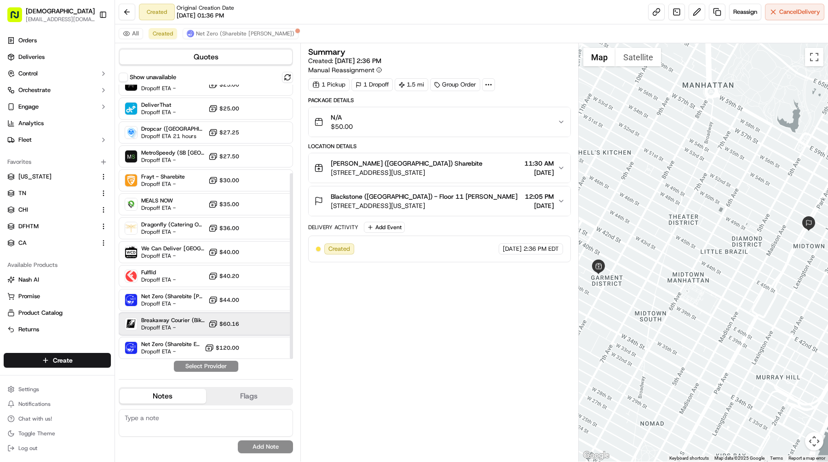
click at [193, 328] on span "Dropoff ETA -" at bounding box center [172, 327] width 63 height 7
click at [208, 362] on button "Assign Provider" at bounding box center [205, 365] width 65 height 11
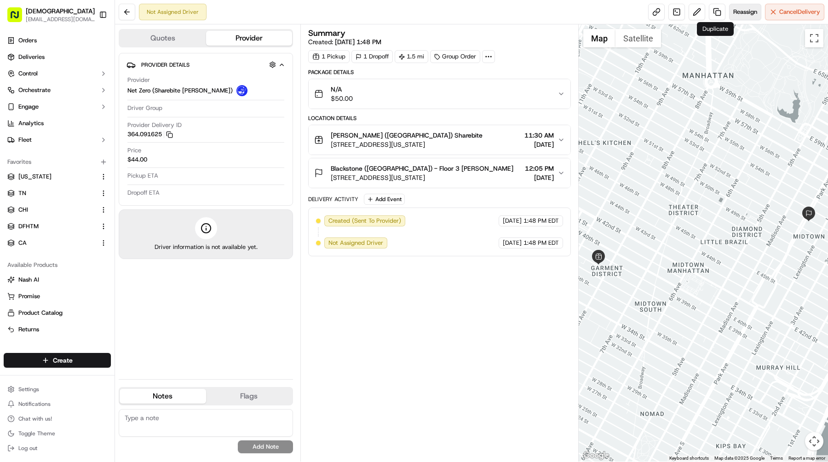
click at [733, 11] on span "Reassign" at bounding box center [745, 12] width 24 height 8
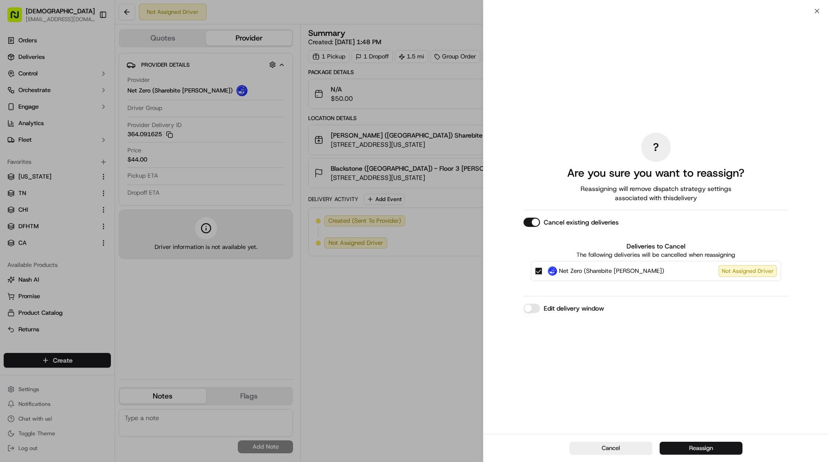
click at [688, 442] on button "Reassign" at bounding box center [700, 447] width 83 height 13
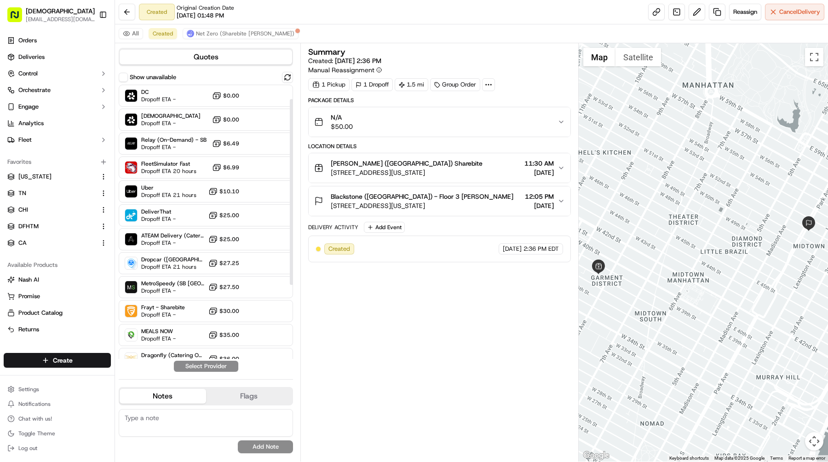
scroll to position [131, 0]
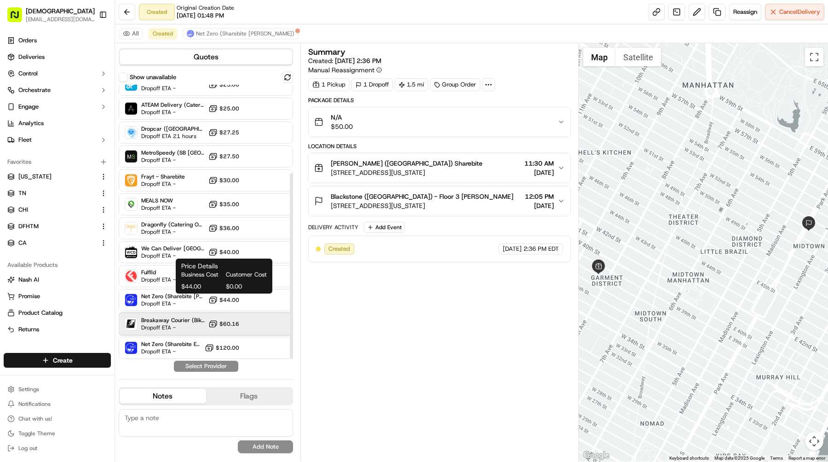
click at [200, 317] on span "Breakaway Courier (Bikes - hourly)" at bounding box center [172, 319] width 63 height 7
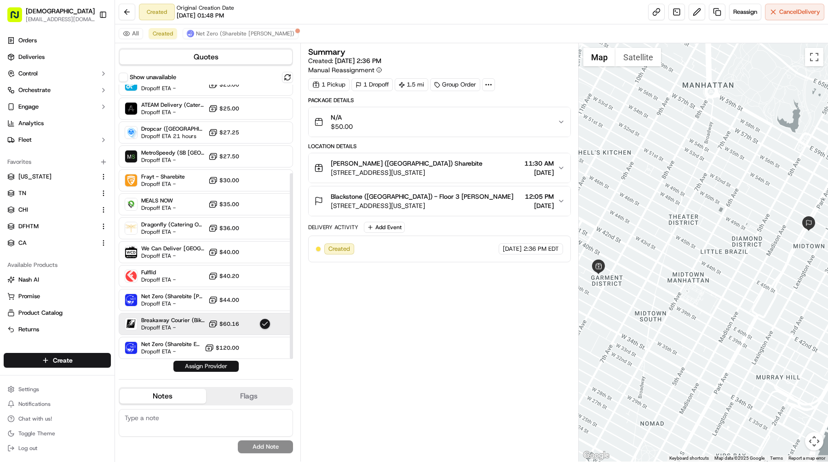
click at [212, 367] on button "Assign Provider" at bounding box center [205, 365] width 65 height 11
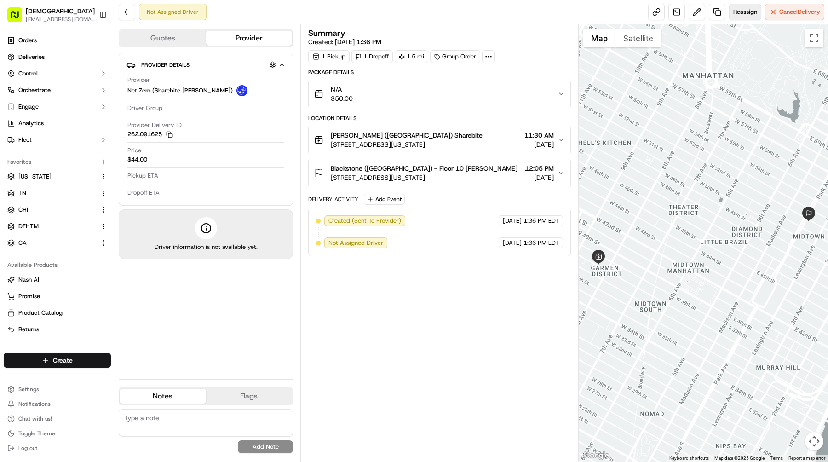
click at [741, 11] on span "Reassign" at bounding box center [745, 12] width 24 height 8
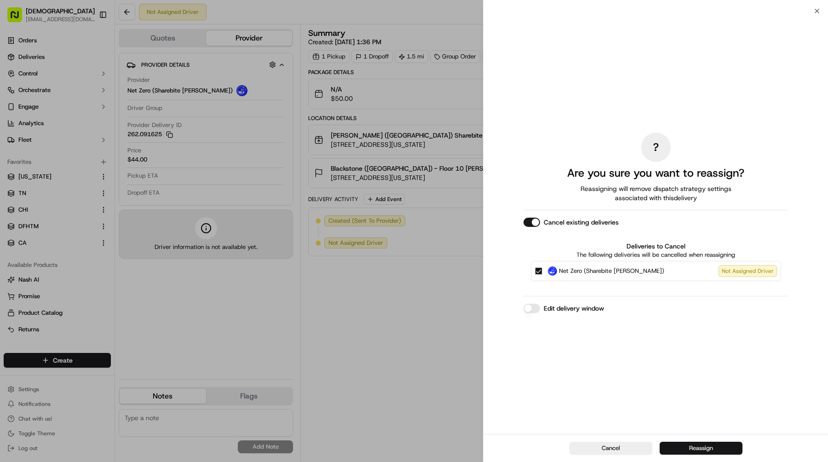
click at [693, 454] on button "Reassign" at bounding box center [700, 447] width 83 height 13
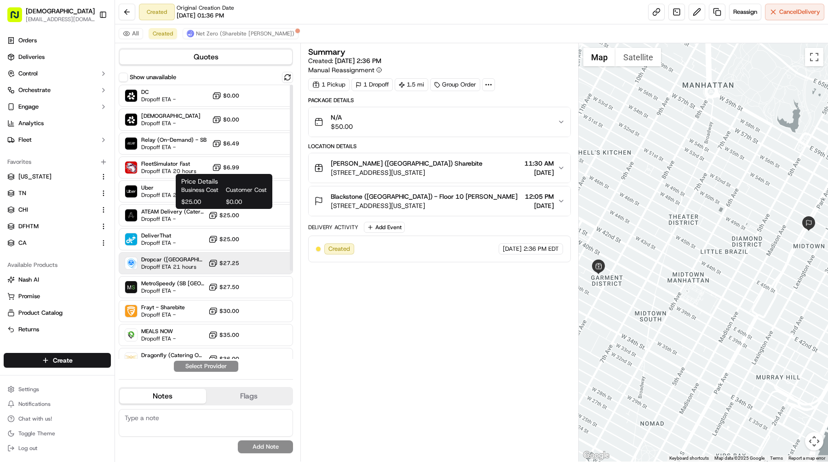
scroll to position [131, 0]
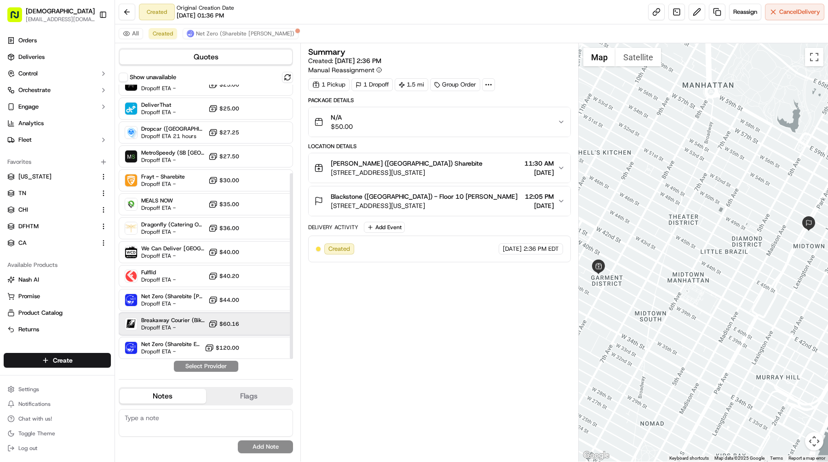
click at [177, 325] on span "Dropoff ETA -" at bounding box center [172, 327] width 63 height 7
click at [223, 368] on button "Assign Provider" at bounding box center [205, 365] width 65 height 11
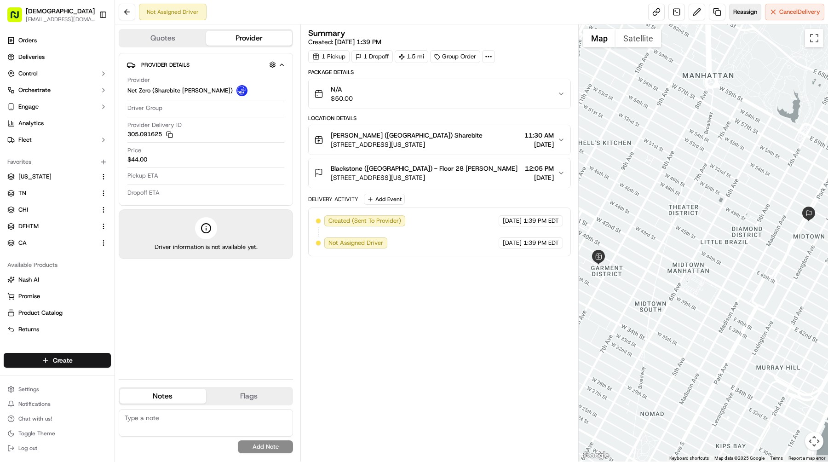
click at [742, 17] on button "Reassign" at bounding box center [745, 12] width 32 height 17
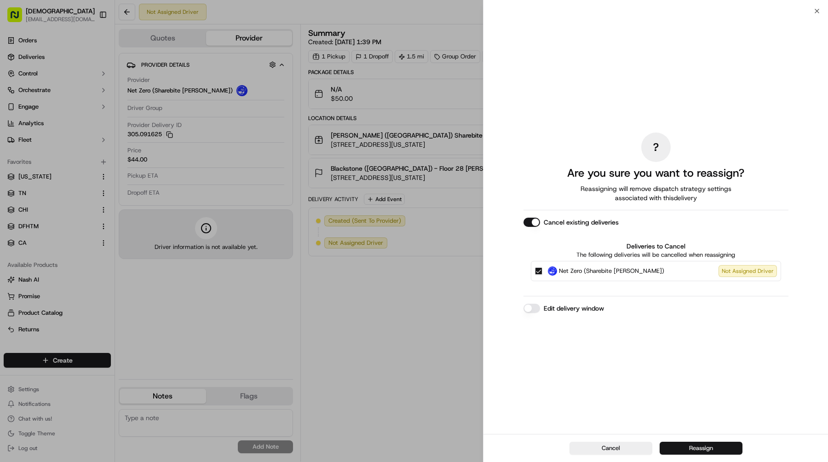
click at [681, 453] on button "Reassign" at bounding box center [700, 447] width 83 height 13
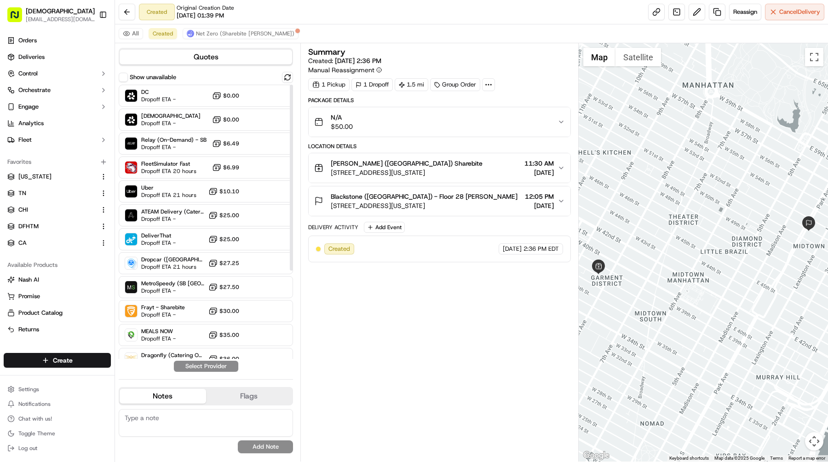
scroll to position [131, 0]
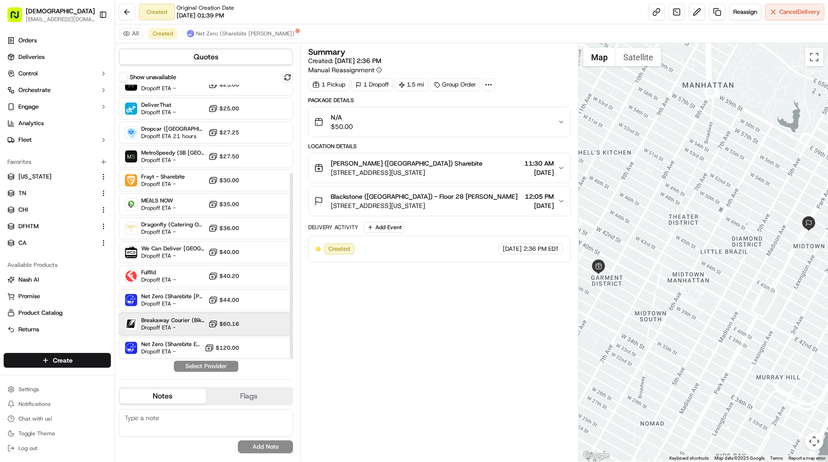
click at [176, 325] on span "Dropoff ETA -" at bounding box center [172, 327] width 63 height 7
click at [208, 366] on button "Assign Provider" at bounding box center [205, 365] width 65 height 11
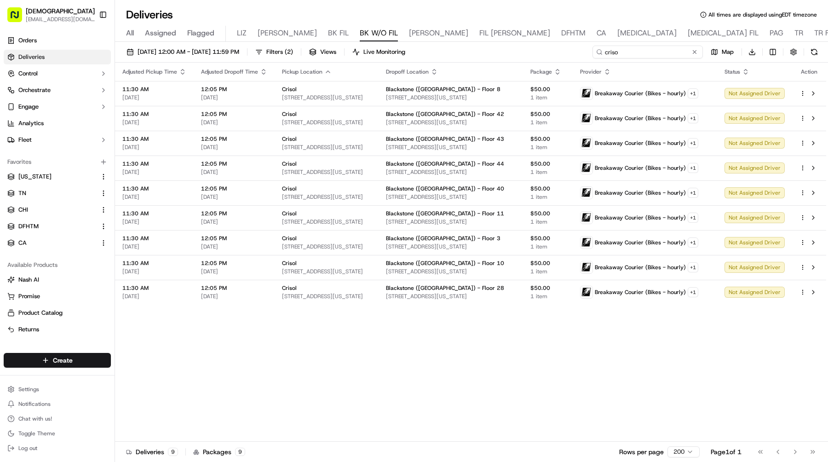
drag, startPoint x: 673, startPoint y: 51, endPoint x: 552, endPoint y: 51, distance: 120.9
click at [553, 51] on div "[DATE] 12:00 AM - [DATE] 11:59 PM Filters ( 2 ) Views Live Monitoring criso Map…" at bounding box center [471, 54] width 713 height 17
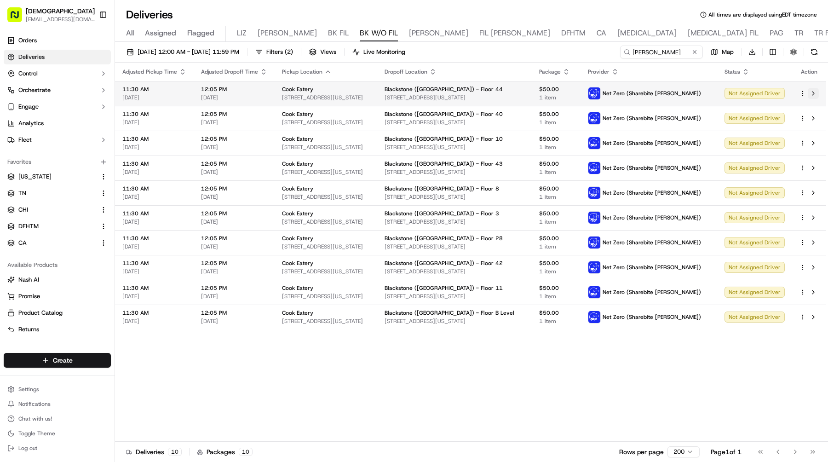
click at [815, 94] on button at bounding box center [812, 93] width 11 height 11
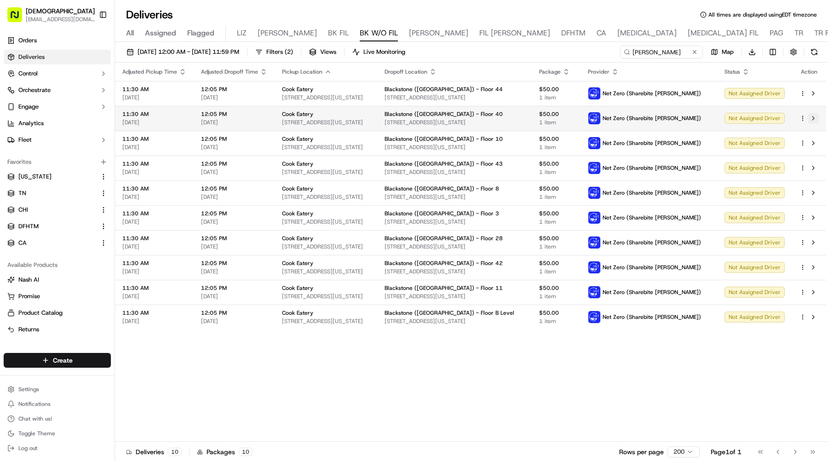
click at [812, 119] on button at bounding box center [812, 118] width 11 height 11
click at [816, 140] on button at bounding box center [812, 142] width 11 height 11
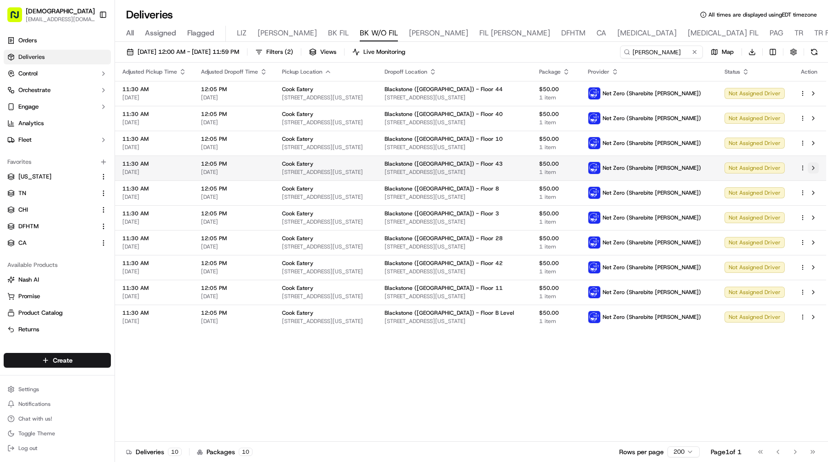
click at [815, 166] on button at bounding box center [812, 167] width 11 height 11
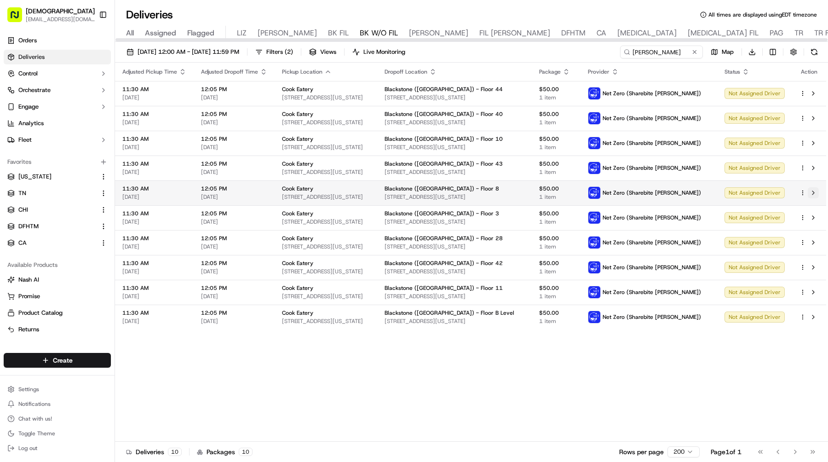
click at [816, 189] on button at bounding box center [812, 192] width 11 height 11
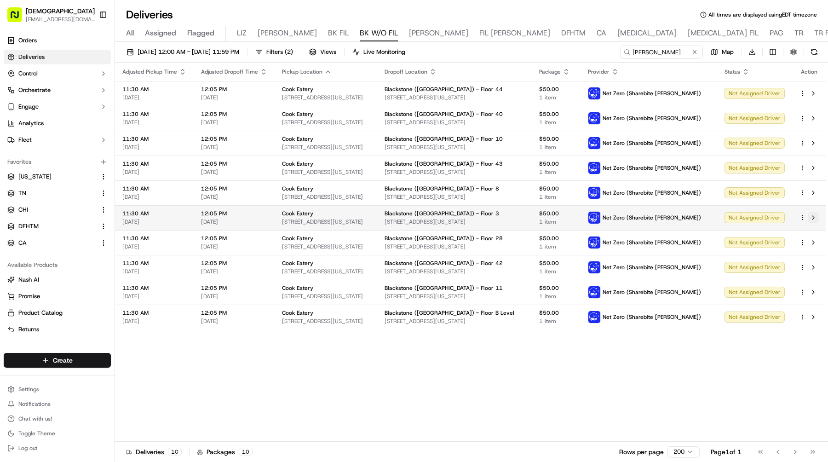
click at [813, 219] on button at bounding box center [812, 217] width 11 height 11
click at [813, 241] on button at bounding box center [812, 242] width 11 height 11
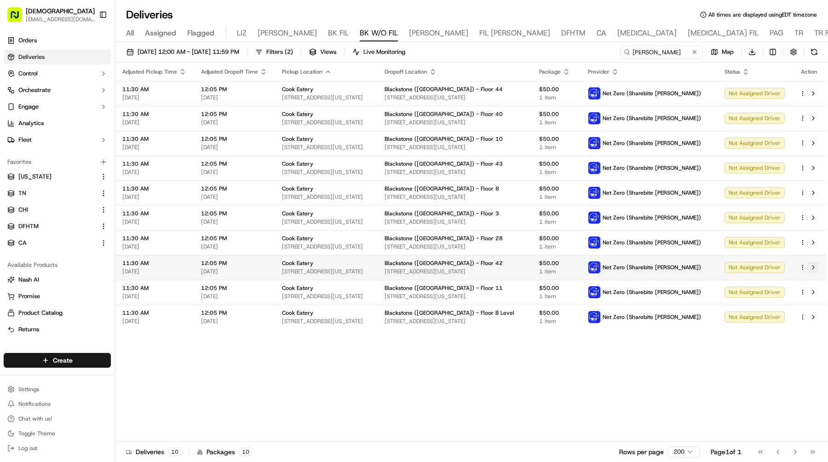
click at [811, 264] on button at bounding box center [812, 267] width 11 height 11
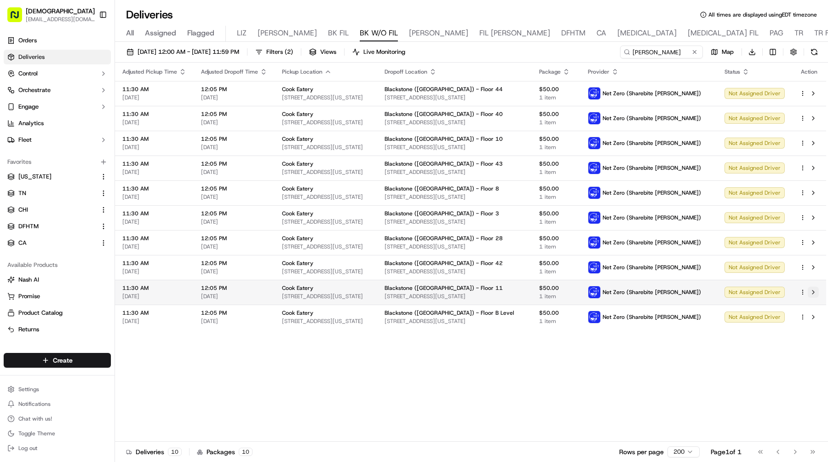
click at [812, 291] on button at bounding box center [812, 291] width 11 height 11
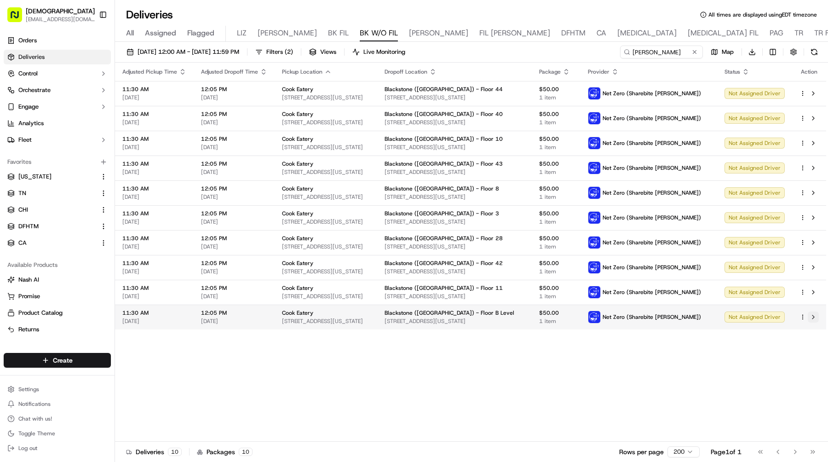
click at [815, 313] on button at bounding box center [812, 316] width 11 height 11
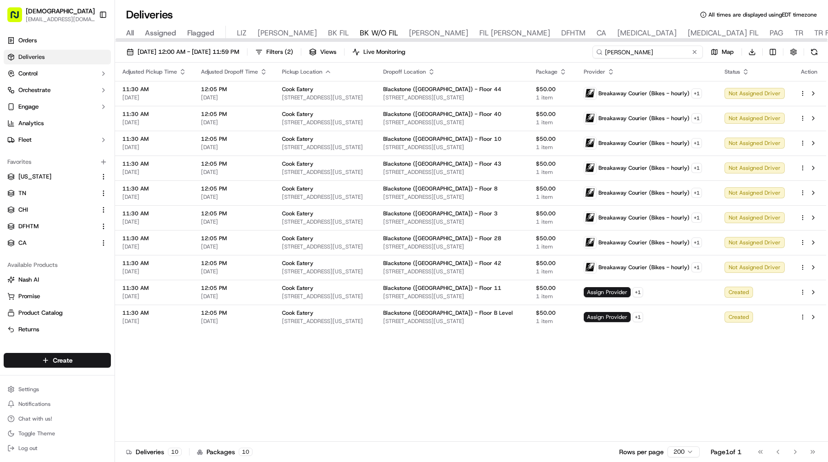
drag, startPoint x: 665, startPoint y: 48, endPoint x: 515, endPoint y: 48, distance: 149.9
click at [515, 48] on div "[DATE] 12:00 AM - [DATE] 11:59 PM Filters ( 2 ) Views Live Monitoring [PERSON_N…" at bounding box center [471, 54] width 713 height 17
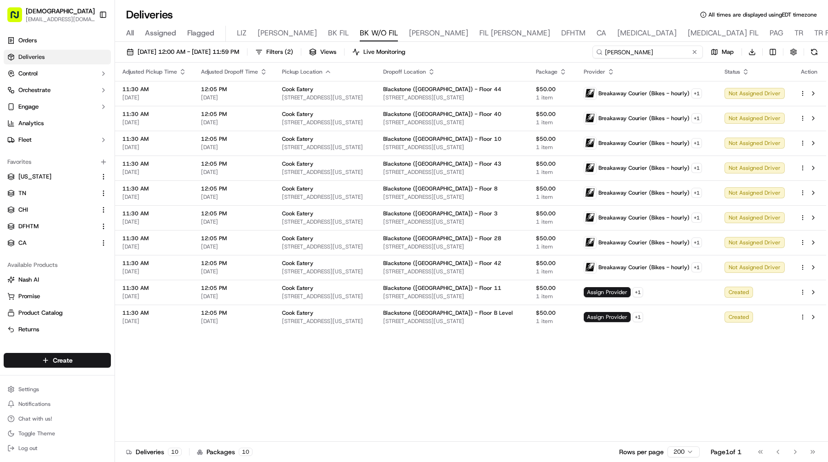
drag, startPoint x: 633, startPoint y: 54, endPoint x: 577, endPoint y: 54, distance: 56.1
click at [596, 54] on div "[PERSON_NAME]" at bounding box center [647, 52] width 110 height 13
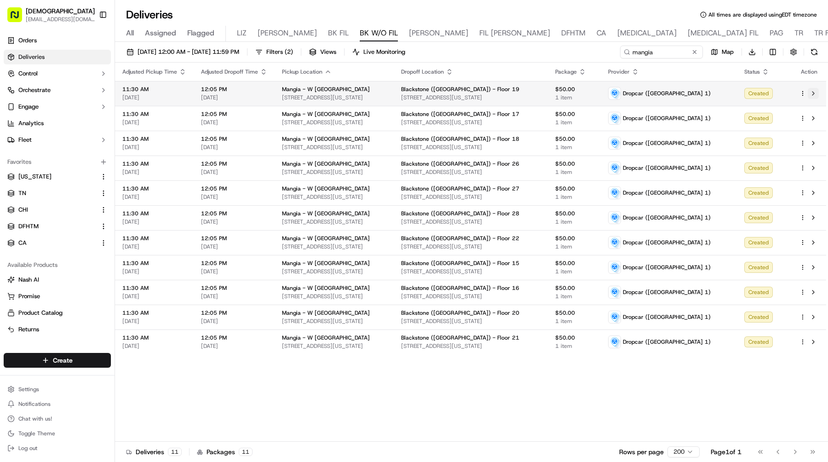
click at [814, 90] on button at bounding box center [812, 93] width 11 height 11
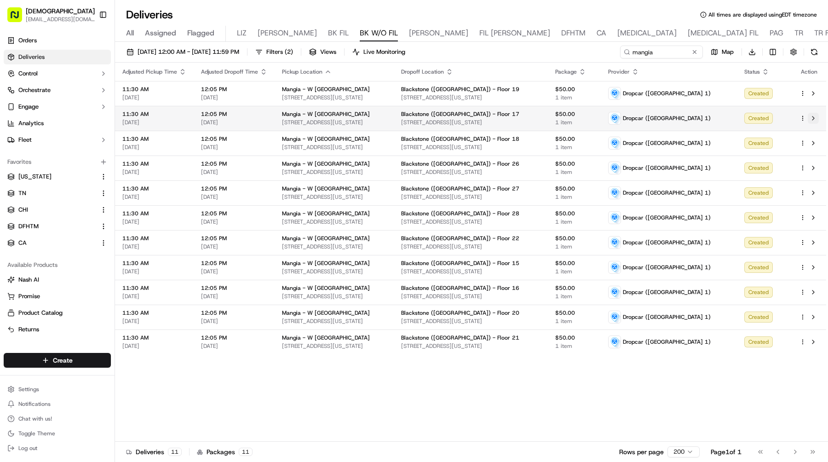
click at [815, 115] on button at bounding box center [812, 118] width 11 height 11
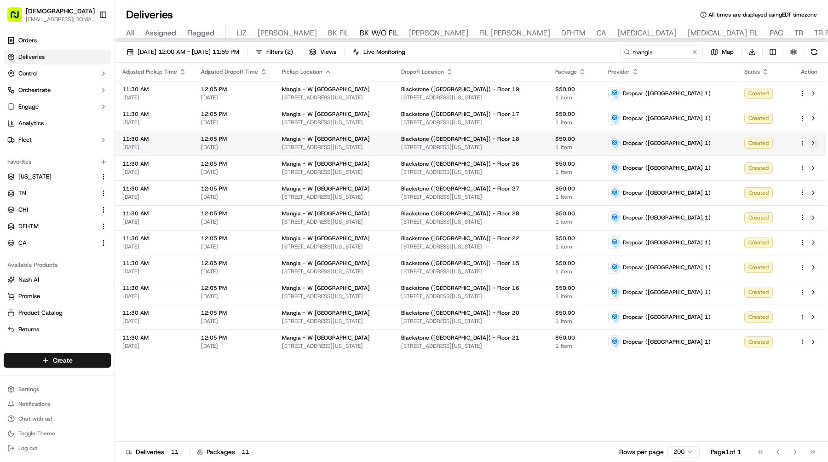
click at [812, 141] on button at bounding box center [812, 142] width 11 height 11
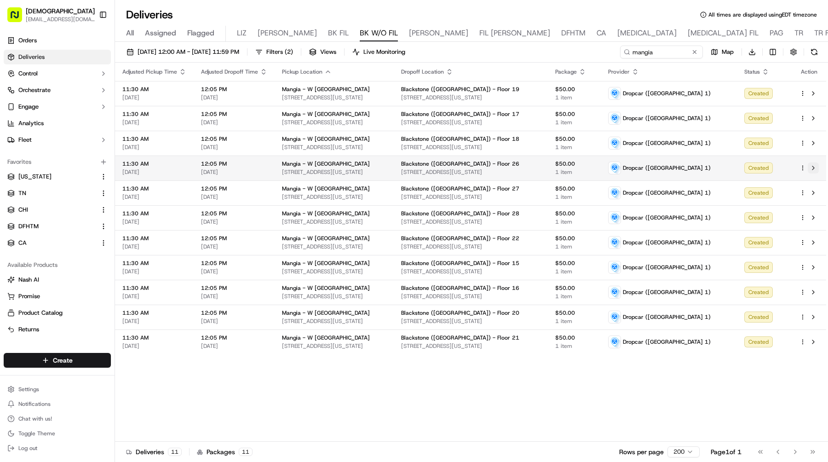
click at [814, 167] on button at bounding box center [812, 167] width 11 height 11
click at [812, 189] on button at bounding box center [812, 192] width 11 height 11
click at [813, 217] on button at bounding box center [812, 217] width 11 height 11
click at [815, 241] on button at bounding box center [812, 242] width 11 height 11
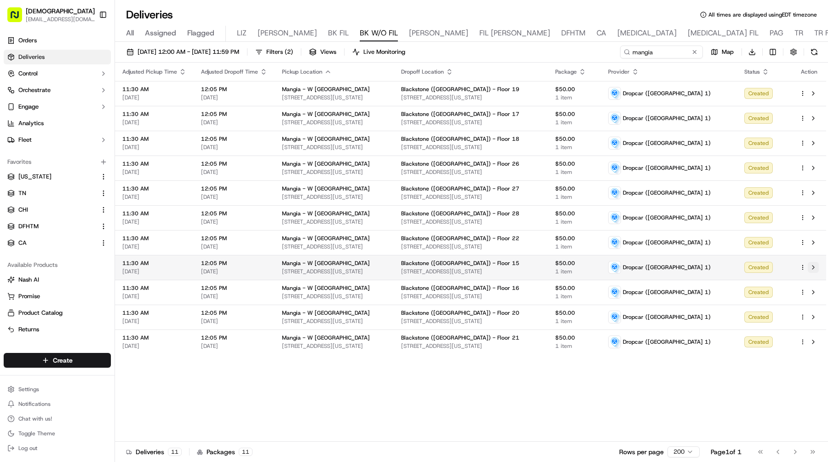
click at [813, 265] on button at bounding box center [812, 267] width 11 height 11
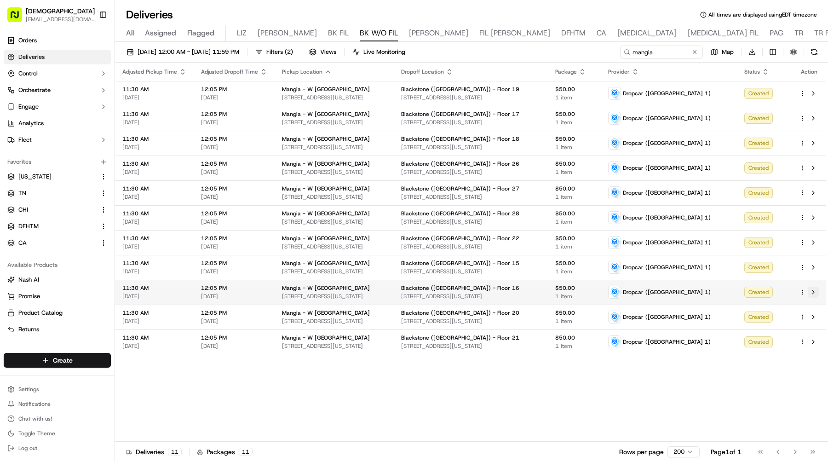
click at [816, 292] on button at bounding box center [812, 291] width 11 height 11
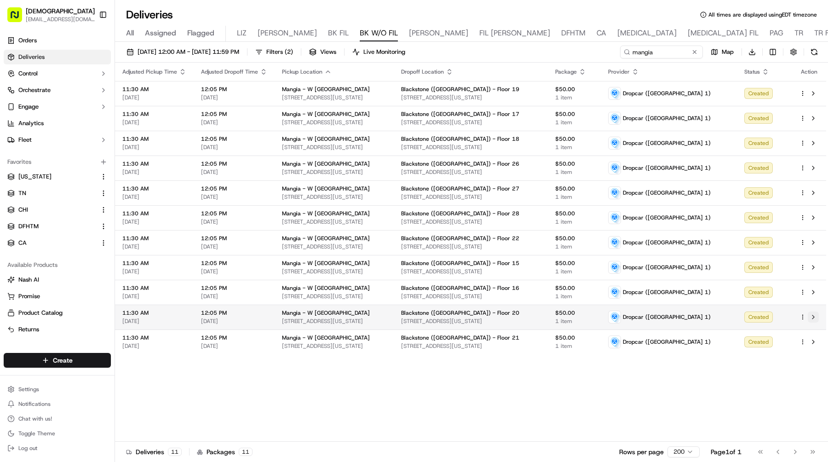
click at [814, 315] on button at bounding box center [812, 316] width 11 height 11
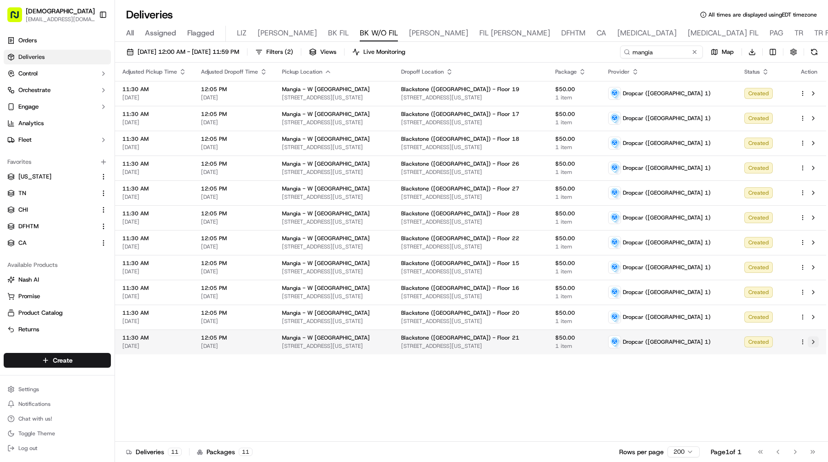
click at [816, 342] on button at bounding box center [812, 341] width 11 height 11
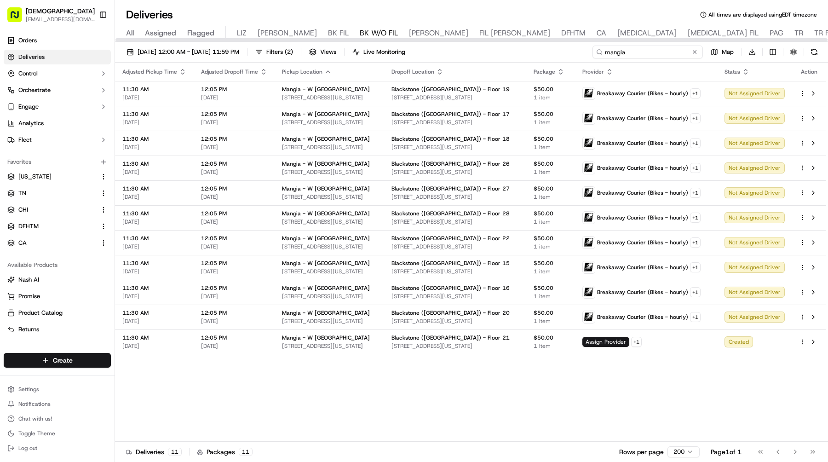
drag, startPoint x: 646, startPoint y: 51, endPoint x: 559, endPoint y: 51, distance: 86.9
click at [562, 51] on div "[DATE] 12:00 AM - [DATE] 11:59 PM Filters ( 2 ) Views Live Monitoring mangia Ma…" at bounding box center [471, 54] width 713 height 17
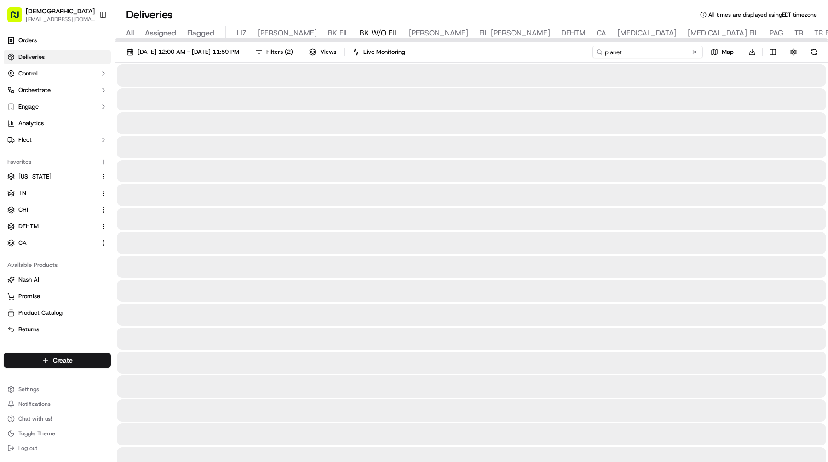
type input "planet"
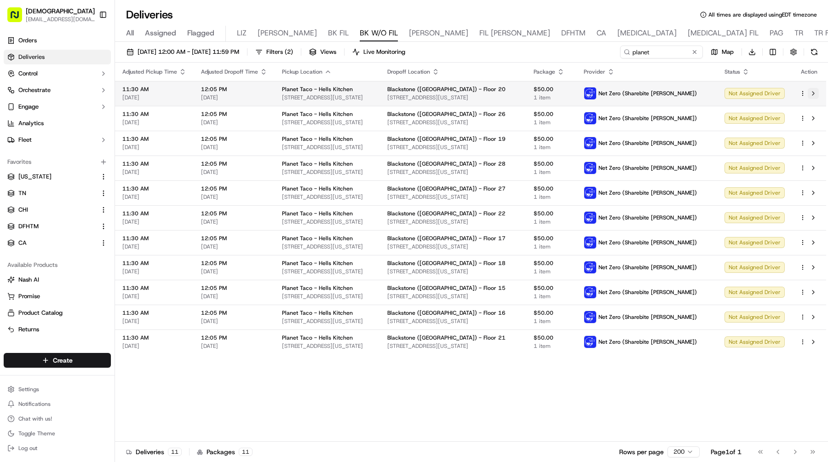
click at [812, 93] on button at bounding box center [812, 93] width 11 height 11
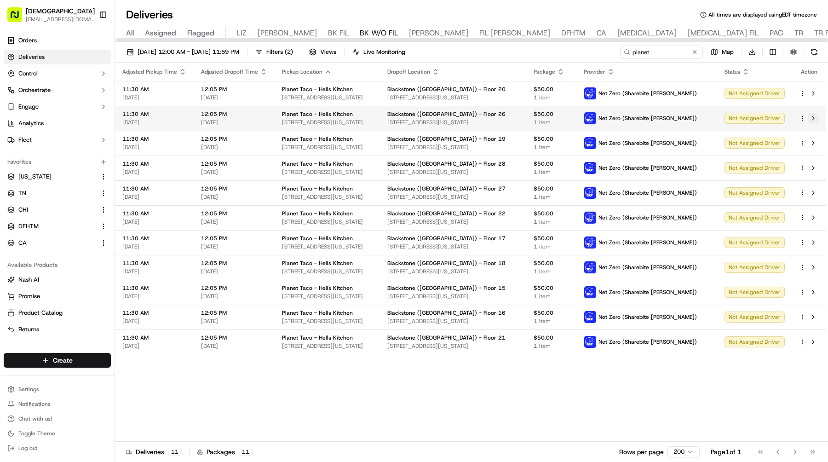
click at [815, 117] on button at bounding box center [812, 118] width 11 height 11
click at [813, 139] on button at bounding box center [812, 142] width 11 height 11
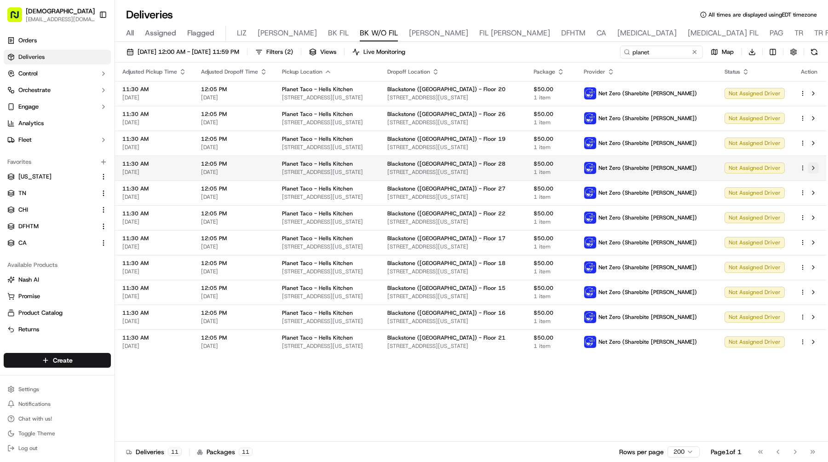
click at [815, 166] on button at bounding box center [812, 167] width 11 height 11
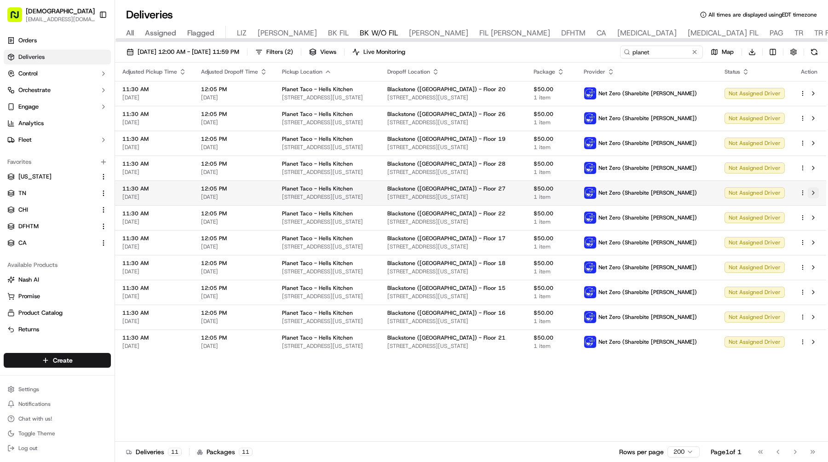
click at [812, 192] on button at bounding box center [812, 192] width 11 height 11
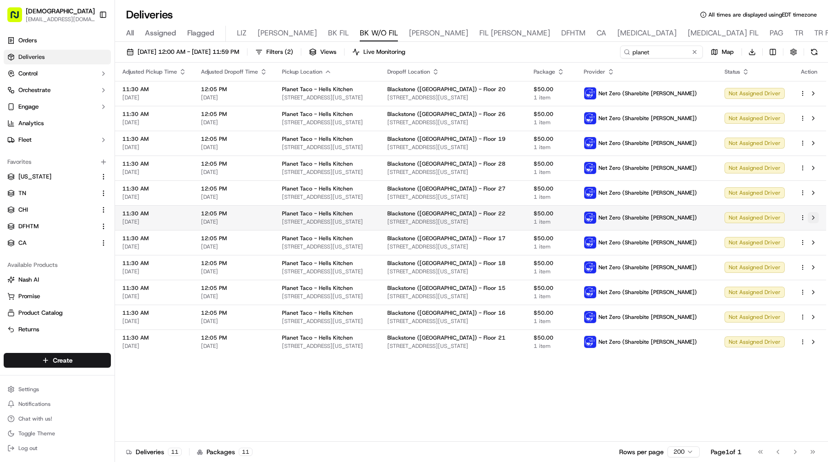
click at [814, 216] on button at bounding box center [812, 217] width 11 height 11
click at [811, 241] on button at bounding box center [812, 242] width 11 height 11
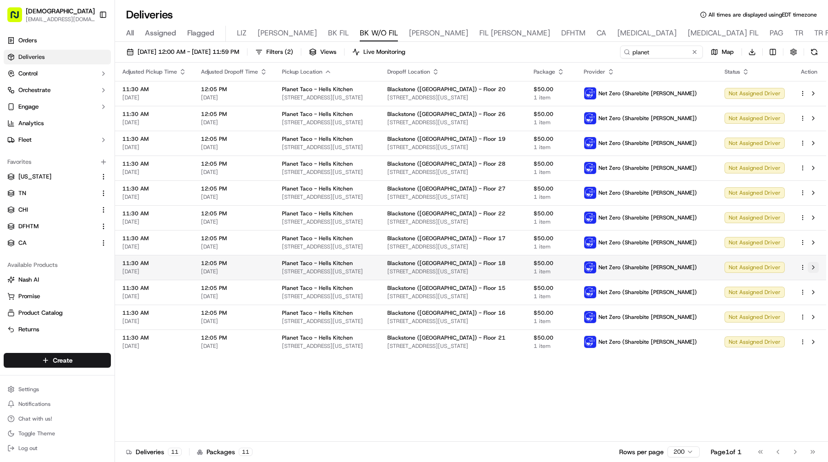
click at [815, 266] on button at bounding box center [812, 267] width 11 height 11
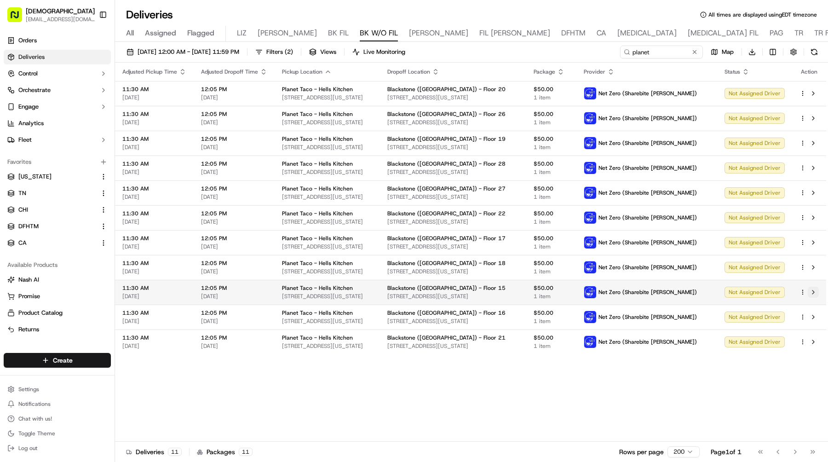
click at [811, 287] on button at bounding box center [812, 291] width 11 height 11
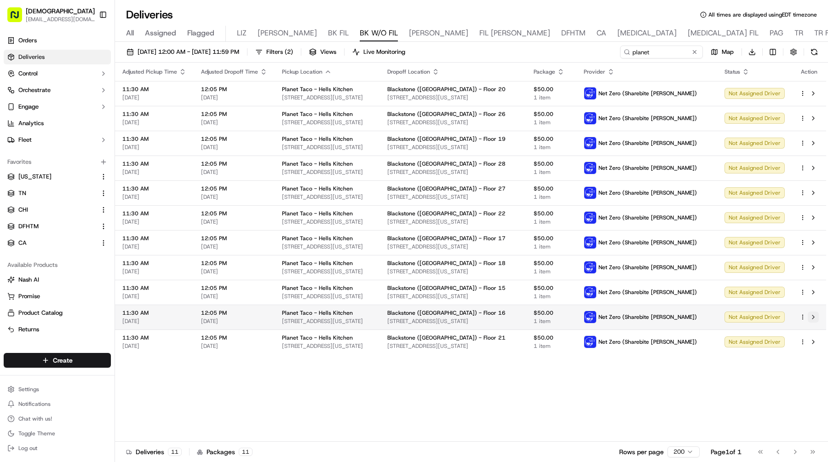
click at [816, 318] on button at bounding box center [812, 316] width 11 height 11
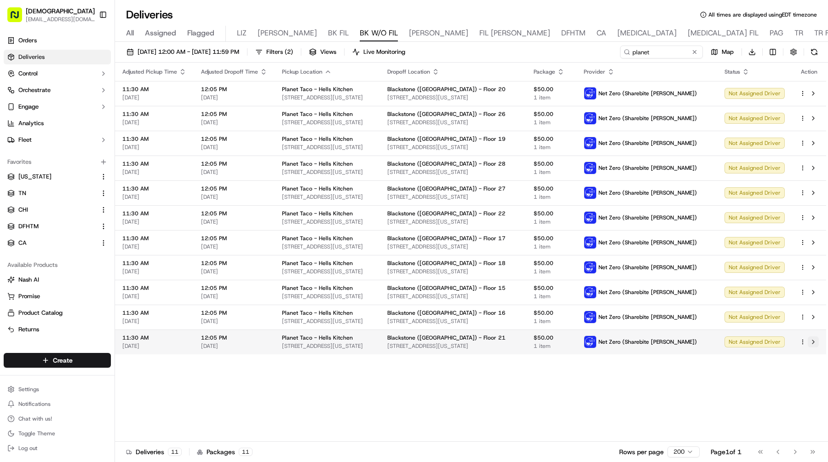
click at [817, 339] on button at bounding box center [812, 341] width 11 height 11
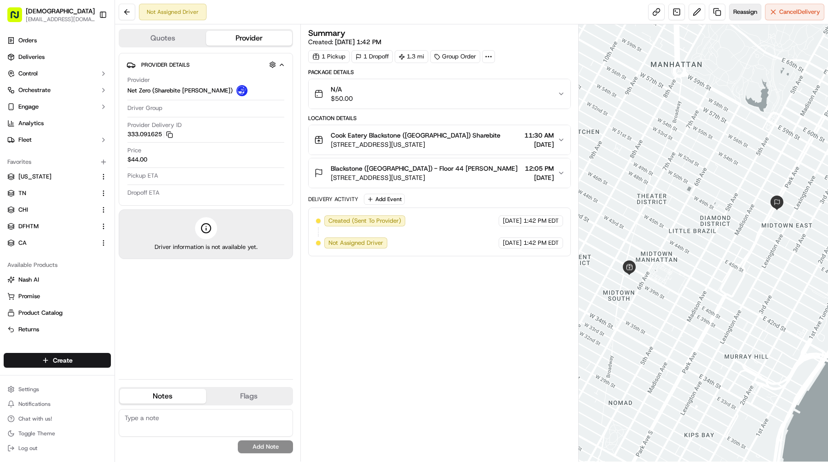
click at [745, 11] on span "Reassign" at bounding box center [745, 12] width 24 height 8
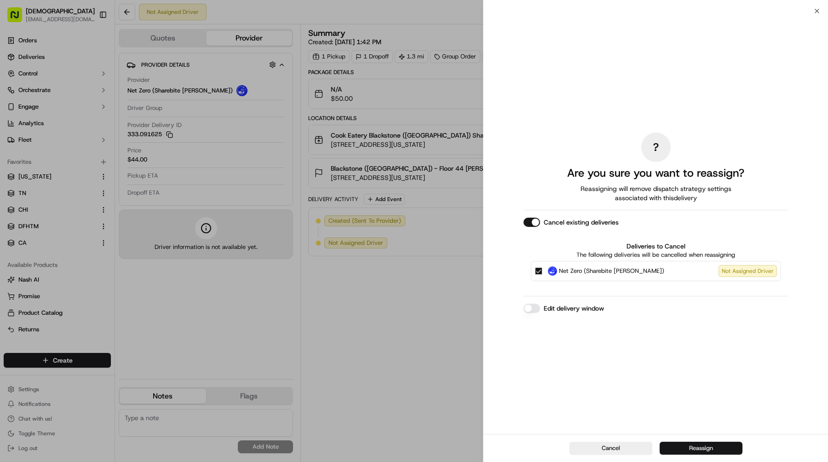
click at [712, 445] on button "Reassign" at bounding box center [700, 447] width 83 height 13
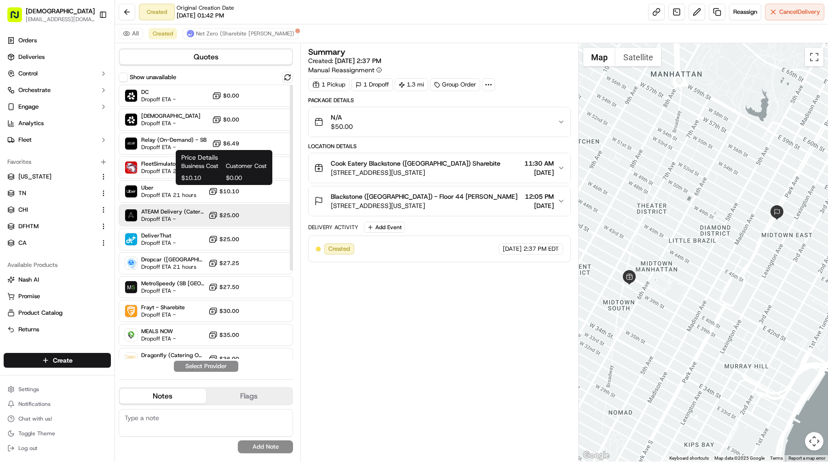
scroll to position [131, 0]
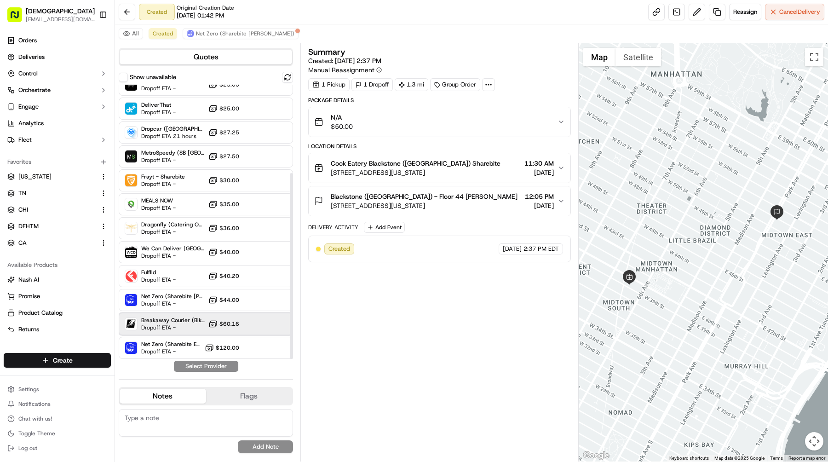
click at [186, 323] on span "Breakaway Courier (Bikes - hourly)" at bounding box center [172, 319] width 63 height 7
click at [210, 369] on button "Assign Provider" at bounding box center [205, 365] width 65 height 11
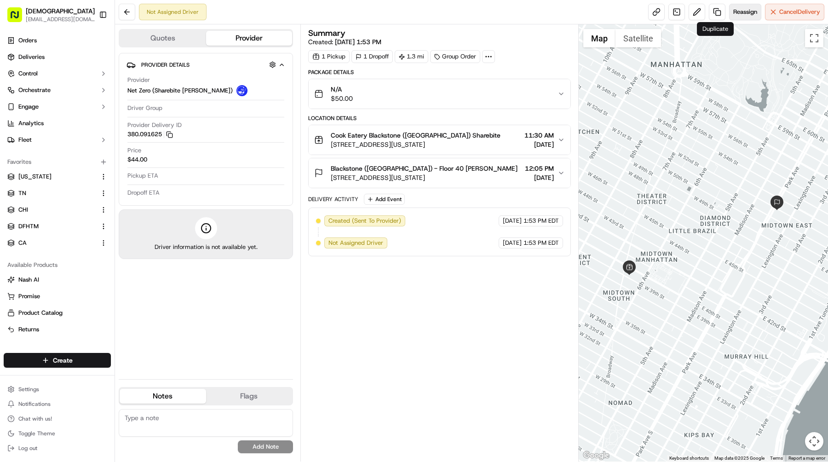
click at [729, 14] on button "Reassign" at bounding box center [745, 12] width 32 height 17
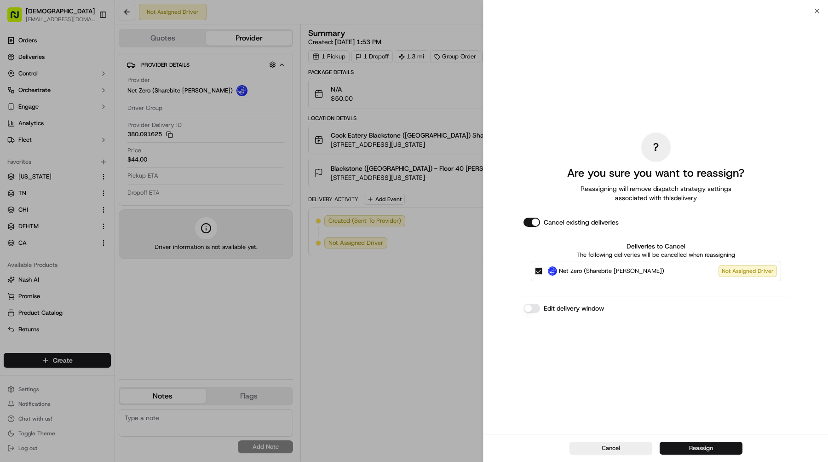
click at [697, 445] on button "Reassign" at bounding box center [700, 447] width 83 height 13
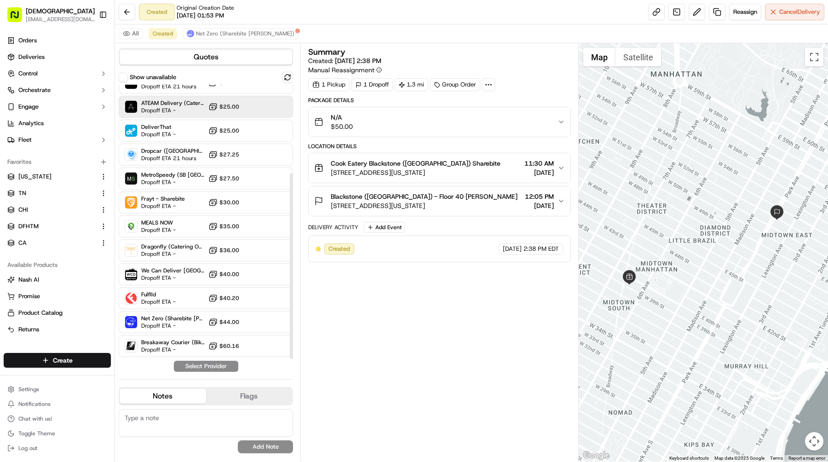
scroll to position [131, 0]
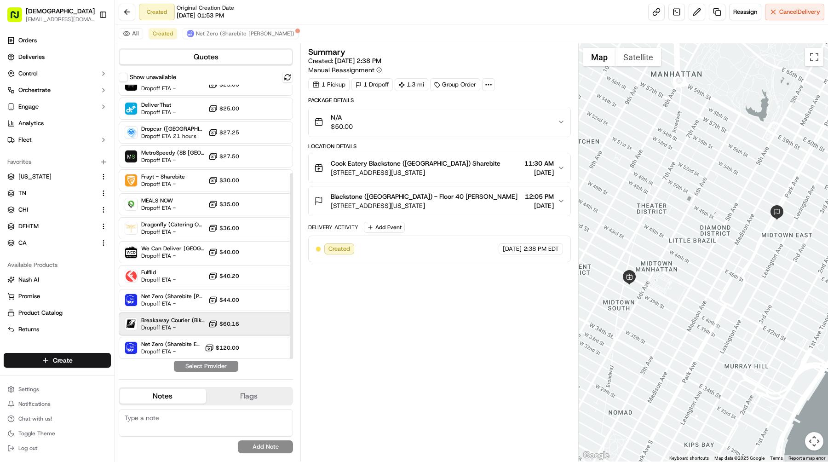
click at [203, 315] on div "Breakaway Courier (Bikes - hourly) Dropoff ETA - $60.16" at bounding box center [206, 324] width 174 height 22
click at [218, 363] on button "Assign Provider" at bounding box center [205, 365] width 65 height 11
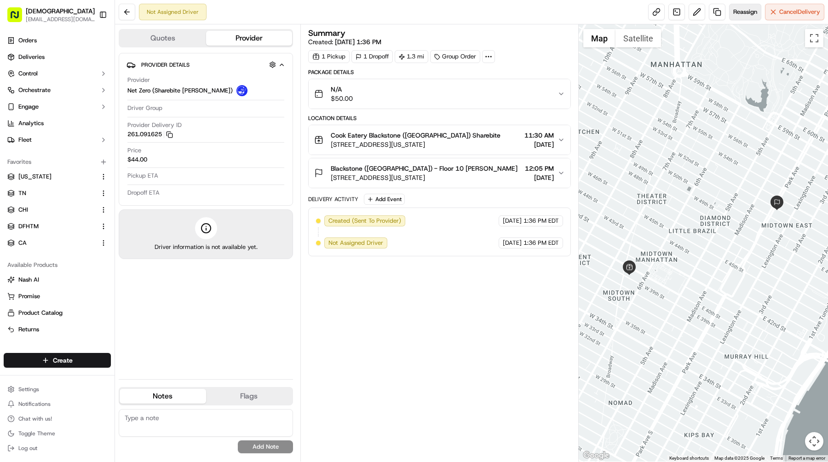
click at [746, 10] on span "Reassign" at bounding box center [745, 12] width 24 height 8
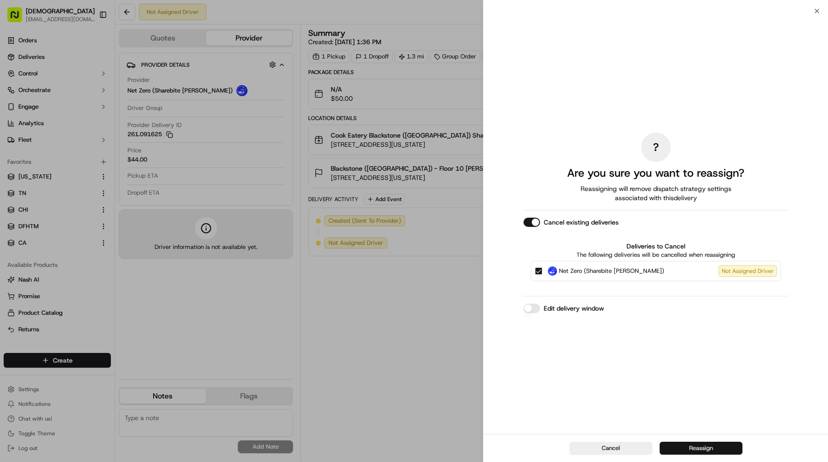
click at [695, 449] on button "Reassign" at bounding box center [700, 447] width 83 height 13
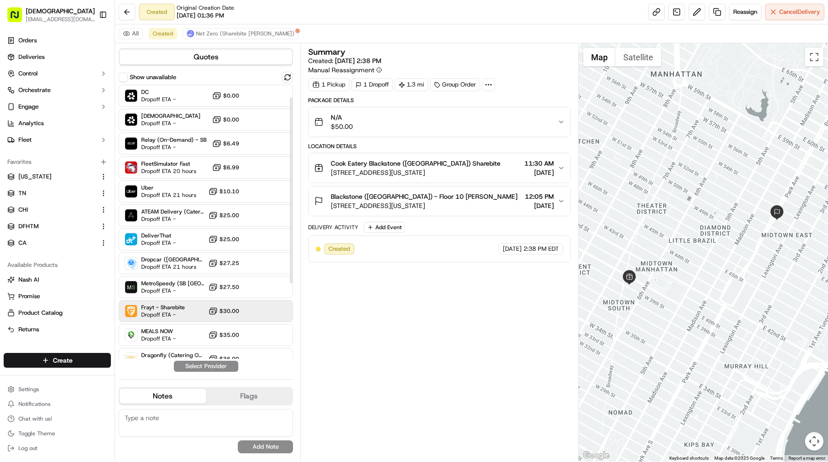
scroll to position [131, 0]
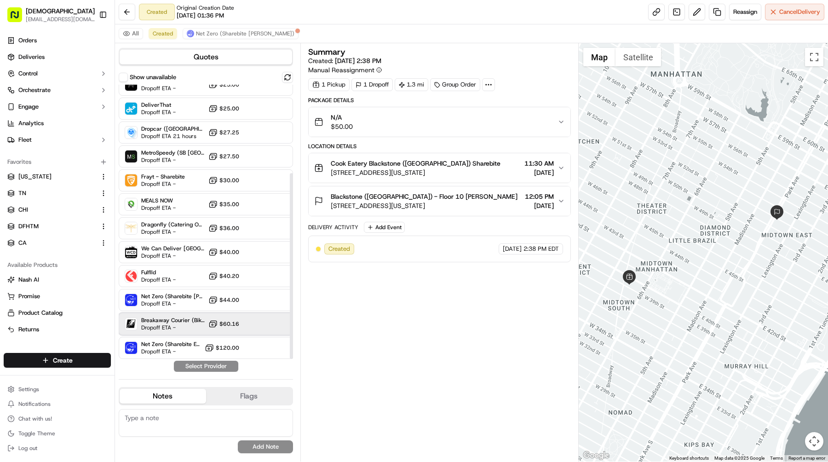
click at [172, 323] on span "Breakaway Courier (Bikes - hourly)" at bounding box center [172, 319] width 63 height 7
click at [213, 366] on button "Assign Provider" at bounding box center [205, 365] width 65 height 11
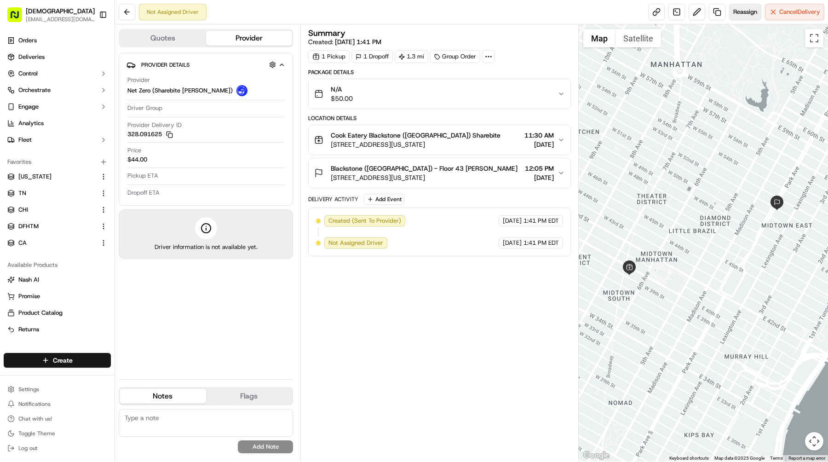
click at [742, 13] on span "Reassign" at bounding box center [745, 12] width 24 height 8
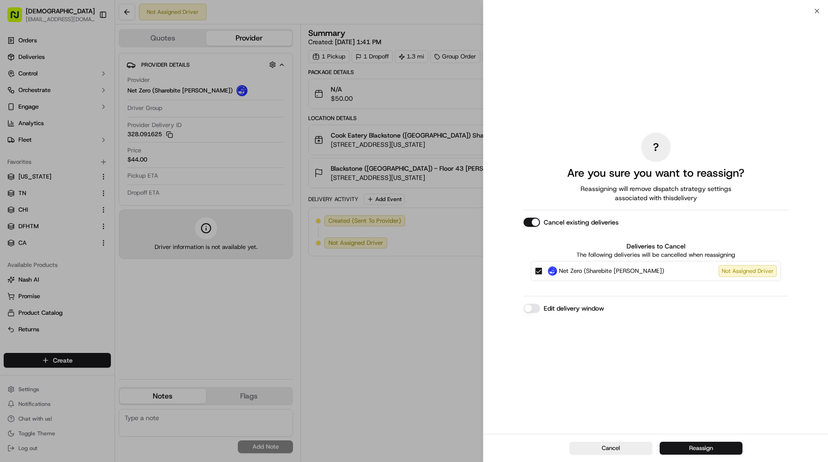
click at [702, 448] on button "Reassign" at bounding box center [700, 447] width 83 height 13
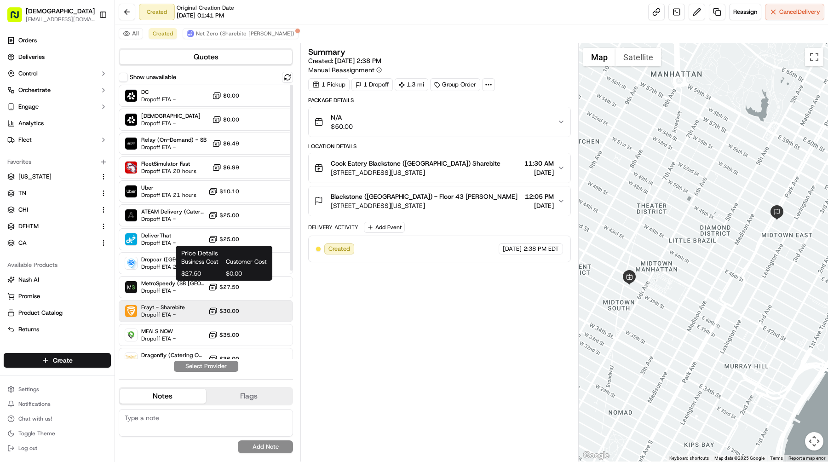
scroll to position [131, 0]
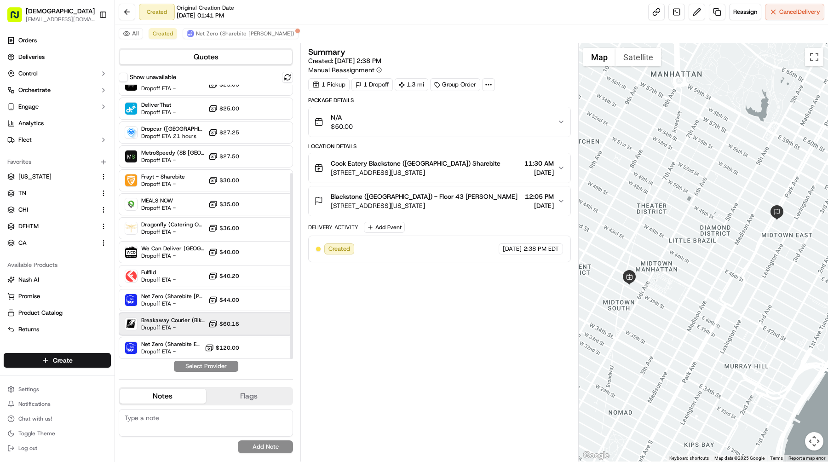
click at [189, 329] on span "Dropoff ETA -" at bounding box center [172, 327] width 63 height 7
click at [205, 363] on button "Assign Provider" at bounding box center [205, 365] width 65 height 11
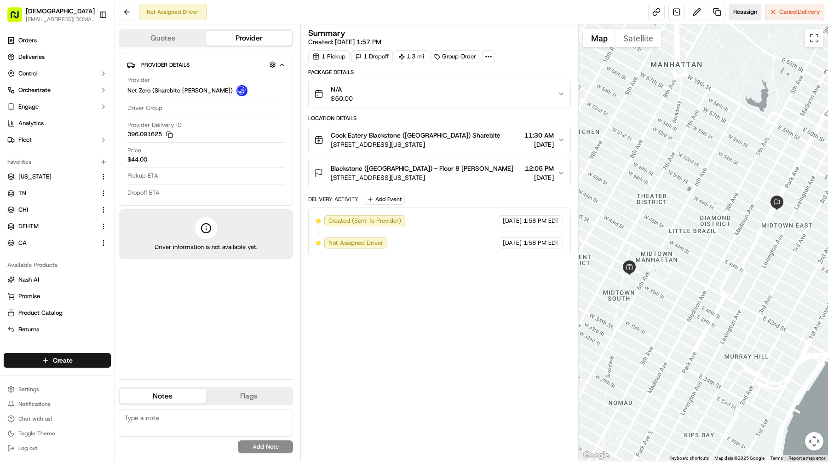
click at [743, 17] on button "Reassign" at bounding box center [745, 12] width 32 height 17
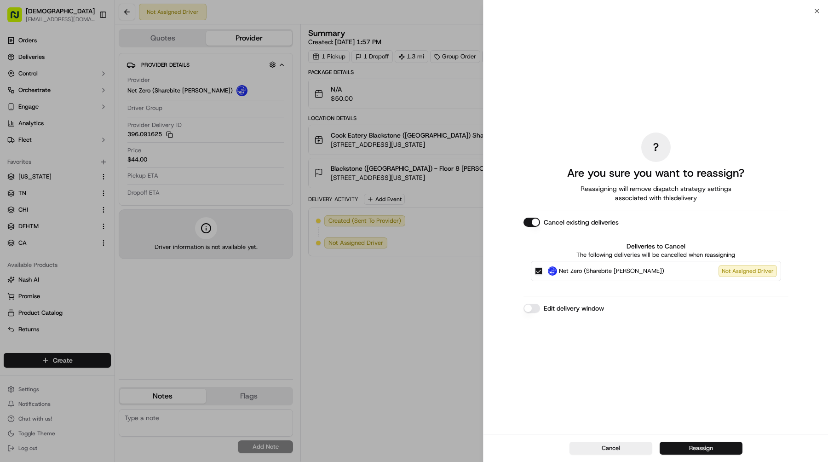
click at [698, 448] on button "Reassign" at bounding box center [700, 447] width 83 height 13
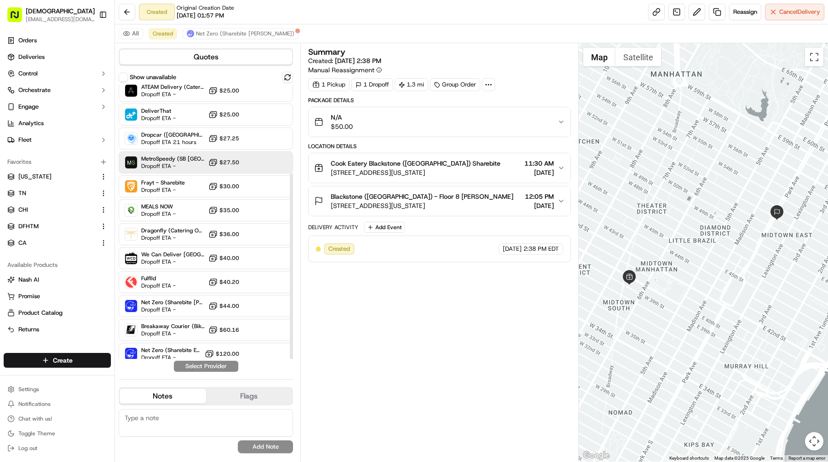
scroll to position [131, 0]
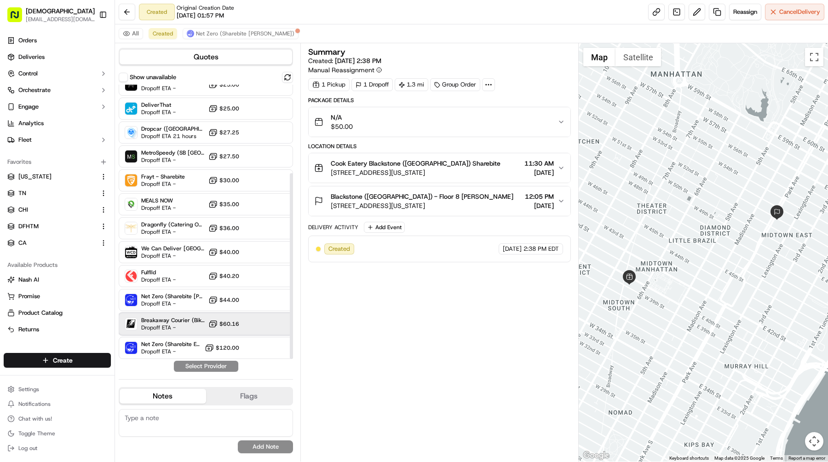
click at [191, 332] on div "Breakaway Courier (Bikes - hourly) Dropoff ETA - $60.16" at bounding box center [206, 324] width 174 height 22
click at [207, 363] on button "Assign Provider" at bounding box center [205, 365] width 65 height 11
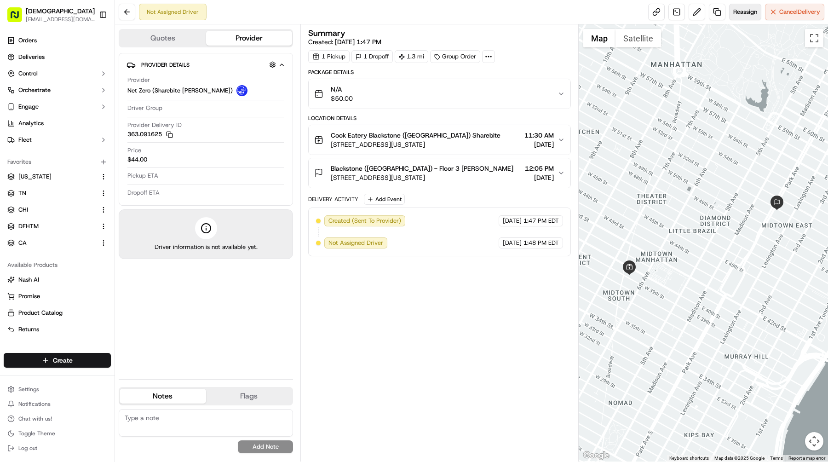
click at [729, 10] on button "Reassign" at bounding box center [745, 12] width 32 height 17
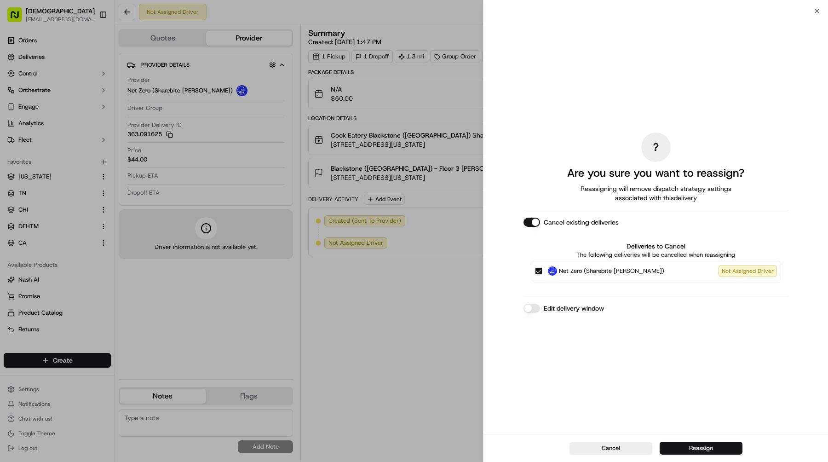
click at [675, 454] on button "Reassign" at bounding box center [700, 447] width 83 height 13
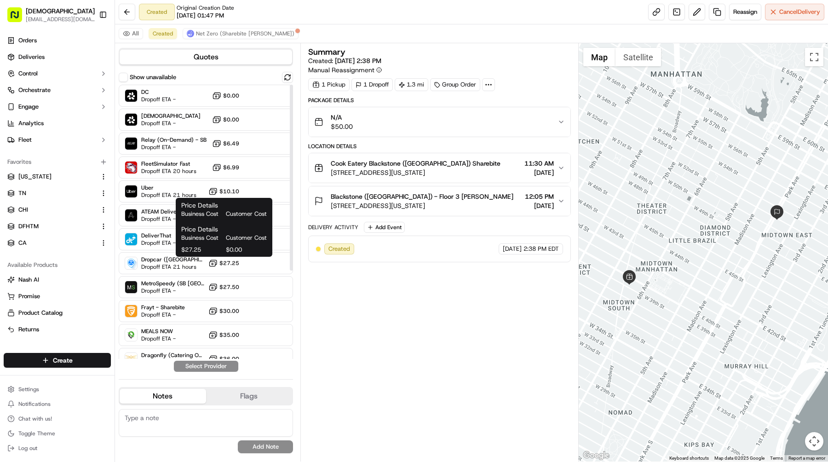
scroll to position [131, 0]
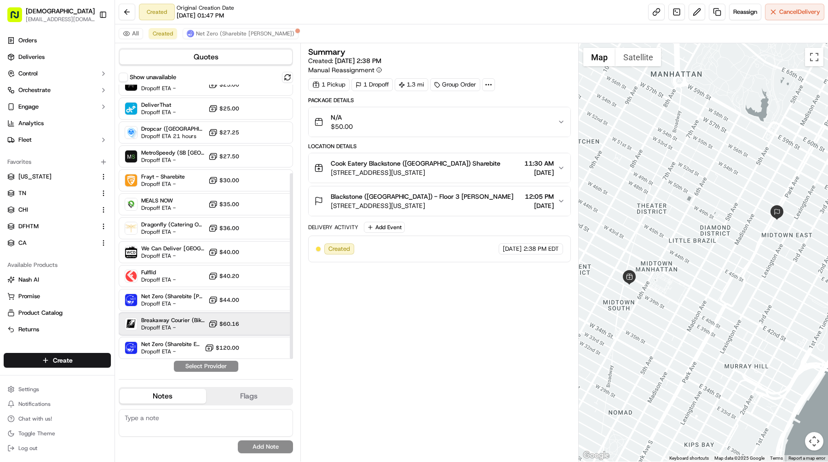
click at [197, 319] on span "Breakaway Courier (Bikes - hourly)" at bounding box center [172, 319] width 63 height 7
click at [206, 364] on button "Assign Provider" at bounding box center [205, 365] width 65 height 11
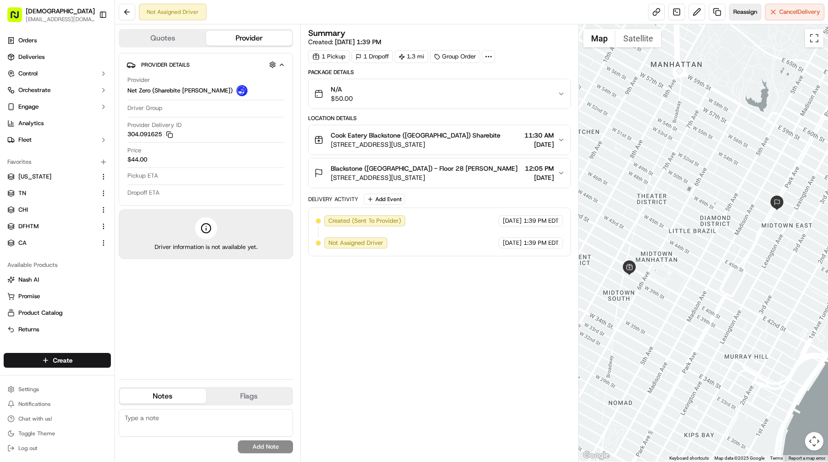
click at [740, 9] on span "Reassign" at bounding box center [745, 12] width 24 height 8
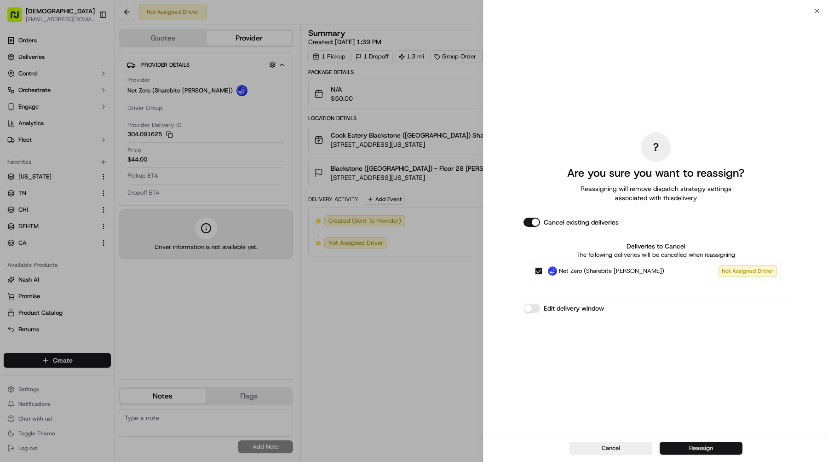
click at [699, 452] on button "Reassign" at bounding box center [700, 447] width 83 height 13
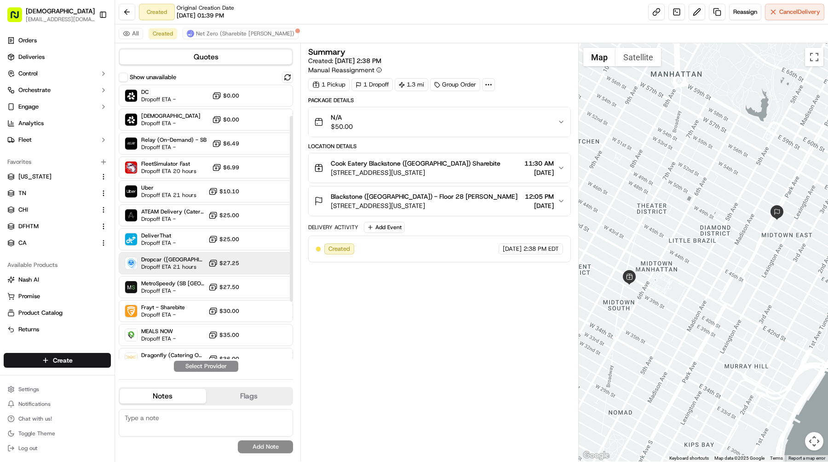
scroll to position [131, 0]
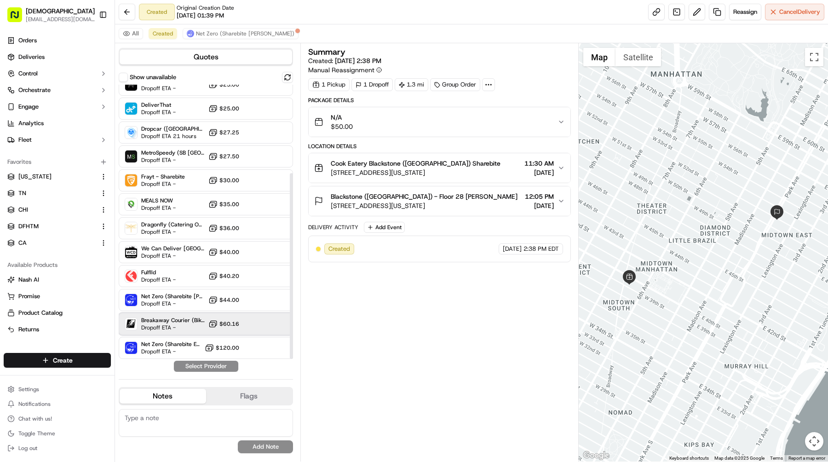
click at [181, 320] on span "Breakaway Courier (Bikes - hourly)" at bounding box center [172, 319] width 63 height 7
click at [200, 365] on button "Assign Provider" at bounding box center [205, 365] width 65 height 11
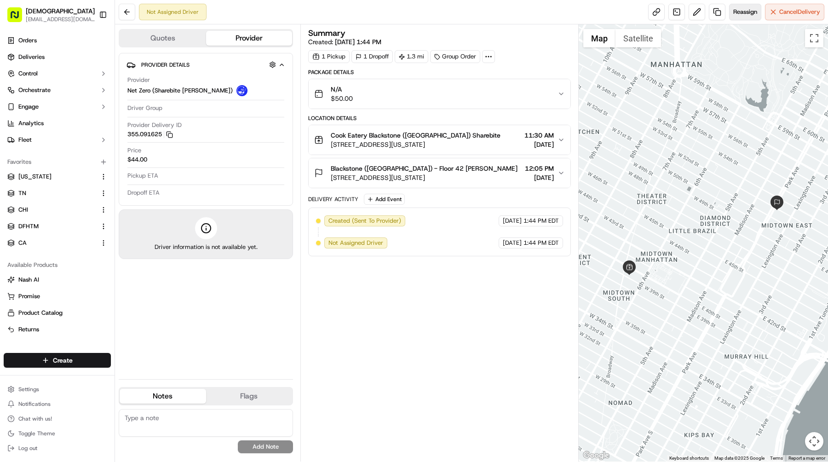
click at [750, 16] on span "Reassign" at bounding box center [745, 12] width 24 height 8
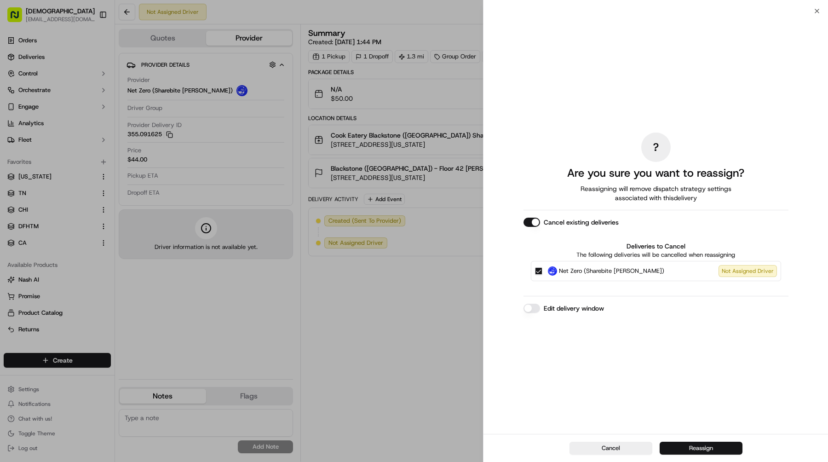
click at [690, 442] on button "Reassign" at bounding box center [700, 447] width 83 height 13
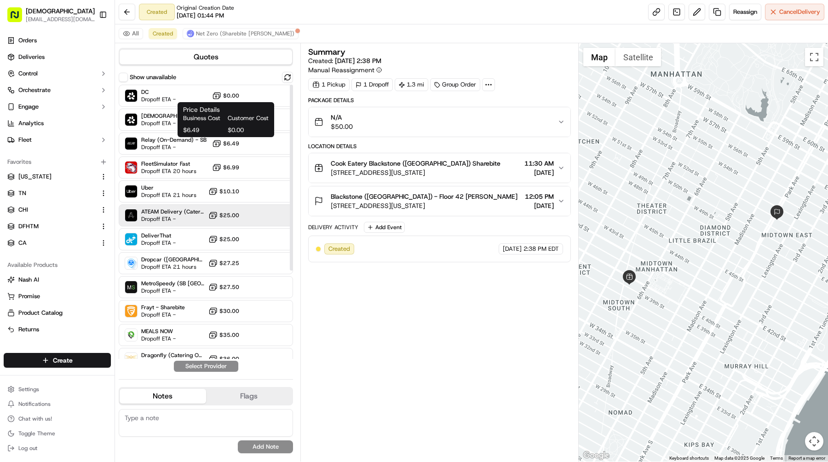
scroll to position [131, 0]
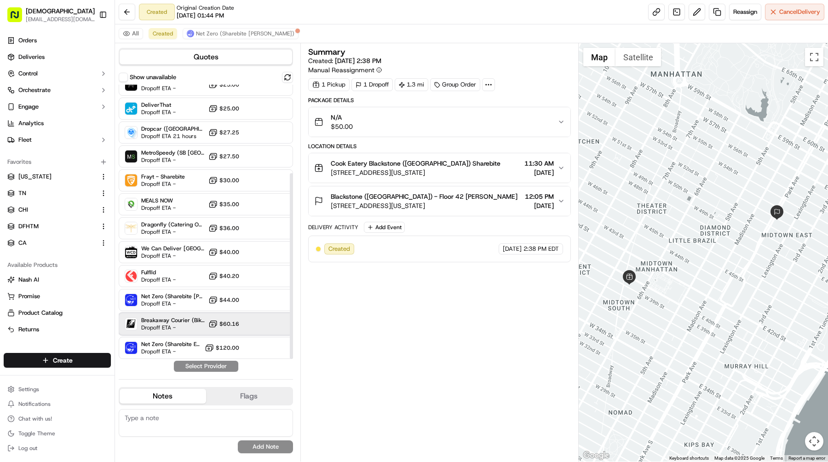
click at [182, 324] on span "Dropoff ETA -" at bounding box center [172, 327] width 63 height 7
click at [206, 366] on button "Assign Provider" at bounding box center [205, 365] width 65 height 11
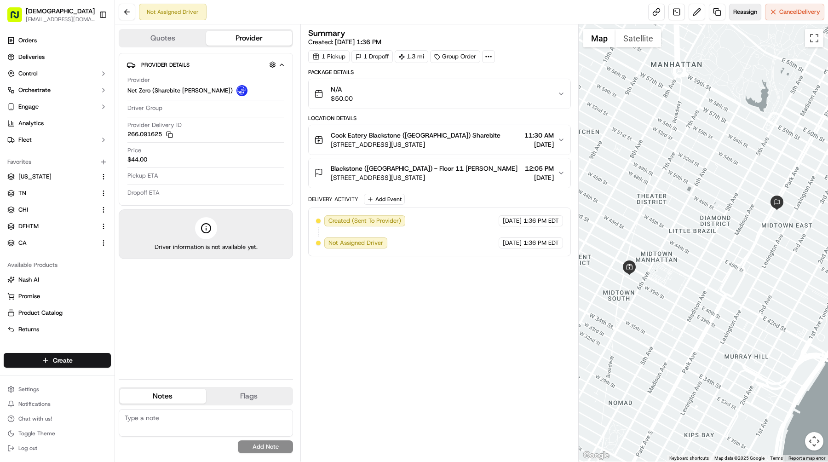
click at [753, 11] on span "Reassign" at bounding box center [745, 12] width 24 height 8
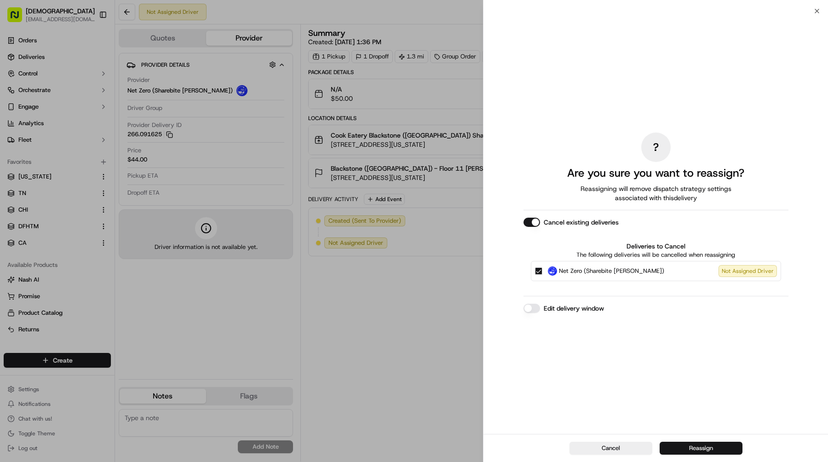
click at [695, 446] on button "Reassign" at bounding box center [700, 447] width 83 height 13
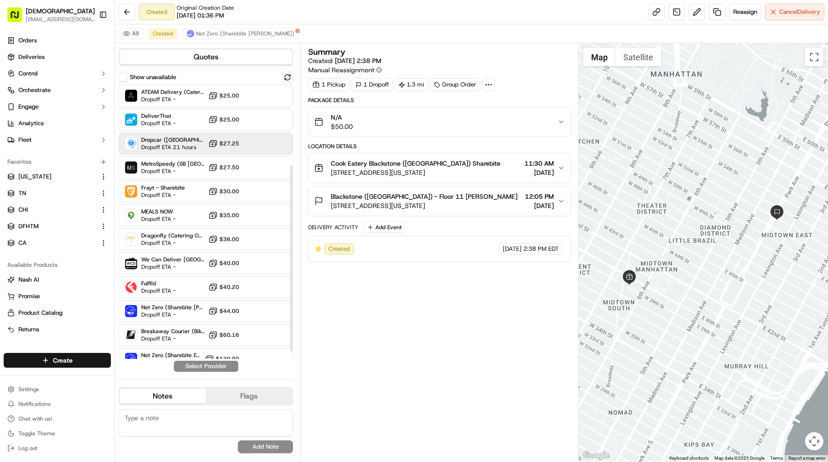
scroll to position [131, 0]
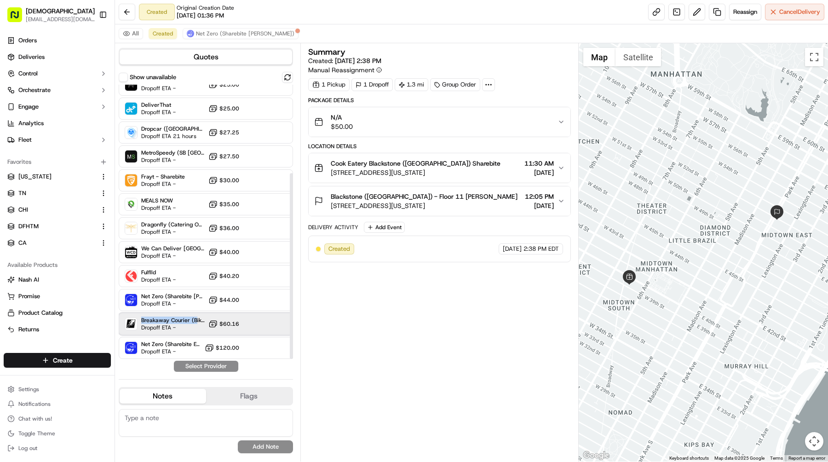
click at [195, 316] on span "Breakaway Courier (Bikes - hourly)" at bounding box center [172, 319] width 63 height 7
click at [213, 369] on button "Assign Provider" at bounding box center [205, 365] width 65 height 11
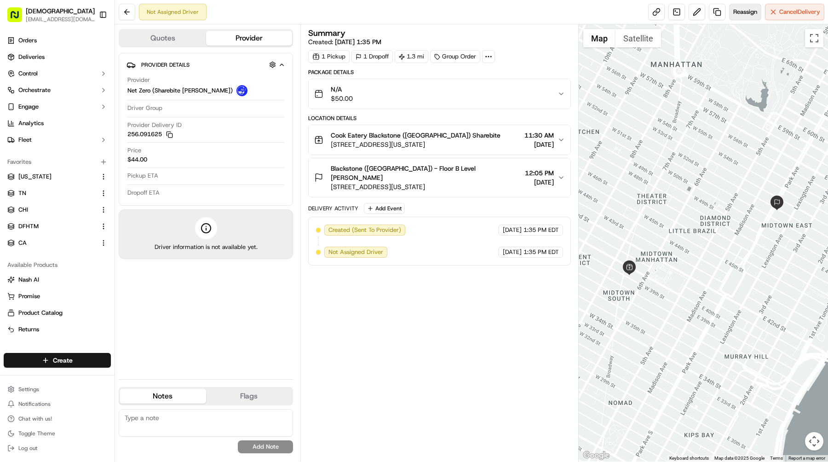
click at [735, 10] on span "Reassign" at bounding box center [745, 12] width 24 height 8
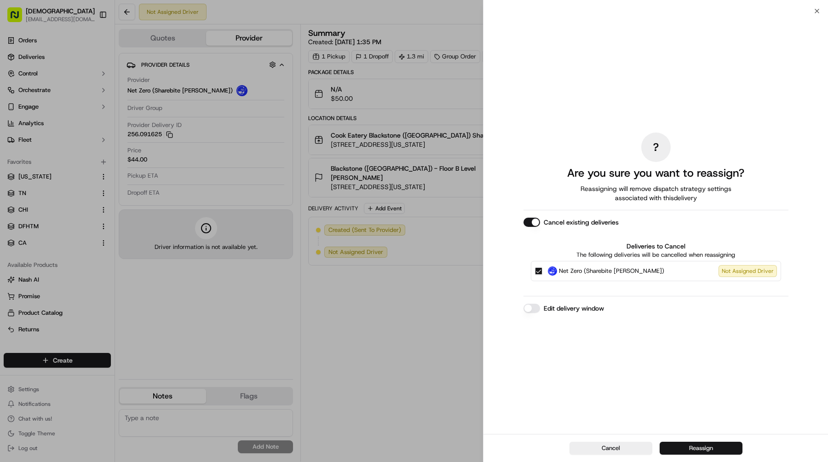
click at [713, 453] on button "Reassign" at bounding box center [700, 447] width 83 height 13
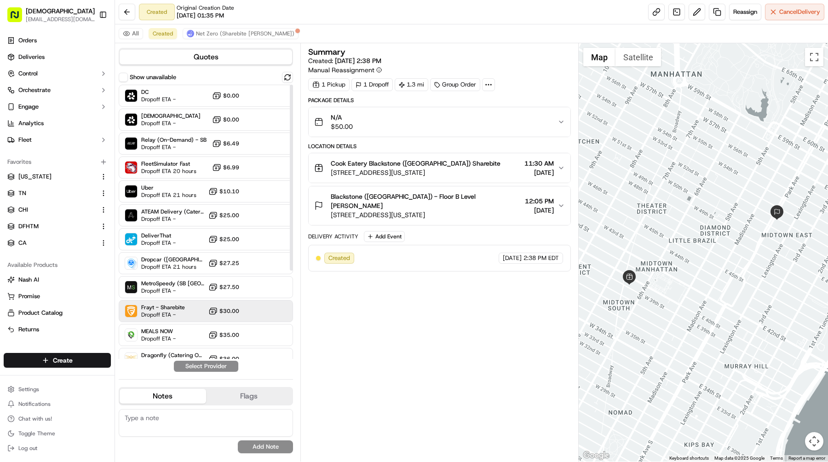
scroll to position [131, 0]
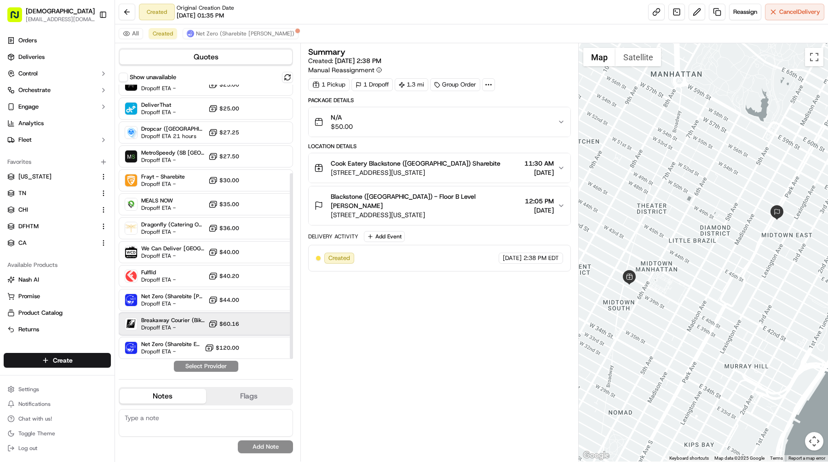
click at [177, 321] on span "Breakaway Courier (Bikes - hourly)" at bounding box center [172, 319] width 63 height 7
click at [210, 363] on button "Assign Provider" at bounding box center [205, 365] width 65 height 11
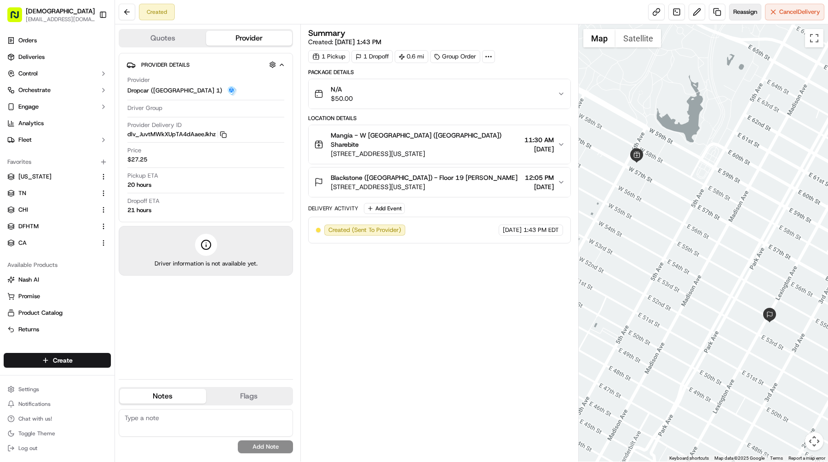
click at [746, 12] on span "Reassign" at bounding box center [745, 12] width 24 height 8
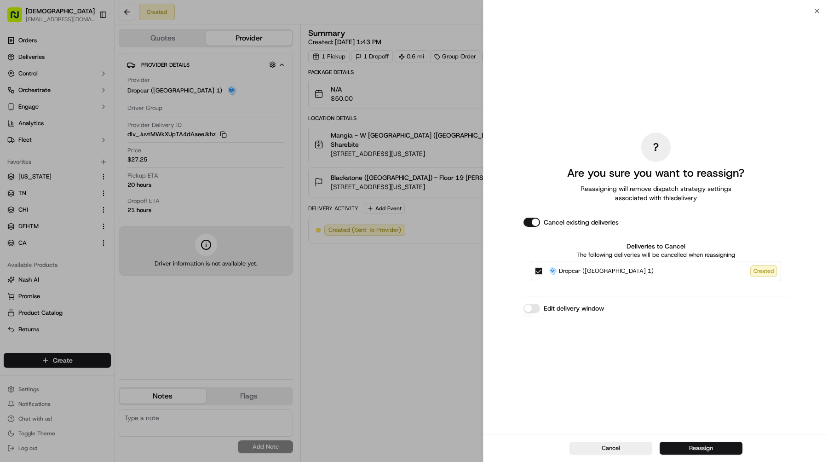
click at [695, 445] on button "Reassign" at bounding box center [700, 447] width 83 height 13
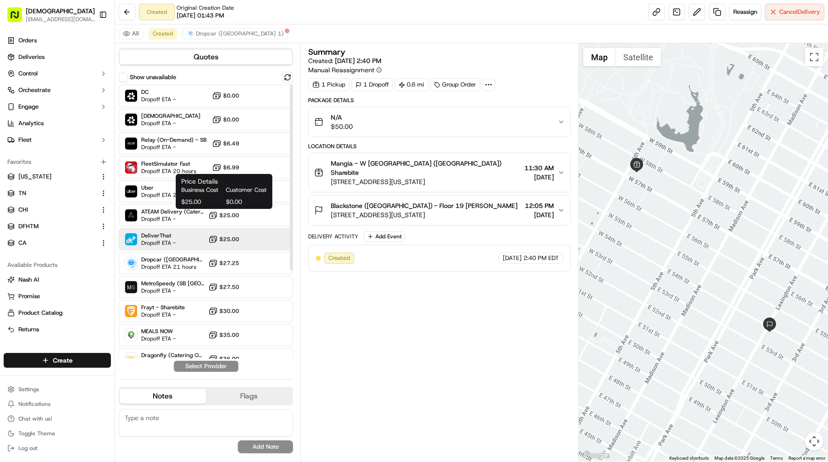
scroll to position [131, 0]
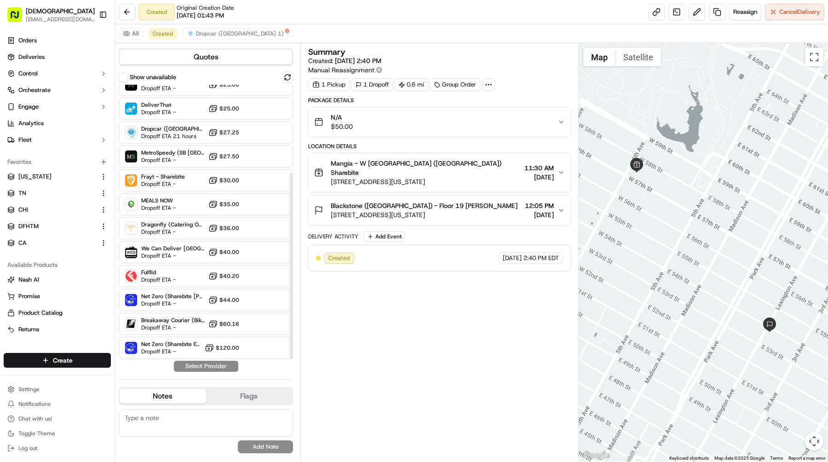
click at [188, 312] on div "DC Dropoff ETA - $0.00 Sharebite Dropoff ETA - $0.00 Relay (On-Demand) - SB Dro…" at bounding box center [206, 156] width 174 height 405
click at [187, 319] on span "Breakaway Courier (Bikes - hourly)" at bounding box center [172, 319] width 63 height 7
click at [216, 363] on button "Assign Provider" at bounding box center [205, 365] width 65 height 11
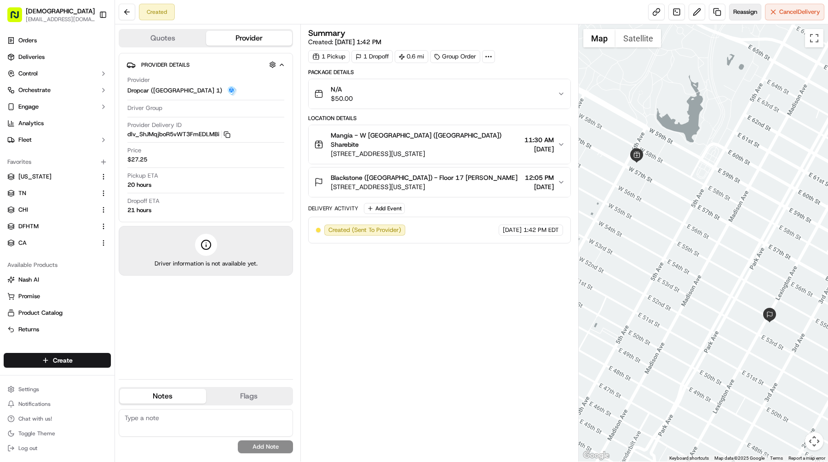
click at [739, 13] on span "Reassign" at bounding box center [745, 12] width 24 height 8
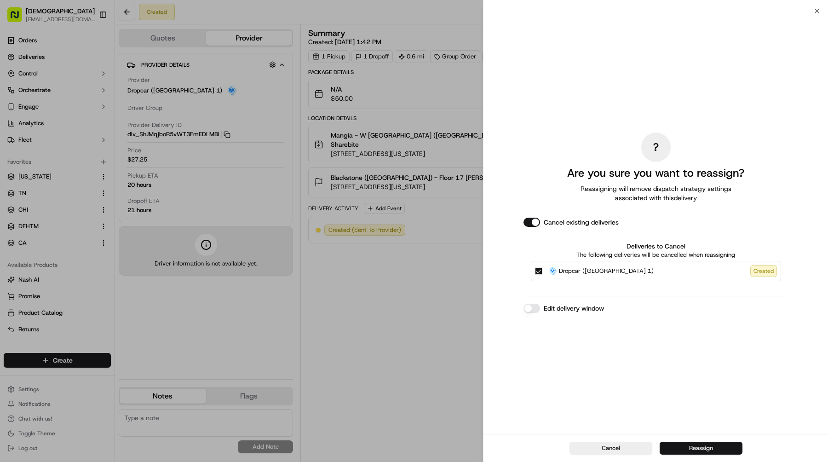
click at [686, 445] on button "Reassign" at bounding box center [700, 447] width 83 height 13
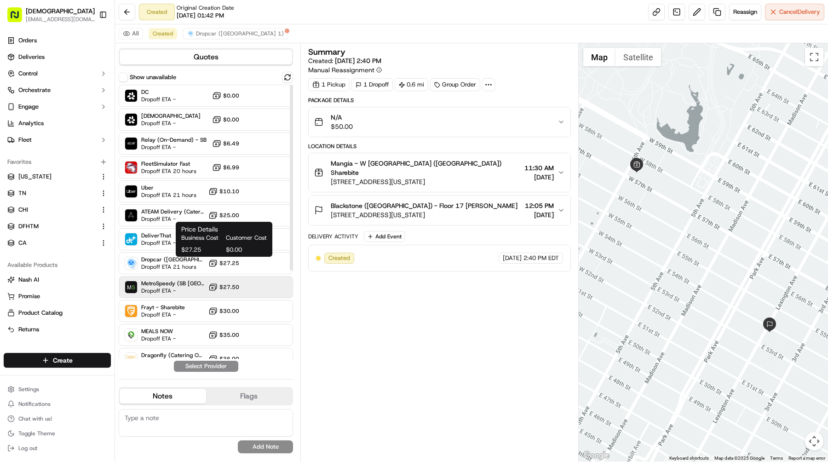
scroll to position [131, 0]
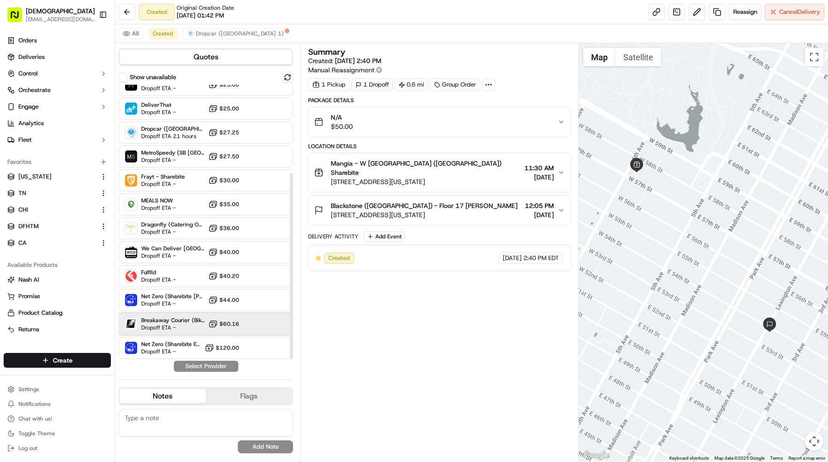
click at [188, 317] on span "Breakaway Courier (Bikes - hourly)" at bounding box center [172, 319] width 63 height 7
click at [208, 369] on button "Assign Provider" at bounding box center [205, 365] width 65 height 11
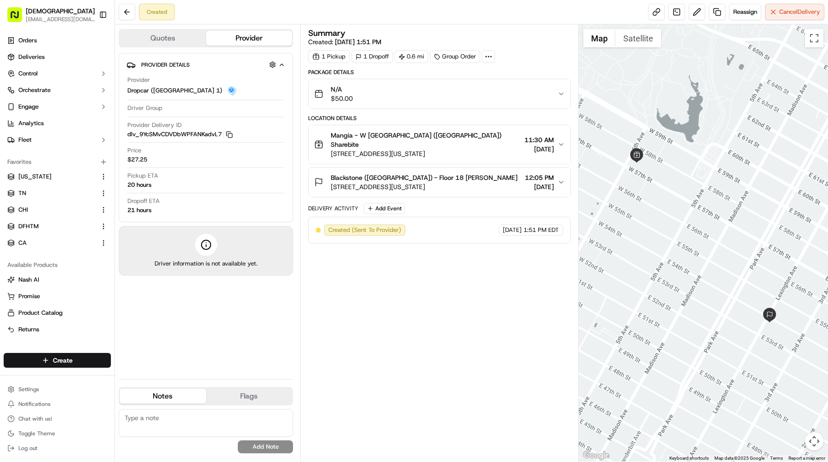
click at [738, 22] on div "Created Reassign Cancel Delivery" at bounding box center [471, 12] width 713 height 24
click at [739, 13] on span "Reassign" at bounding box center [745, 12] width 24 height 8
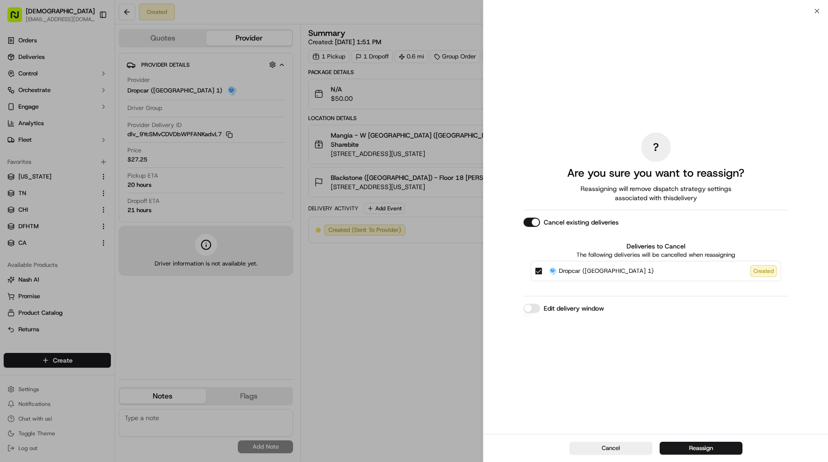
click at [696, 437] on div "Cancel Reassign" at bounding box center [655, 448] width 344 height 28
click at [696, 443] on button "Reassign" at bounding box center [700, 447] width 83 height 13
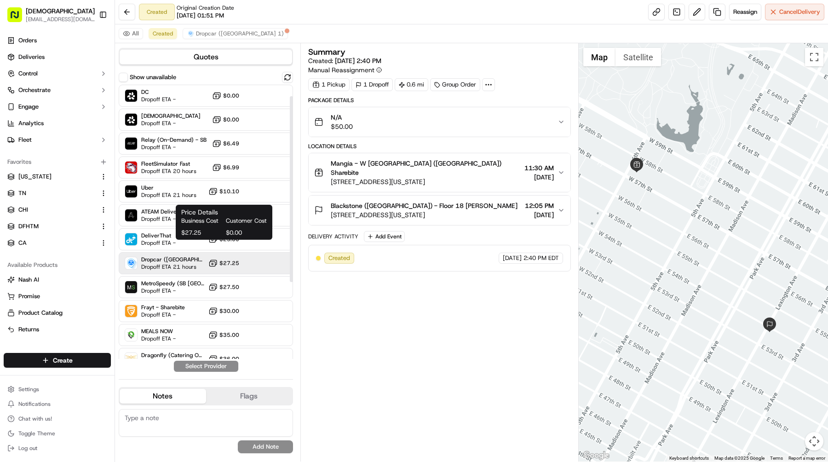
scroll to position [131, 0]
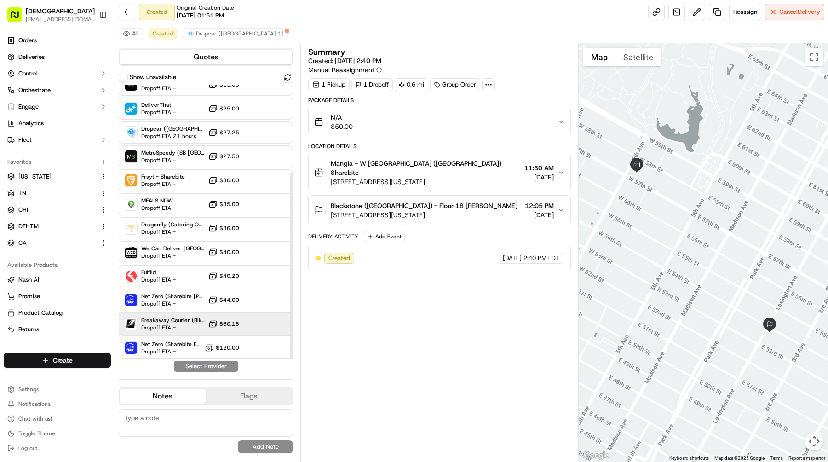
click at [189, 317] on span "Breakaway Courier (Bikes - hourly)" at bounding box center [172, 319] width 63 height 7
click at [206, 364] on button "Assign Provider" at bounding box center [205, 365] width 65 height 11
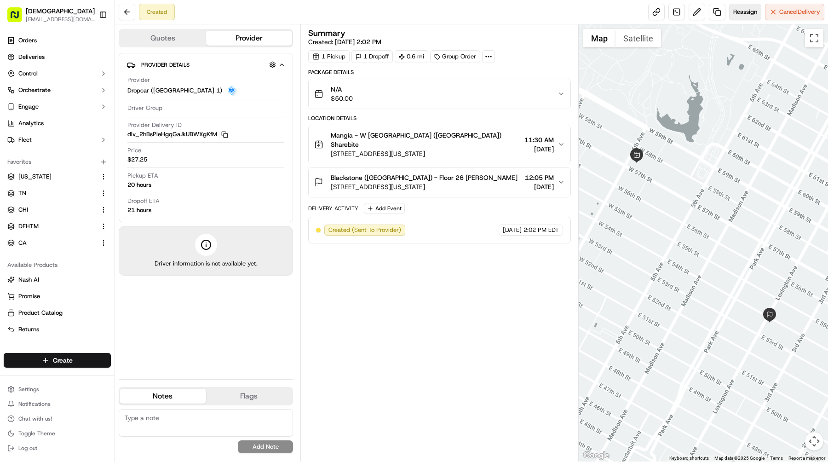
click at [743, 17] on button "Reassign" at bounding box center [745, 12] width 32 height 17
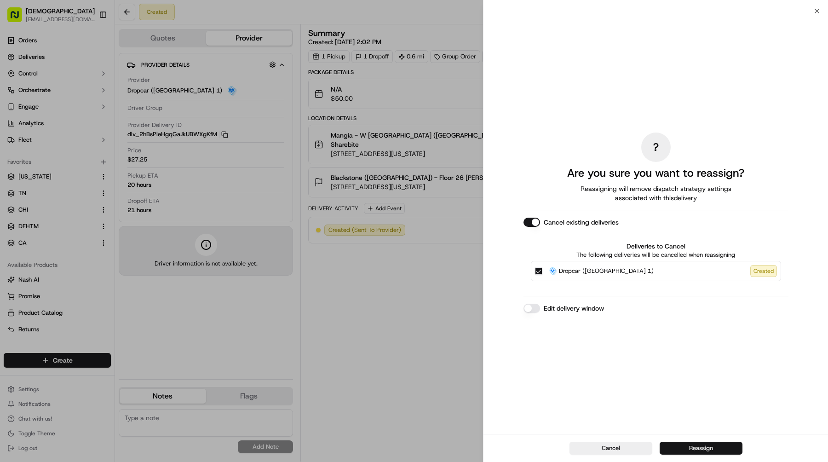
click at [691, 441] on button "Reassign" at bounding box center [700, 447] width 83 height 13
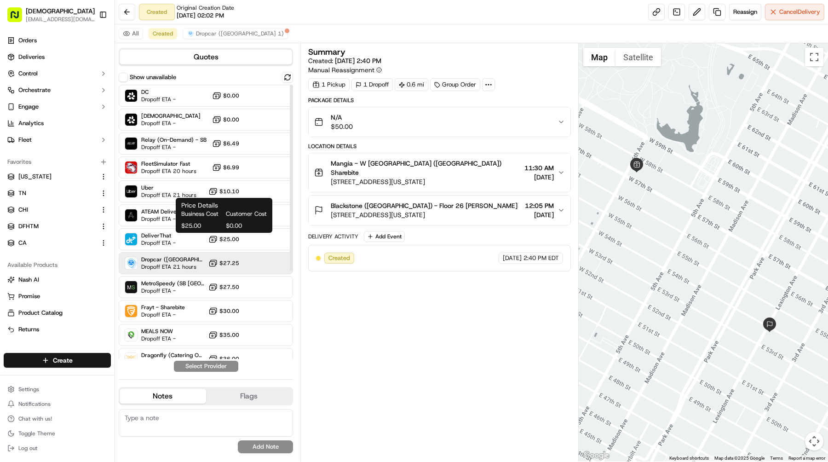
scroll to position [131, 0]
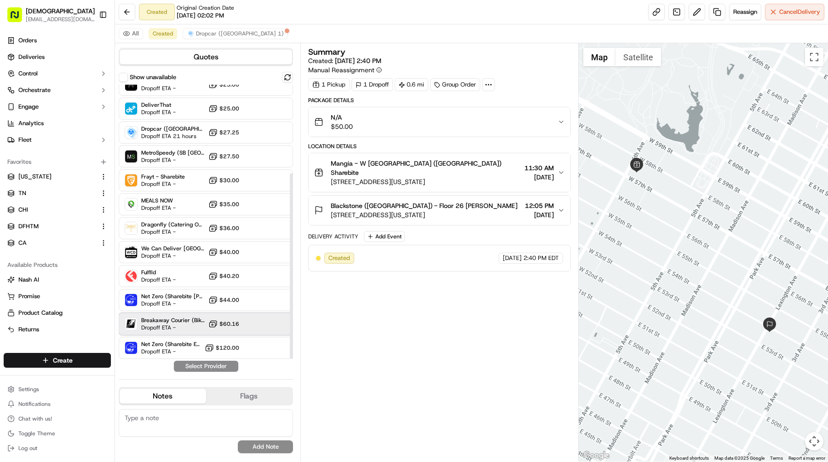
click at [177, 330] on span "Dropoff ETA -" at bounding box center [172, 327] width 63 height 7
click at [206, 363] on button "Assign Provider" at bounding box center [205, 365] width 65 height 11
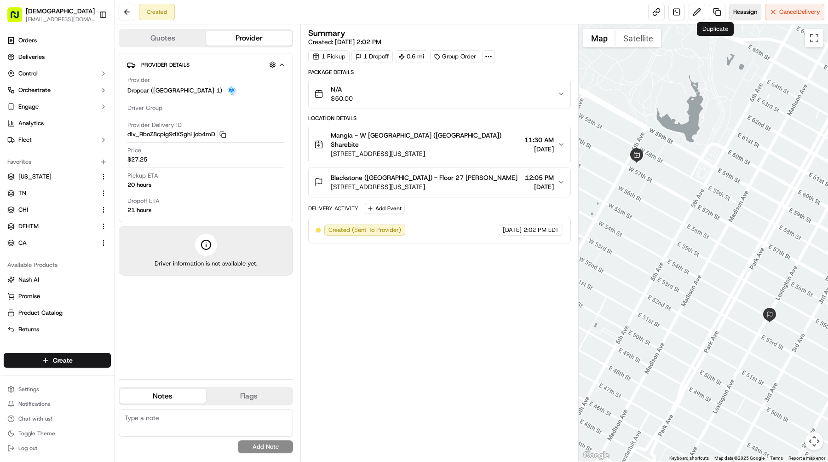
click at [733, 4] on button "Reassign" at bounding box center [745, 12] width 32 height 17
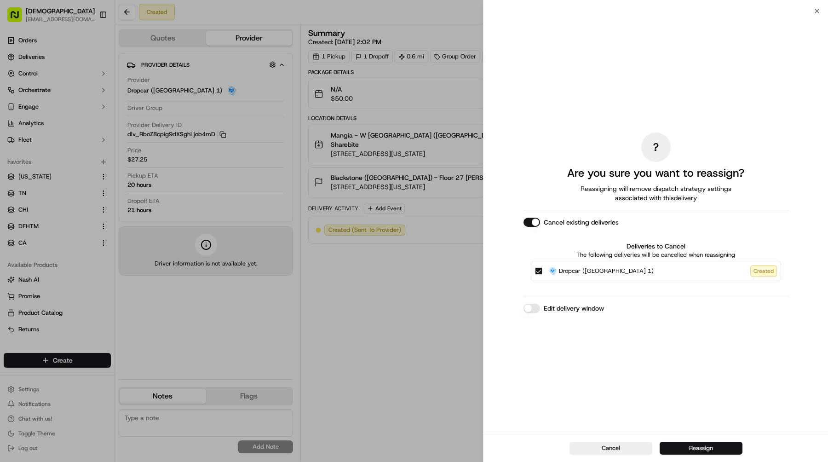
click at [685, 445] on button "Reassign" at bounding box center [700, 447] width 83 height 13
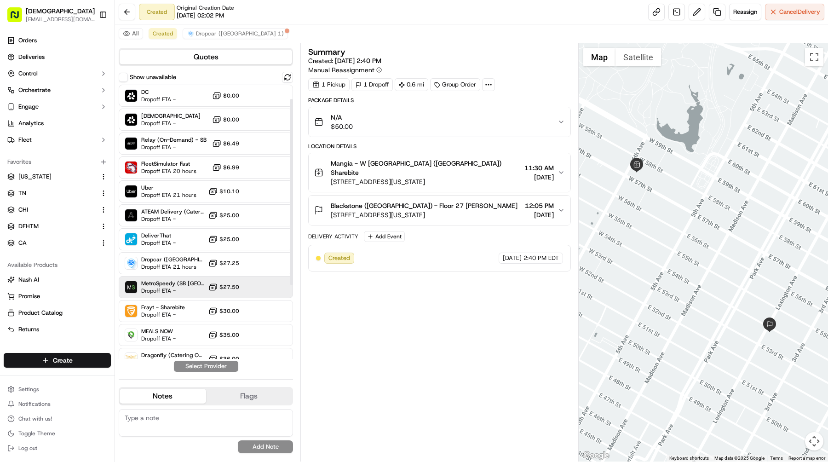
scroll to position [109, 0]
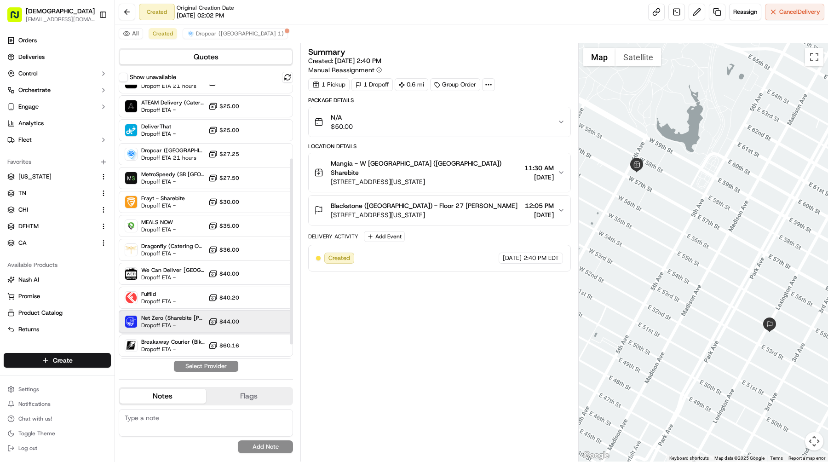
click at [165, 321] on span "Dropoff ETA -" at bounding box center [172, 324] width 63 height 7
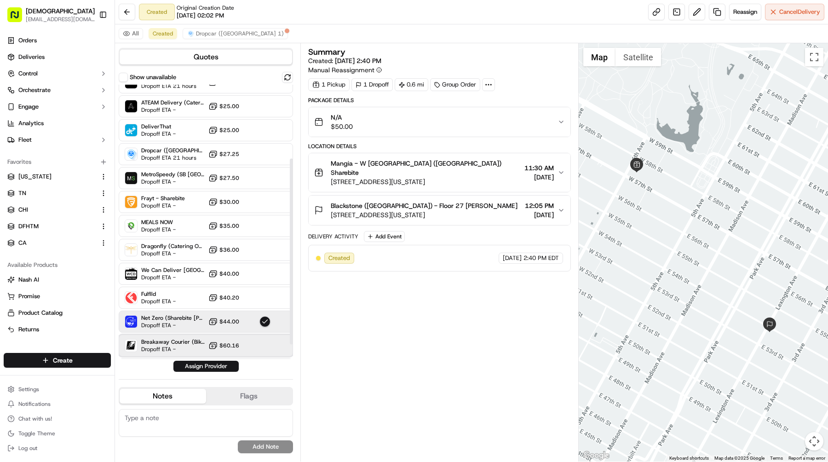
click at [165, 338] on span "Breakaway Courier (Bikes - hourly)" at bounding box center [172, 341] width 63 height 7
click at [198, 365] on button "Assign Provider" at bounding box center [205, 365] width 65 height 11
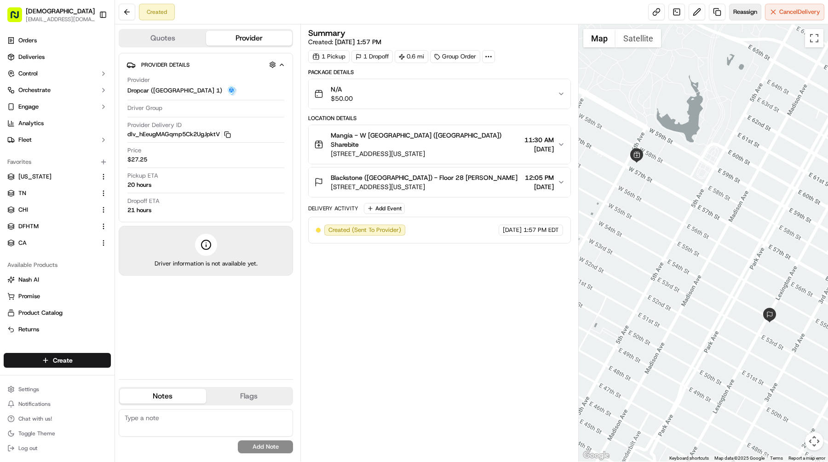
click at [733, 9] on span "Reassign" at bounding box center [745, 12] width 24 height 8
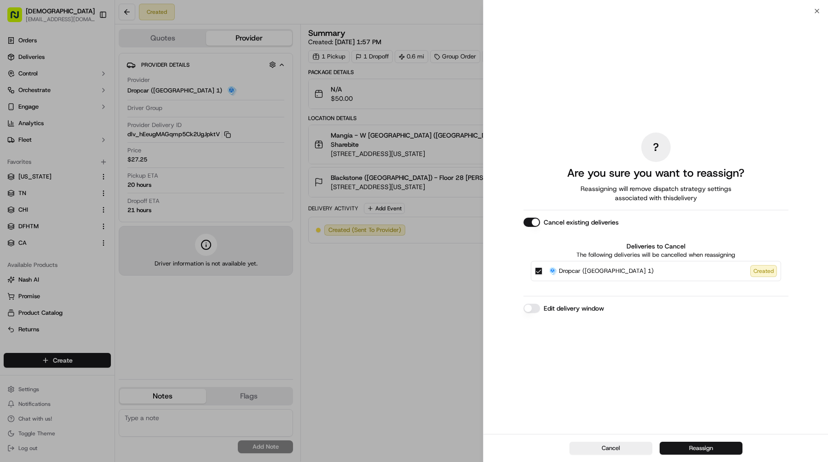
click at [689, 443] on button "Reassign" at bounding box center [700, 447] width 83 height 13
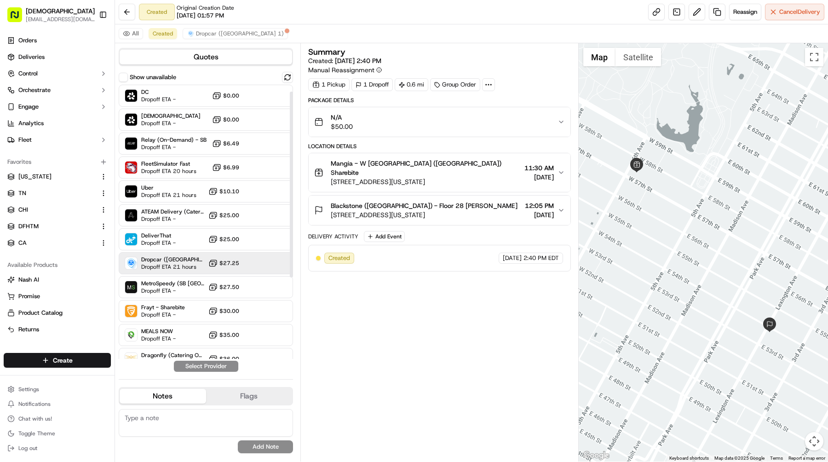
scroll to position [131, 0]
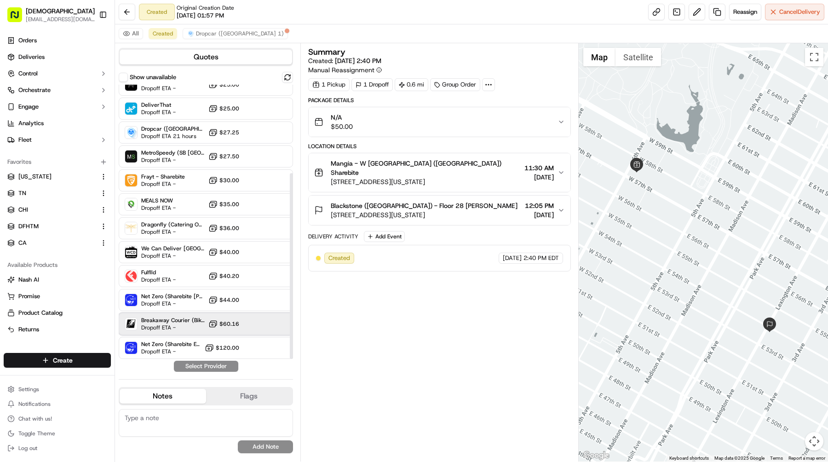
click at [177, 322] on span "Breakaway Courier (Bikes - hourly)" at bounding box center [172, 319] width 63 height 7
click at [211, 365] on button "Assign Provider" at bounding box center [205, 365] width 65 height 11
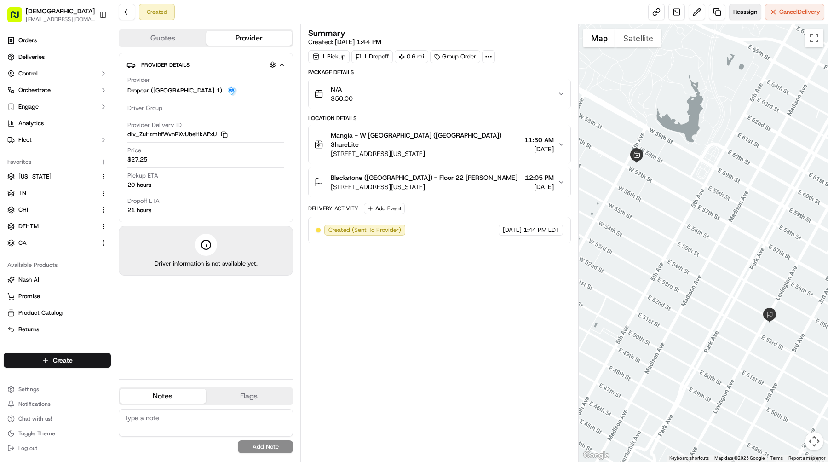
click at [733, 13] on span "Reassign" at bounding box center [745, 12] width 24 height 8
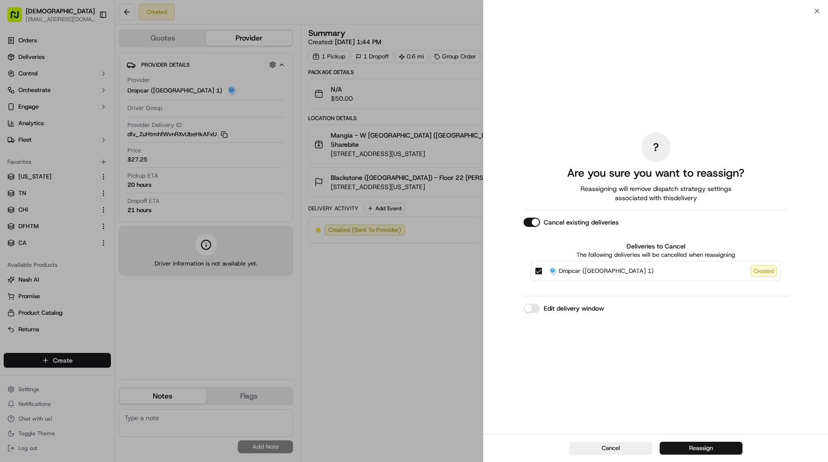
click at [685, 444] on button "Reassign" at bounding box center [700, 447] width 83 height 13
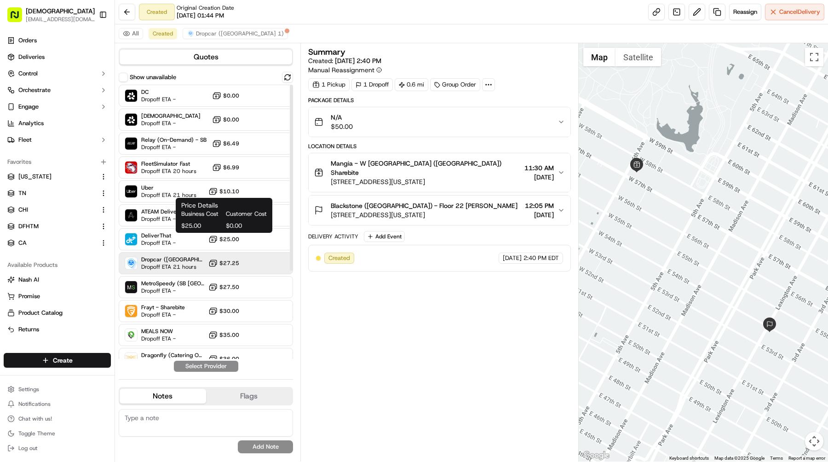
scroll to position [131, 0]
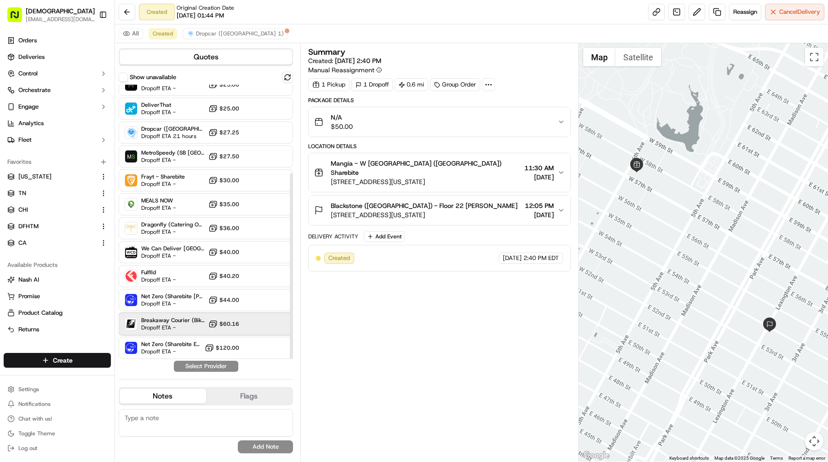
click at [176, 329] on span "Dropoff ETA -" at bounding box center [172, 327] width 63 height 7
click at [211, 372] on div "Quotes Show unavailable DC Dropoff ETA - $0.00 Sharebite Dropoff ETA - $0.00 Re…" at bounding box center [207, 252] width 185 height 418
click at [213, 366] on button "Assign Provider" at bounding box center [205, 365] width 65 height 11
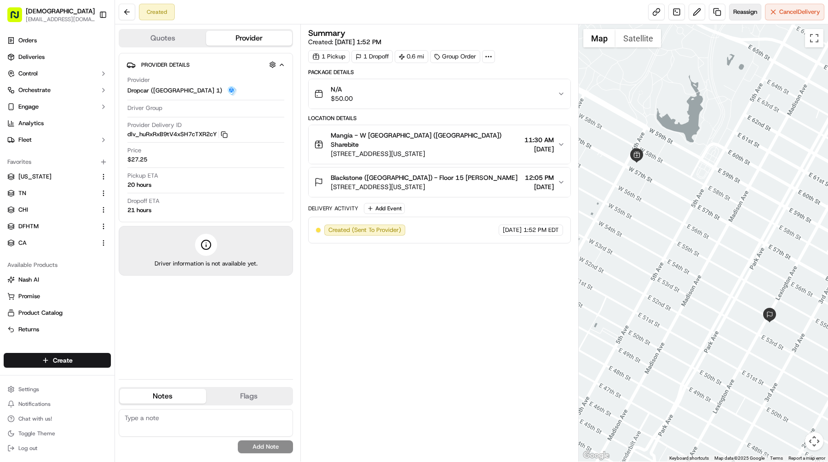
click at [737, 9] on span "Reassign" at bounding box center [745, 12] width 24 height 8
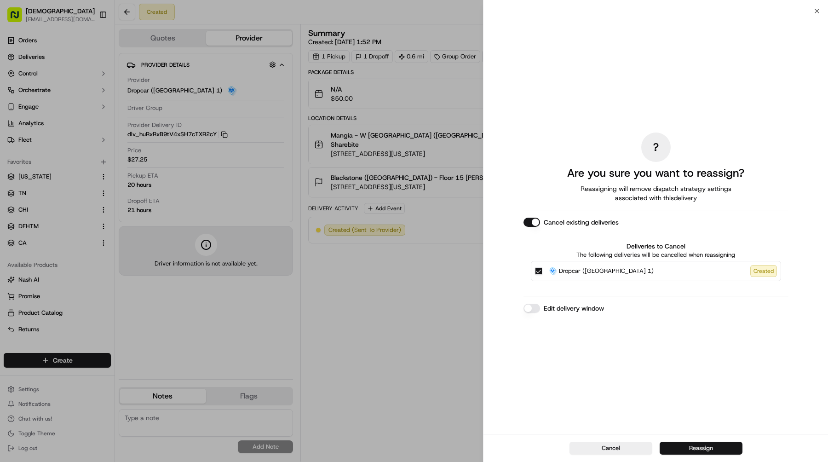
click at [713, 448] on button "Reassign" at bounding box center [700, 447] width 83 height 13
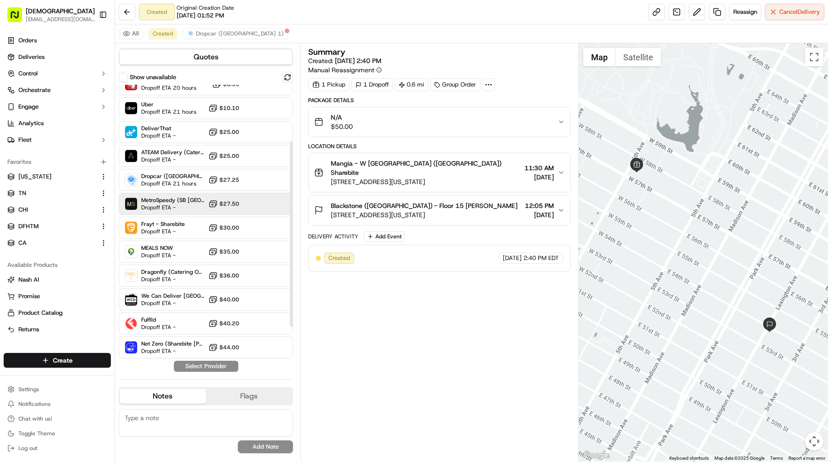
scroll to position [131, 0]
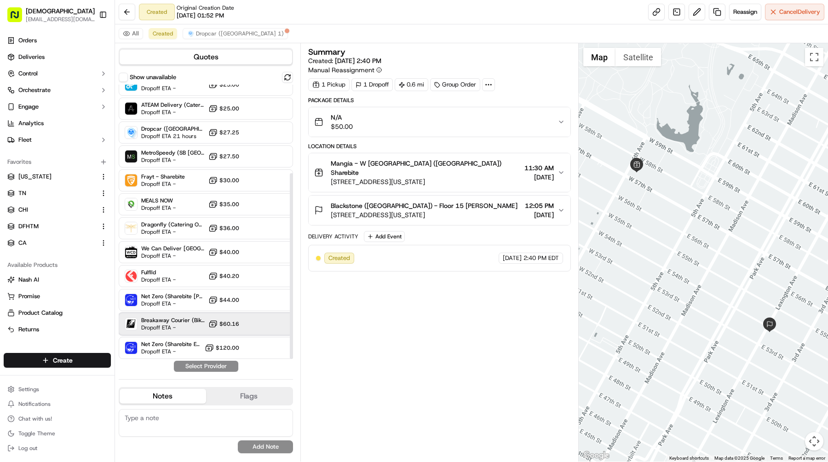
click at [188, 319] on span "Breakaway Courier (Bikes - hourly)" at bounding box center [172, 319] width 63 height 7
click at [211, 366] on button "Assign Provider" at bounding box center [205, 365] width 65 height 11
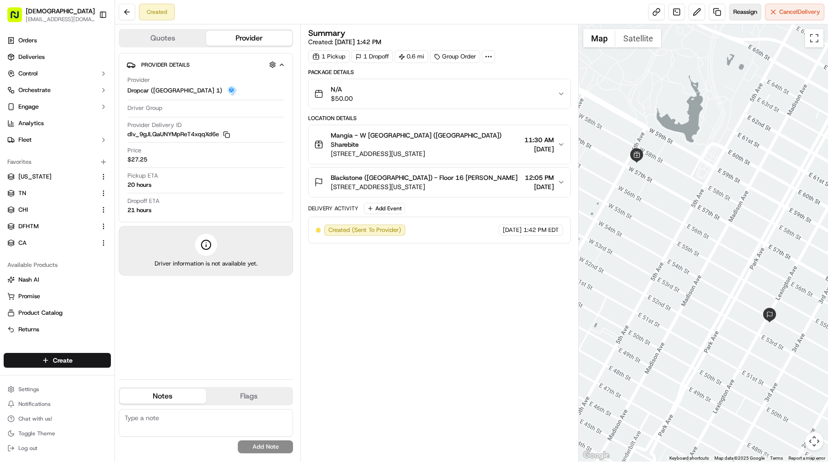
click at [738, 12] on span "Reassign" at bounding box center [745, 12] width 24 height 8
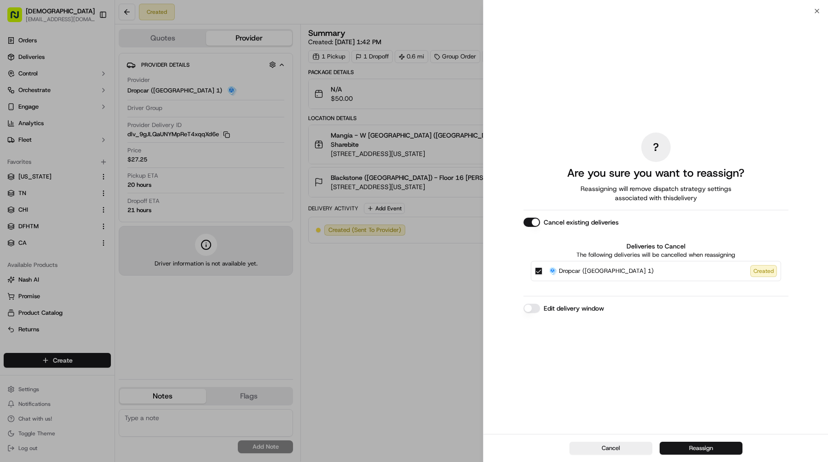
click at [681, 453] on button "Reassign" at bounding box center [700, 447] width 83 height 13
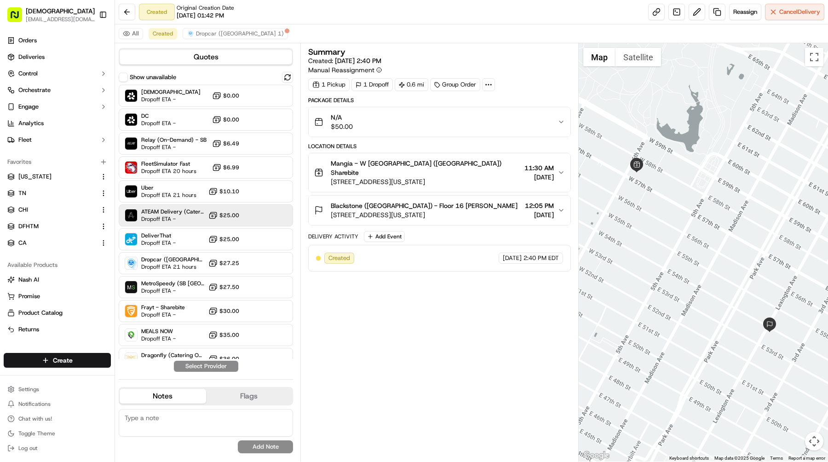
scroll to position [131, 0]
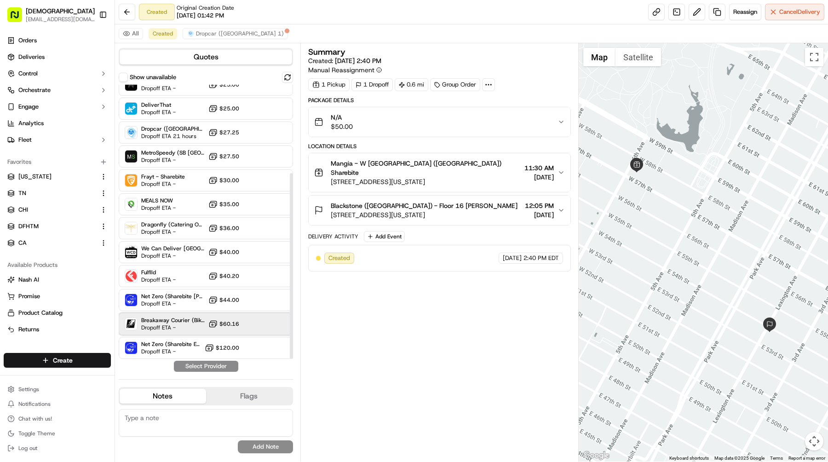
click at [186, 319] on span "Breakaway Courier (Bikes - hourly)" at bounding box center [172, 319] width 63 height 7
click at [206, 366] on button "Assign Provider" at bounding box center [205, 365] width 65 height 11
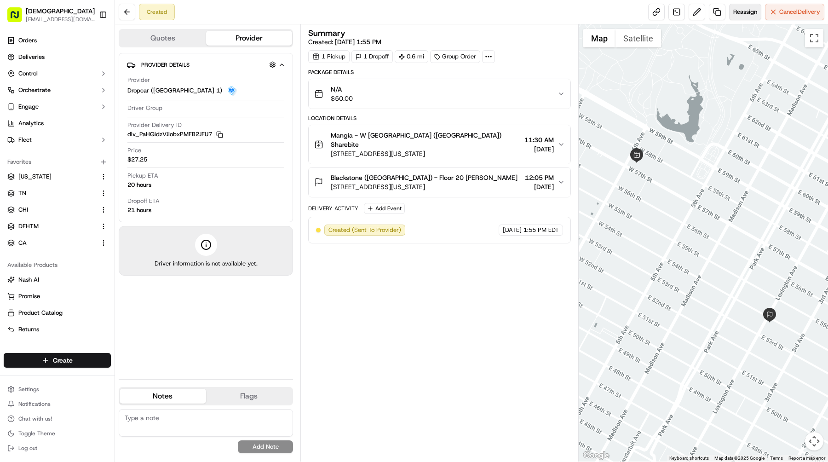
click at [733, 13] on span "Reassign" at bounding box center [745, 12] width 24 height 8
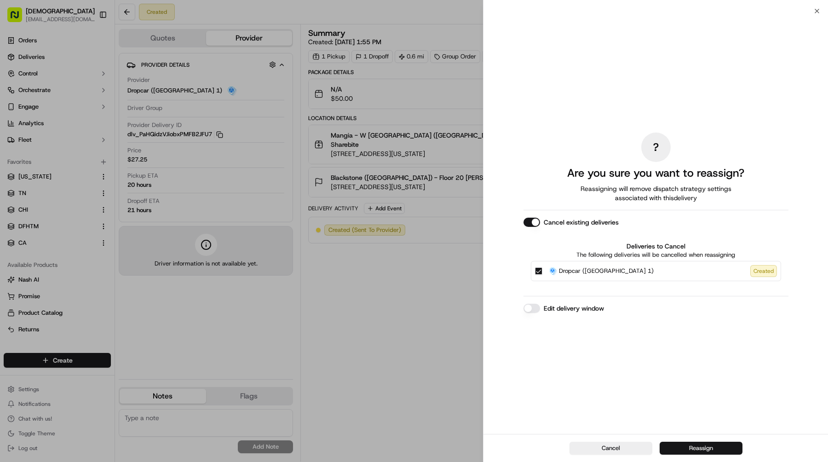
click at [697, 446] on button "Reassign" at bounding box center [700, 447] width 83 height 13
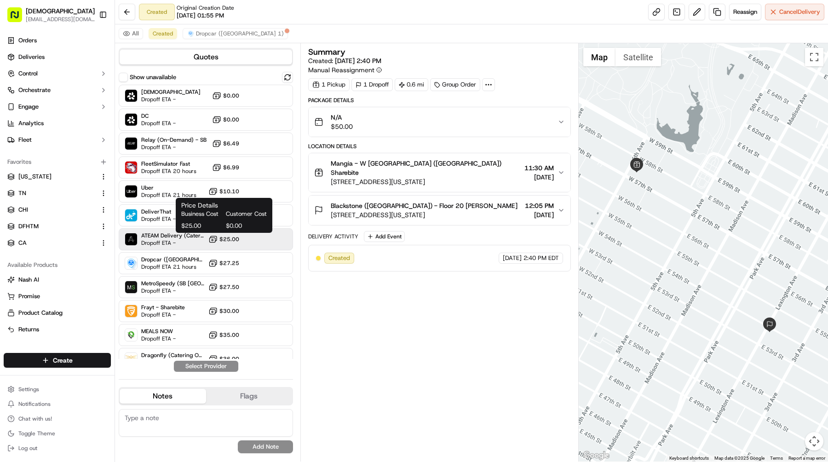
scroll to position [131, 0]
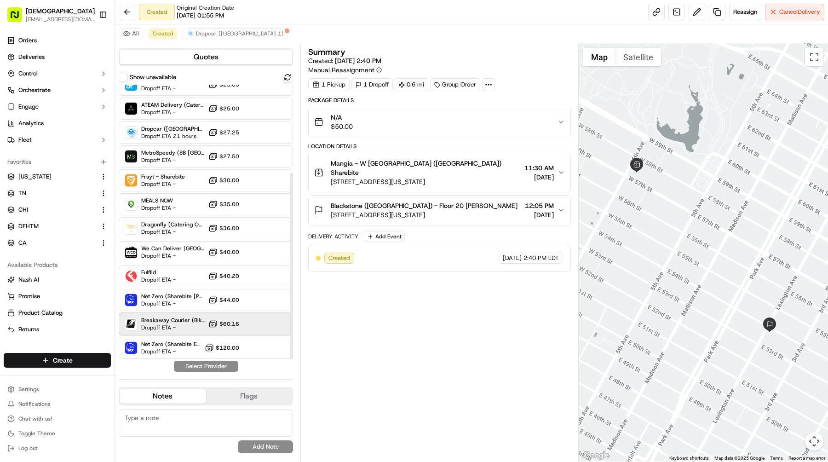
click at [185, 315] on div "Breakaway Courier (Bikes - hourly) Dropoff ETA - $60.16" at bounding box center [206, 324] width 174 height 22
click at [201, 368] on button "Assign Provider" at bounding box center [205, 365] width 65 height 11
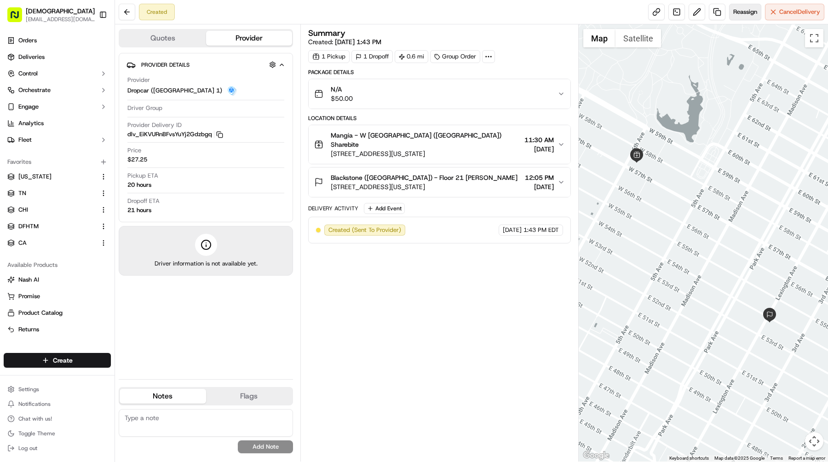
click at [735, 9] on span "Reassign" at bounding box center [745, 12] width 24 height 8
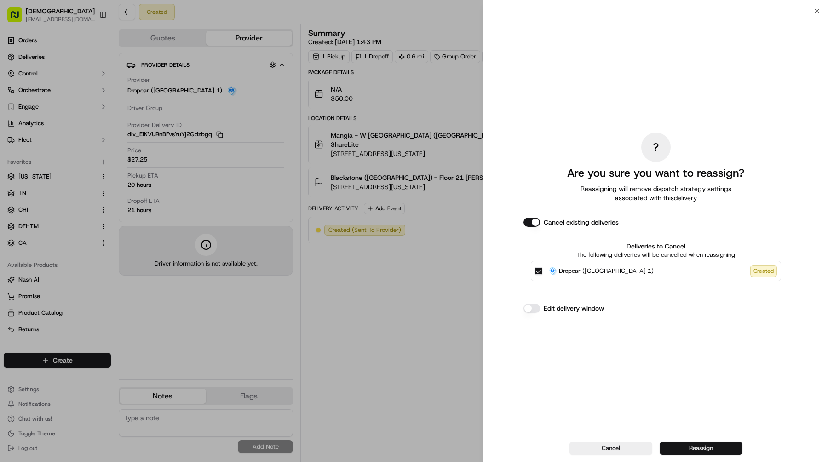
click at [703, 444] on button "Reassign" at bounding box center [700, 447] width 83 height 13
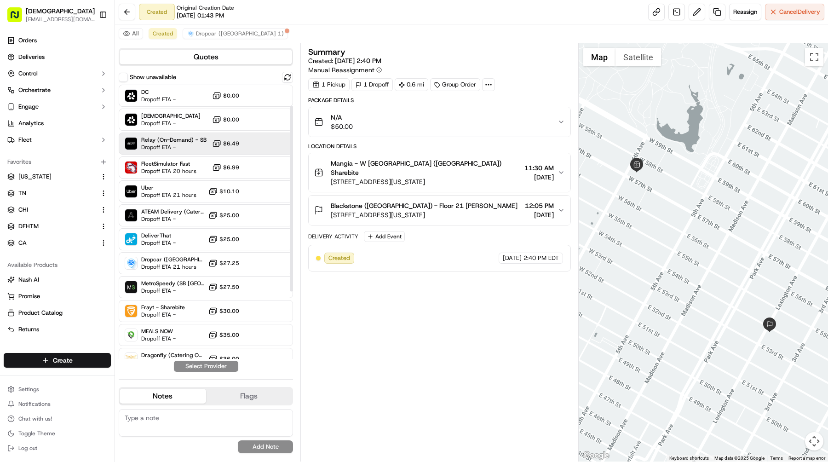
scroll to position [131, 0]
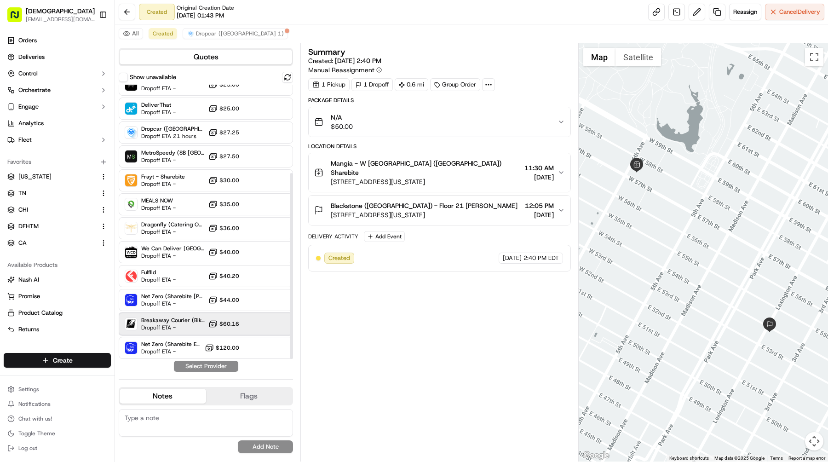
click at [188, 320] on span "Breakaway Courier (Bikes - hourly)" at bounding box center [172, 319] width 63 height 7
click at [204, 365] on button "Assign Provider" at bounding box center [205, 365] width 65 height 11
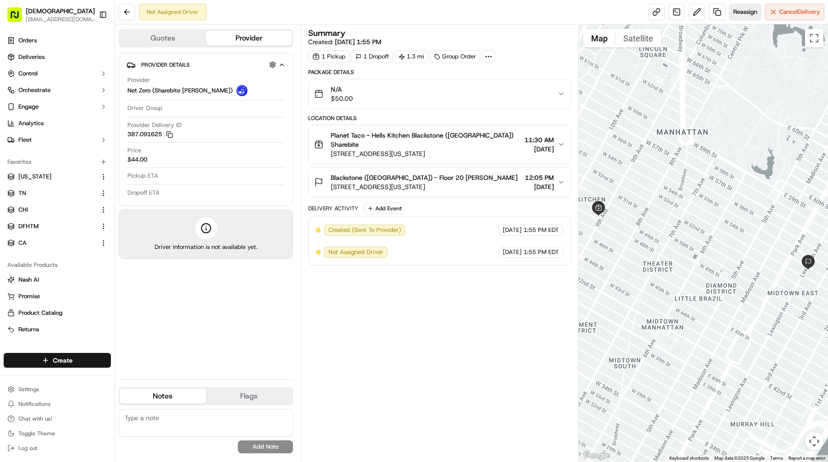
click at [744, 14] on span "Reassign" at bounding box center [745, 12] width 24 height 8
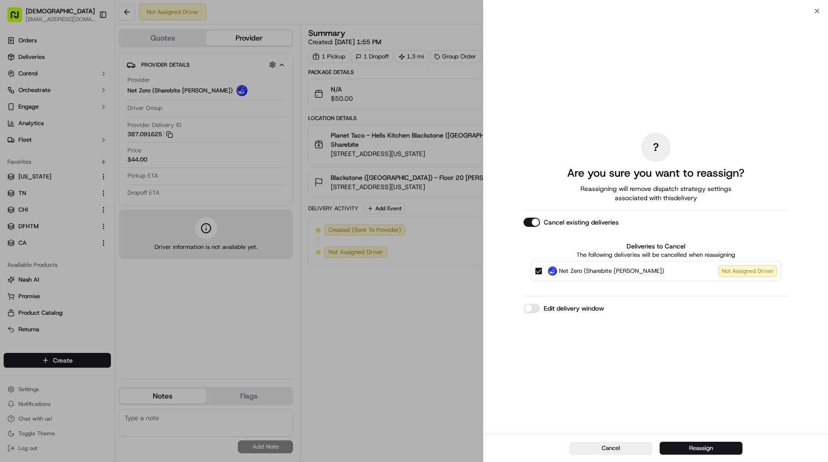
click at [686, 448] on button "Reassign" at bounding box center [700, 447] width 83 height 13
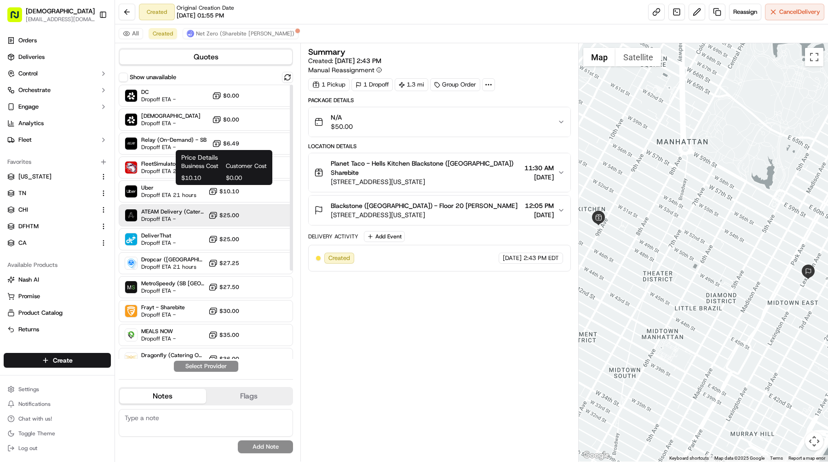
scroll to position [131, 0]
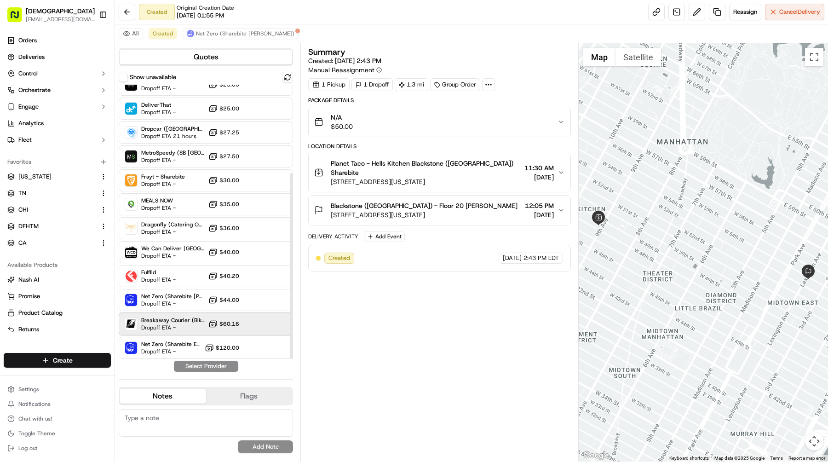
click at [177, 321] on span "Breakaway Courier (Bikes - hourly)" at bounding box center [172, 319] width 63 height 7
click at [208, 363] on button "Assign Provider" at bounding box center [205, 365] width 65 height 11
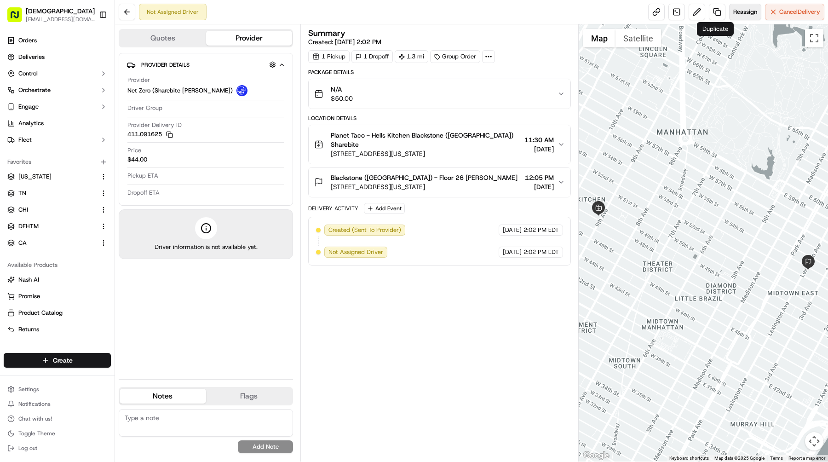
click at [735, 16] on span "Reassign" at bounding box center [745, 12] width 24 height 8
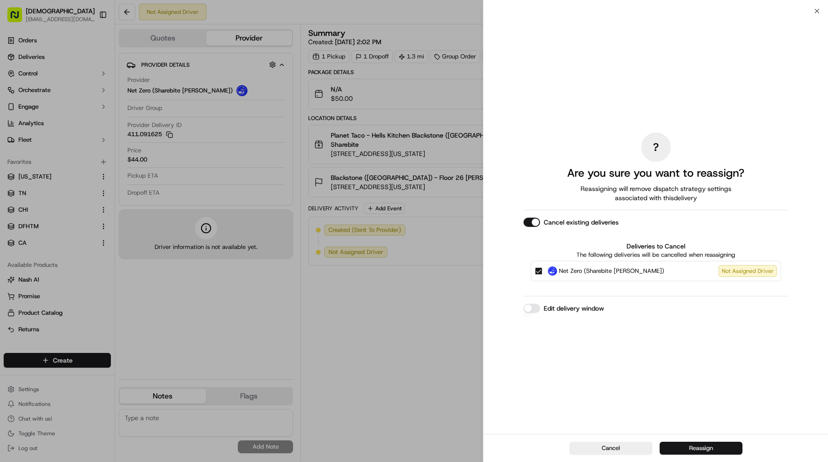
click at [689, 443] on button "Reassign" at bounding box center [700, 447] width 83 height 13
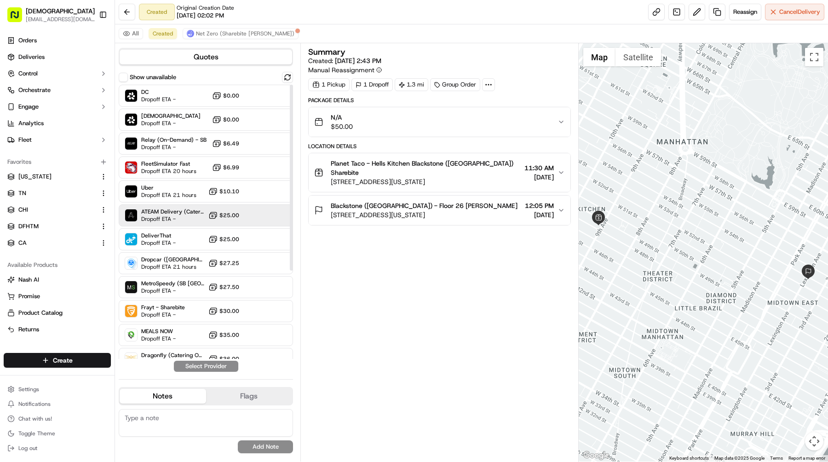
scroll to position [131, 0]
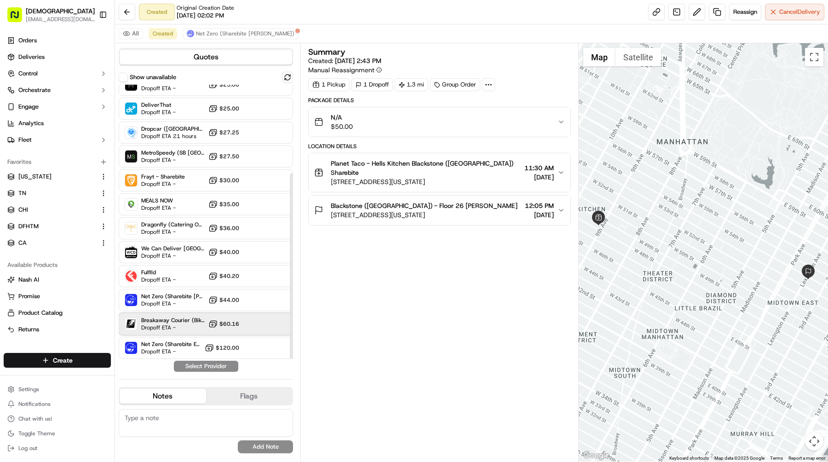
click at [190, 318] on span "Breakaway Courier (Bikes - hourly)" at bounding box center [172, 319] width 63 height 7
click at [206, 369] on button "Assign Provider" at bounding box center [205, 365] width 65 height 11
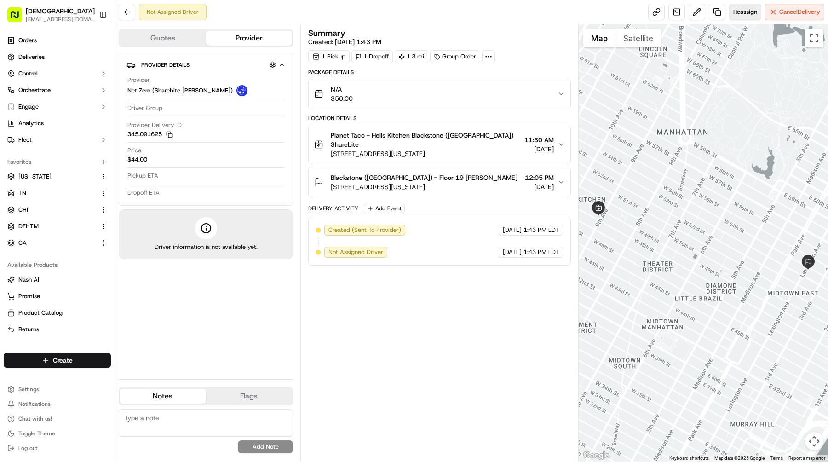
click at [739, 15] on span "Reassign" at bounding box center [745, 12] width 24 height 8
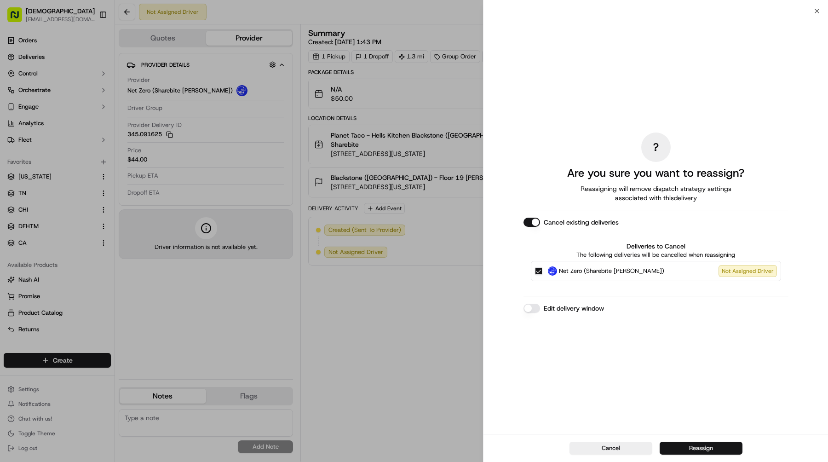
click at [684, 444] on button "Reassign" at bounding box center [700, 447] width 83 height 13
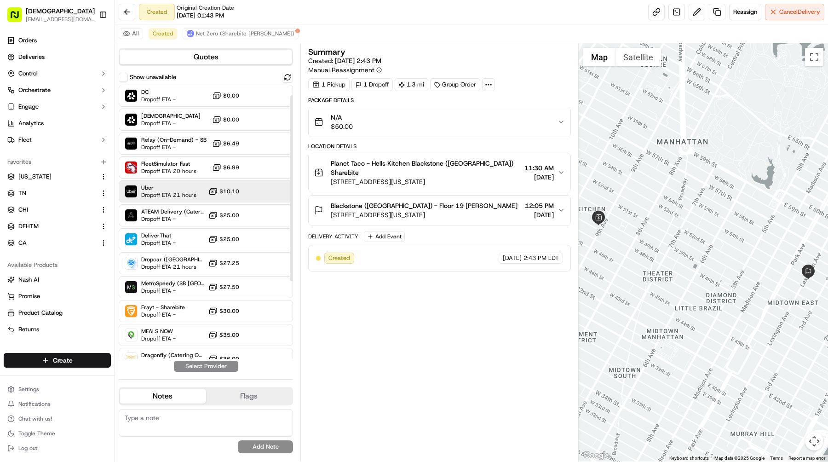
scroll to position [131, 0]
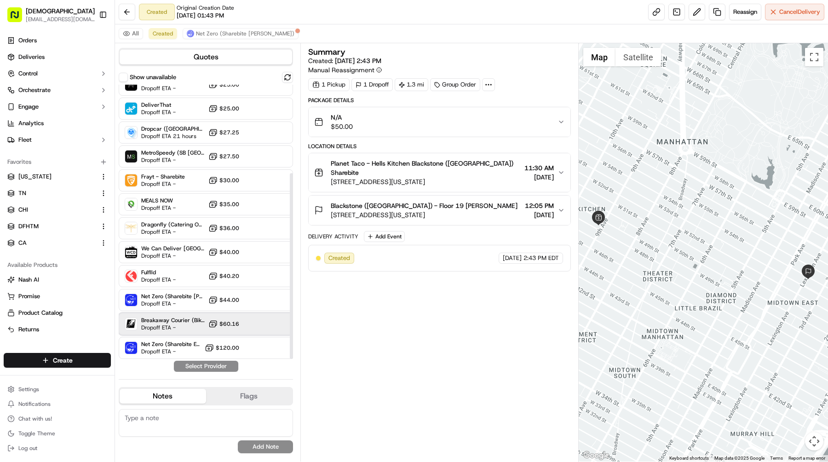
click at [181, 331] on div "Breakaway Courier (Bikes - hourly) Dropoff ETA - $60.16" at bounding box center [206, 324] width 174 height 22
click at [204, 368] on button "Assign Provider" at bounding box center [205, 365] width 65 height 11
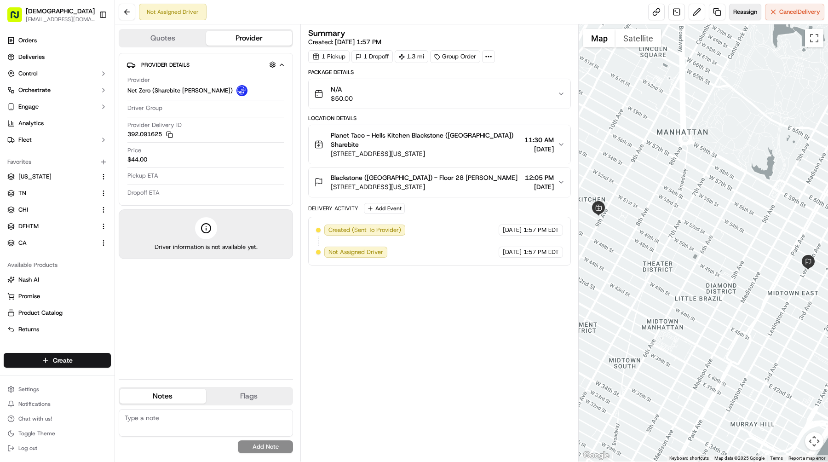
click at [746, 15] on span "Reassign" at bounding box center [745, 12] width 24 height 8
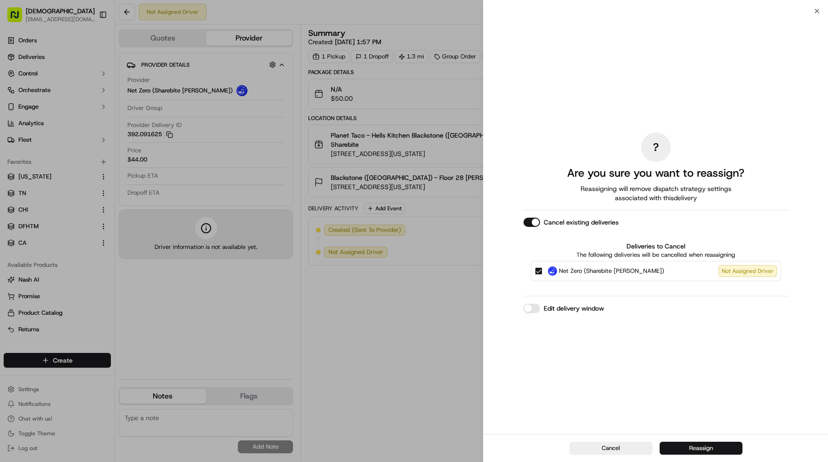
click at [709, 443] on button "Reassign" at bounding box center [700, 447] width 83 height 13
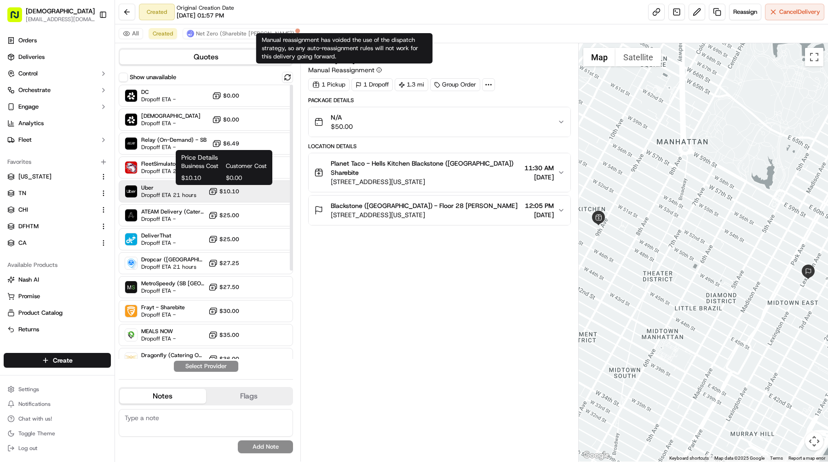
scroll to position [131, 0]
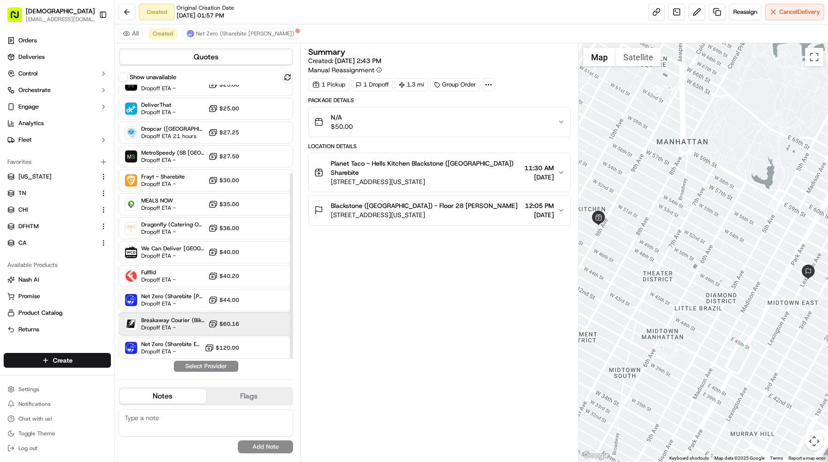
click at [185, 321] on span "Breakaway Courier (Bikes - hourly)" at bounding box center [172, 319] width 63 height 7
click at [205, 366] on button "Assign Provider" at bounding box center [205, 365] width 65 height 11
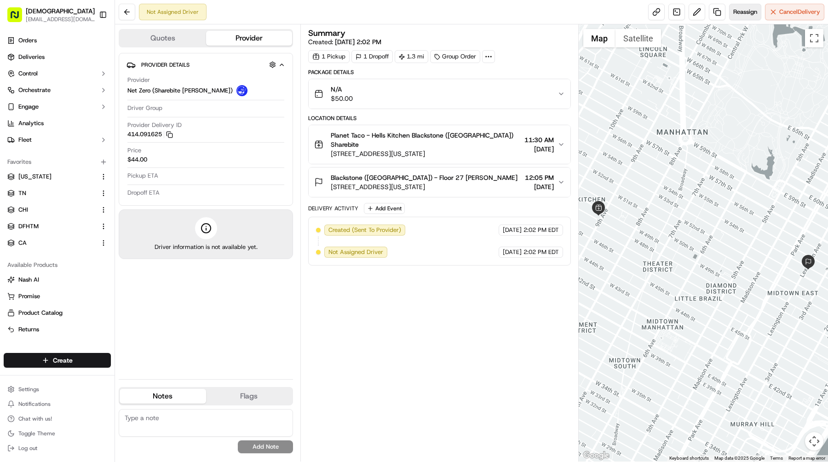
click at [740, 11] on span "Reassign" at bounding box center [745, 12] width 24 height 8
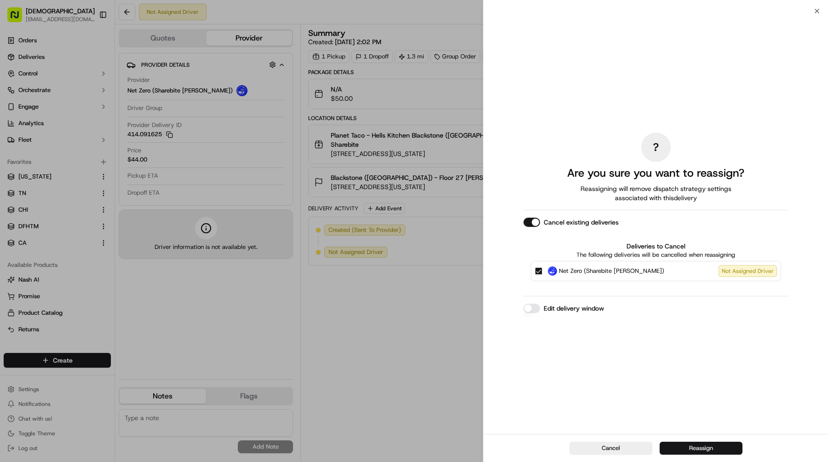
click at [670, 442] on button "Reassign" at bounding box center [700, 447] width 83 height 13
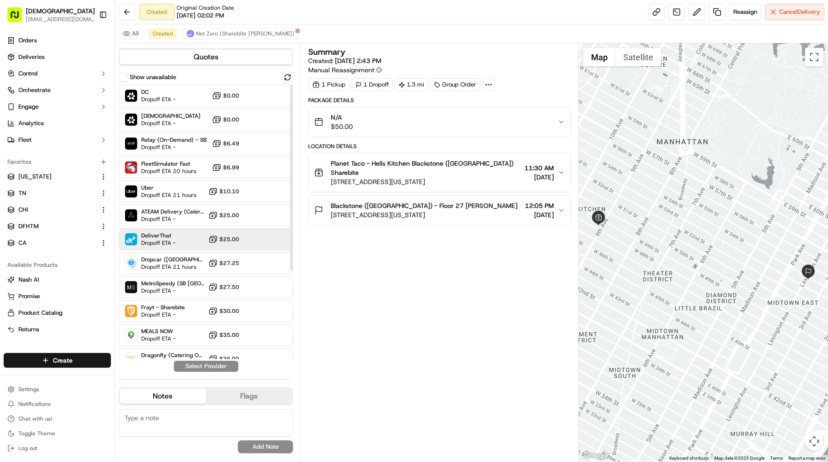
scroll to position [131, 0]
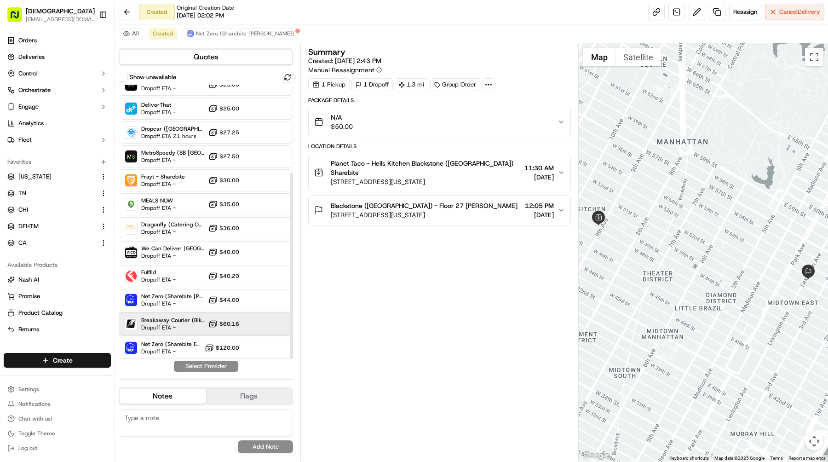
click at [174, 322] on span "Breakaway Courier (Bikes - hourly)" at bounding box center [172, 319] width 63 height 7
click at [209, 365] on button "Assign Provider" at bounding box center [205, 365] width 65 height 11
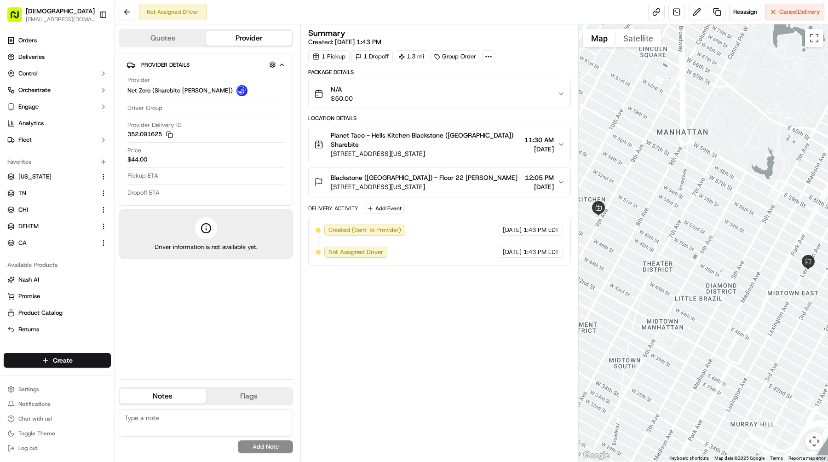
click at [770, 26] on div at bounding box center [703, 242] width 250 height 437
click at [735, 14] on span "Reassign" at bounding box center [745, 12] width 24 height 8
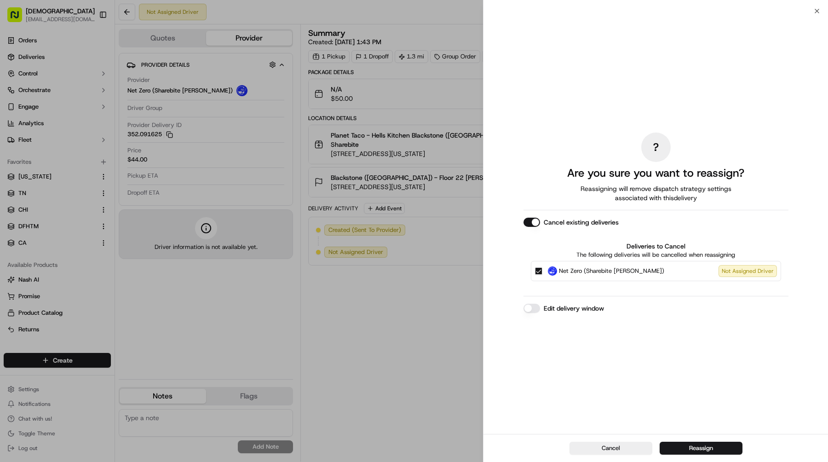
click at [686, 455] on div "Cancel Reassign" at bounding box center [655, 448] width 344 height 28
click at [687, 442] on button "Reassign" at bounding box center [700, 447] width 83 height 13
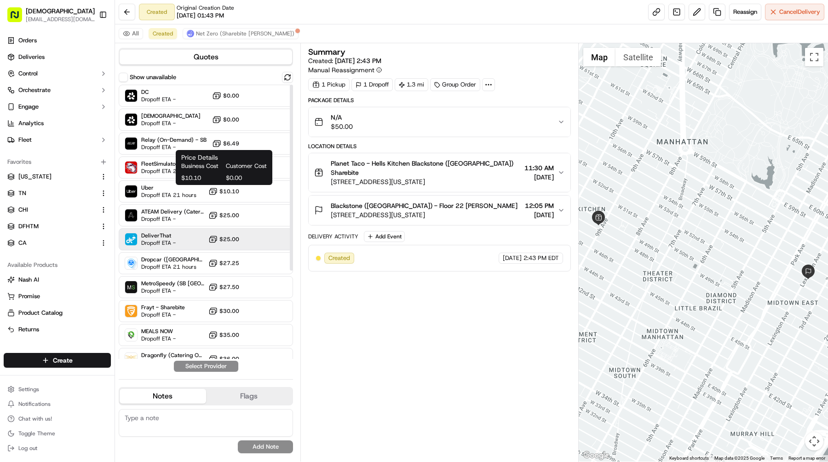
scroll to position [131, 0]
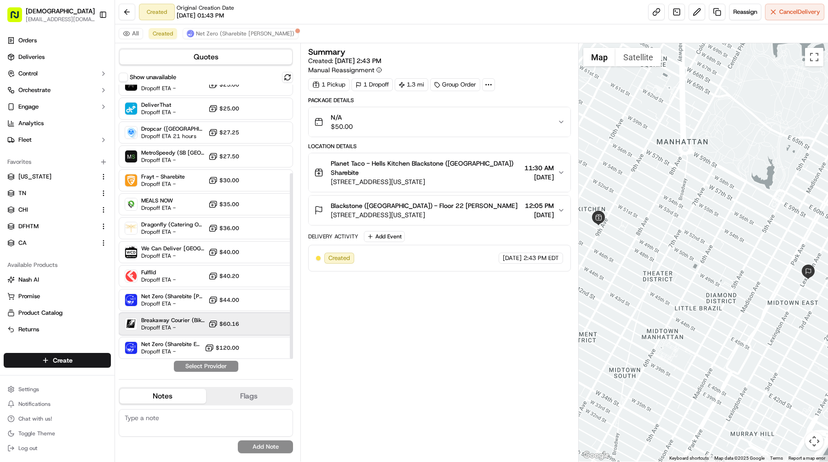
click at [171, 326] on span "Dropoff ETA -" at bounding box center [172, 327] width 63 height 7
click at [196, 364] on button "Assign Provider" at bounding box center [205, 365] width 65 height 11
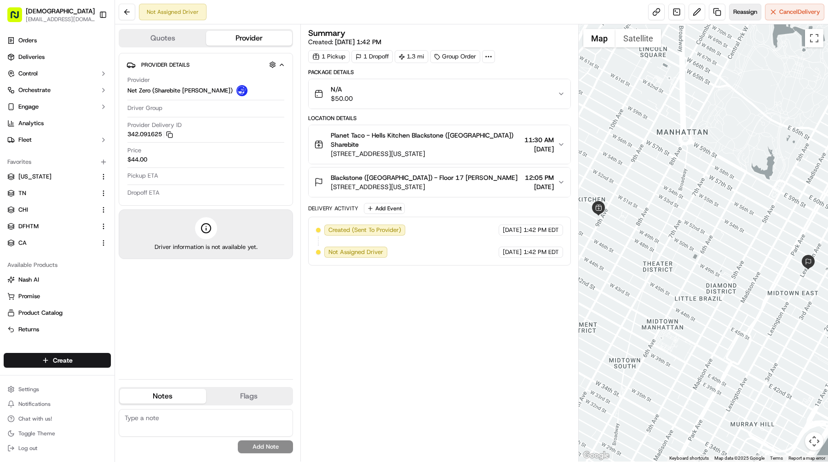
click at [746, 11] on span "Reassign" at bounding box center [745, 12] width 24 height 8
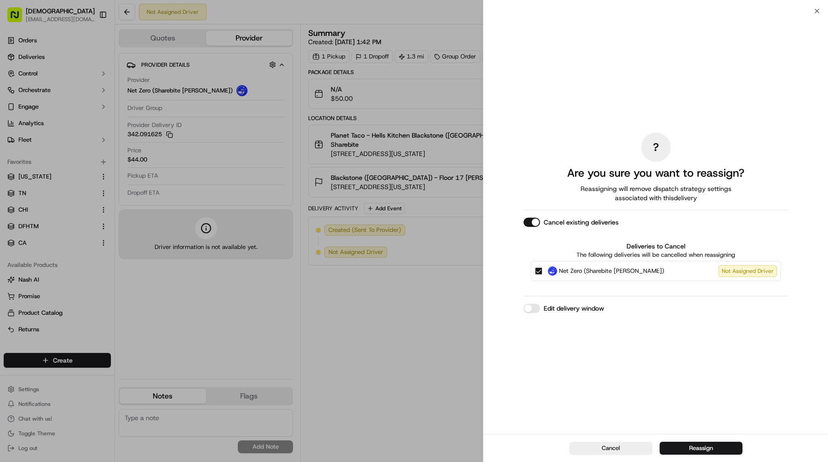
click at [671, 445] on button "Reassign" at bounding box center [700, 447] width 83 height 13
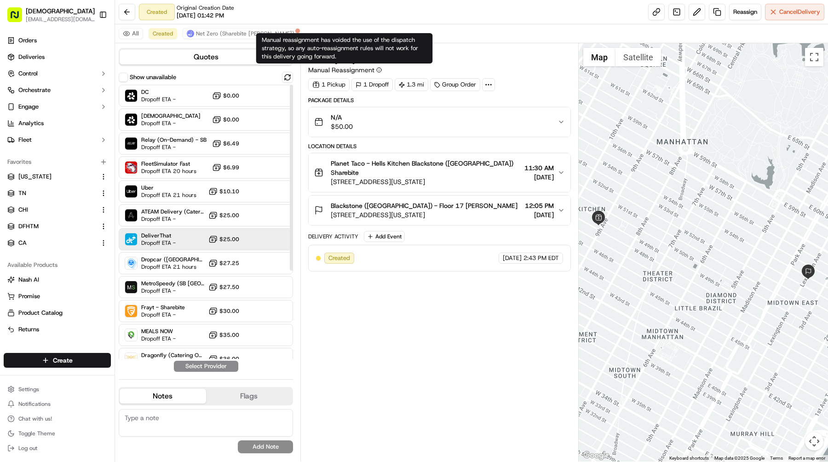
scroll to position [131, 0]
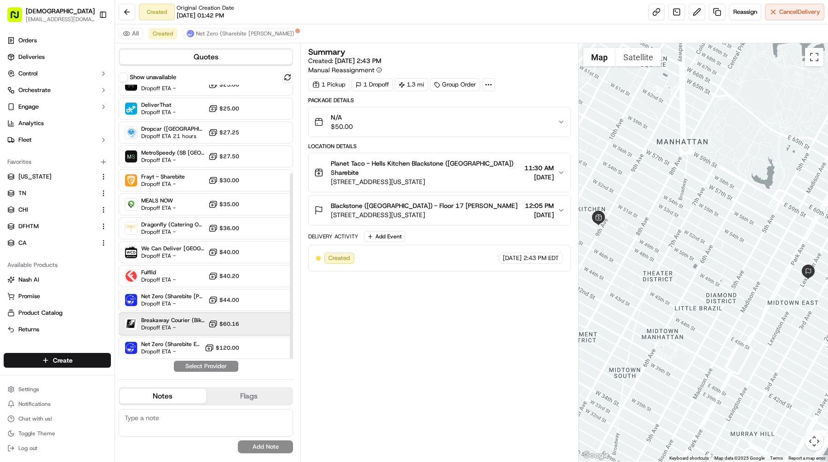
click at [170, 317] on span "Breakaway Courier (Bikes - hourly)" at bounding box center [172, 319] width 63 height 7
click at [201, 365] on button "Assign Provider" at bounding box center [205, 365] width 65 height 11
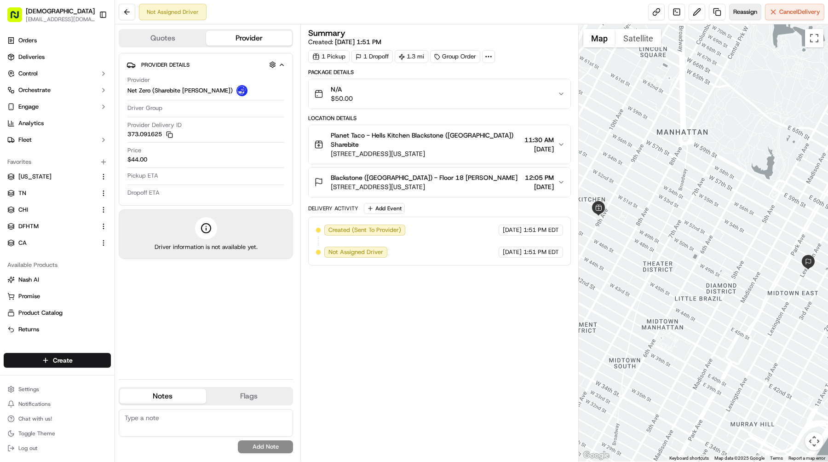
click at [734, 14] on span "Reassign" at bounding box center [745, 12] width 24 height 8
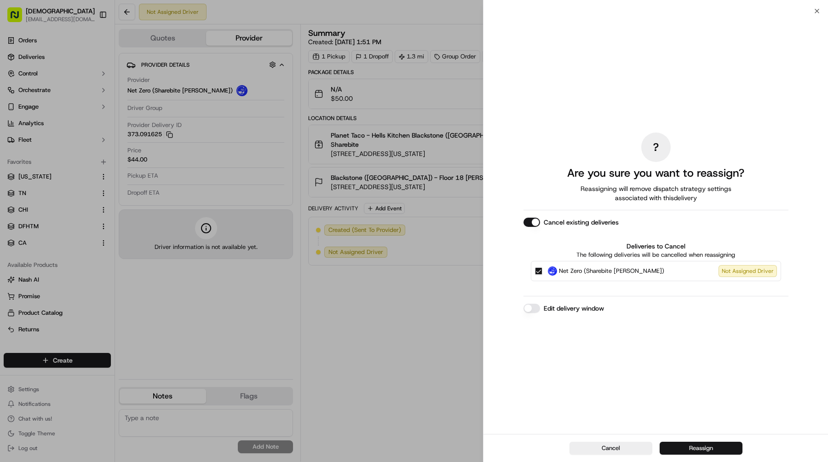
click at [679, 445] on button "Reassign" at bounding box center [700, 447] width 83 height 13
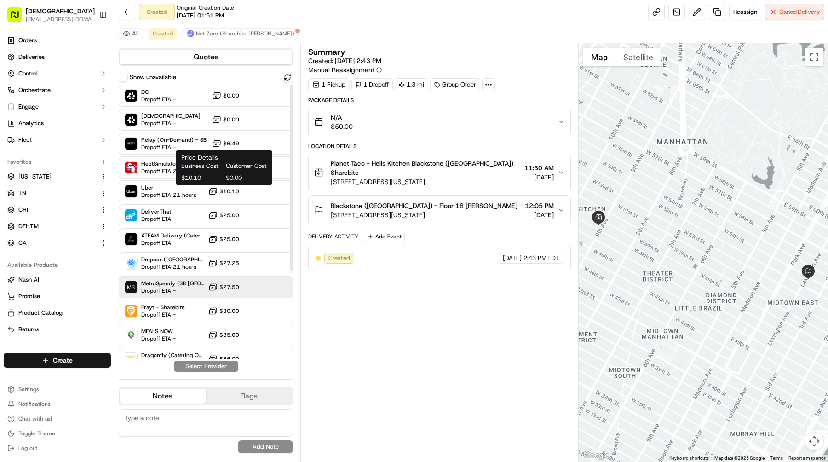
scroll to position [131, 0]
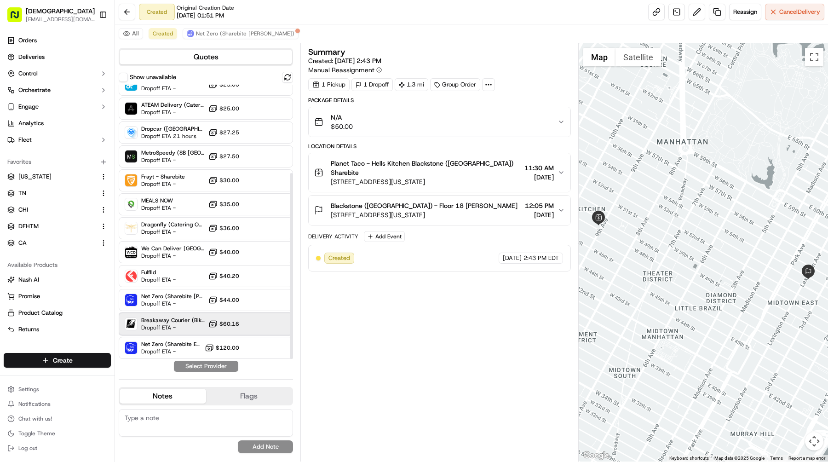
click at [170, 324] on span "Dropoff ETA -" at bounding box center [172, 327] width 63 height 7
click at [215, 366] on button "Assign Provider" at bounding box center [205, 365] width 65 height 11
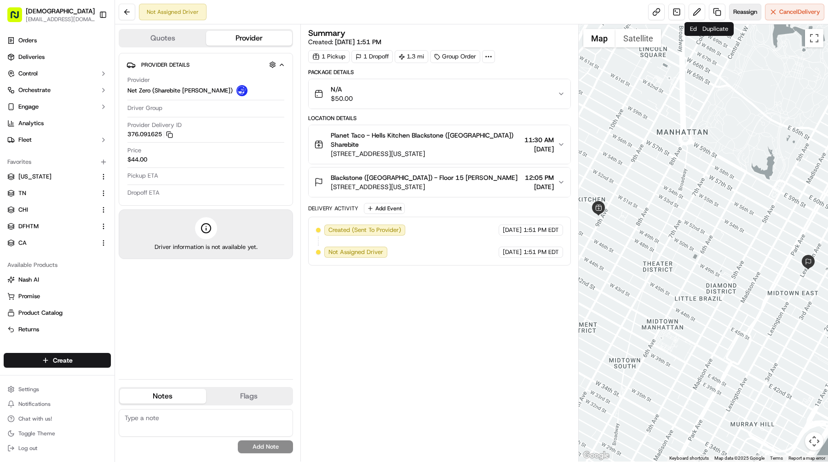
click at [740, 6] on button "Reassign" at bounding box center [745, 12] width 32 height 17
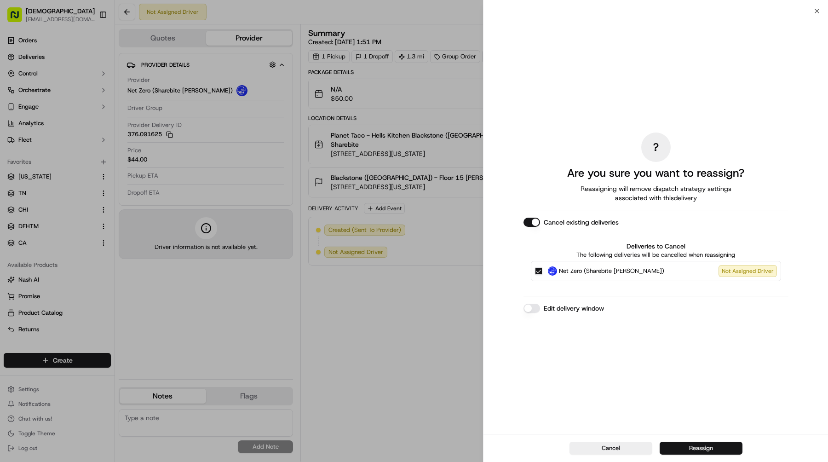
click at [693, 446] on button "Reassign" at bounding box center [700, 447] width 83 height 13
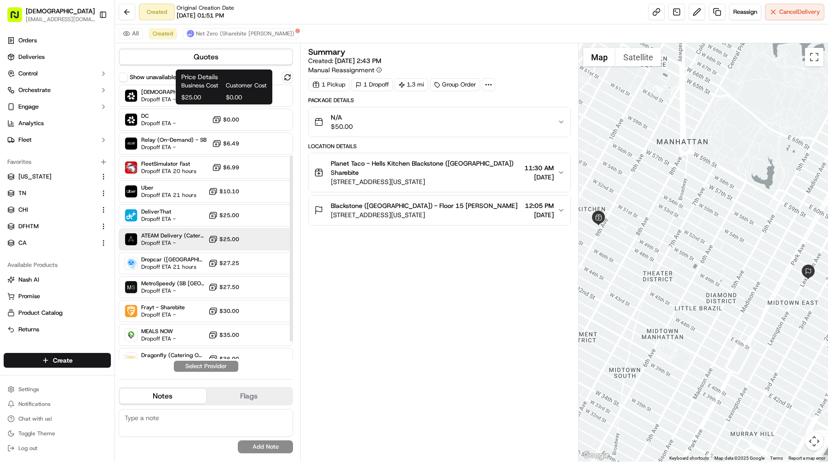
scroll to position [131, 0]
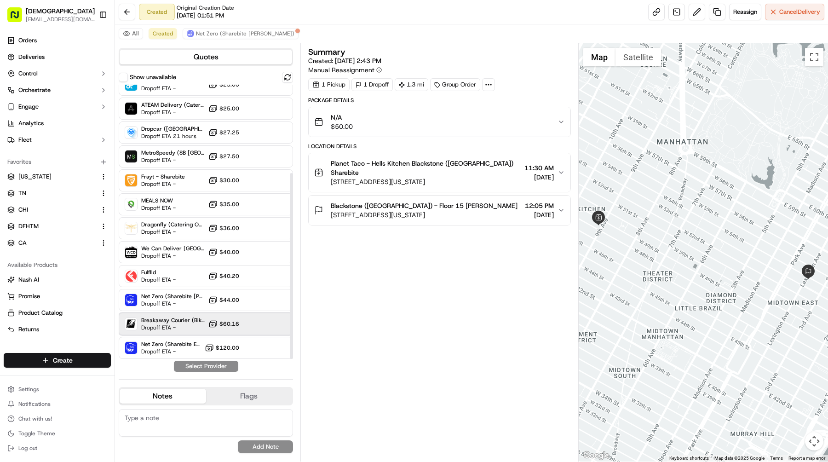
click at [181, 320] on span "Breakaway Courier (Bikes - hourly)" at bounding box center [172, 319] width 63 height 7
click at [202, 368] on button "Assign Provider" at bounding box center [205, 365] width 65 height 11
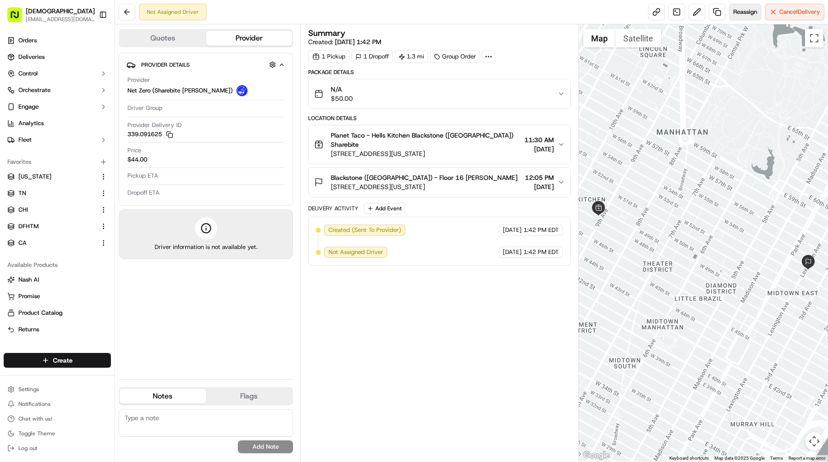
click at [737, 9] on span "Reassign" at bounding box center [745, 12] width 24 height 8
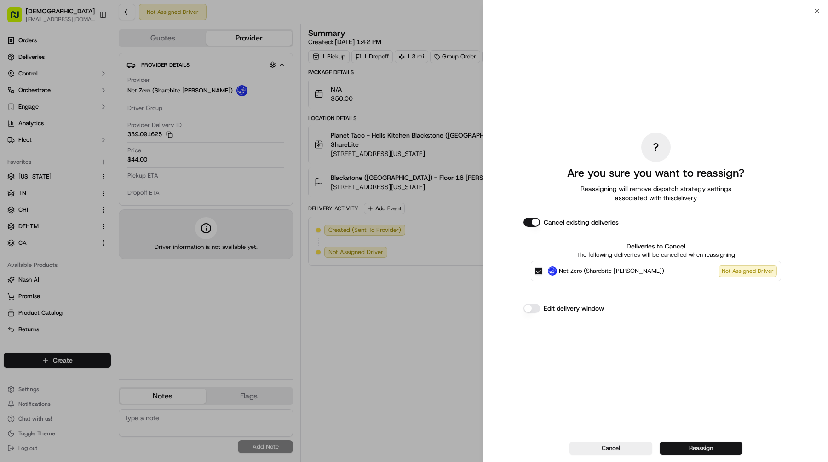
click at [708, 445] on button "Reassign" at bounding box center [700, 447] width 83 height 13
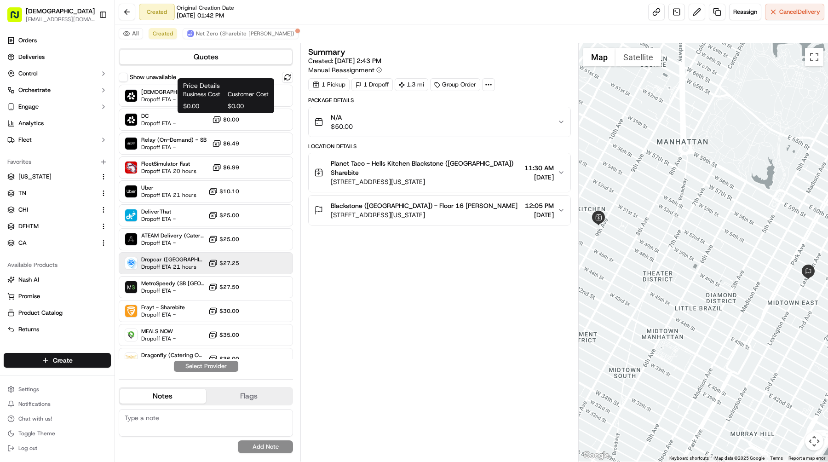
scroll to position [131, 0]
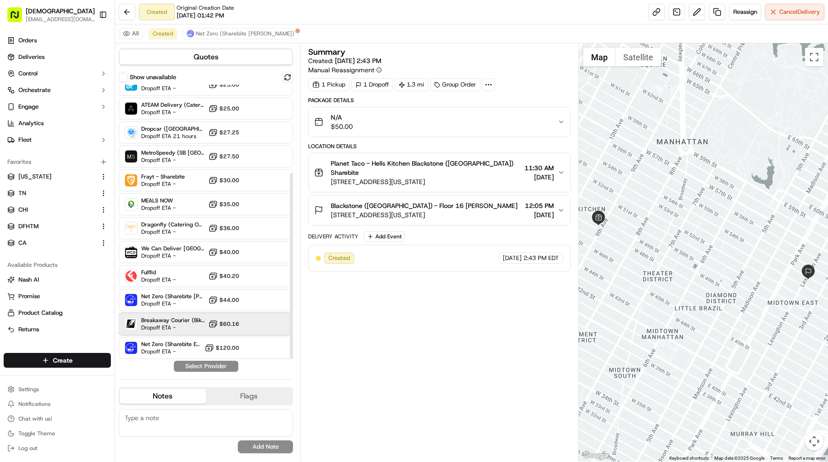
click at [157, 321] on span "Breakaway Courier (Bikes - hourly)" at bounding box center [172, 319] width 63 height 7
click at [194, 364] on button "Assign Provider" at bounding box center [205, 365] width 65 height 11
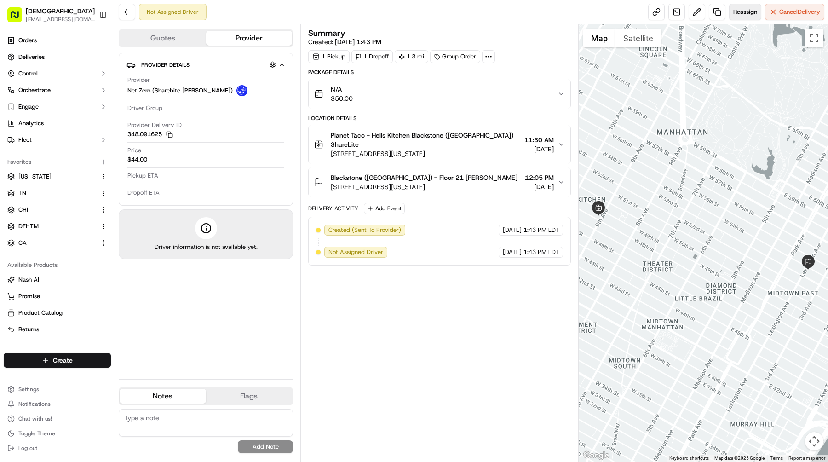
click at [740, 15] on span "Reassign" at bounding box center [745, 12] width 24 height 8
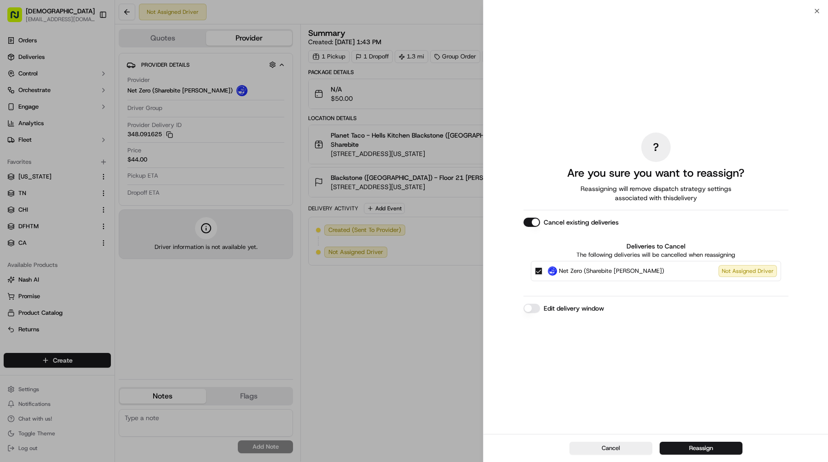
click at [689, 442] on button "Reassign" at bounding box center [700, 447] width 83 height 13
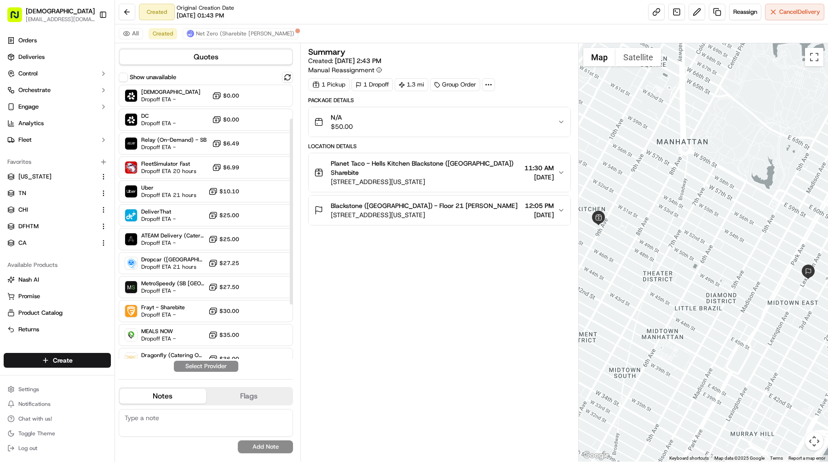
scroll to position [131, 0]
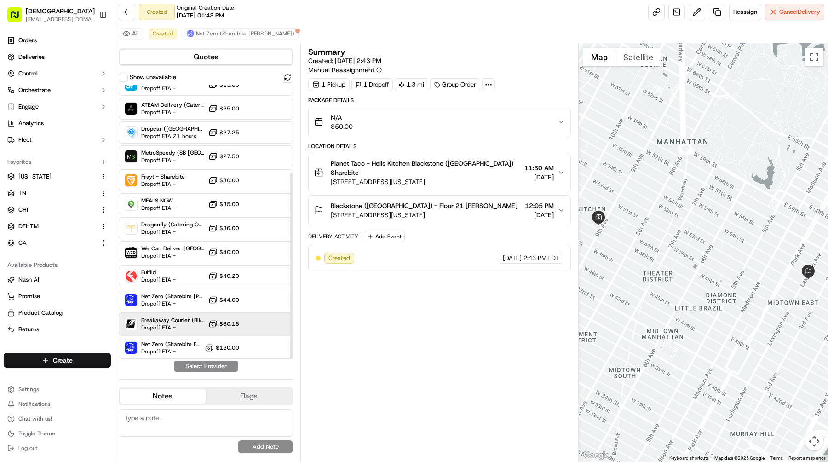
click at [166, 329] on span "Dropoff ETA -" at bounding box center [172, 327] width 63 height 7
click at [197, 364] on button "Assign Provider" at bounding box center [205, 365] width 65 height 11
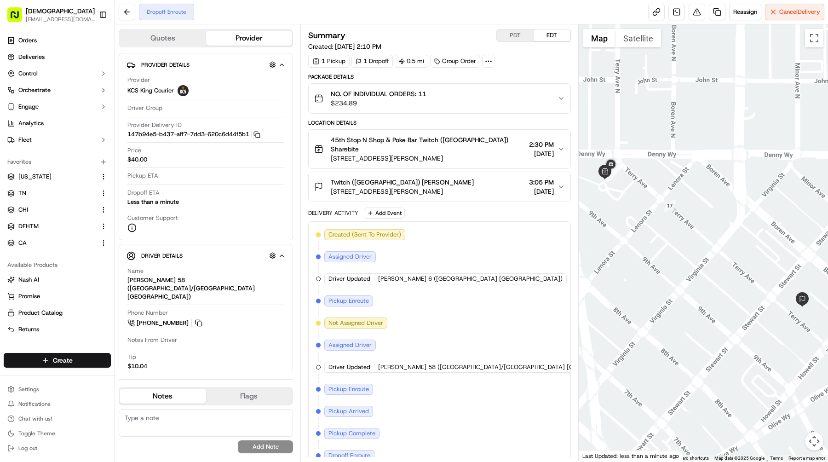
drag, startPoint x: 463, startPoint y: 151, endPoint x: 325, endPoint y: 153, distance: 137.9
click at [325, 153] on div "45th Stop N Shop & Poke Bar Twitch ([GEOGRAPHIC_DATA]) Sharebite [STREET_ADDRES…" at bounding box center [419, 149] width 211 height 28
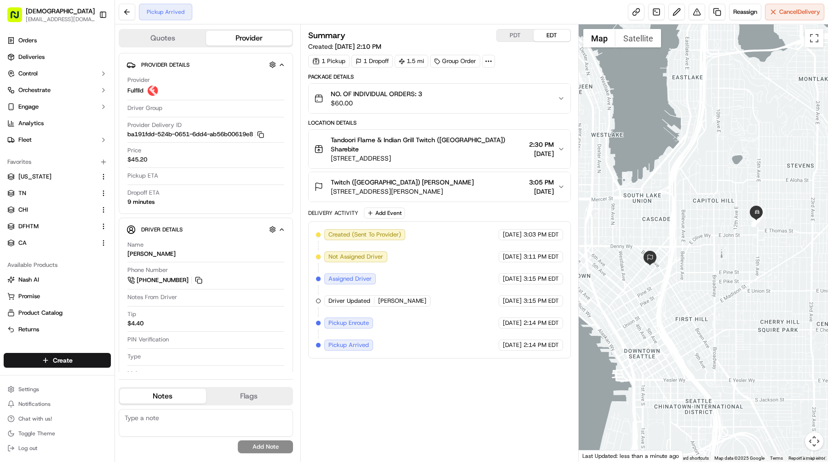
drag, startPoint x: 457, startPoint y: 151, endPoint x: 329, endPoint y: 149, distance: 127.4
click at [329, 149] on div "Tandoori Flame & Indian Grill Twitch ([GEOGRAPHIC_DATA]) Sharebite [STREET_ADDR…" at bounding box center [419, 149] width 211 height 28
copy span "[STREET_ADDRESS]"
drag, startPoint x: 461, startPoint y: 183, endPoint x: 330, endPoint y: 183, distance: 131.0
click at [330, 183] on div "Twitch (USA) Denis Luebke 1007 Stewart St, Seattle, WA 98101, USA 3:05 PM 09/16…" at bounding box center [435, 186] width 243 height 18
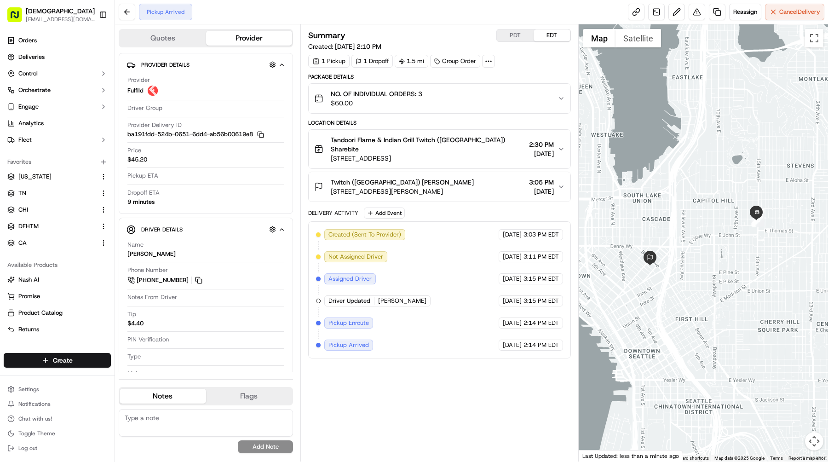
copy span "1007 Stewart St, Seattle, WA 98101, USA"
drag, startPoint x: 328, startPoint y: 138, endPoint x: 358, endPoint y: 138, distance: 29.9
click at [358, 138] on div "Tandoori Flame & Indian Grill Twitch (USA) Sharebite 345 15th Ave E, Seattle, W…" at bounding box center [419, 149] width 211 height 28
copy span "Tandoori"
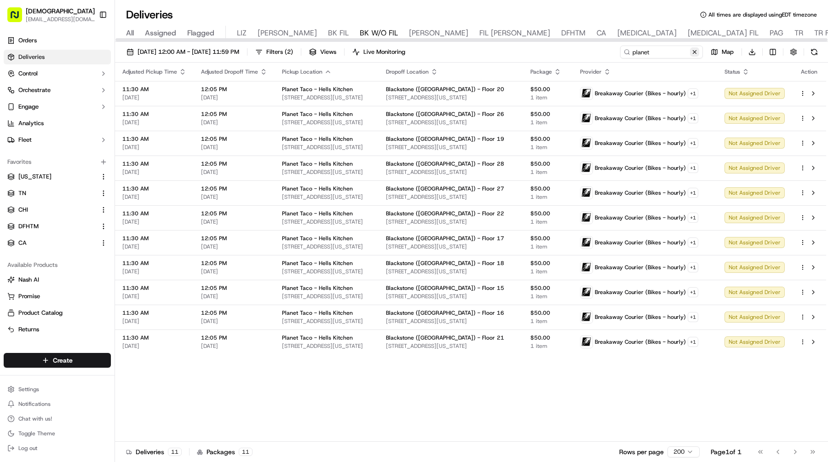
click at [697, 48] on button at bounding box center [694, 51] width 9 height 9
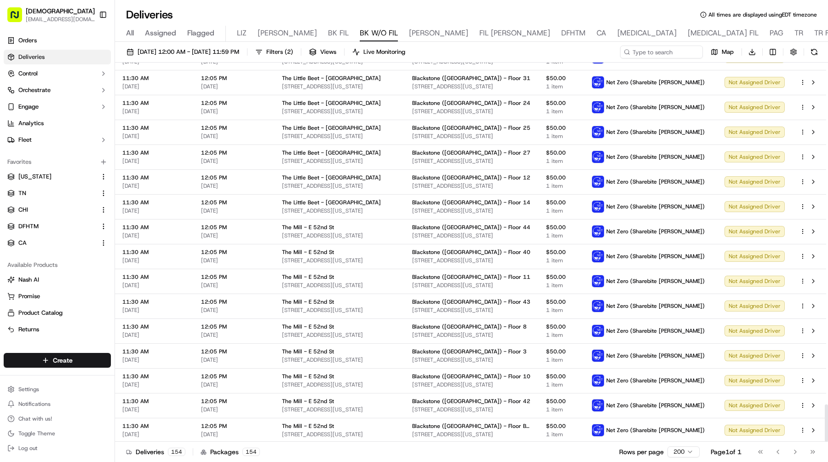
scroll to position [3463, 0]
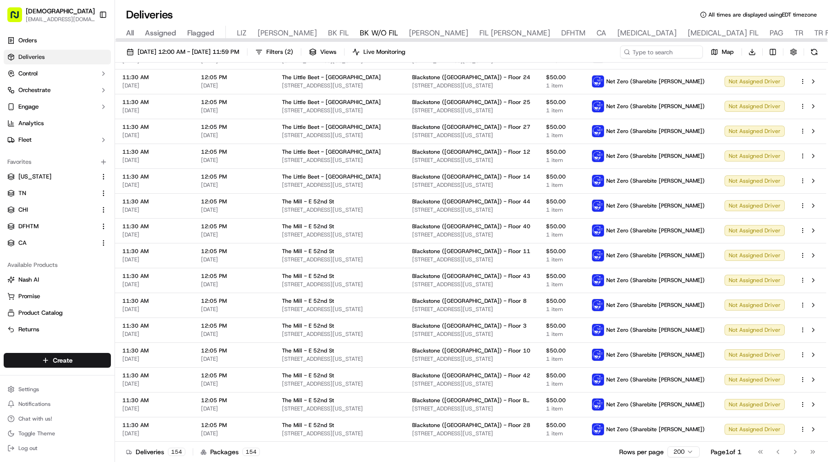
click at [378, 37] on div at bounding box center [471, 39] width 713 height 5
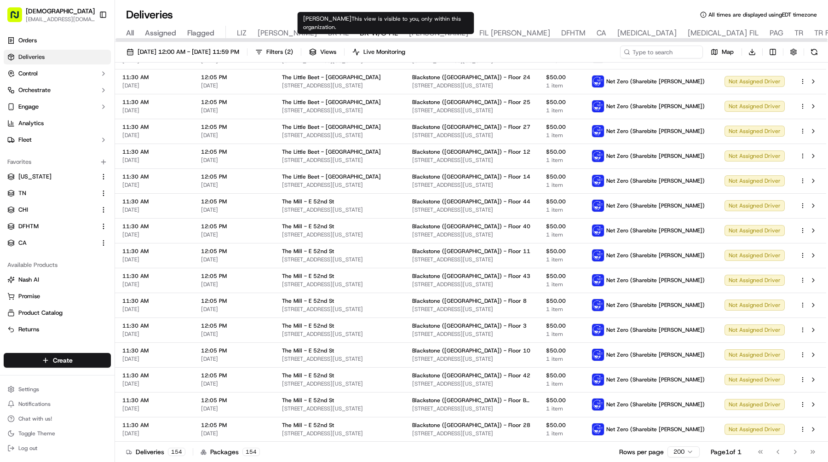
click at [409, 33] on span "NASH" at bounding box center [438, 33] width 59 height 11
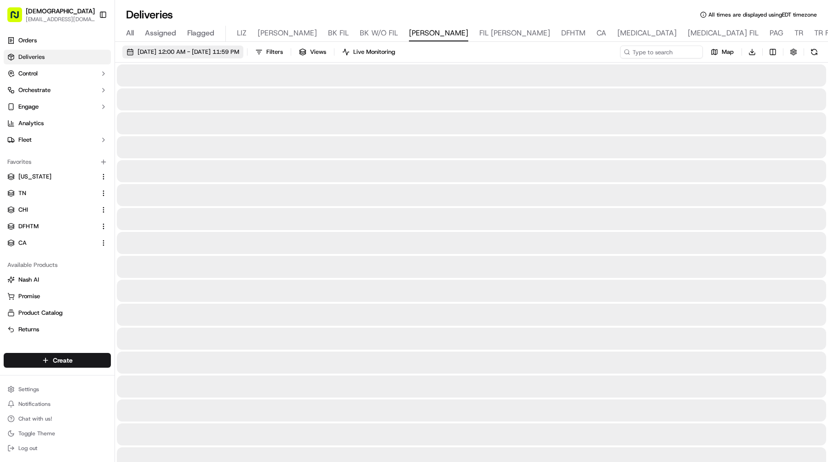
click at [195, 52] on span "09/16/2025 12:00 AM - 09/16/2025 11:59 PM" at bounding box center [188, 52] width 102 height 8
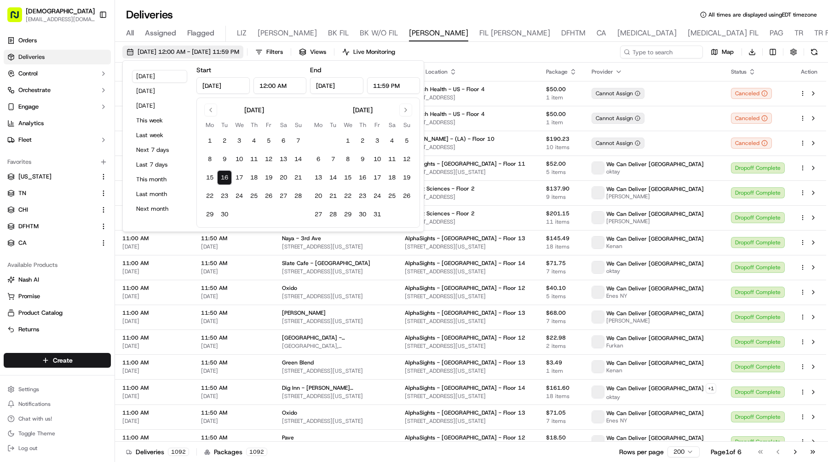
type input "Sep 16, 2025"
type input "12:00 AM"
type input "Sep 16, 2025"
type input "11:59 PM"
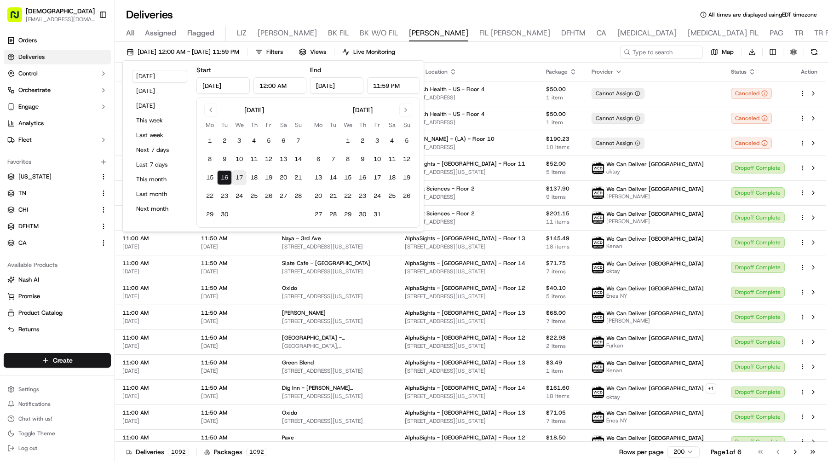
click at [242, 175] on button "17" at bounding box center [239, 177] width 15 height 15
type input "Sep 17, 2025"
click at [242, 175] on button "17" at bounding box center [239, 177] width 15 height 15
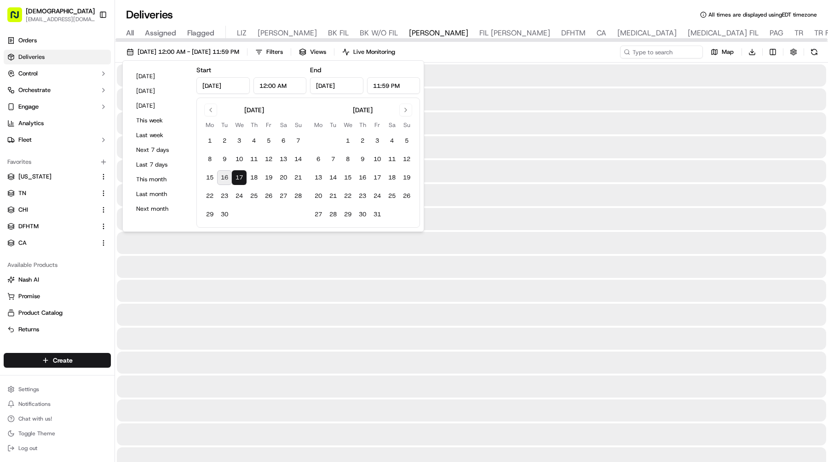
click at [590, 55] on div "09/17/2025 12:00 AM - 09/17/2025 11:59 PM Filters Views Live Monitoring Map Dow…" at bounding box center [471, 54] width 713 height 17
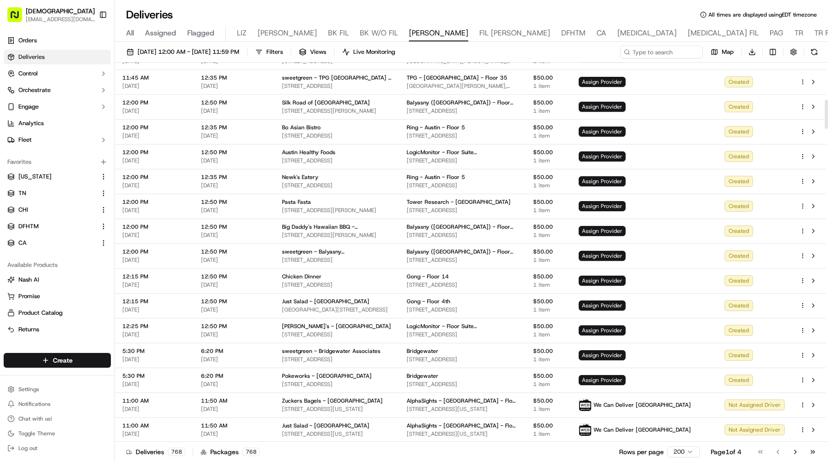
scroll to position [514, 0]
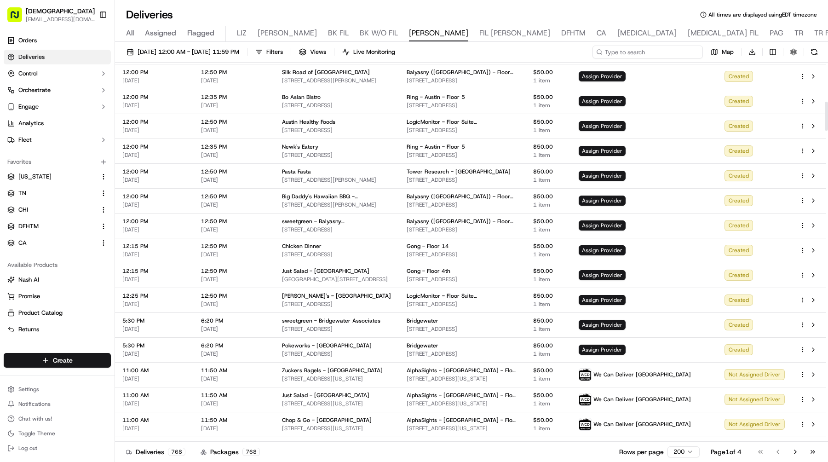
click at [663, 54] on input at bounding box center [647, 52] width 110 height 13
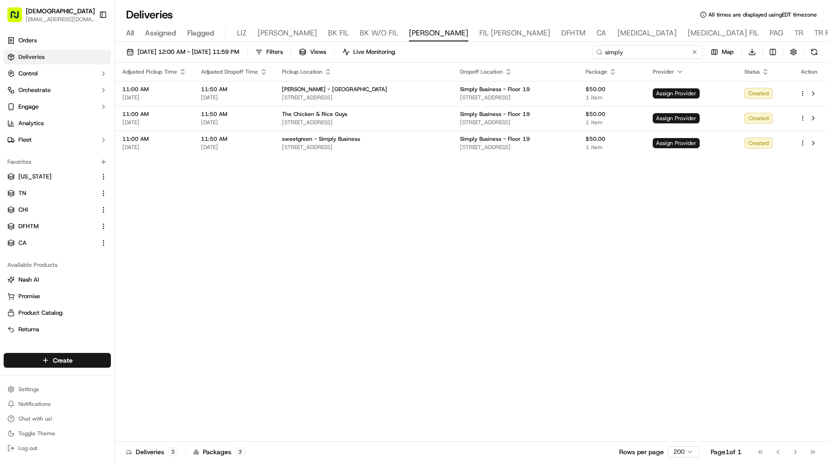
type input "simply"
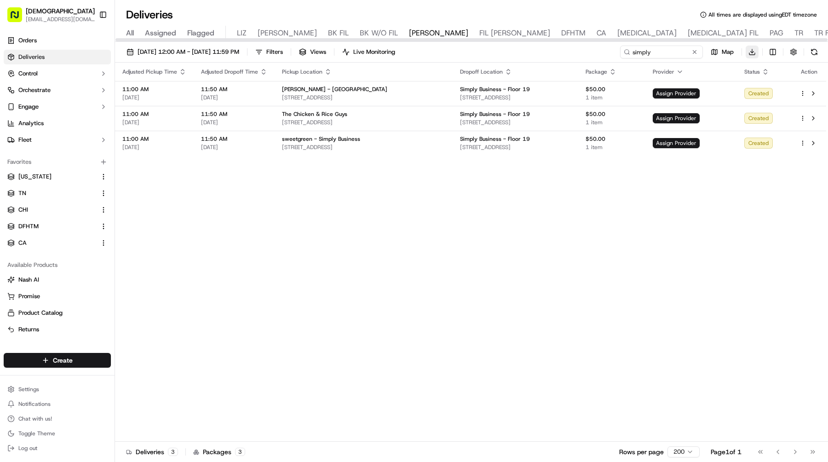
click at [753, 51] on html "Sharebite e.park@sharebite.com Toggle Sidebar Orders Deliveries Control Orchest…" at bounding box center [414, 231] width 828 height 462
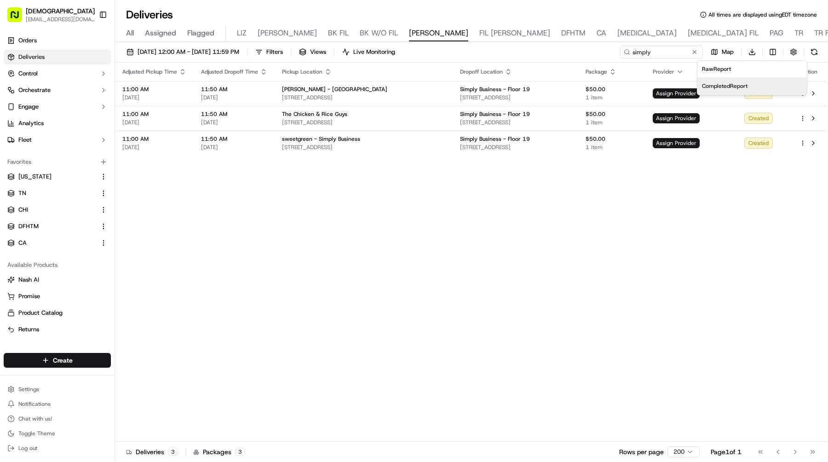
click at [739, 89] on span "Completed Report" at bounding box center [725, 85] width 46 height 7
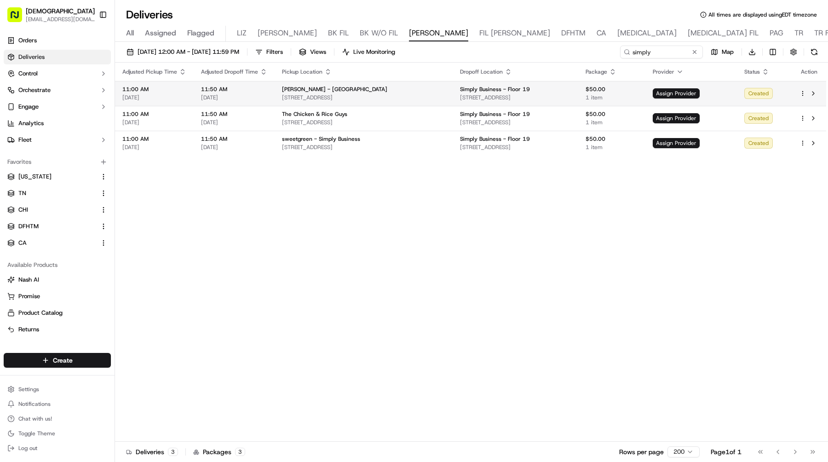
drag, startPoint x: 558, startPoint y: 103, endPoint x: 450, endPoint y: 99, distance: 107.7
click at [452, 99] on td "Simply Business - Floor 19 53 State St, Boston, MA 02109, USA" at bounding box center [515, 93] width 126 height 25
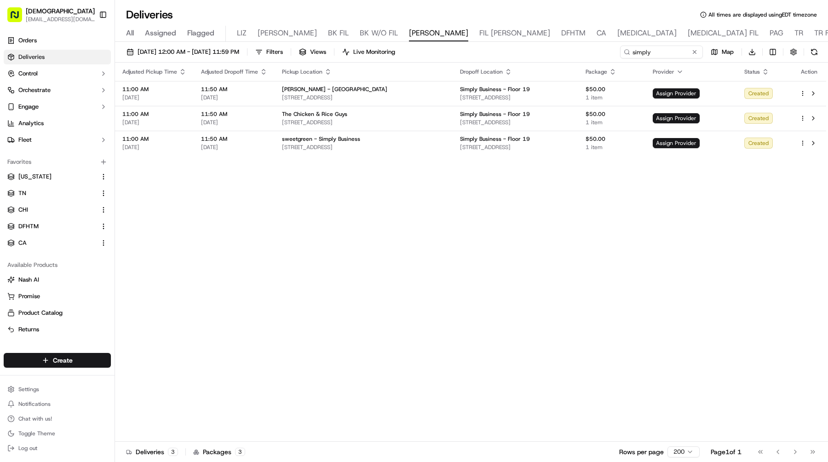
copy span "53 State St, Boston, MA 02109, USA"
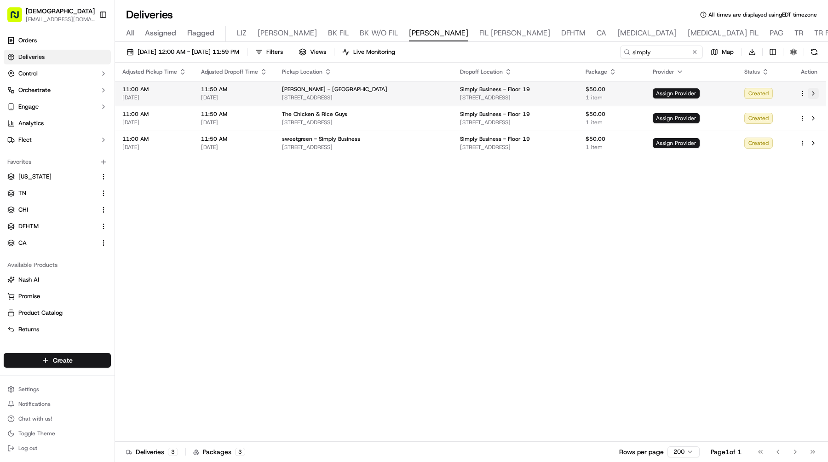
click at [813, 90] on button at bounding box center [812, 93] width 11 height 11
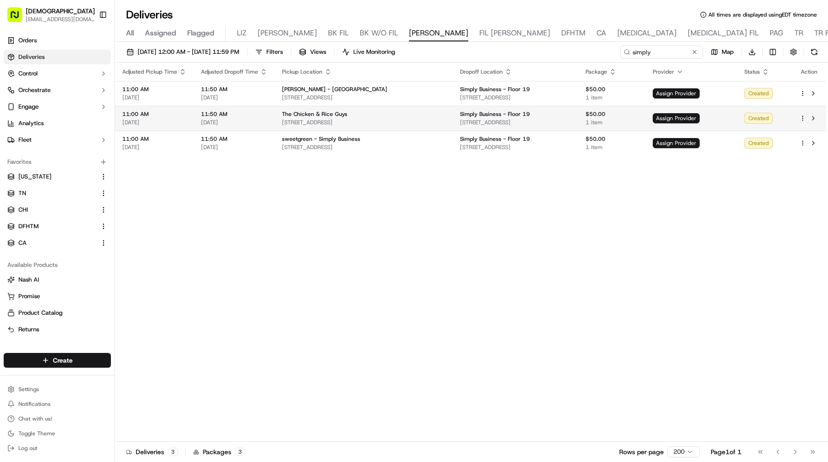
click at [674, 112] on td "Assign Provider" at bounding box center [690, 118] width 91 height 25
click at [669, 115] on span "Assign Provider" at bounding box center [675, 118] width 47 height 10
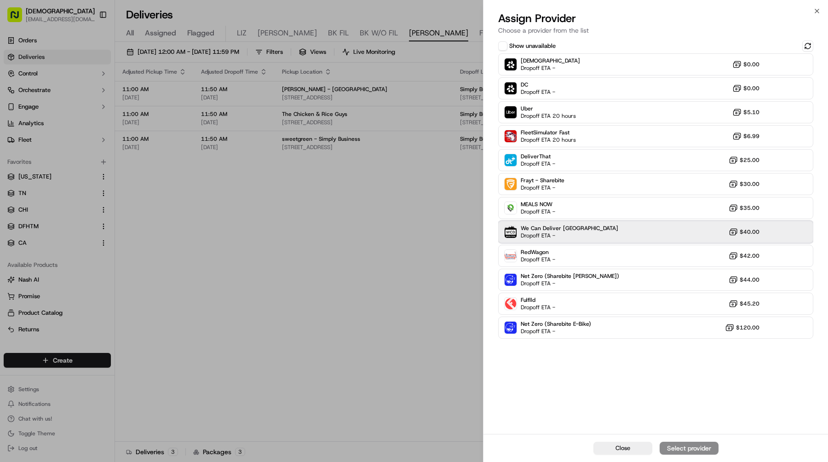
click at [615, 232] on div "We Can Deliver Boston Dropoff ETA - $40.00" at bounding box center [655, 232] width 315 height 22
click at [679, 446] on div "Assign Provider" at bounding box center [688, 447] width 45 height 9
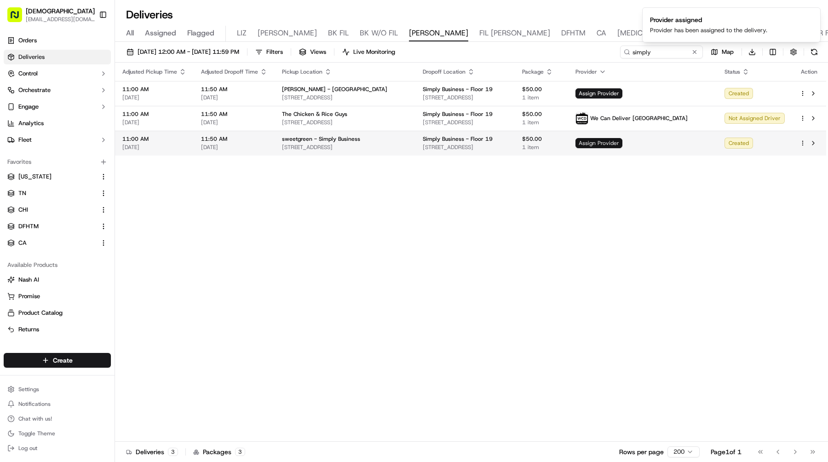
click at [622, 138] on span "Assign Provider" at bounding box center [598, 143] width 47 height 10
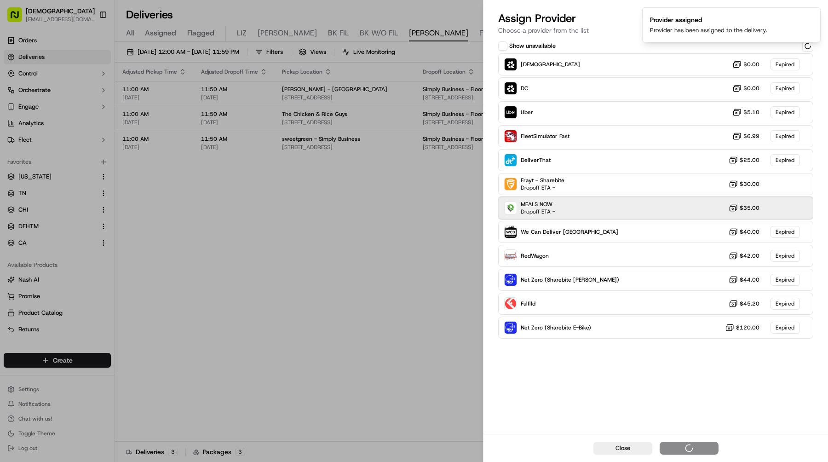
click at [589, 213] on div "MEALS NOW Dropoff ETA - $35.00" at bounding box center [655, 208] width 315 height 22
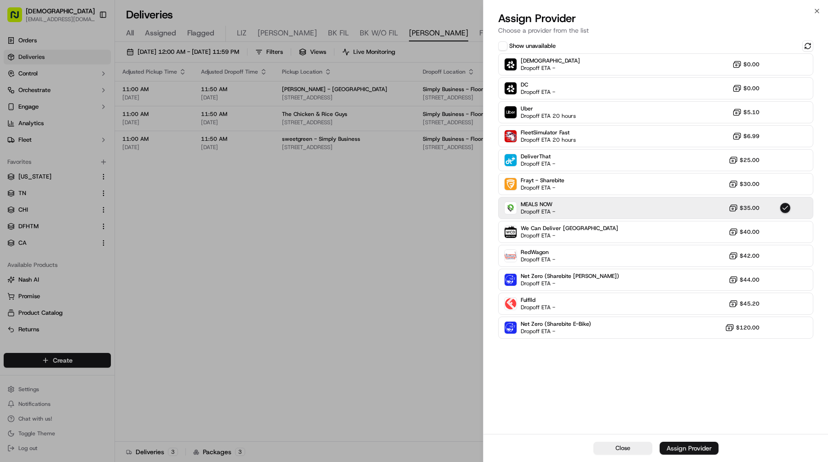
click at [681, 445] on div "Assign Provider" at bounding box center [688, 447] width 45 height 9
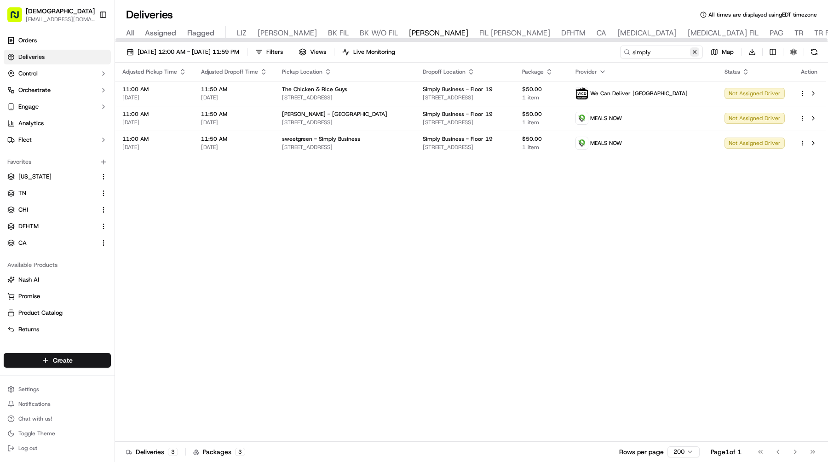
click at [697, 51] on button at bounding box center [694, 51] width 9 height 9
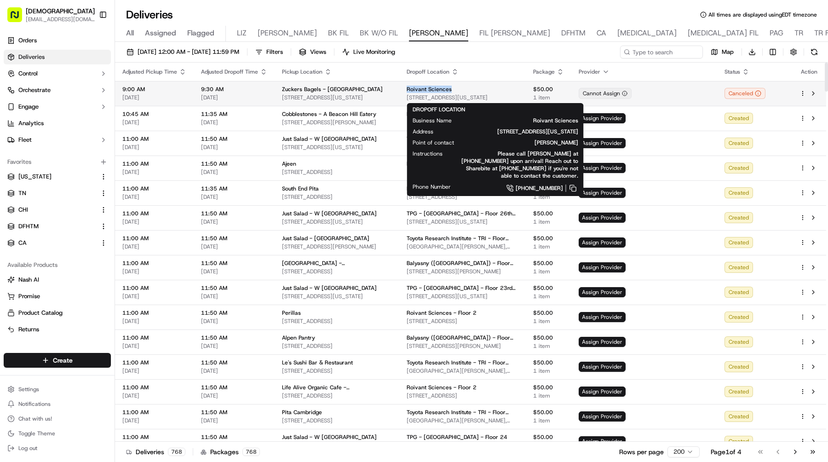
drag, startPoint x: 480, startPoint y: 88, endPoint x: 431, endPoint y: 88, distance: 48.7
click at [431, 88] on div "Roivant Sciences" at bounding box center [462, 89] width 112 height 7
copy span "Roivant Sciences"
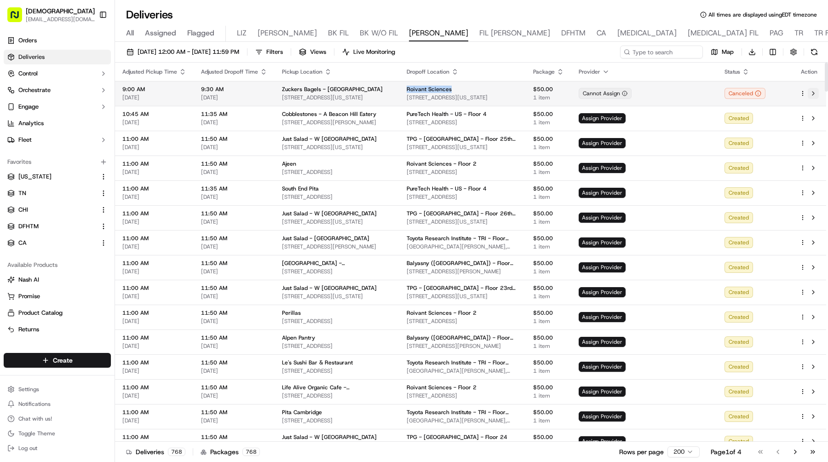
click at [814, 94] on button at bounding box center [812, 93] width 11 height 11
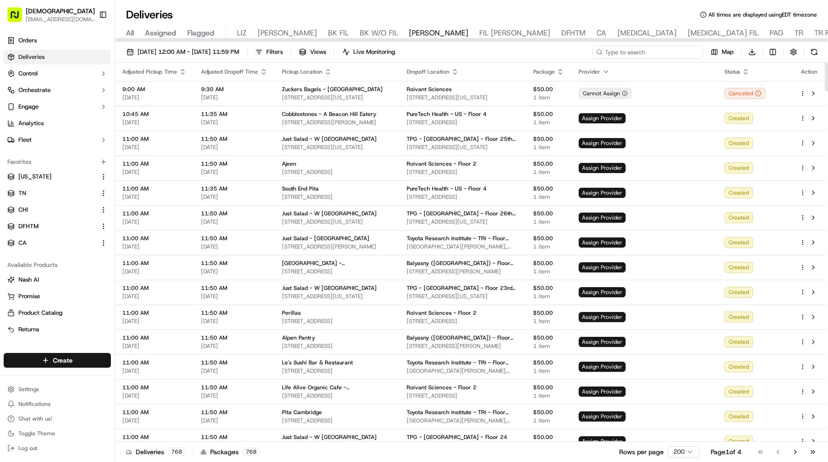
click at [656, 51] on input at bounding box center [647, 52] width 110 height 13
paste input "Roivant Sciences"
type input "Roivant Sciences"
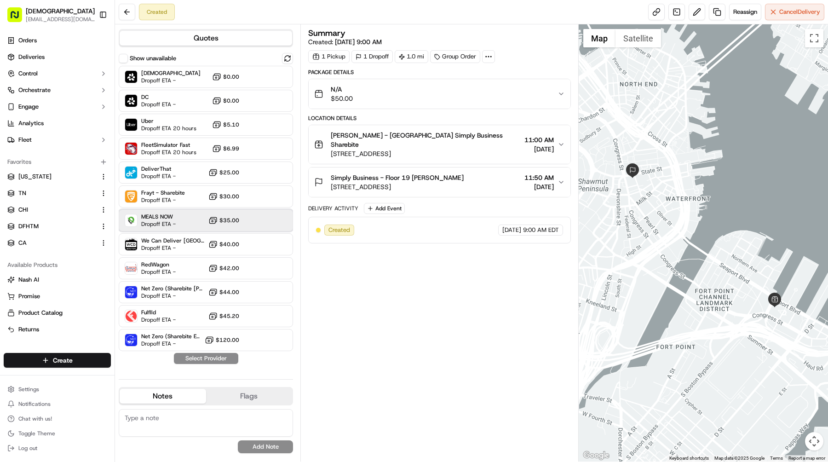
click at [168, 228] on div "MEALS NOW Dropoff ETA - $35.00" at bounding box center [206, 220] width 174 height 22
click at [229, 362] on button "Assign Provider" at bounding box center [205, 358] width 65 height 11
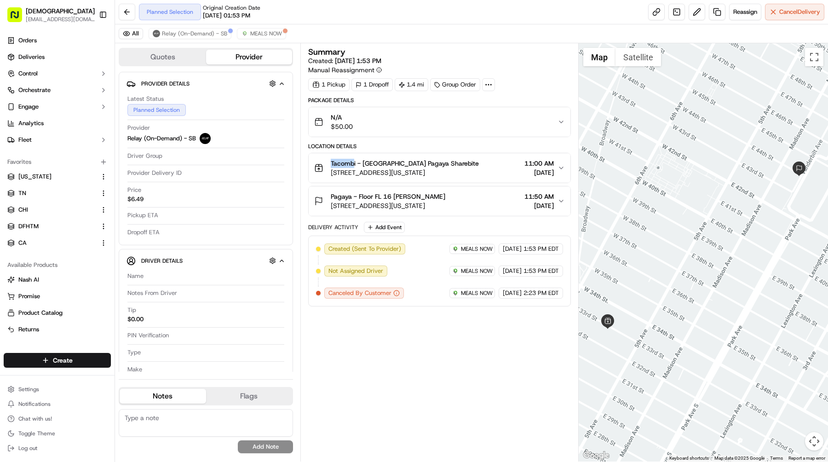
drag, startPoint x: 331, startPoint y: 161, endPoint x: 354, endPoint y: 162, distance: 23.5
click at [354, 162] on span "Tacombi - [GEOGRAPHIC_DATA] Pagaya Sharebite" at bounding box center [405, 163] width 148 height 9
drag, startPoint x: 357, startPoint y: 161, endPoint x: 323, endPoint y: 161, distance: 34.0
click at [323, 161] on div "Tacombi - Empire State Building Pagaya Sharebite 23 W 33rd St, New York, NY 100…" at bounding box center [396, 168] width 165 height 18
copy span "Tacombi"
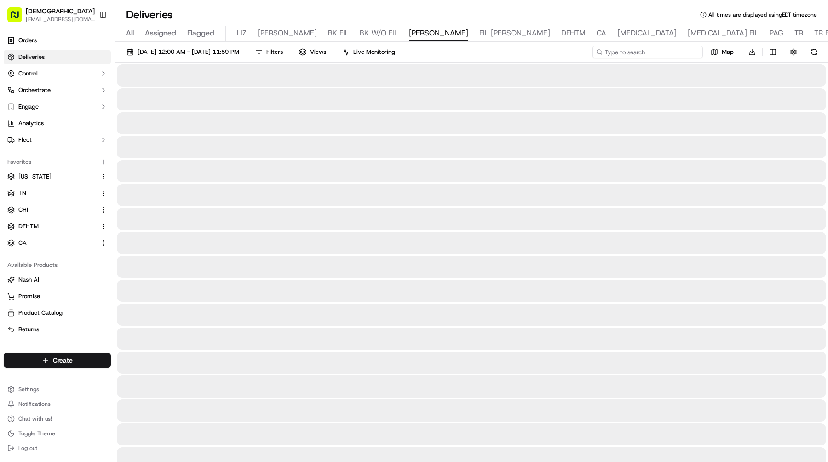
click at [655, 57] on input at bounding box center [647, 52] width 110 height 13
paste input "Tacombi"
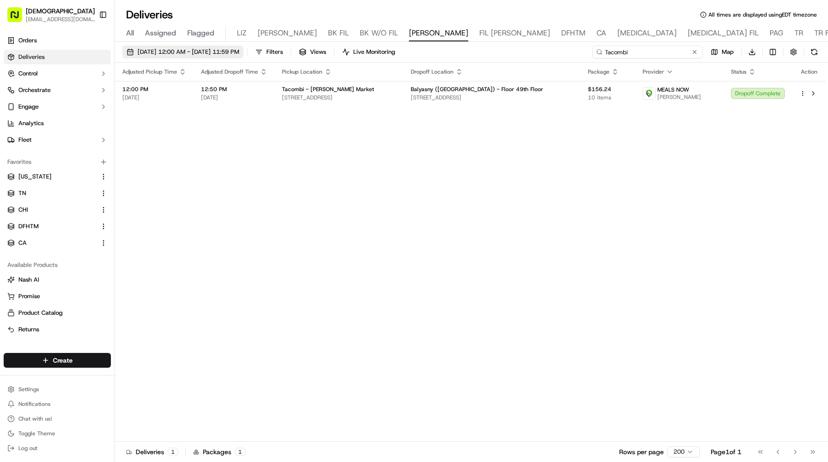
type input "Tacombi"
click at [131, 51] on button "09/16/2025 12:00 AM - 09/16/2025 11:59 PM" at bounding box center [182, 52] width 121 height 13
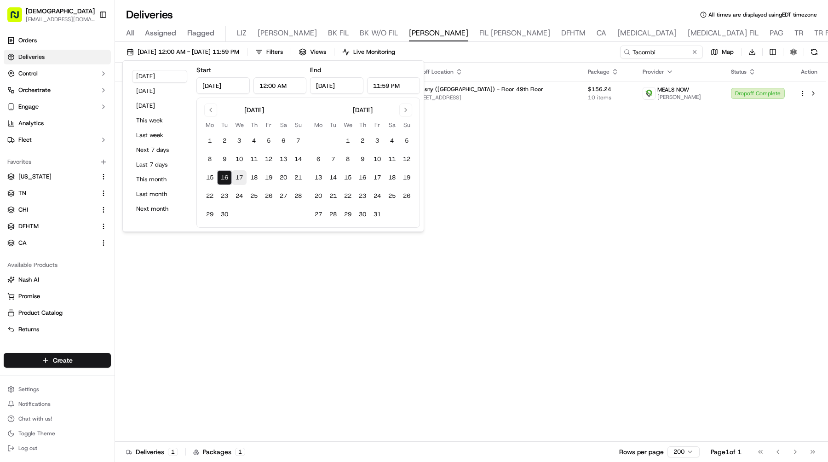
click at [239, 171] on button "17" at bounding box center [239, 177] width 15 height 15
type input "Sep 17, 2025"
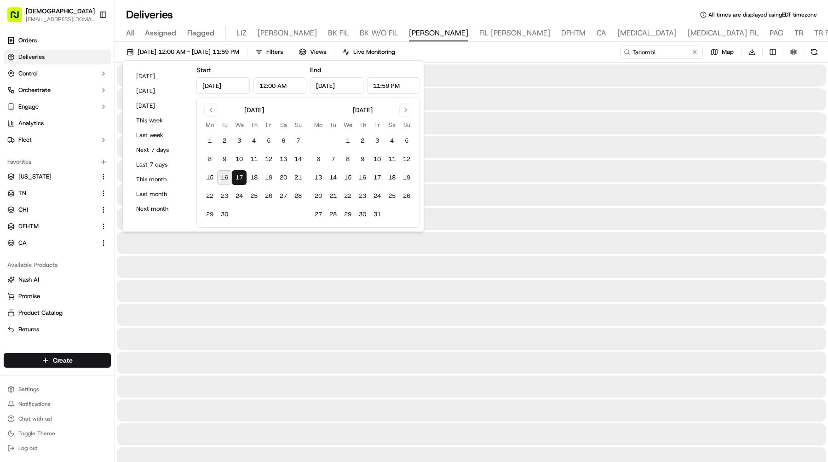
click at [239, 171] on button "17" at bounding box center [239, 177] width 15 height 15
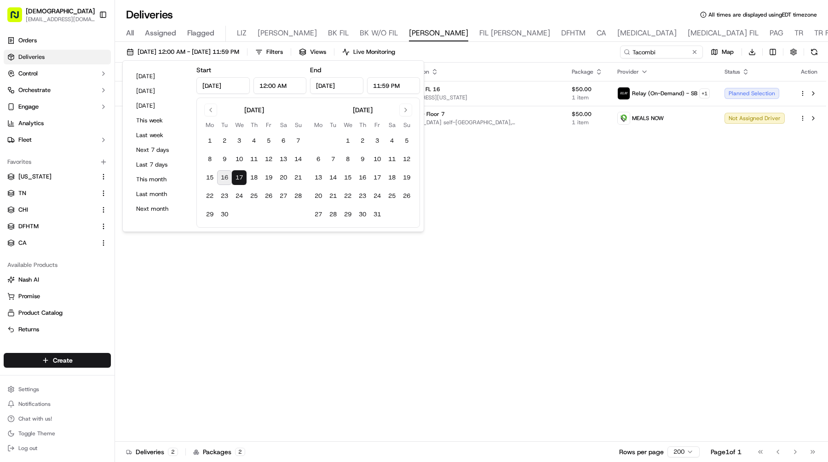
click at [459, 205] on div "Adjusted Pickup Time Adjusted Dropoff Time Pickup Location Dropoff Location Pac…" at bounding box center [470, 252] width 711 height 379
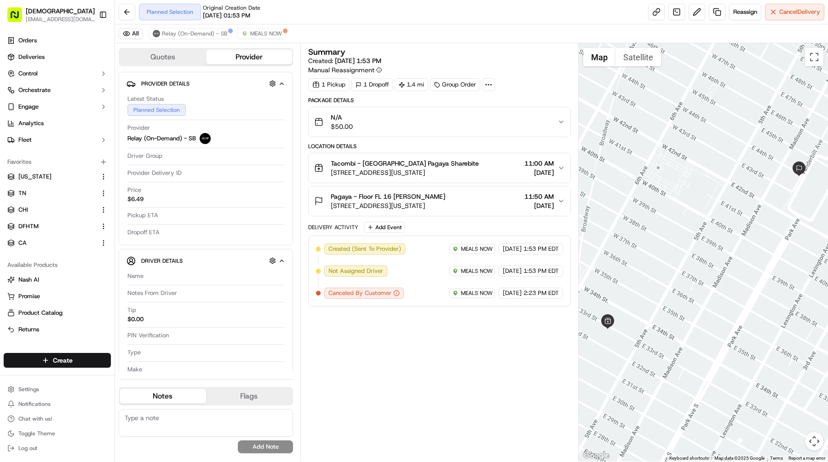
click at [411, 164] on span "Tacombi - [GEOGRAPHIC_DATA] Pagaya Sharebite" at bounding box center [405, 163] width 148 height 9
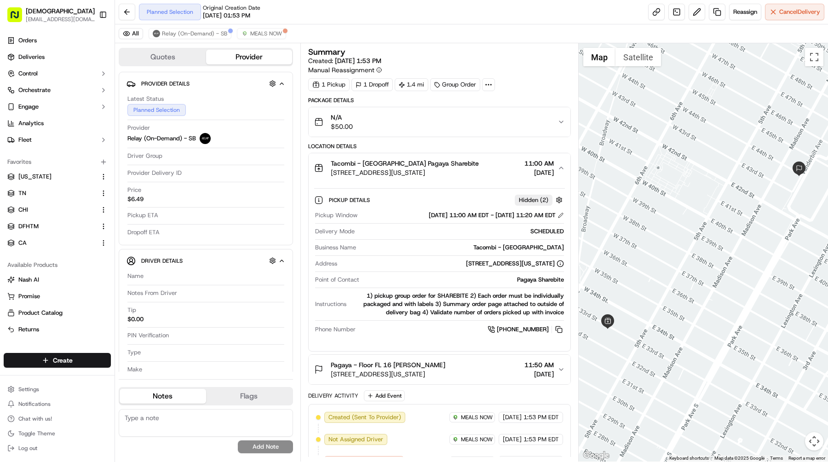
drag, startPoint x: 461, startPoint y: 177, endPoint x: 331, endPoint y: 172, distance: 130.7
click at [331, 172] on button "Tacombi - [GEOGRAPHIC_DATA] Pagaya Sharebite [STREET_ADDRESS][US_STATE] 11:00 A…" at bounding box center [440, 167] width 262 height 29
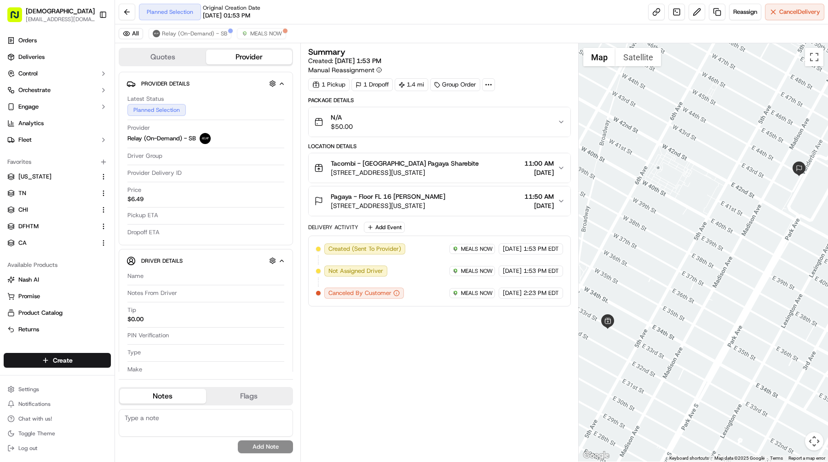
drag, startPoint x: 331, startPoint y: 172, endPoint x: 455, endPoint y: 177, distance: 124.2
click at [455, 177] on button "Tacombi - [GEOGRAPHIC_DATA] Pagaya Sharebite [STREET_ADDRESS][US_STATE] 11:00 A…" at bounding box center [440, 167] width 262 height 29
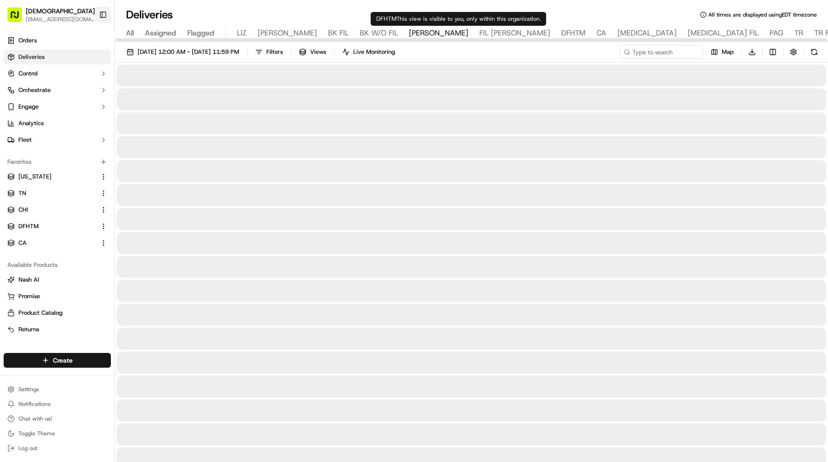
click at [561, 35] on span "DFHTM" at bounding box center [573, 33] width 24 height 11
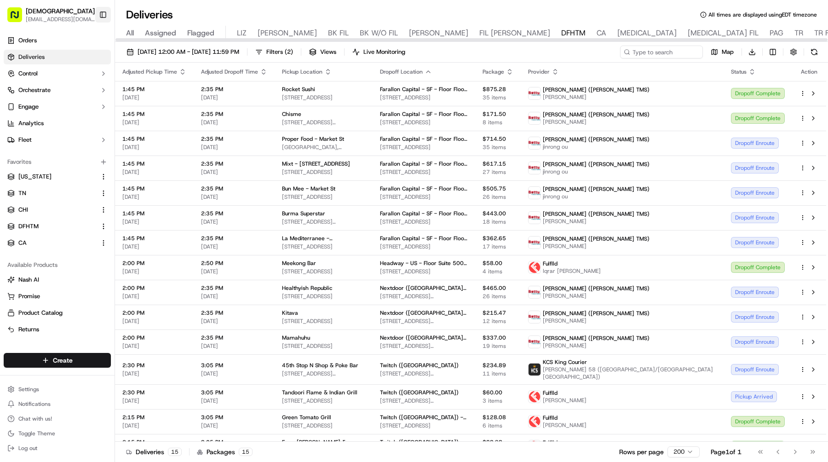
click at [106, 19] on button "Toggle Sidebar" at bounding box center [103, 15] width 16 height 16
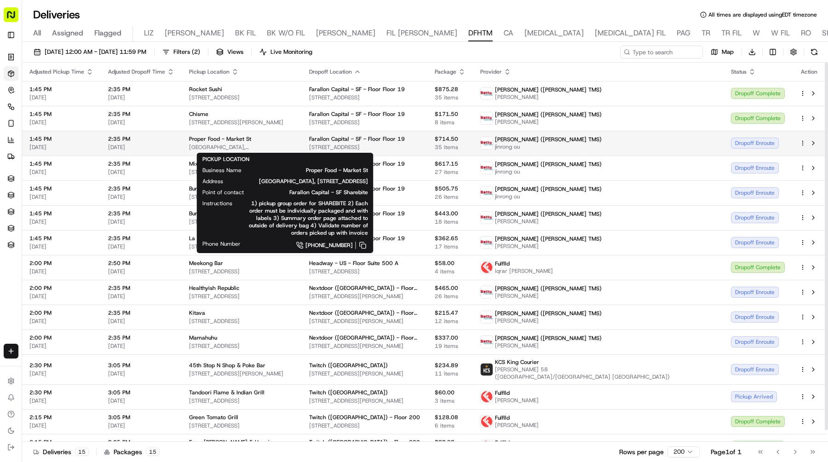
scroll to position [12, 0]
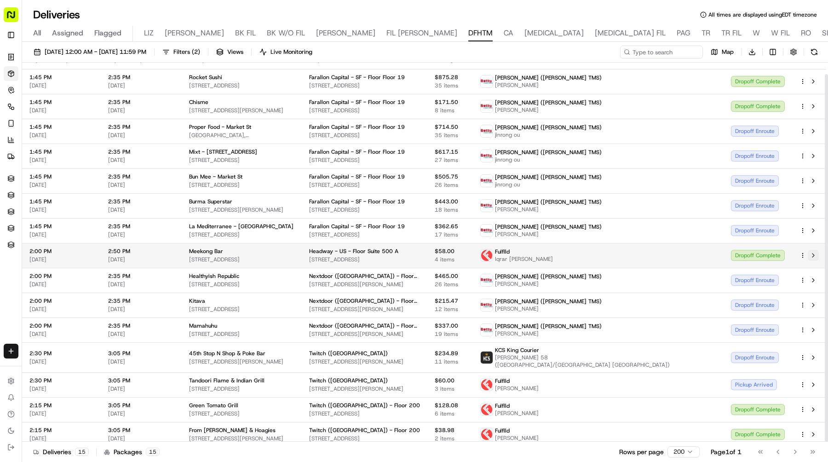
click at [812, 254] on button at bounding box center [812, 255] width 11 height 11
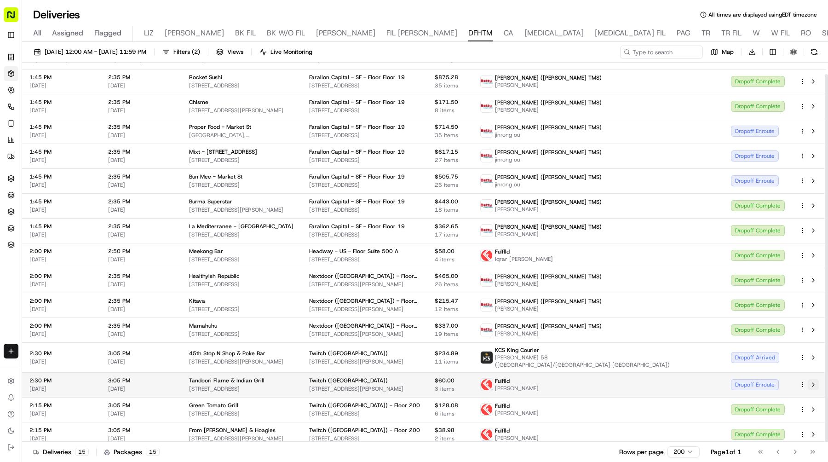
click at [815, 379] on button at bounding box center [812, 384] width 11 height 11
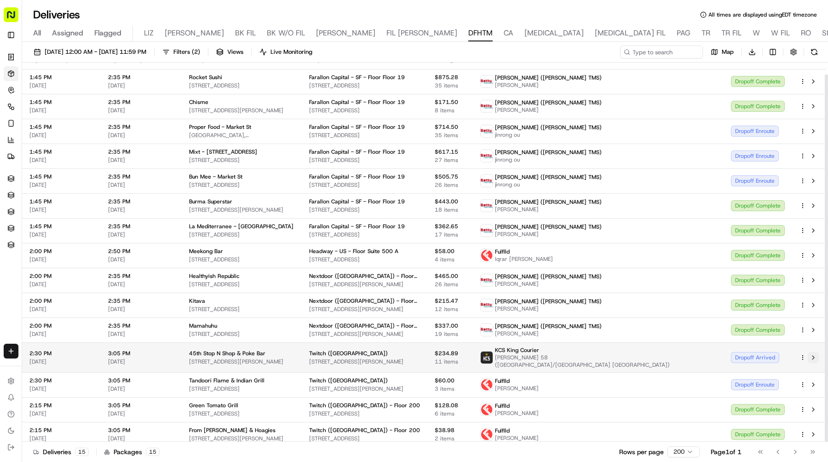
click at [812, 352] on button at bounding box center [812, 357] width 11 height 11
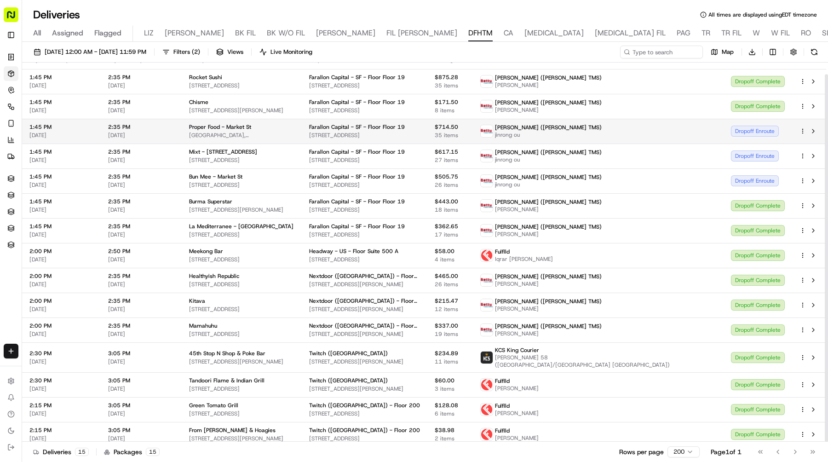
scroll to position [0, 0]
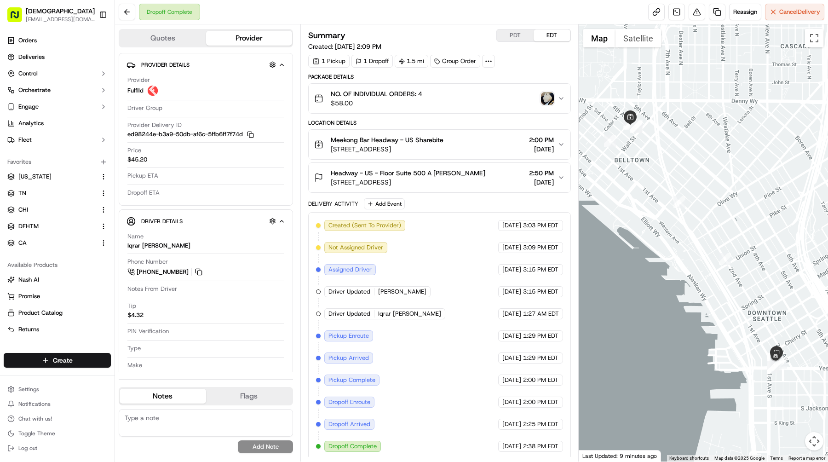
click at [543, 102] on img "button" at bounding box center [547, 98] width 13 height 13
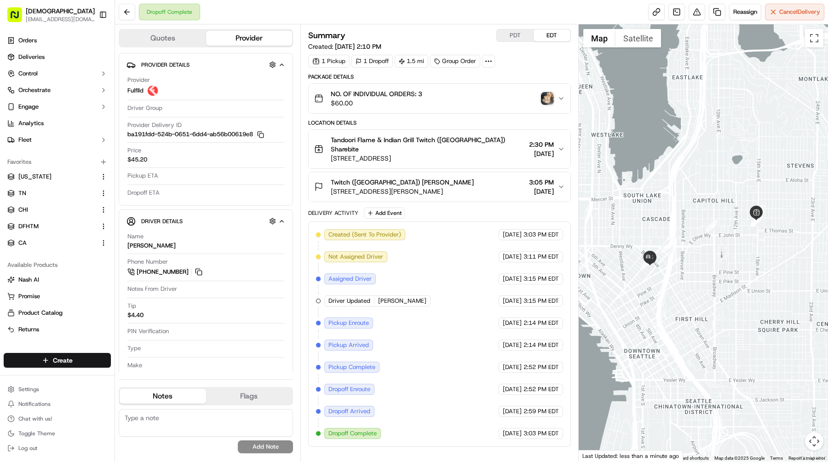
click at [544, 99] on img "button" at bounding box center [547, 98] width 13 height 13
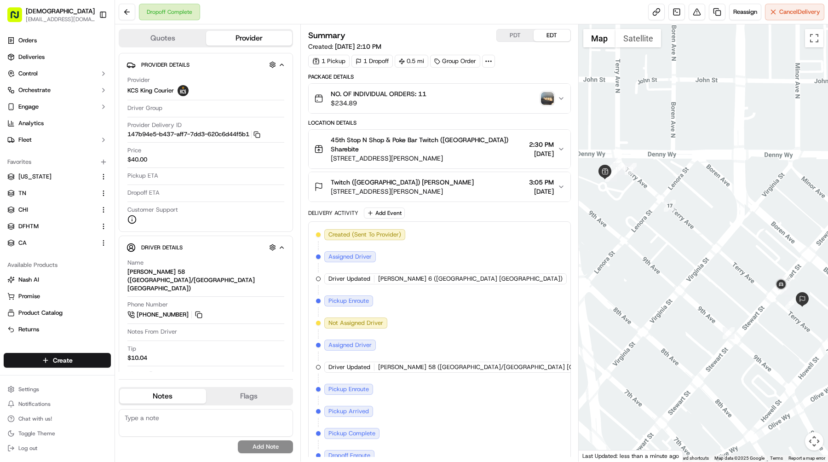
click at [546, 97] on img "button" at bounding box center [547, 98] width 13 height 13
